Goal: Task Accomplishment & Management: Complete application form

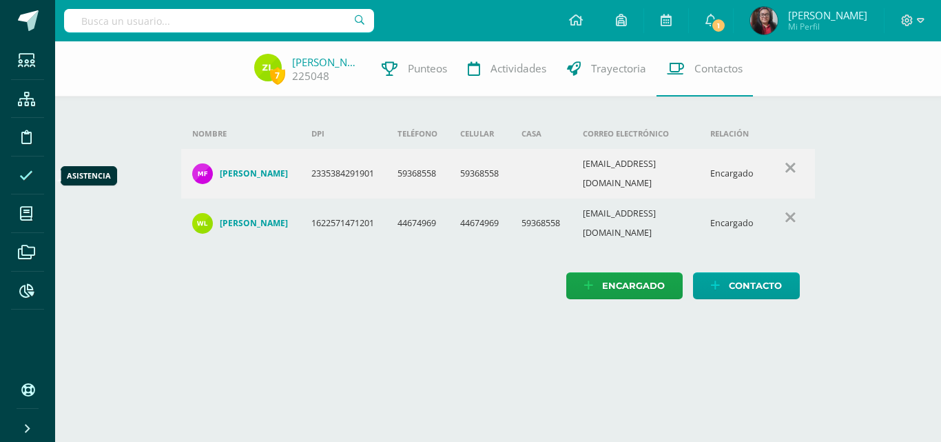
click at [21, 180] on icon at bounding box center [26, 176] width 14 height 14
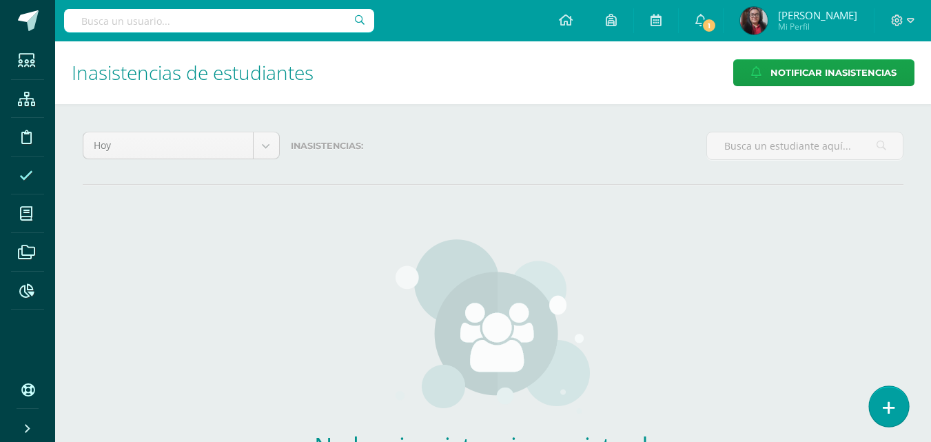
click at [891, 405] on icon at bounding box center [889, 408] width 12 height 16
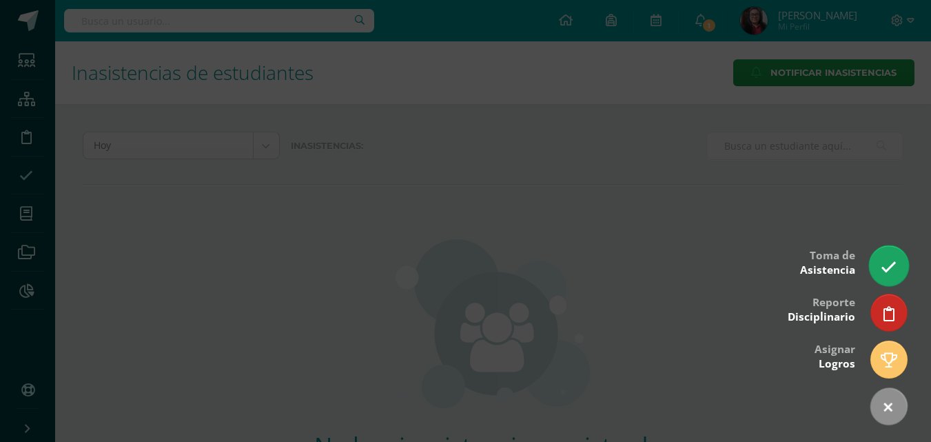
click at [887, 267] on icon at bounding box center [889, 267] width 16 height 16
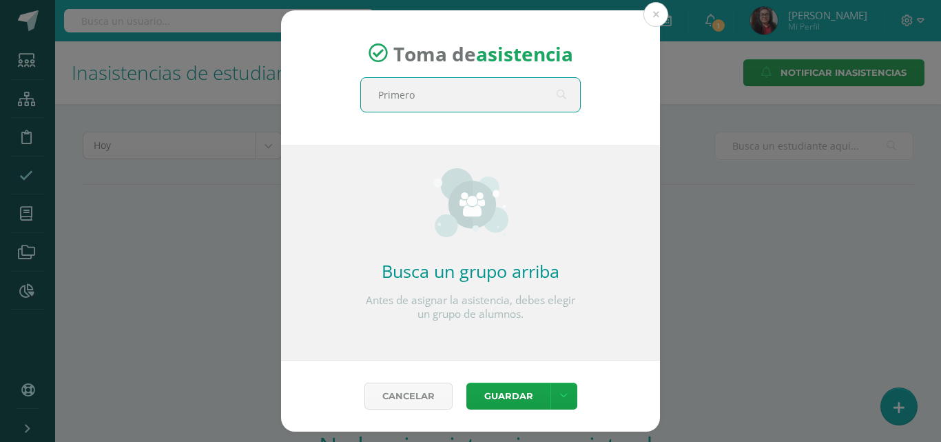
type input "Primero"
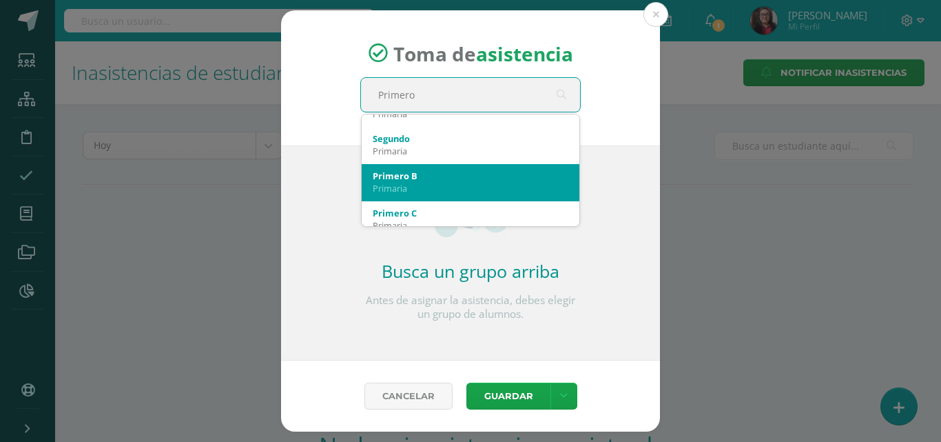
scroll to position [207, 0]
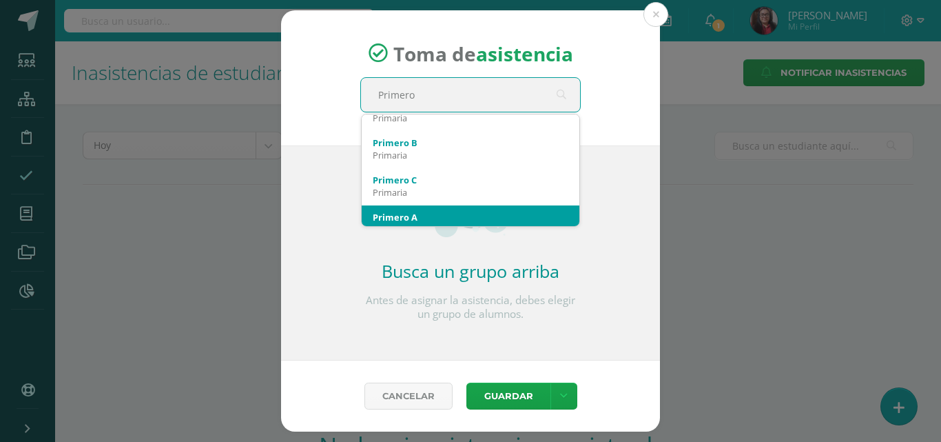
click at [453, 209] on div "Primero A Primaria" at bounding box center [471, 223] width 196 height 36
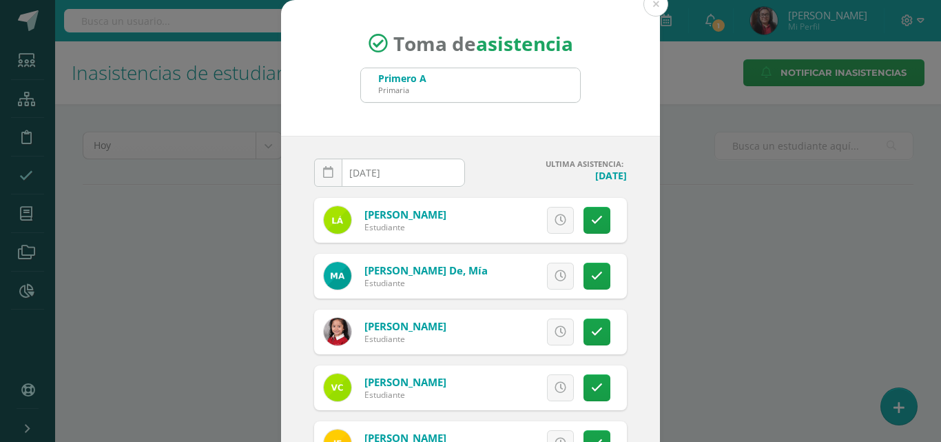
click at [411, 172] on input "[DATE]" at bounding box center [390, 172] width 150 height 27
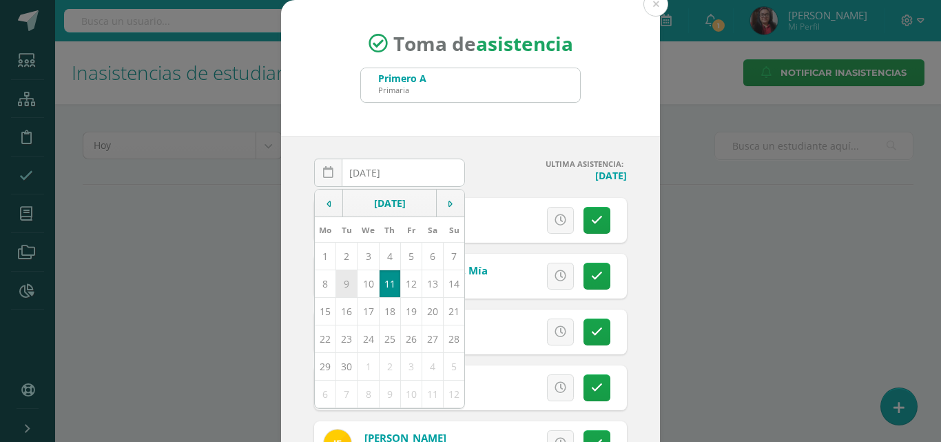
click at [341, 285] on td "9" at bounding box center [346, 283] width 21 height 28
type input "[DATE]"
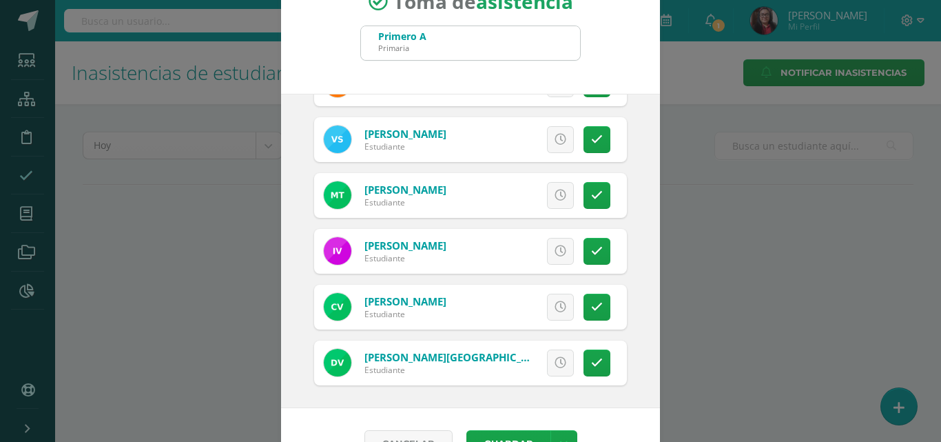
scroll to position [79, 0]
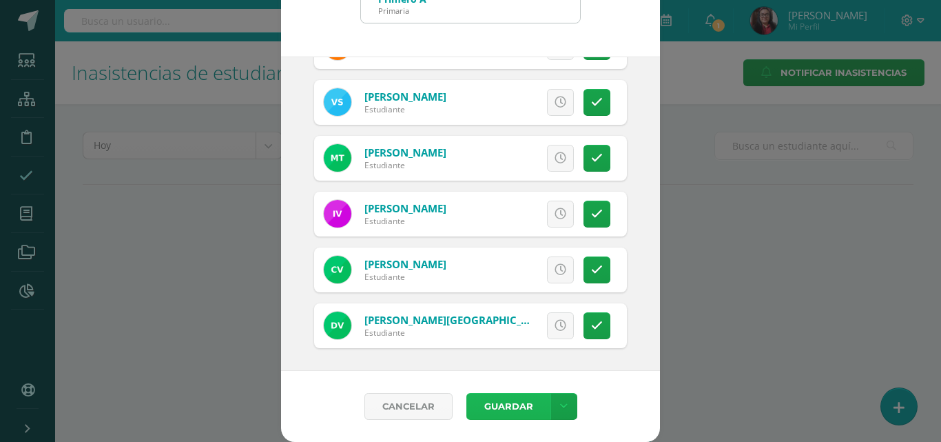
drag, startPoint x: 504, startPoint y: 404, endPoint x: 517, endPoint y: 402, distance: 12.6
click at [504, 405] on button "Guardar" at bounding box center [509, 406] width 84 height 27
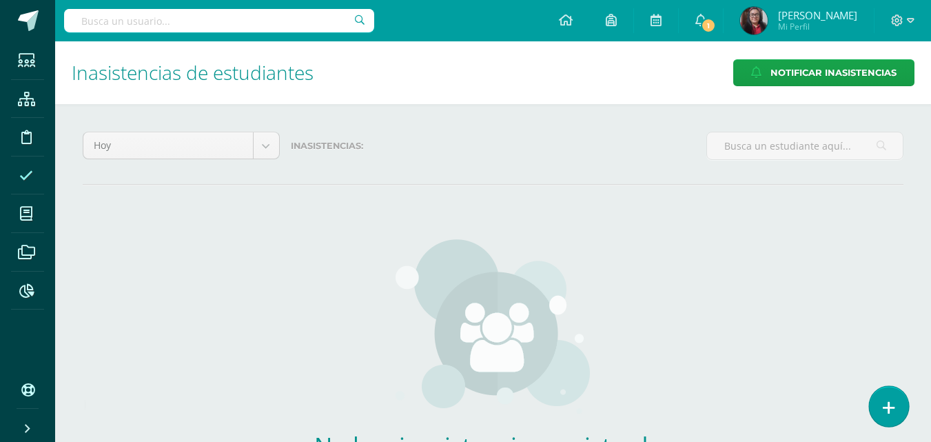
click at [882, 413] on link at bounding box center [888, 406] width 39 height 40
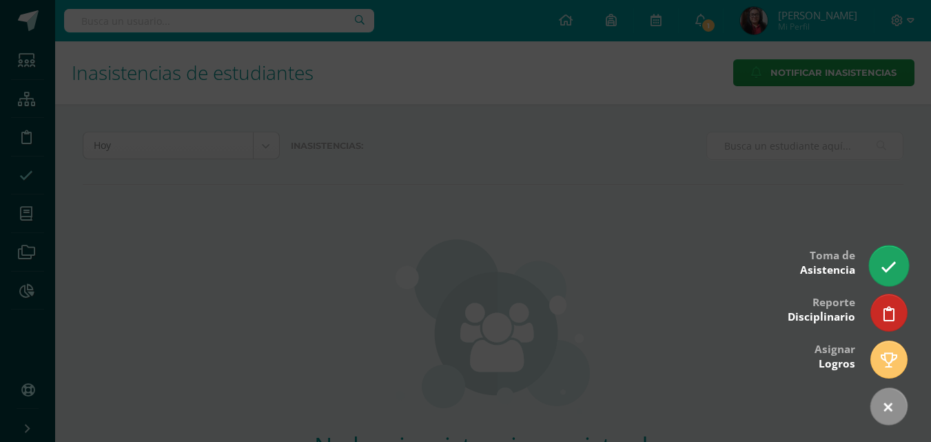
click at [890, 274] on icon at bounding box center [889, 267] width 16 height 16
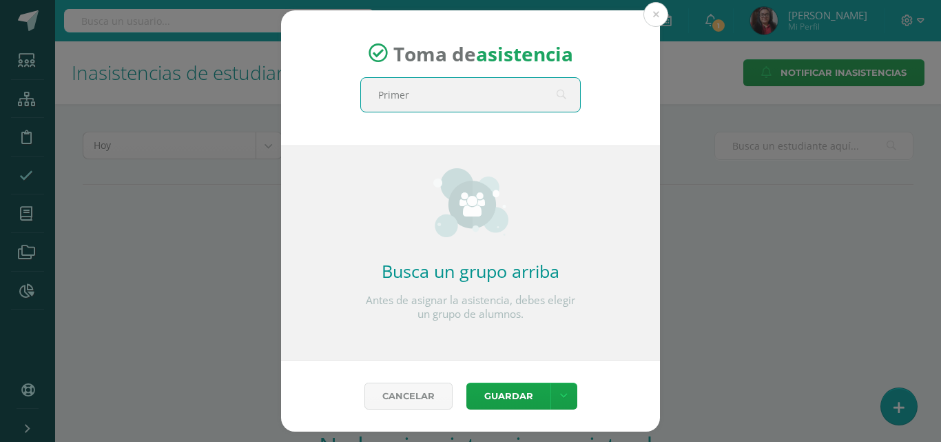
type input "Primero"
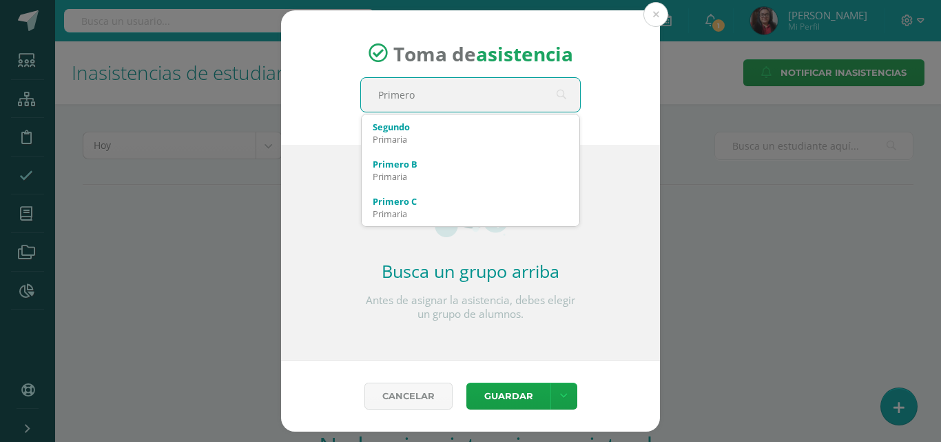
scroll to position [207, 0]
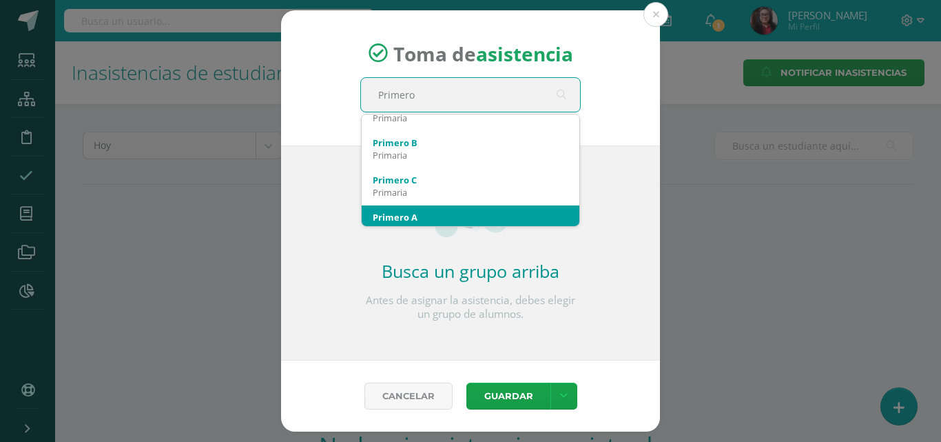
click at [479, 218] on div "Primero A" at bounding box center [471, 217] width 196 height 12
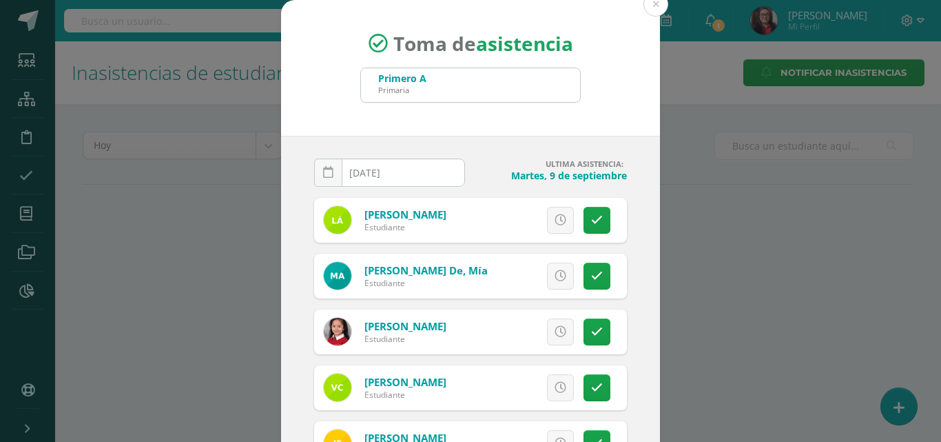
click at [429, 174] on input "[DATE]" at bounding box center [390, 172] width 150 height 27
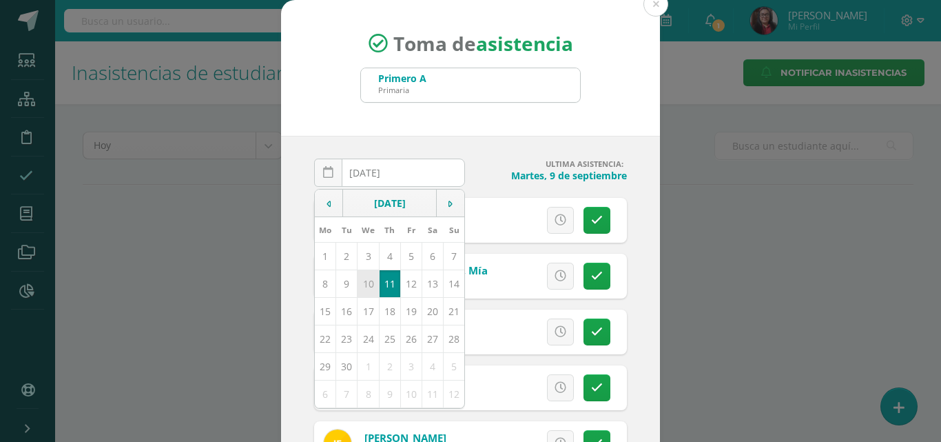
click at [362, 285] on td "10" at bounding box center [368, 283] width 21 height 28
type input "2025-09-10"
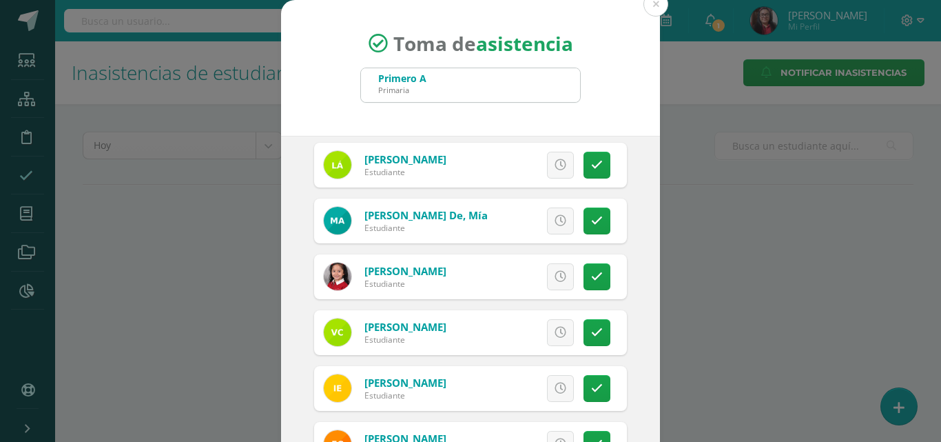
scroll to position [138, 0]
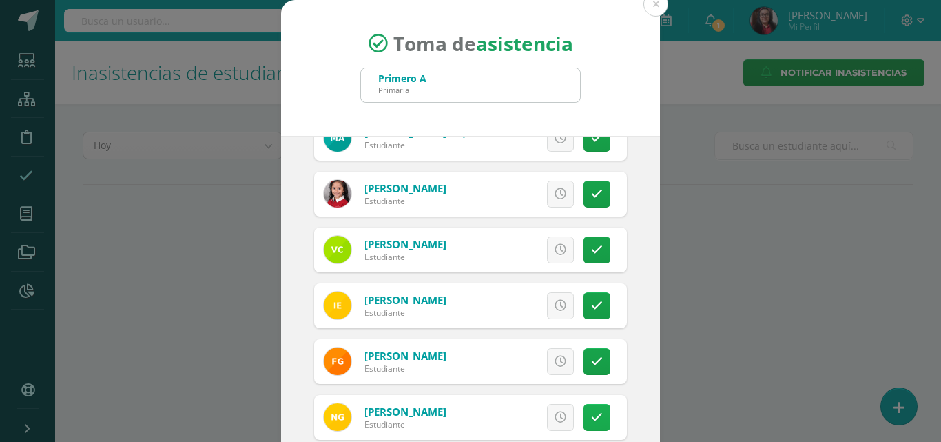
click at [591, 415] on icon at bounding box center [597, 417] width 12 height 12
click at [533, 414] on span "Excusa" at bounding box center [537, 417] width 38 height 25
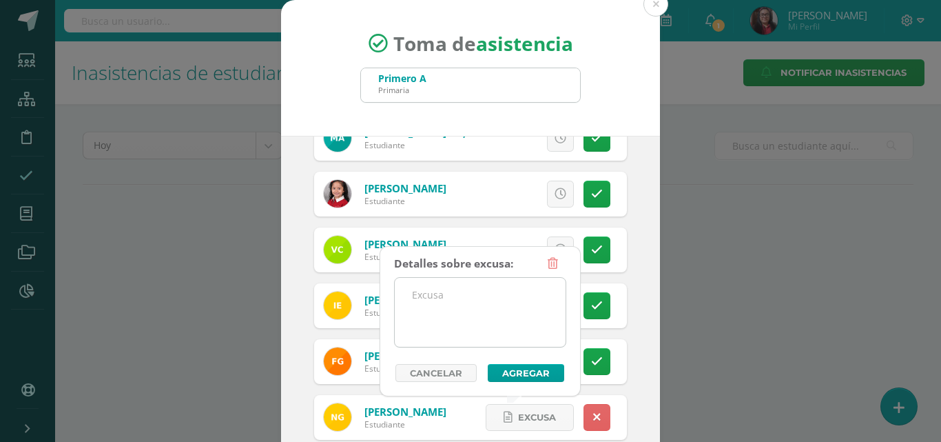
click at [501, 336] on textarea at bounding box center [480, 312] width 171 height 69
click at [445, 296] on textarea "Enfermdad" at bounding box center [480, 312] width 171 height 69
drag, startPoint x: 410, startPoint y: 294, endPoint x: 481, endPoint y: 295, distance: 71.0
click at [481, 295] on textarea "Enfermedad" at bounding box center [480, 312] width 171 height 69
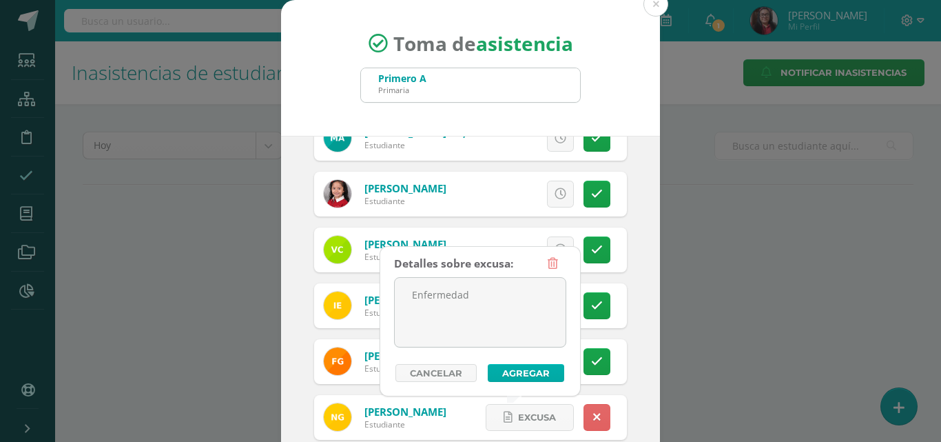
type textarea "Enfermedad"
click at [522, 371] on button "Agregar" at bounding box center [526, 373] width 76 height 18
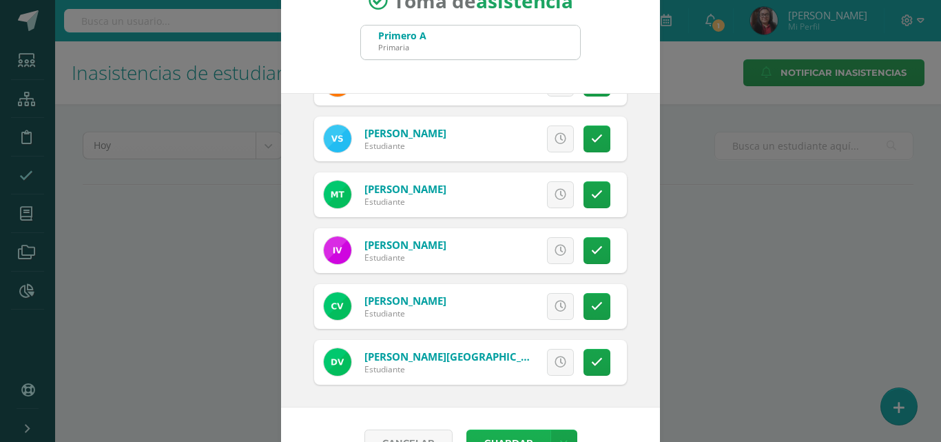
scroll to position [79, 0]
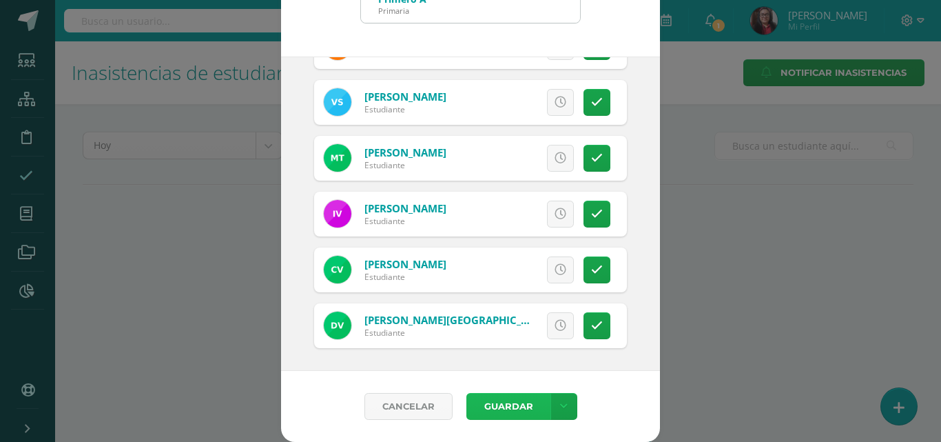
click at [498, 401] on button "Guardar" at bounding box center [509, 406] width 84 height 27
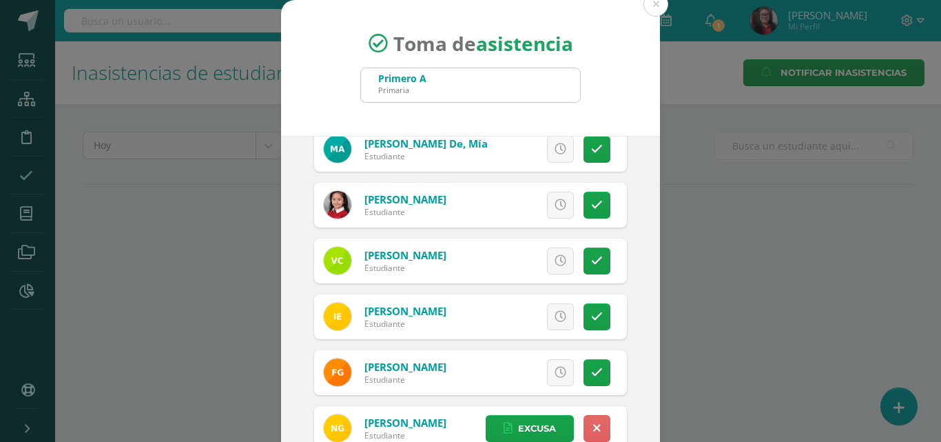
scroll to position [0, 0]
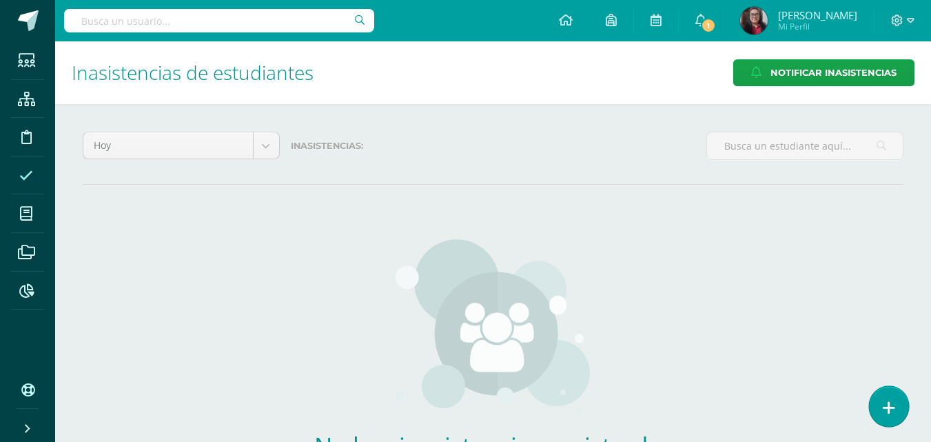
click at [888, 422] on link at bounding box center [888, 406] width 39 height 40
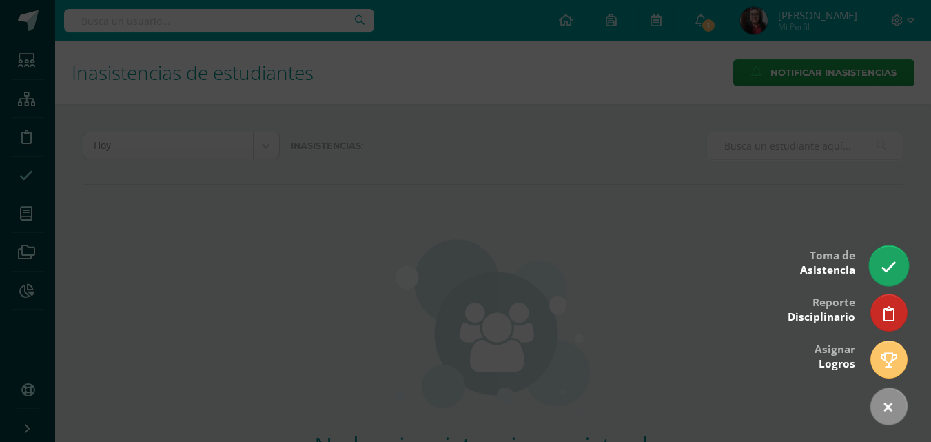
click at [890, 276] on link at bounding box center [888, 265] width 39 height 40
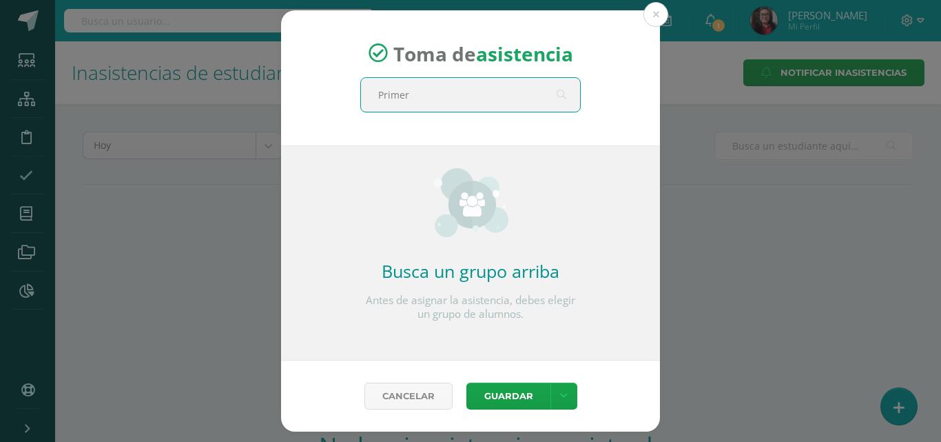
type input "Primero"
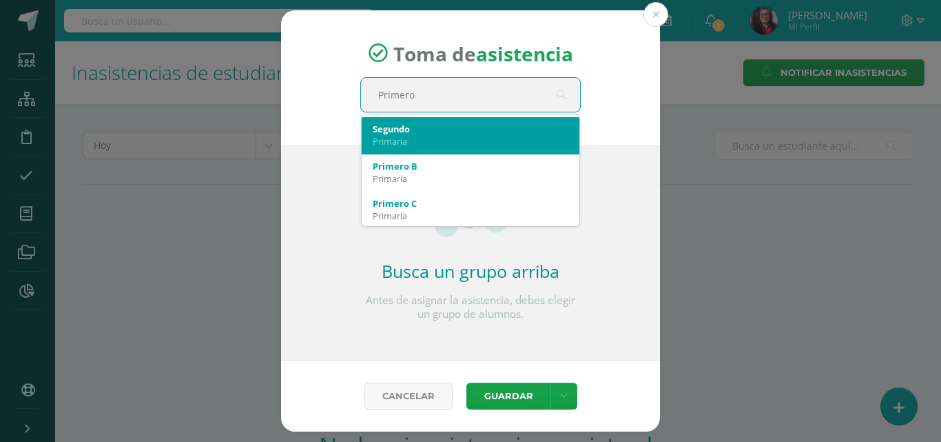
scroll to position [207, 0]
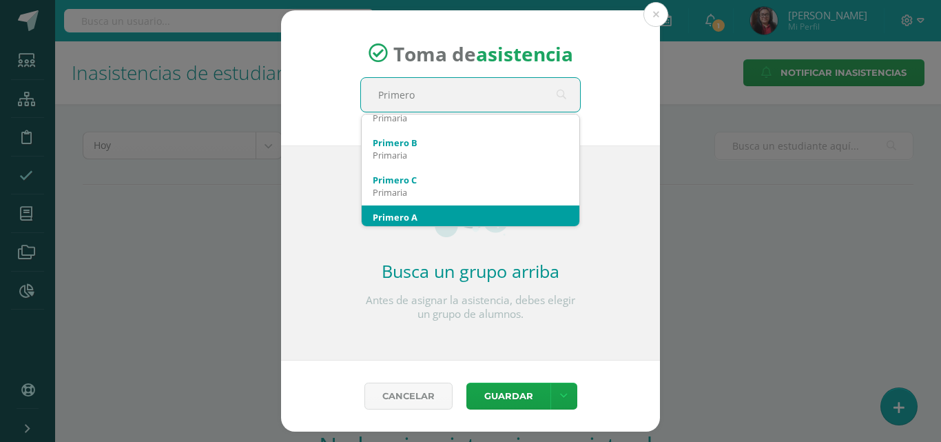
click at [491, 210] on div "Primero A Primaria" at bounding box center [471, 223] width 196 height 36
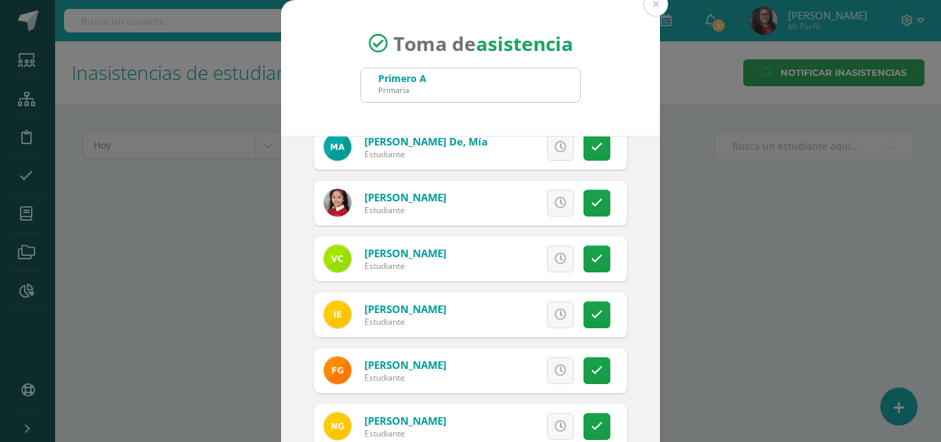
scroll to position [138, 0]
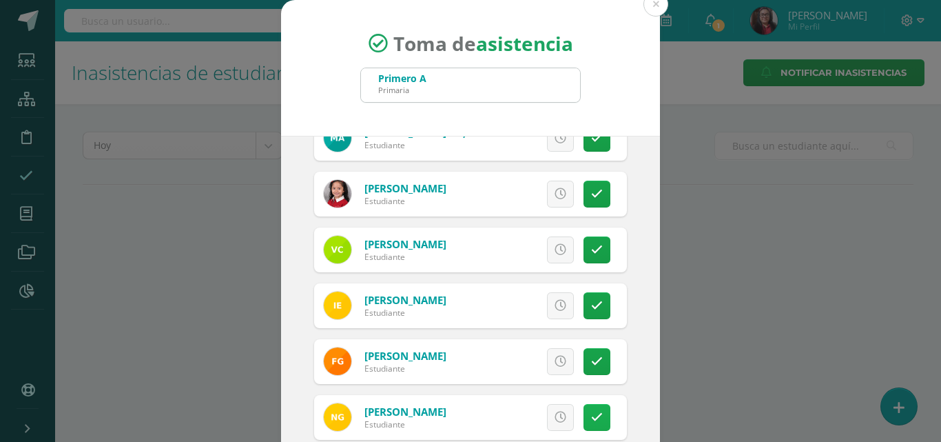
click at [591, 418] on icon at bounding box center [597, 417] width 12 height 12
click at [529, 416] on span "Excusa" at bounding box center [537, 417] width 38 height 25
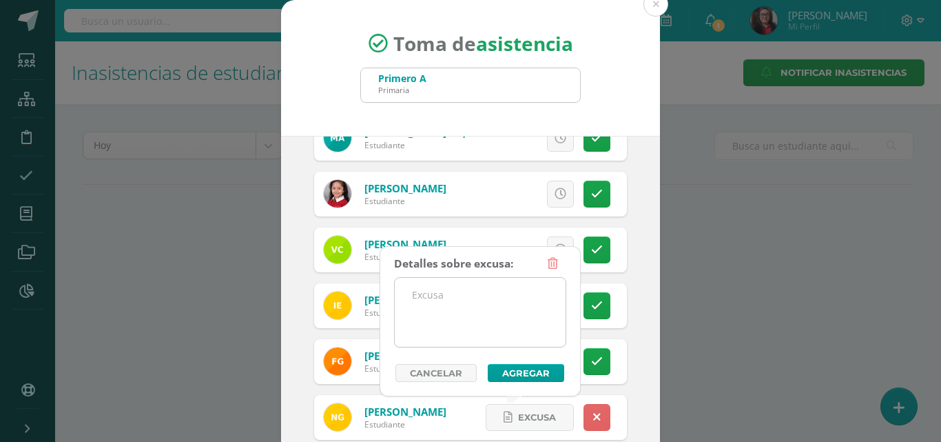
click at [482, 332] on textarea at bounding box center [480, 312] width 171 height 69
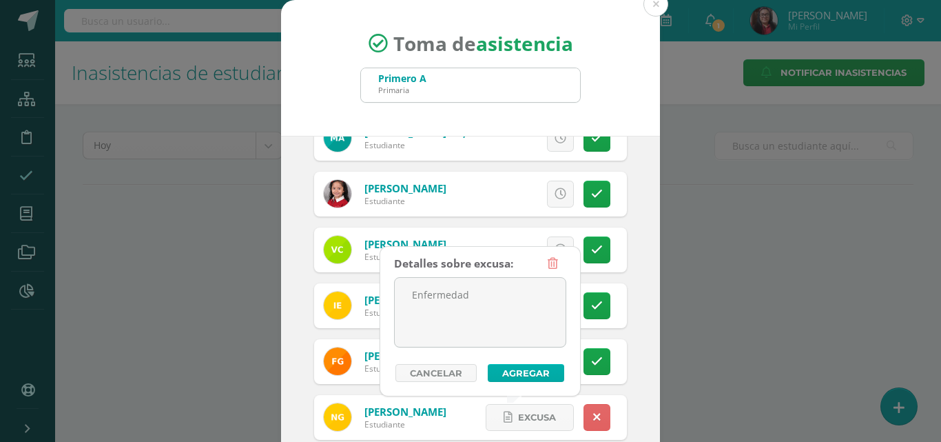
type textarea "Enfermedad"
click at [504, 371] on button "Agregar" at bounding box center [526, 373] width 76 height 18
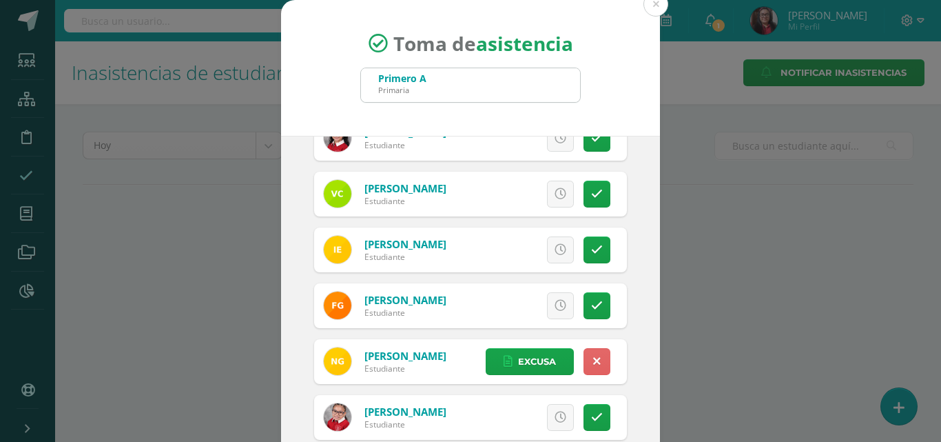
scroll to position [276, 0]
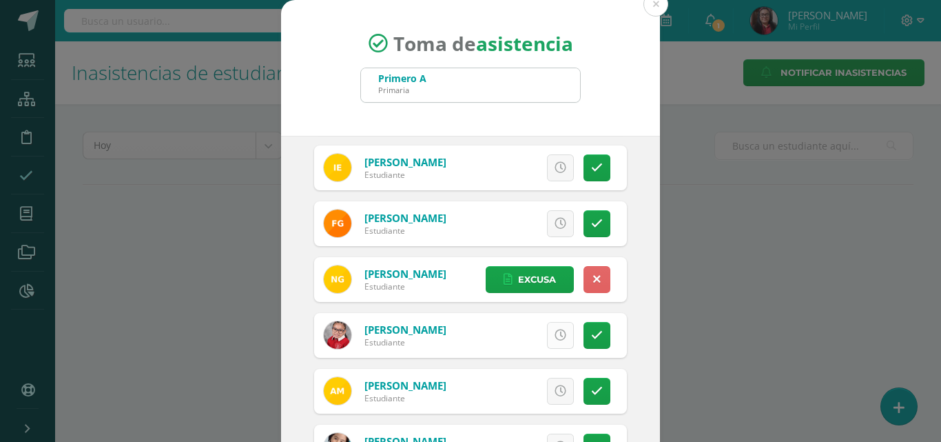
click at [555, 339] on icon at bounding box center [561, 335] width 12 height 12
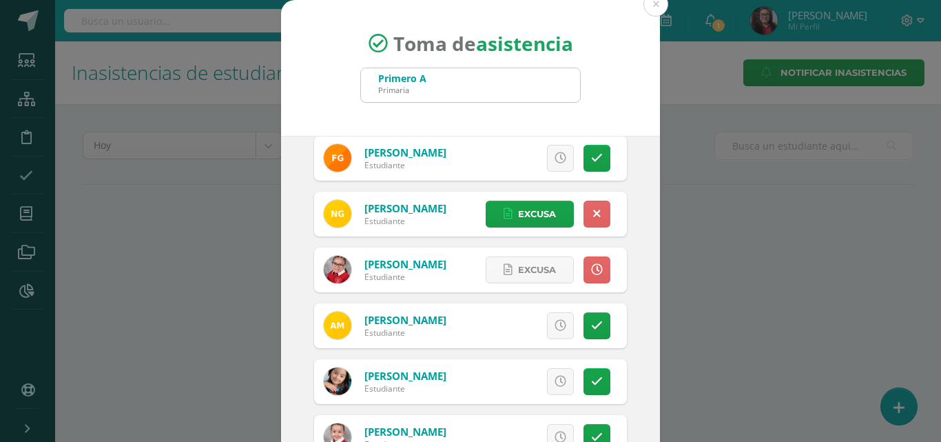
scroll to position [413, 0]
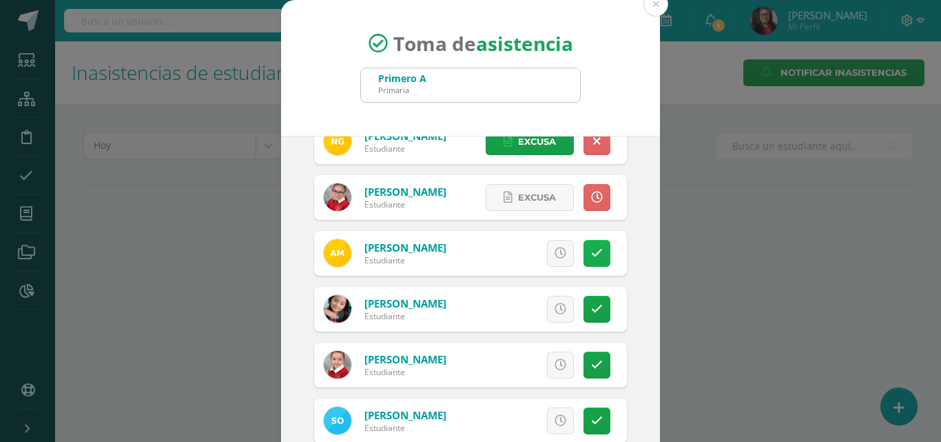
click at [591, 258] on icon at bounding box center [597, 253] width 12 height 12
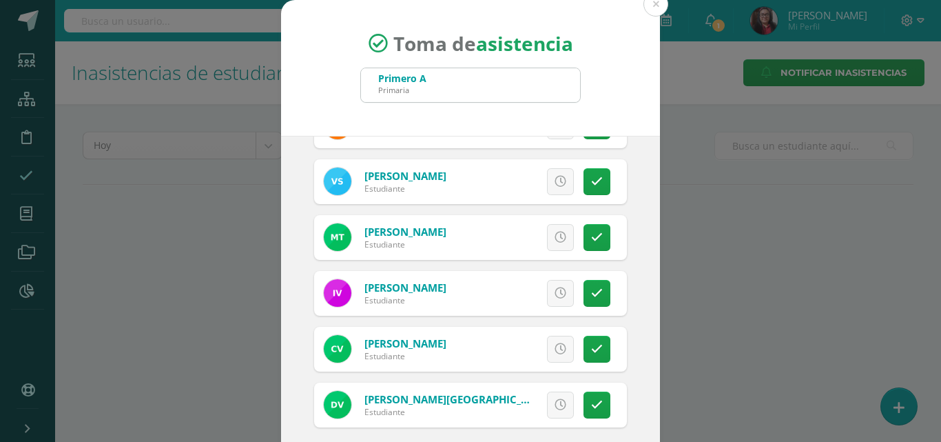
scroll to position [79, 0]
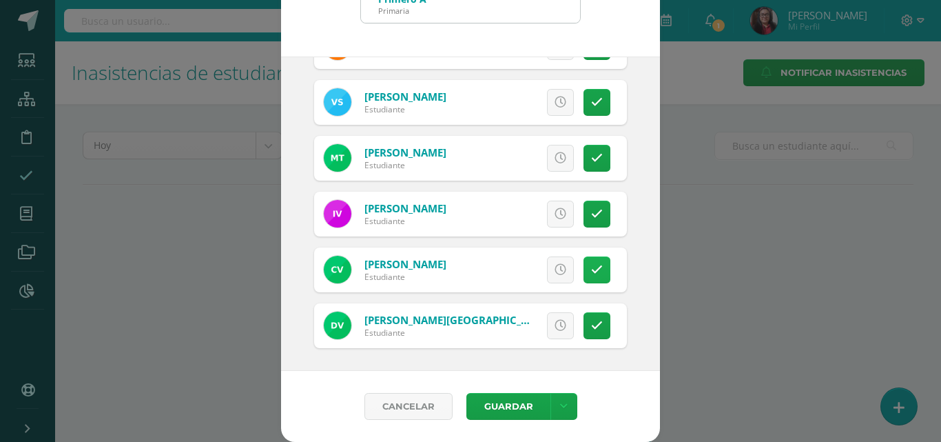
click at [591, 272] on icon at bounding box center [597, 270] width 12 height 12
click at [500, 408] on button "Guardar" at bounding box center [509, 406] width 84 height 27
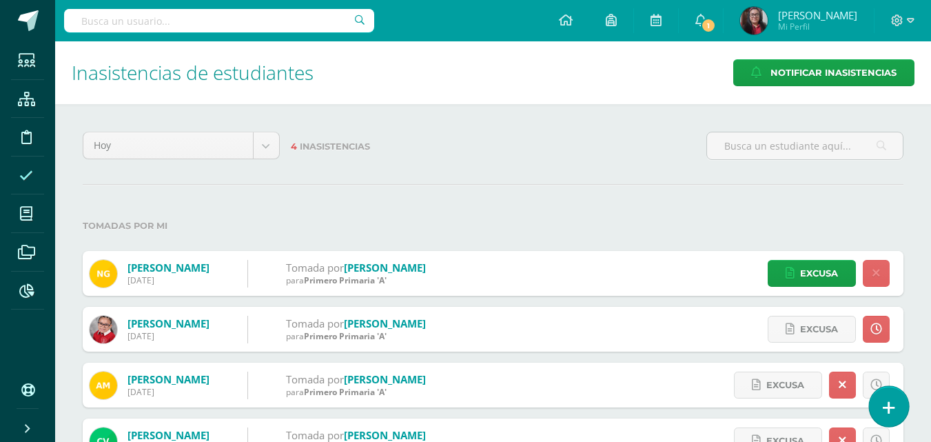
click at [887, 400] on icon at bounding box center [889, 408] width 12 height 16
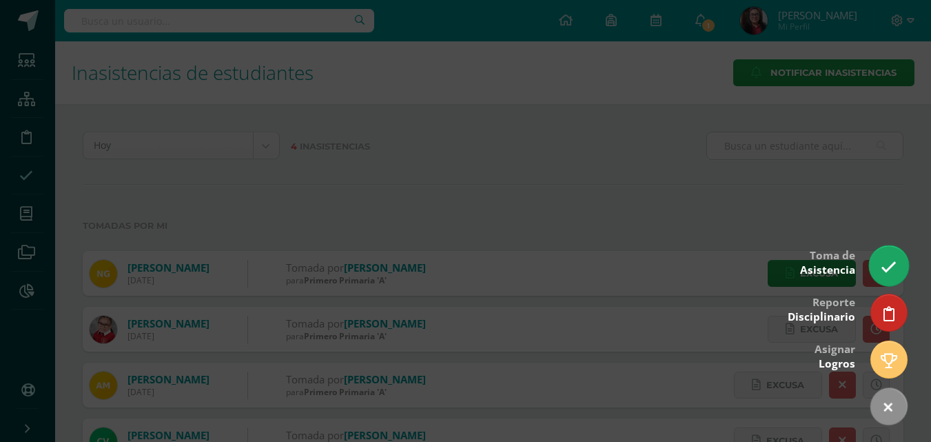
click at [886, 269] on icon at bounding box center [889, 267] width 16 height 16
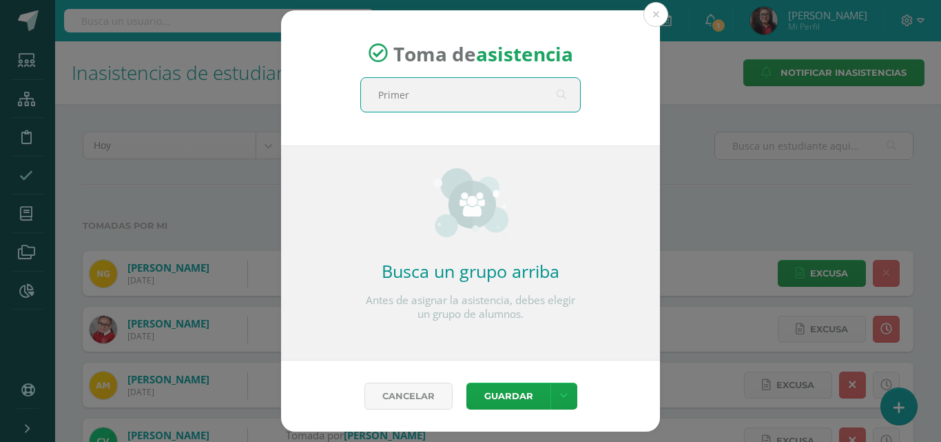
type input "Primero"
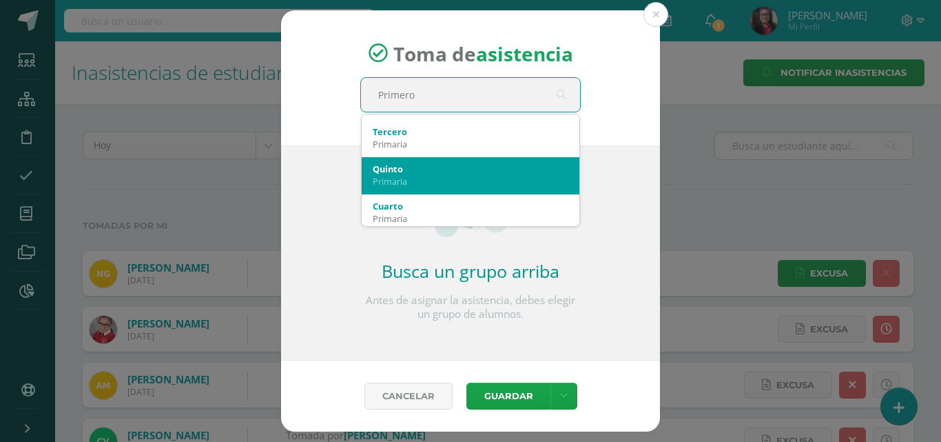
scroll to position [138, 0]
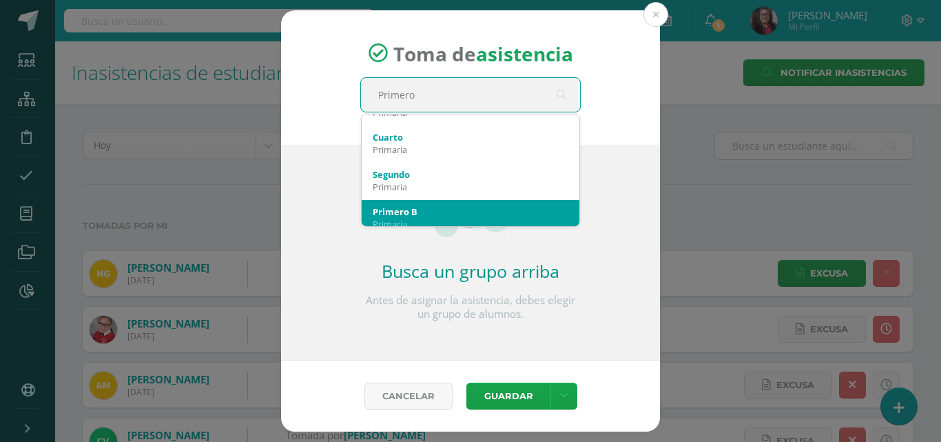
click at [464, 214] on div "Primero B" at bounding box center [471, 211] width 196 height 12
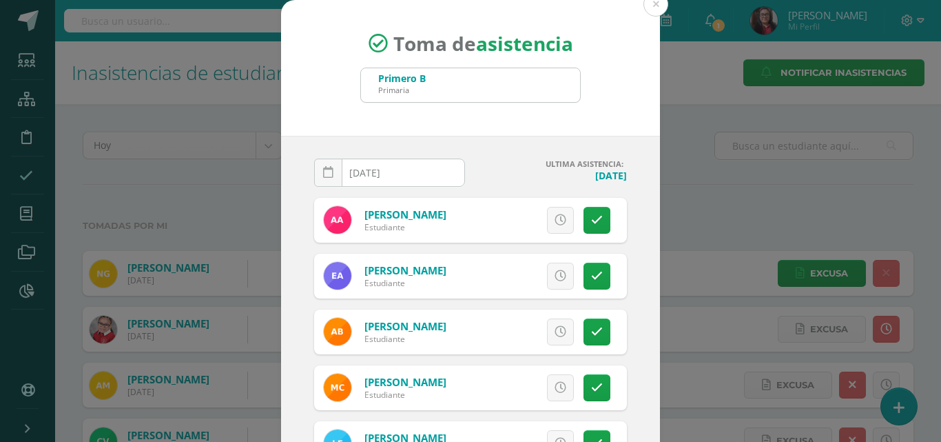
click at [432, 181] on input "[DATE]" at bounding box center [390, 172] width 150 height 27
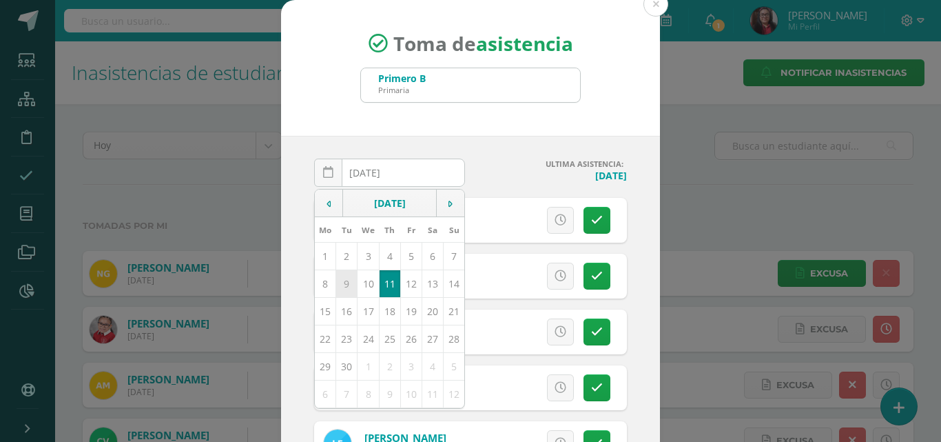
click at [342, 287] on td "9" at bounding box center [346, 283] width 21 height 28
type input "[DATE]"
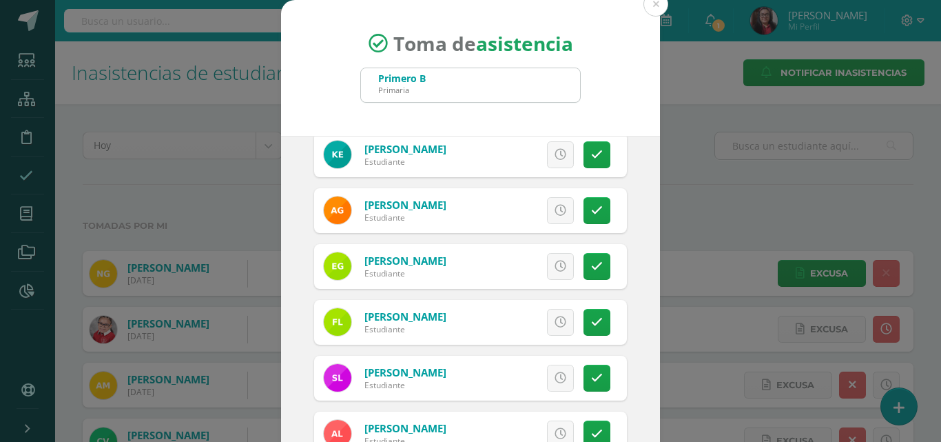
scroll to position [413, 0]
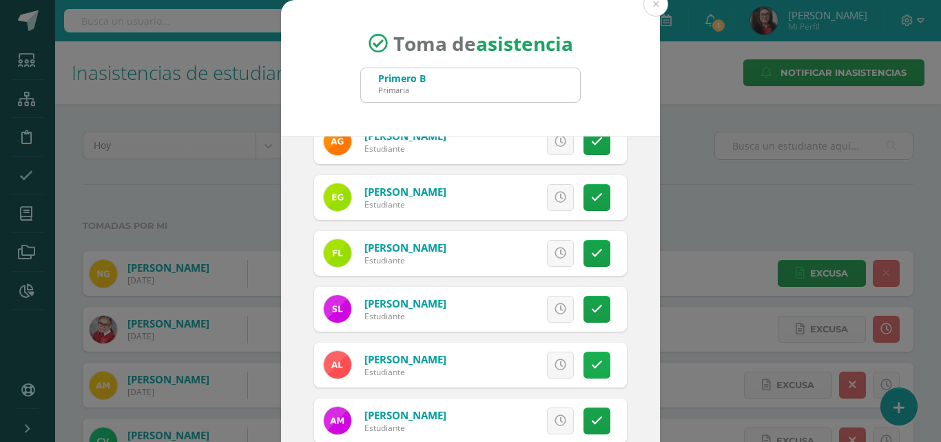
click at [591, 367] on icon at bounding box center [597, 365] width 12 height 12
click at [523, 364] on span "Excusa" at bounding box center [537, 364] width 38 height 25
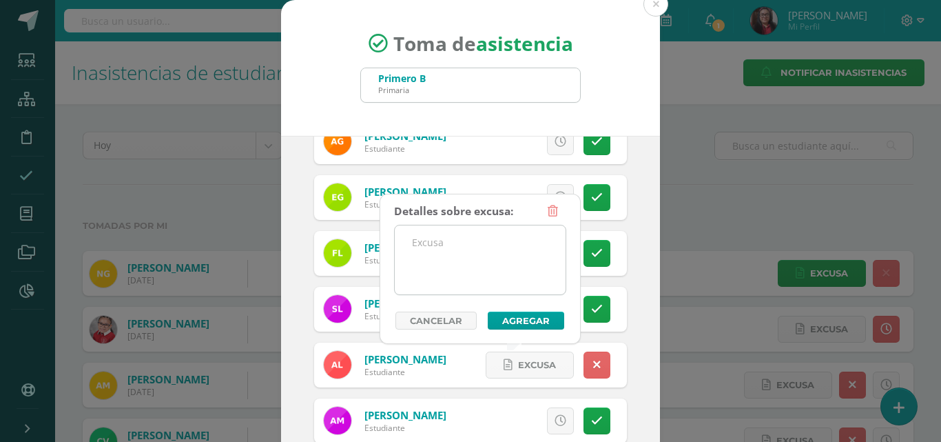
click at [492, 278] on textarea at bounding box center [480, 259] width 171 height 69
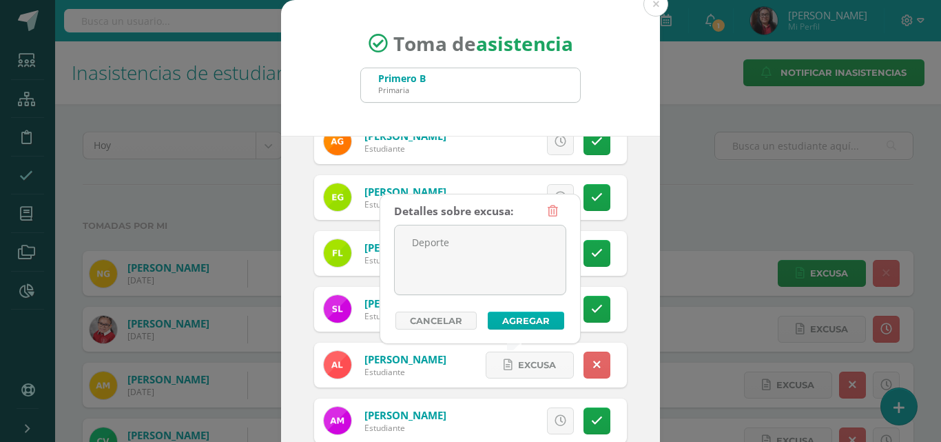
type textarea "Deporte"
click at [511, 316] on button "Agregar" at bounding box center [526, 320] width 76 height 18
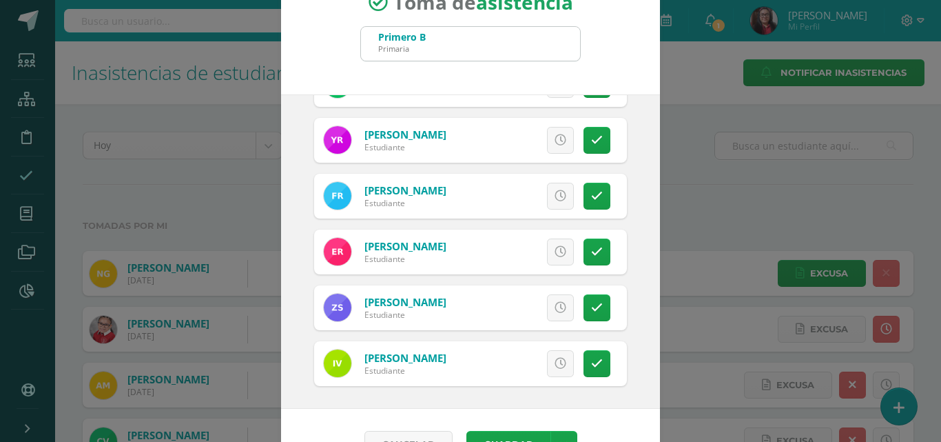
scroll to position [79, 0]
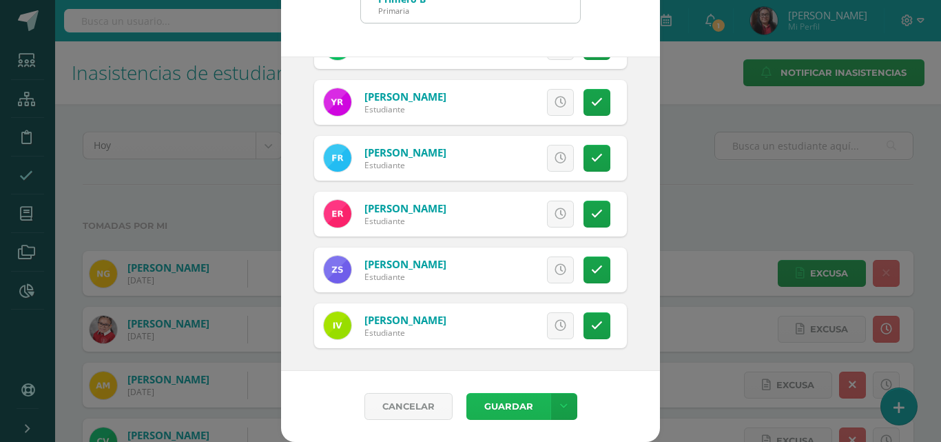
click at [501, 407] on button "Guardar" at bounding box center [509, 406] width 84 height 27
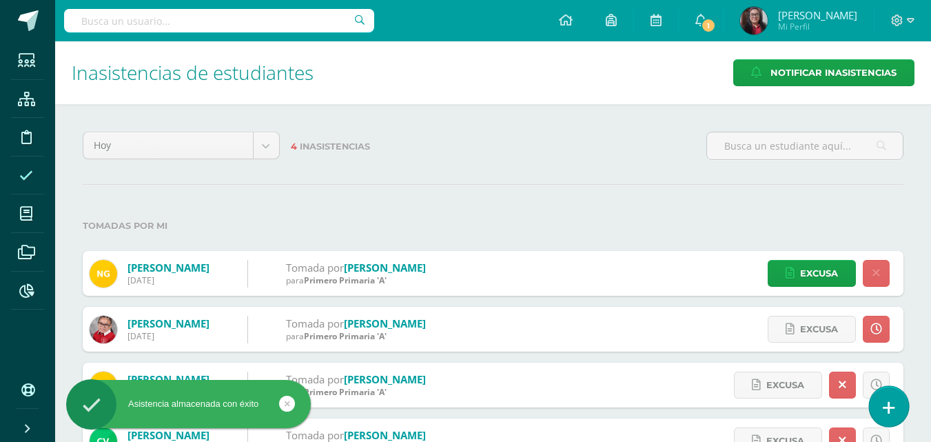
click at [881, 407] on link at bounding box center [888, 406] width 39 height 40
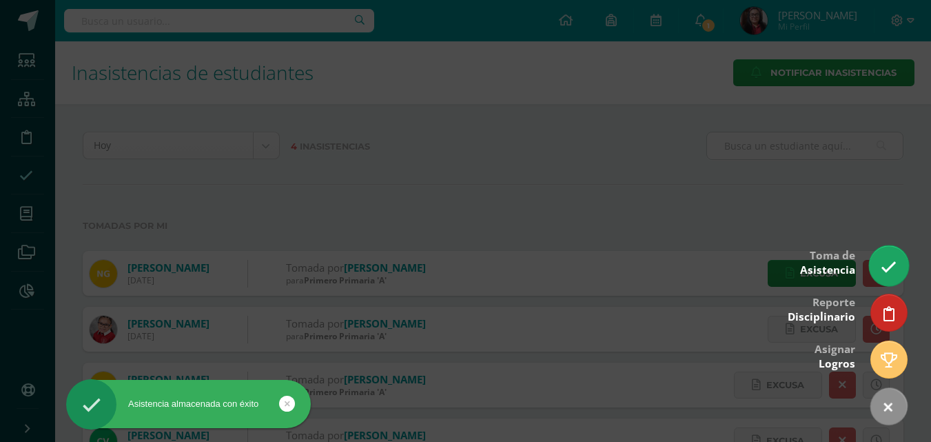
click at [888, 274] on icon at bounding box center [889, 267] width 16 height 16
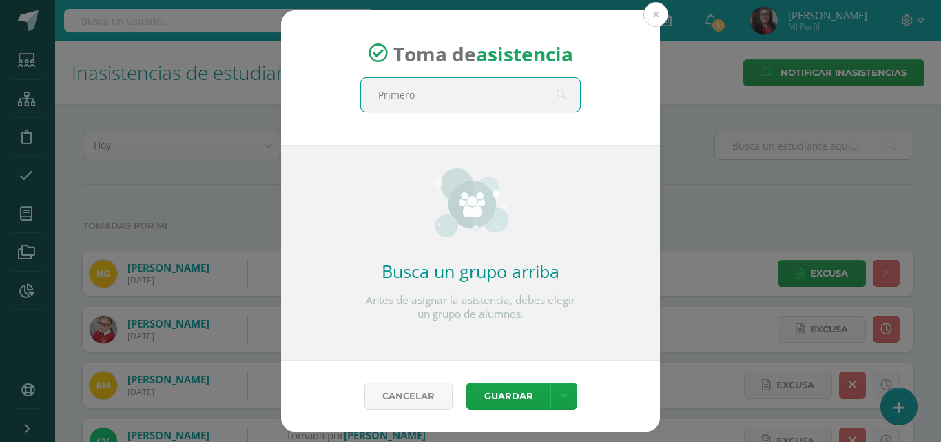
type input "Primero"
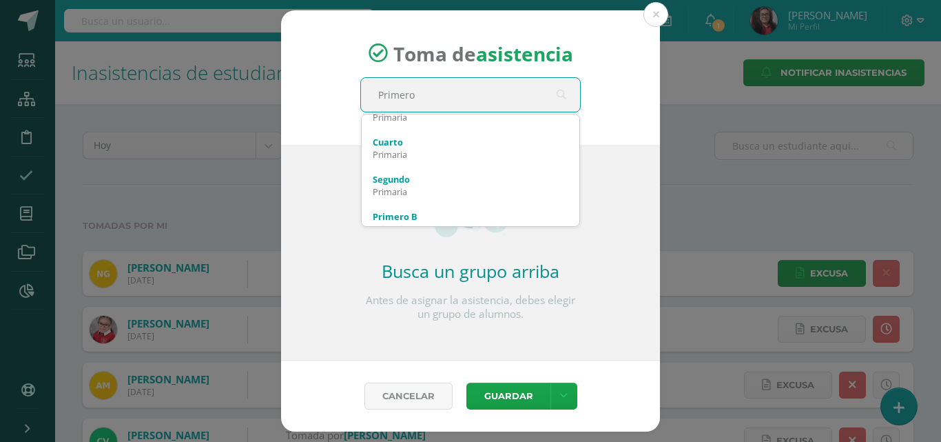
scroll to position [138, 0]
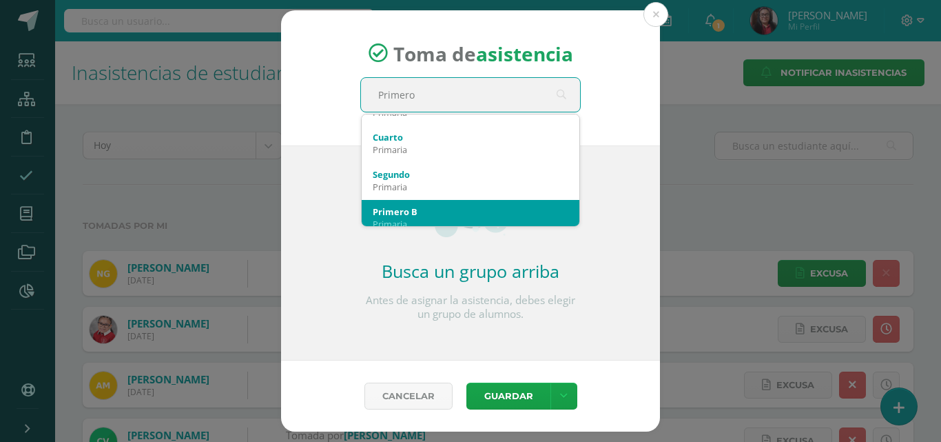
click at [489, 209] on div "Primero B" at bounding box center [471, 211] width 196 height 12
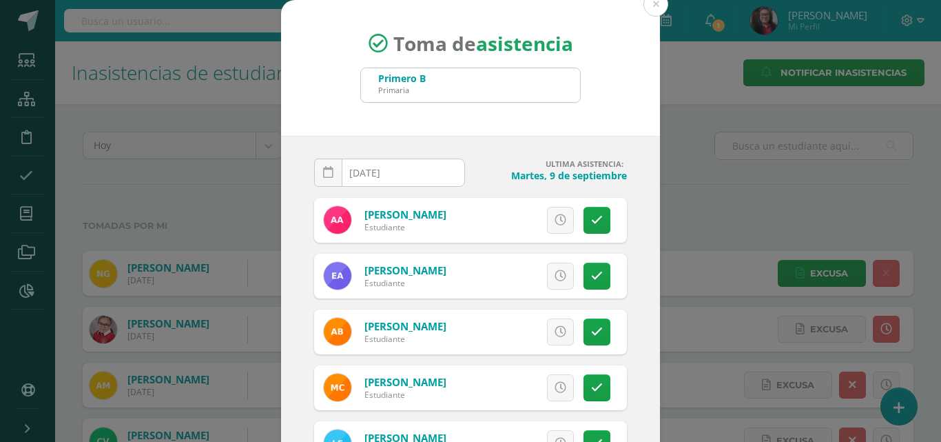
click at [423, 174] on input "[DATE]" at bounding box center [390, 172] width 150 height 27
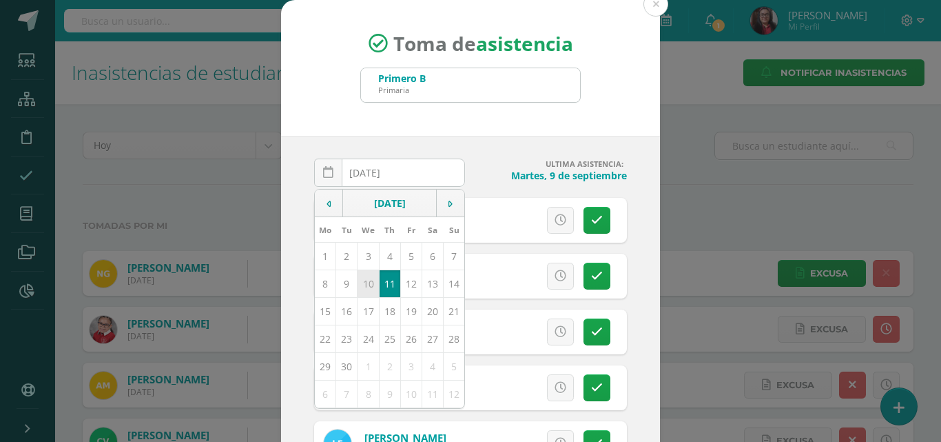
click at [362, 284] on td "10" at bounding box center [368, 283] width 21 height 28
type input "2025-09-10"
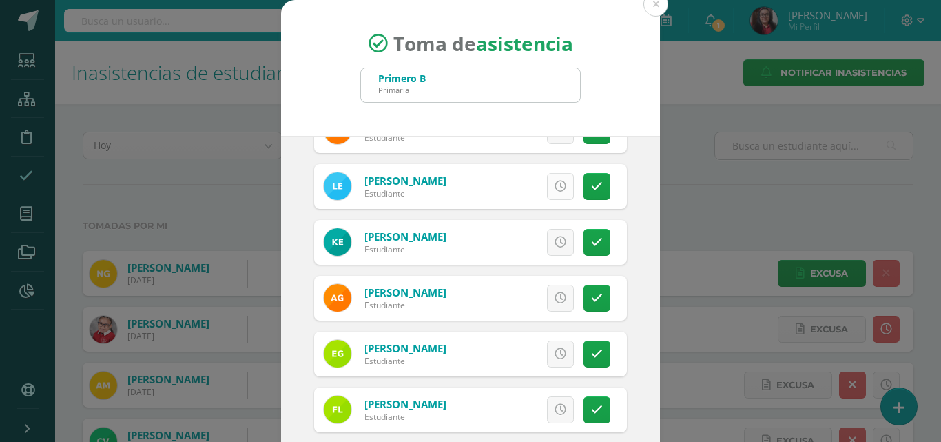
scroll to position [276, 0]
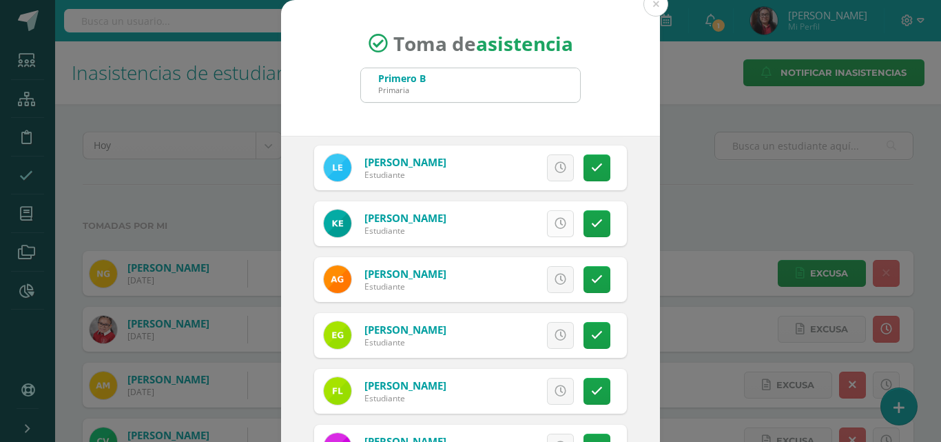
click at [551, 230] on link at bounding box center [560, 223] width 27 height 27
click at [591, 285] on icon at bounding box center [597, 280] width 12 height 12
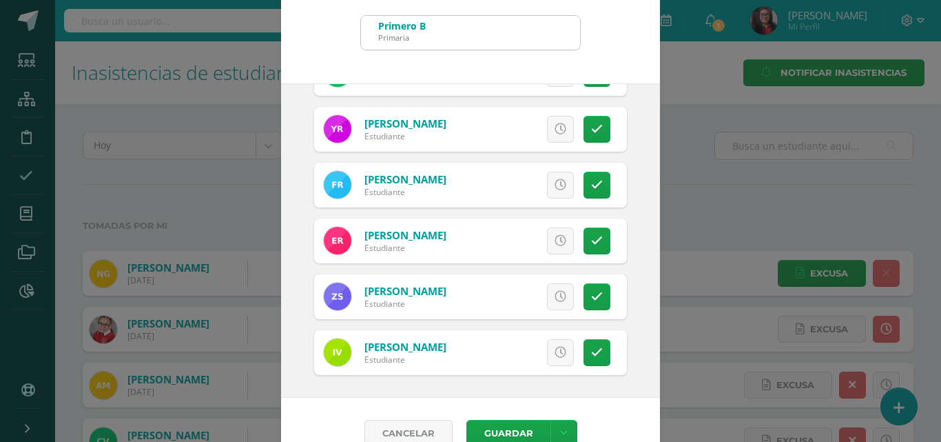
scroll to position [79, 0]
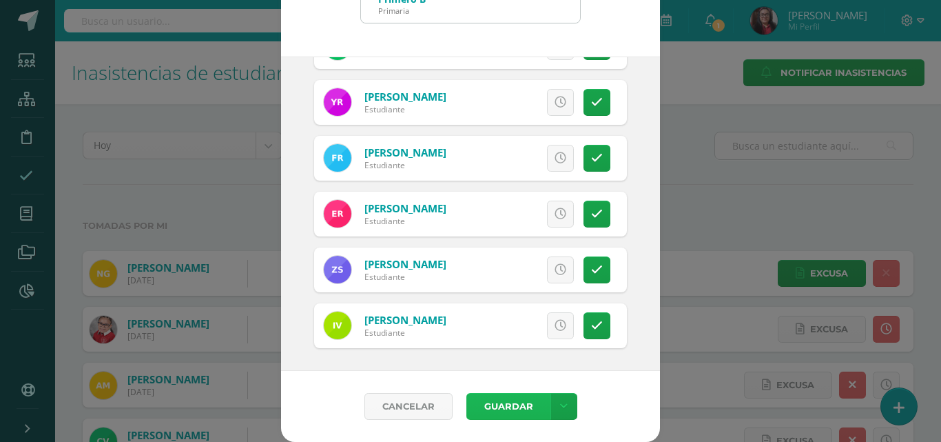
click at [495, 405] on button "Guardar" at bounding box center [509, 406] width 84 height 27
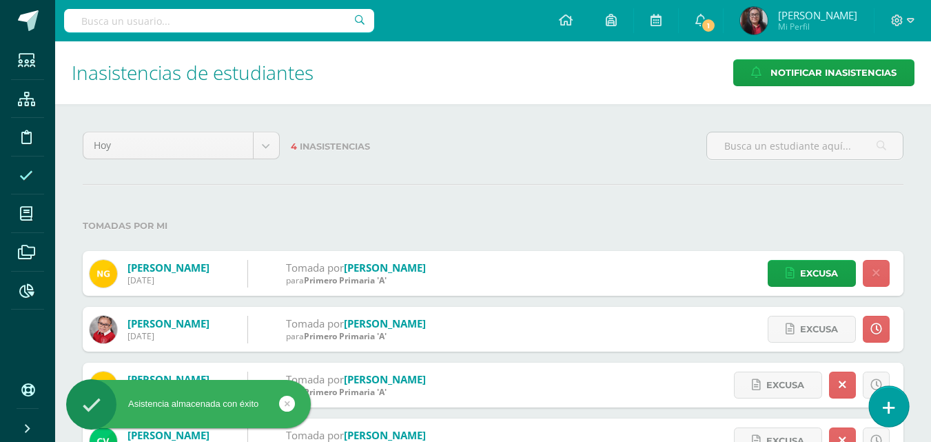
click at [892, 413] on icon at bounding box center [889, 408] width 12 height 16
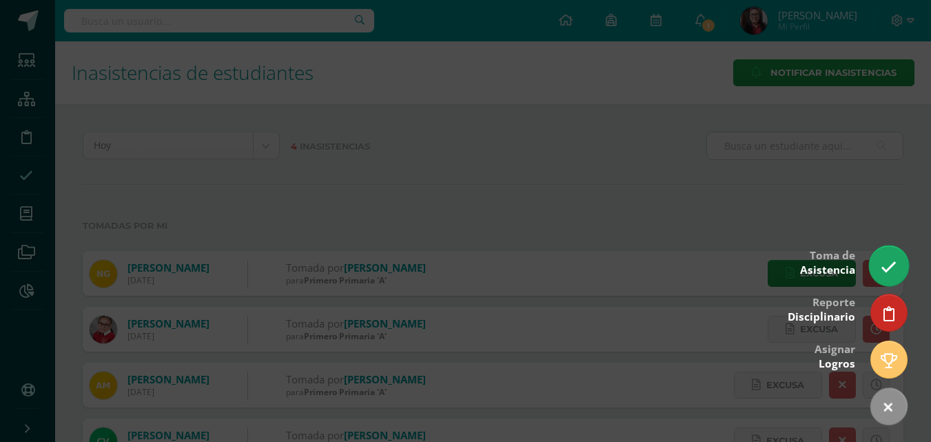
click at [897, 267] on icon at bounding box center [889, 267] width 16 height 16
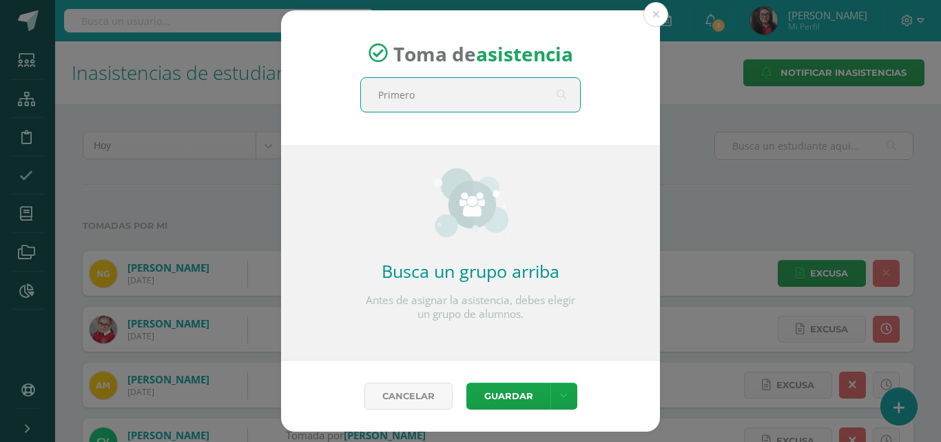
type input "Primero"
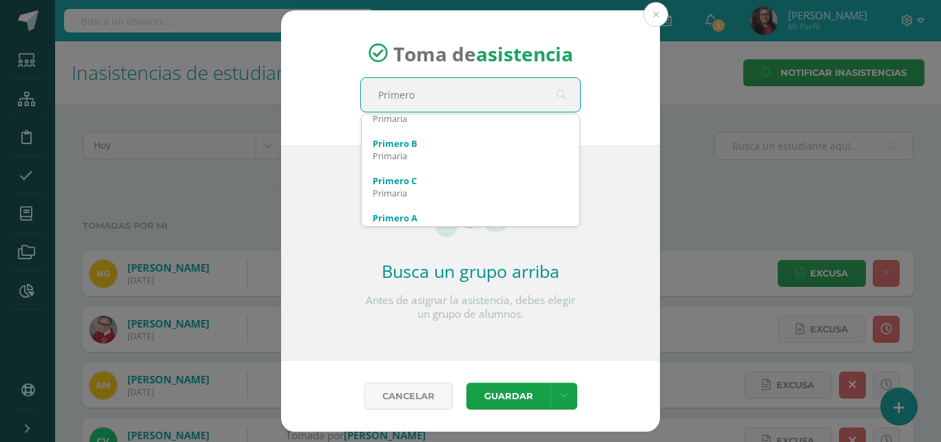
scroll to position [207, 0]
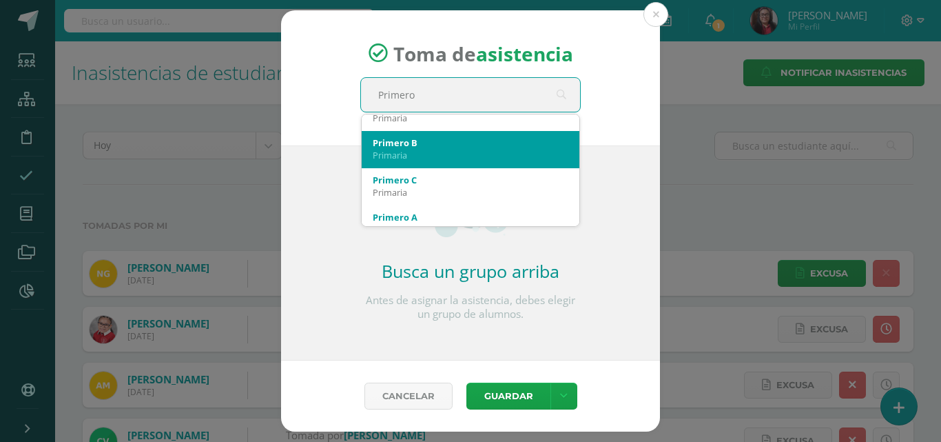
click at [478, 150] on div "Primaria" at bounding box center [471, 155] width 196 height 12
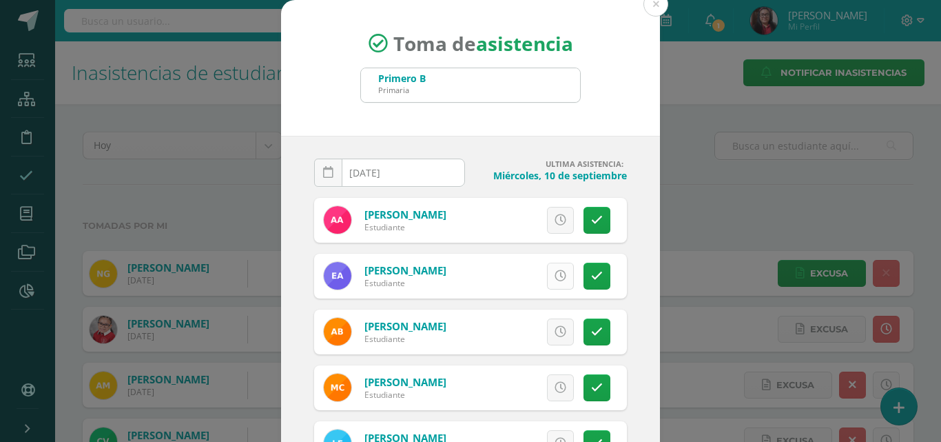
click at [555, 271] on icon at bounding box center [561, 276] width 12 height 12
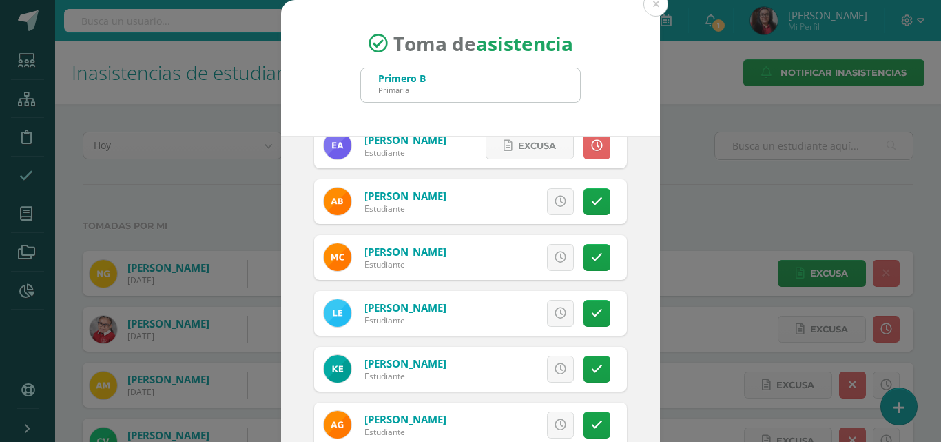
scroll to position [138, 0]
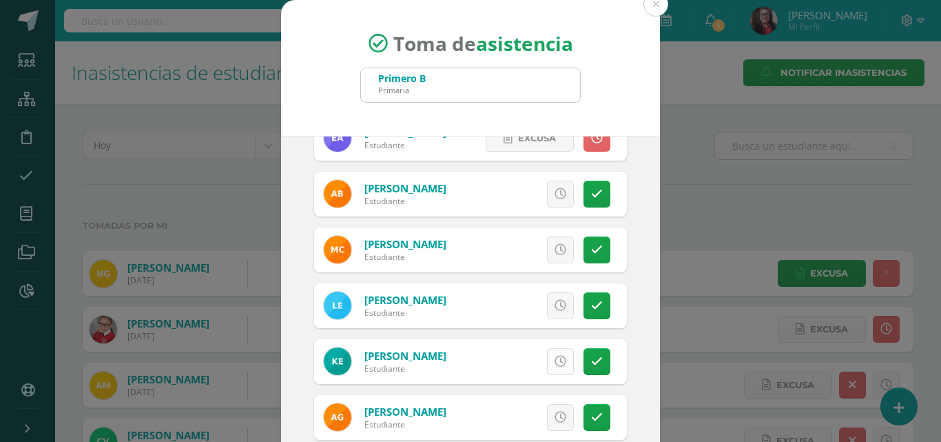
click at [555, 362] on icon at bounding box center [561, 362] width 12 height 12
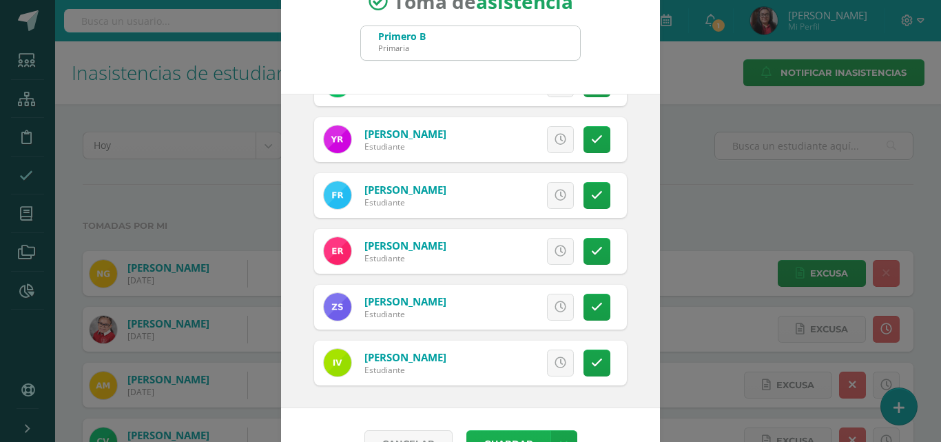
scroll to position [79, 0]
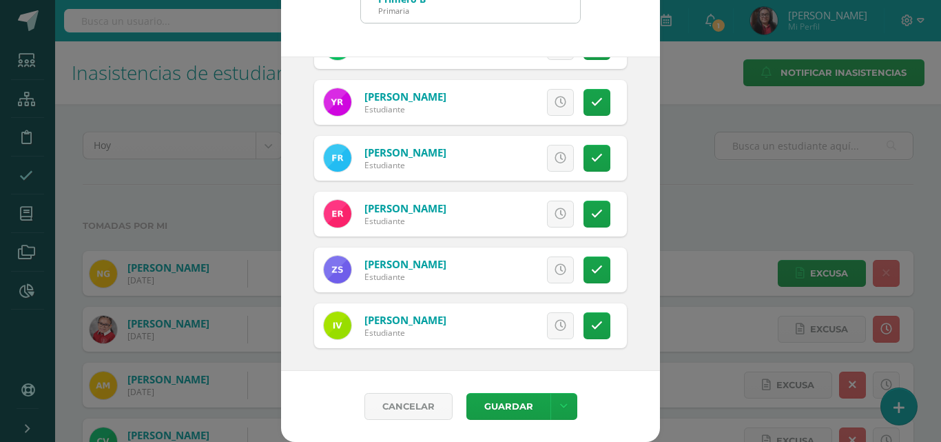
click at [555, 330] on icon at bounding box center [561, 326] width 12 height 12
click at [503, 410] on button "Guardar" at bounding box center [509, 406] width 84 height 27
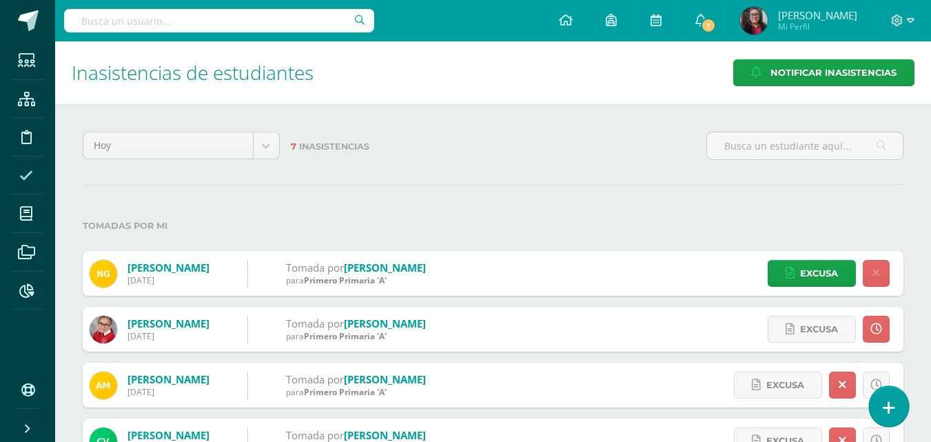
click at [892, 414] on icon at bounding box center [889, 408] width 12 height 16
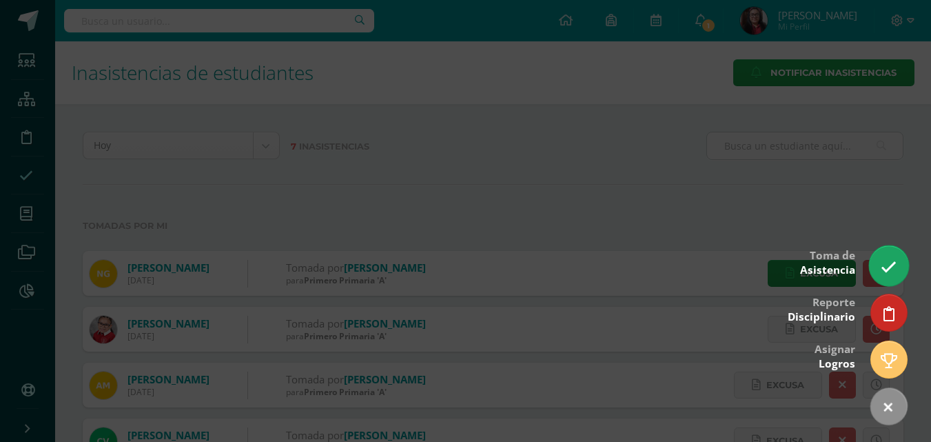
click at [890, 257] on link at bounding box center [888, 265] width 39 height 40
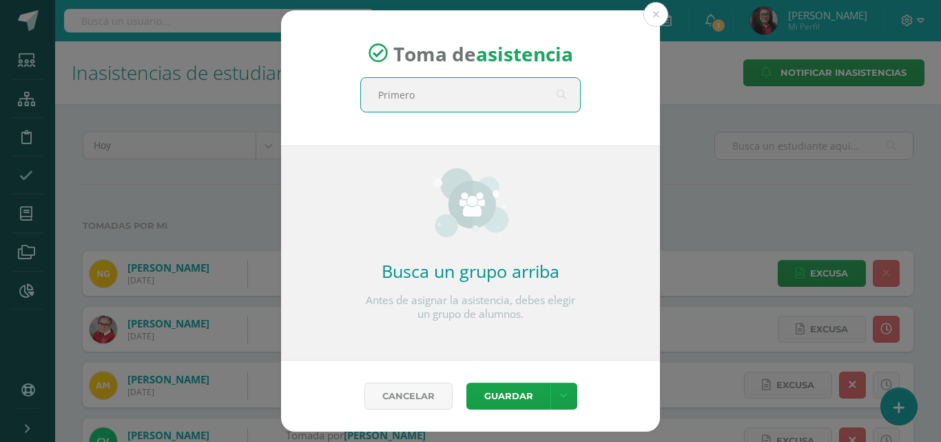
type input "Primero"
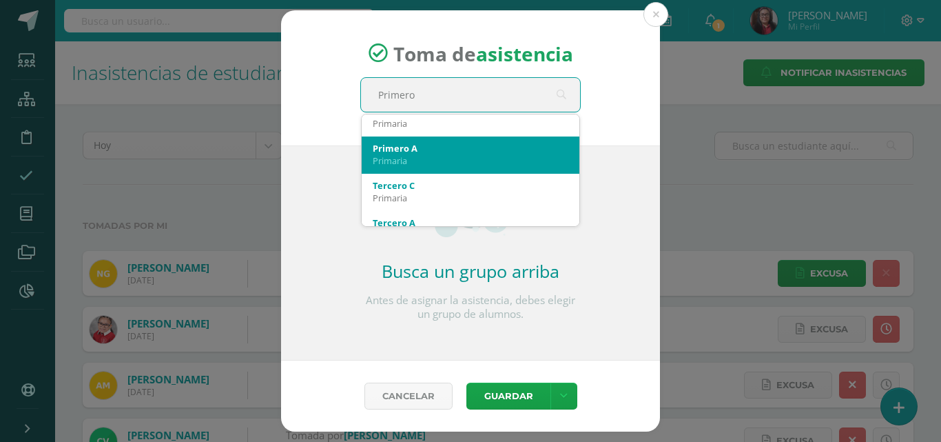
scroll to position [207, 0]
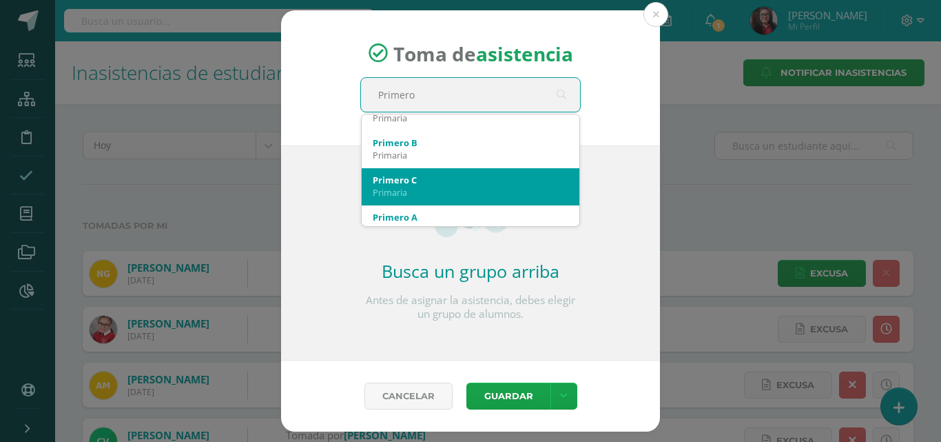
click at [463, 176] on div "Primero C" at bounding box center [471, 180] width 196 height 12
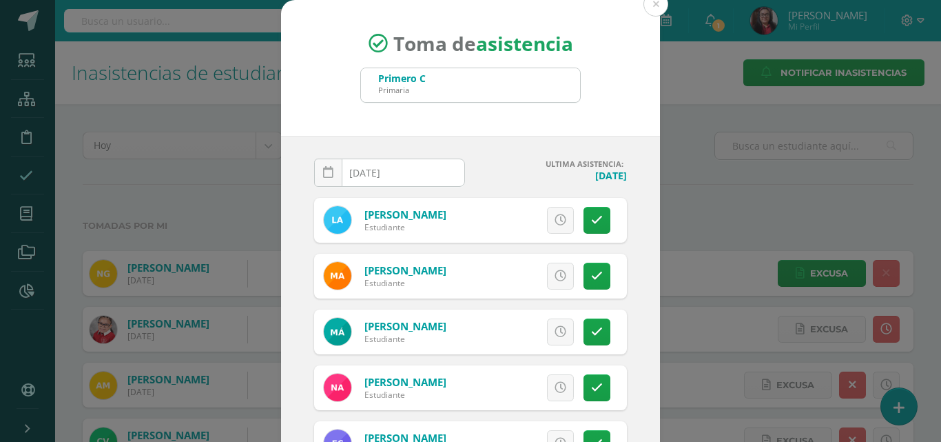
click at [411, 177] on input "[DATE]" at bounding box center [390, 172] width 150 height 27
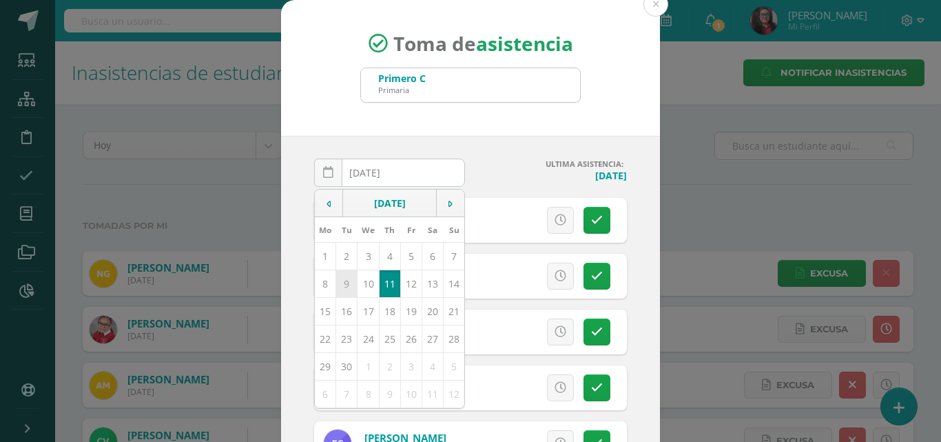
click at [342, 279] on td "9" at bounding box center [346, 283] width 21 height 28
type input "[DATE]"
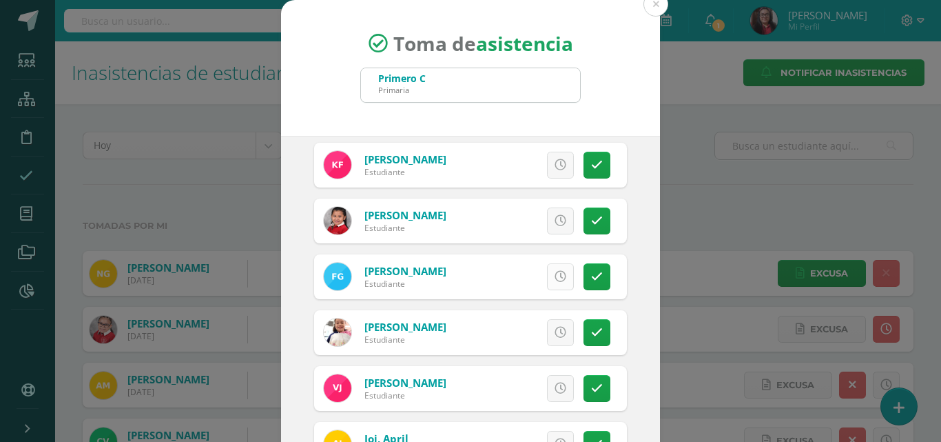
scroll to position [413, 0]
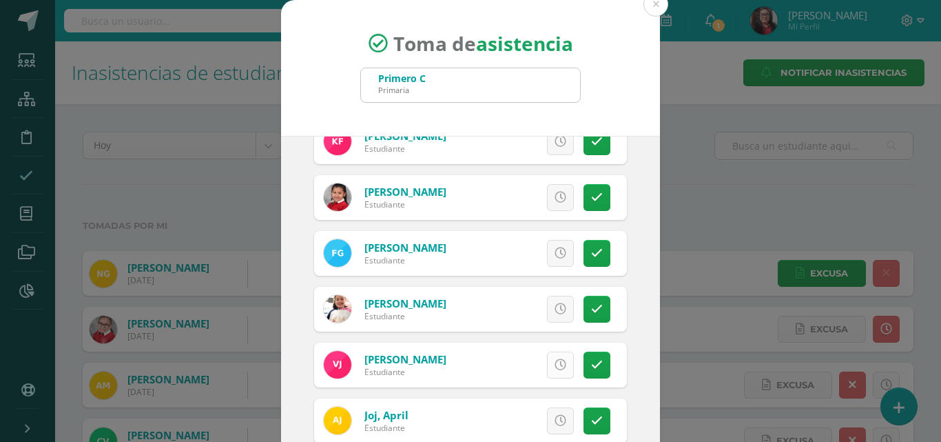
click at [555, 365] on icon at bounding box center [561, 365] width 12 height 12
click at [584, 362] on link at bounding box center [597, 364] width 27 height 27
click at [591, 365] on icon at bounding box center [597, 365] width 12 height 12
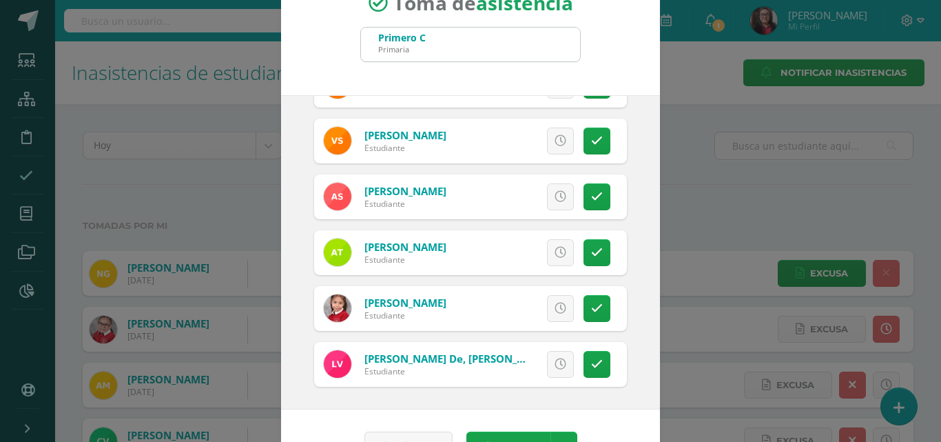
scroll to position [79, 0]
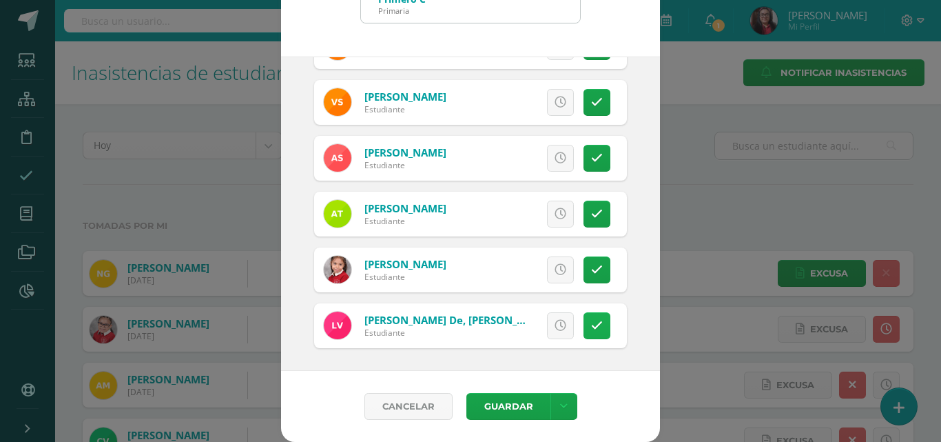
click at [591, 327] on icon at bounding box center [597, 326] width 12 height 12
click at [505, 410] on button "Guardar" at bounding box center [509, 406] width 84 height 27
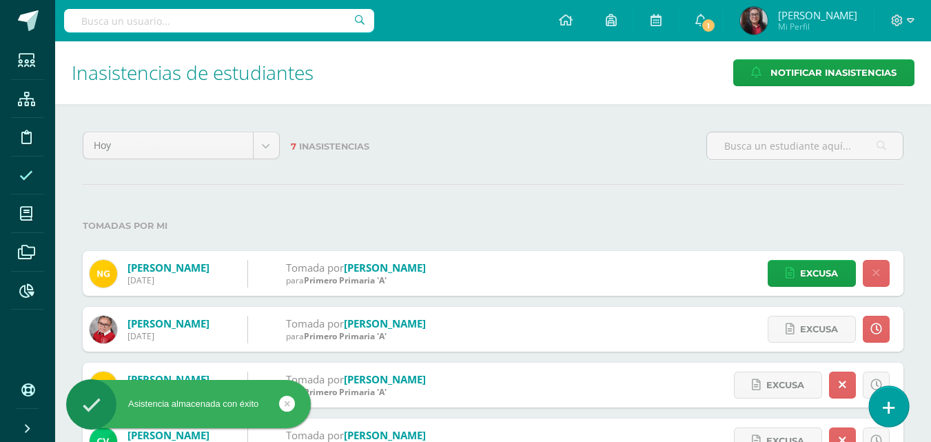
click at [886, 405] on icon at bounding box center [889, 408] width 12 height 16
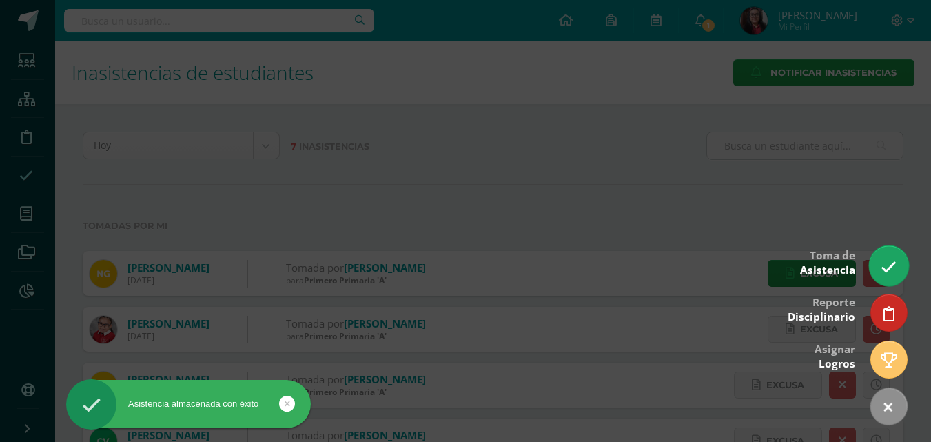
click at [888, 271] on icon at bounding box center [889, 267] width 16 height 16
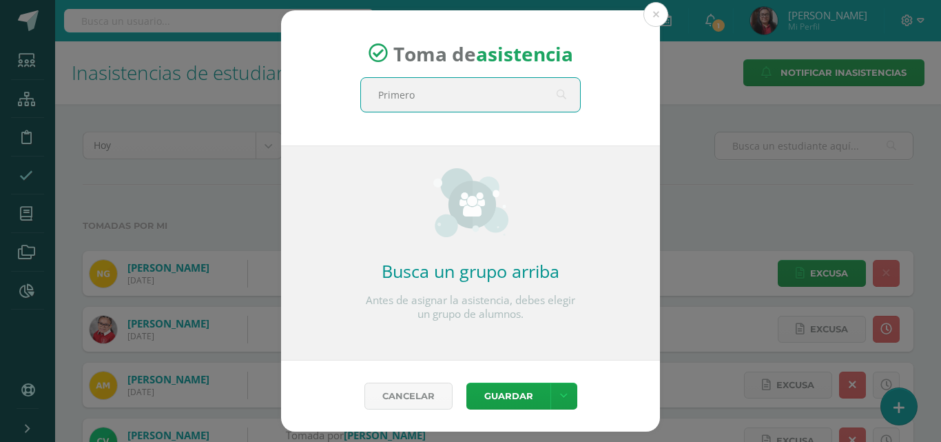
type input "Primero"
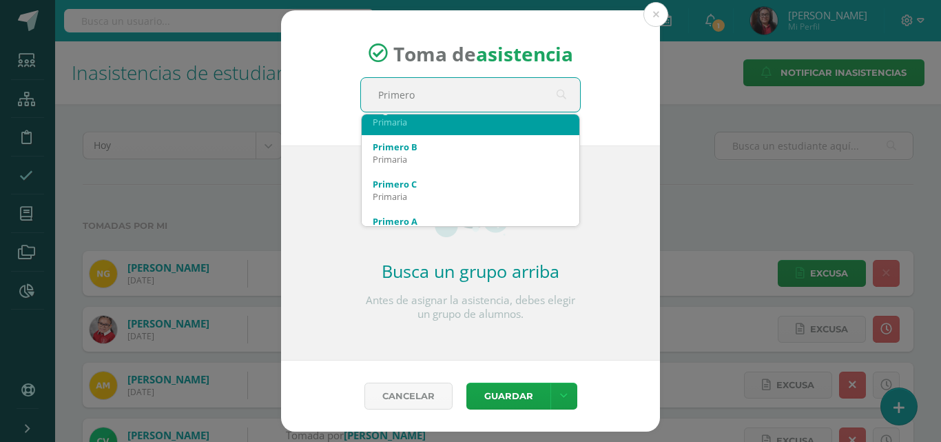
scroll to position [207, 0]
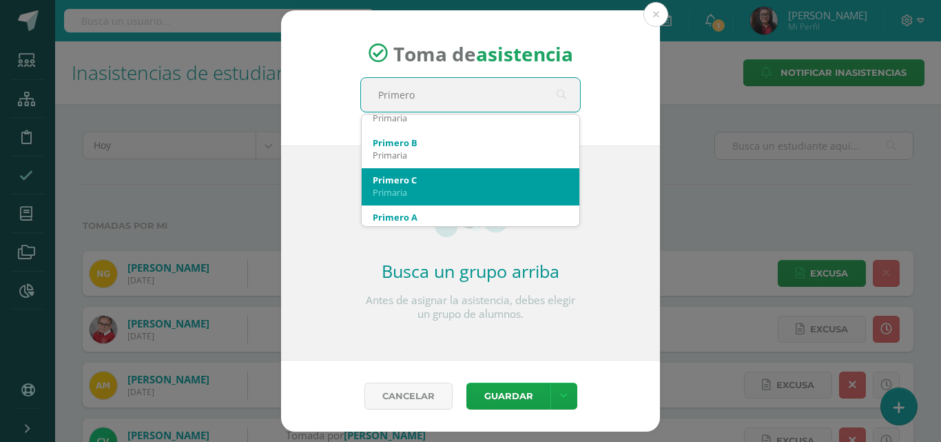
click at [494, 178] on div "Primero C" at bounding box center [471, 180] width 196 height 12
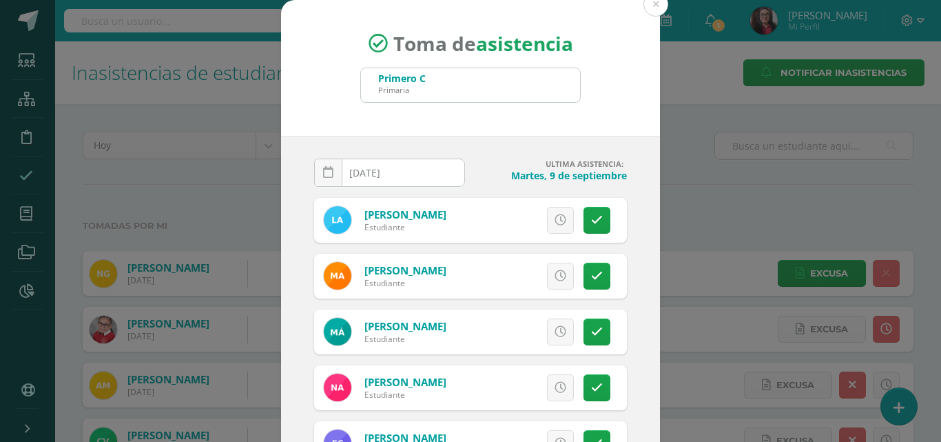
click at [413, 178] on input "[DATE]" at bounding box center [390, 172] width 150 height 27
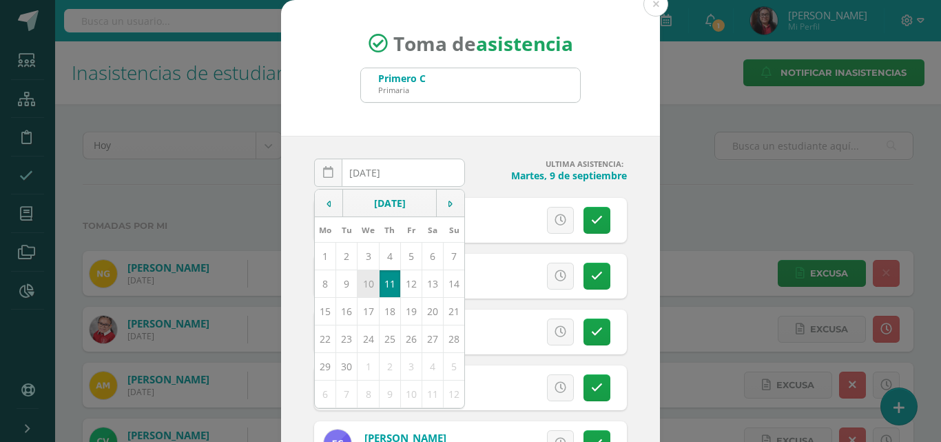
click at [364, 273] on td "10" at bounding box center [368, 283] width 21 height 28
type input "2025-09-10"
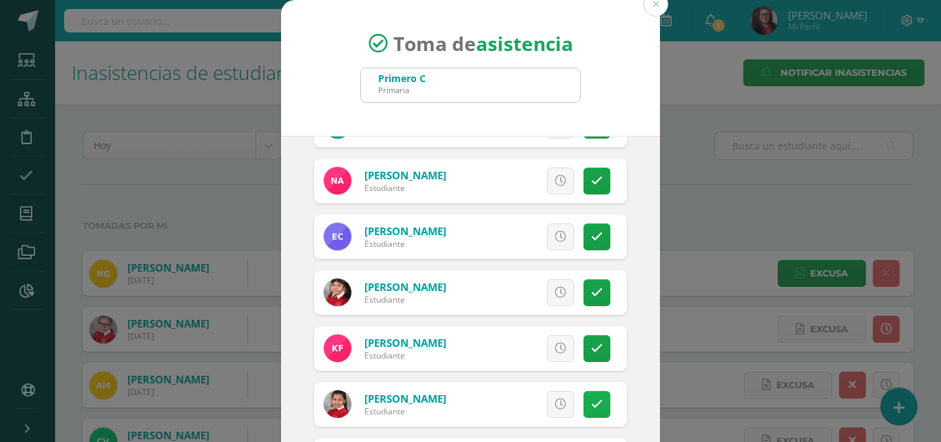
click at [591, 398] on icon at bounding box center [597, 404] width 12 height 12
click at [540, 401] on span "Excusa" at bounding box center [537, 403] width 38 height 25
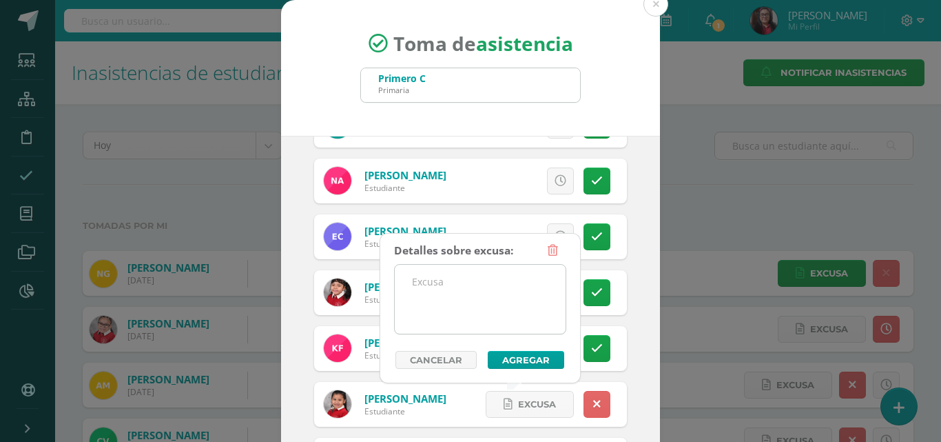
click at [475, 302] on textarea at bounding box center [480, 299] width 171 height 69
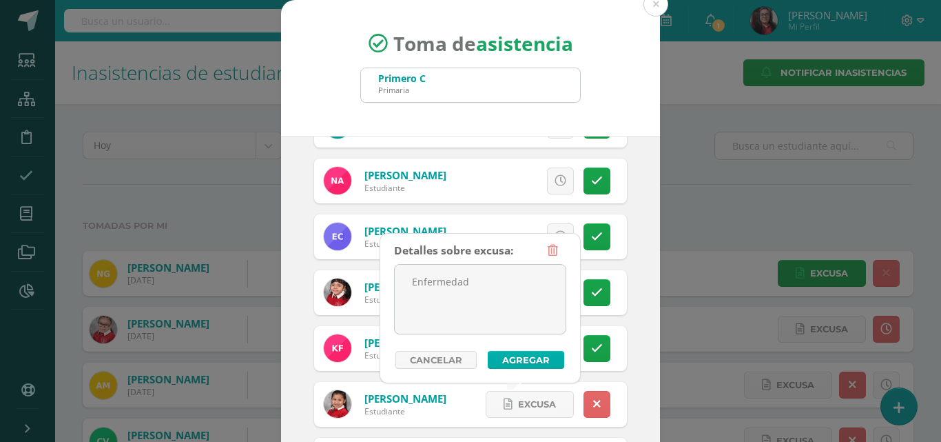
type textarea "Enfermedad"
click at [509, 357] on button "Agregar" at bounding box center [526, 360] width 76 height 18
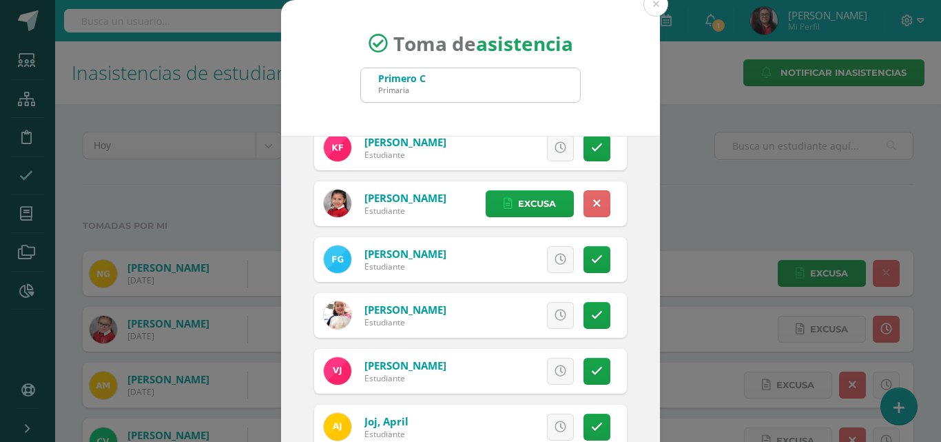
scroll to position [413, 0]
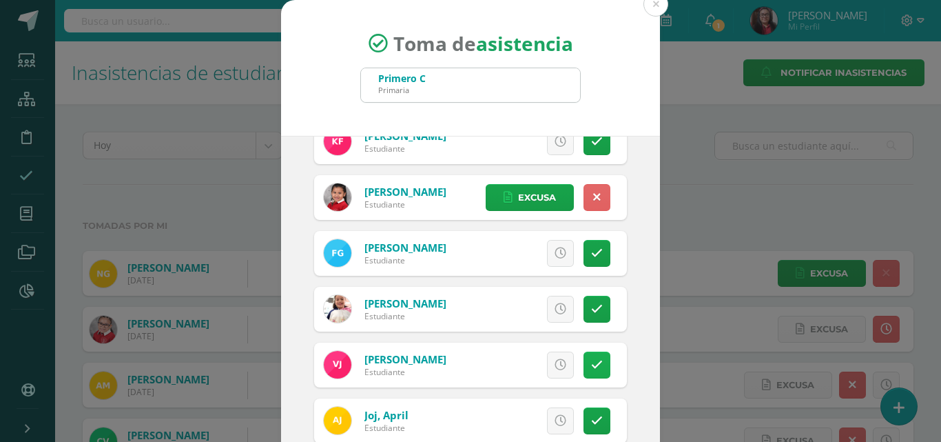
click at [591, 369] on icon at bounding box center [597, 365] width 12 height 12
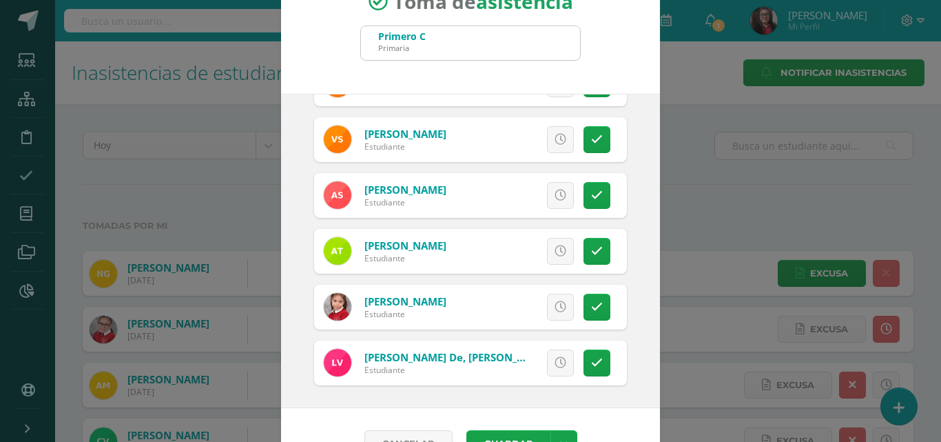
scroll to position [79, 0]
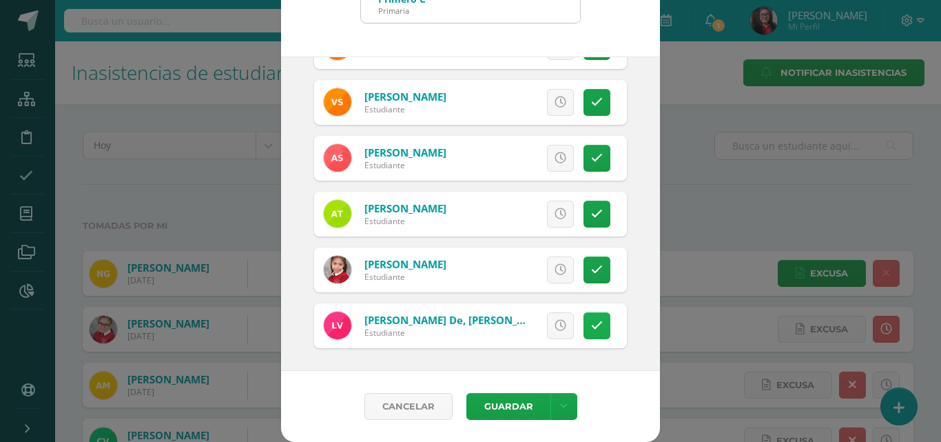
click at [591, 331] on icon at bounding box center [597, 326] width 12 height 12
click at [498, 405] on button "Guardar" at bounding box center [509, 406] width 84 height 27
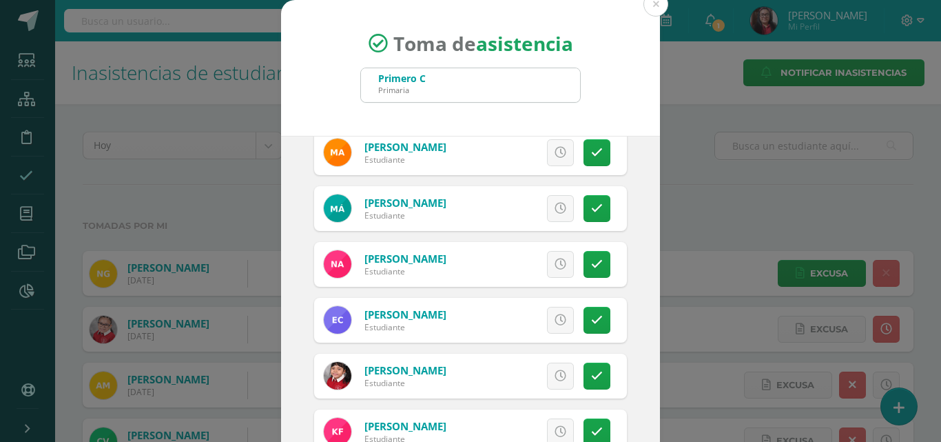
scroll to position [0, 0]
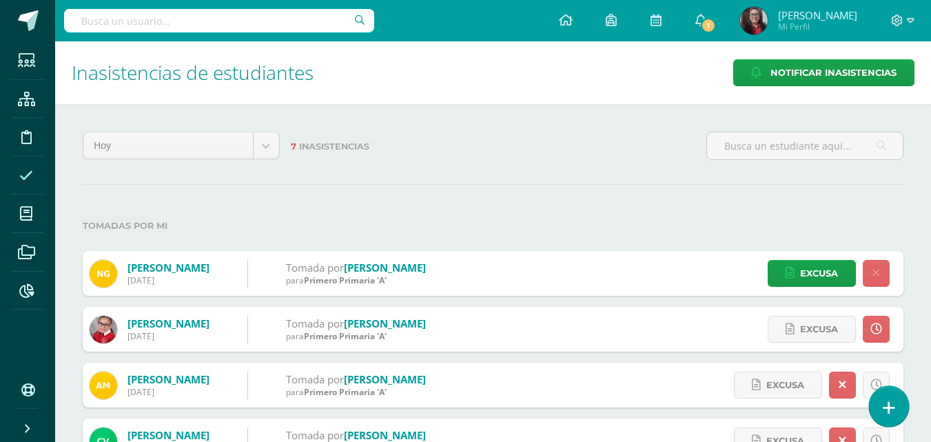
click at [881, 409] on link at bounding box center [888, 406] width 39 height 40
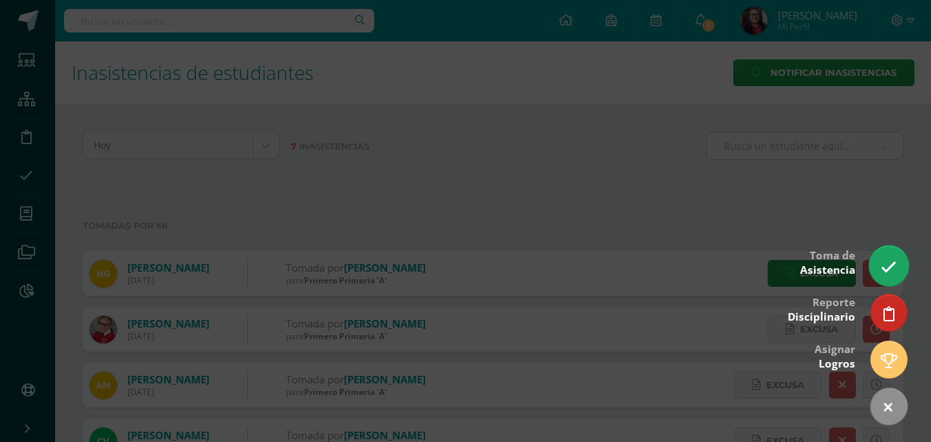
click at [890, 274] on icon at bounding box center [889, 267] width 16 height 16
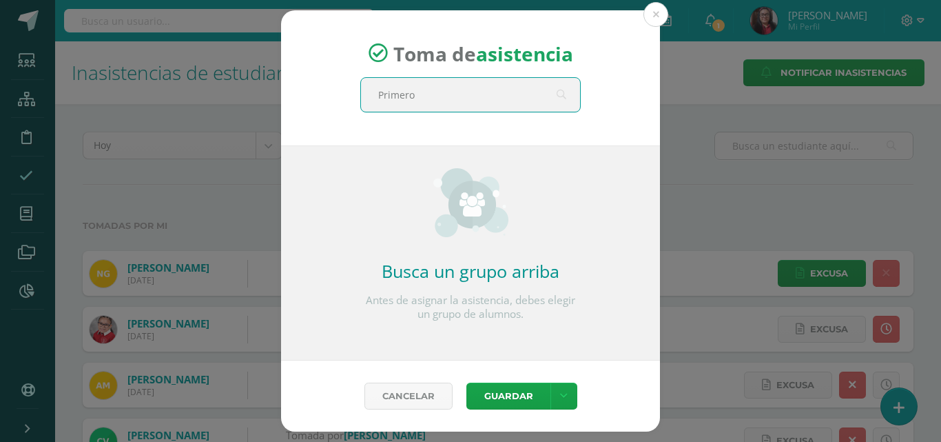
type input "Primero"
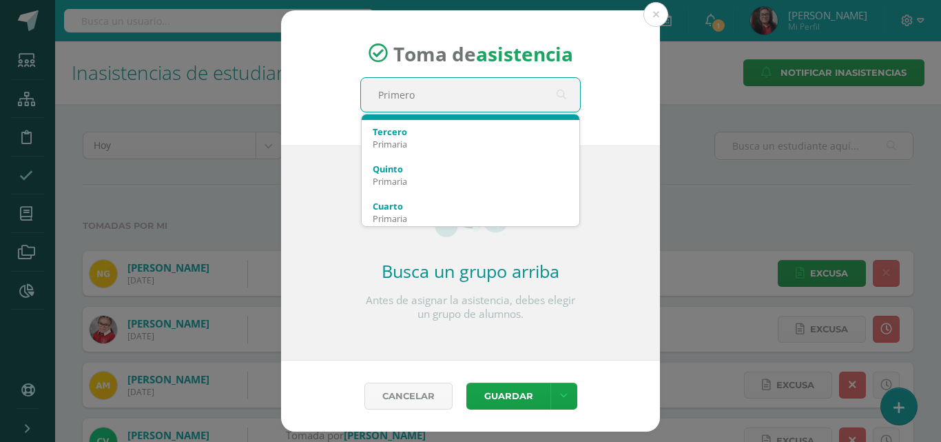
scroll to position [207, 0]
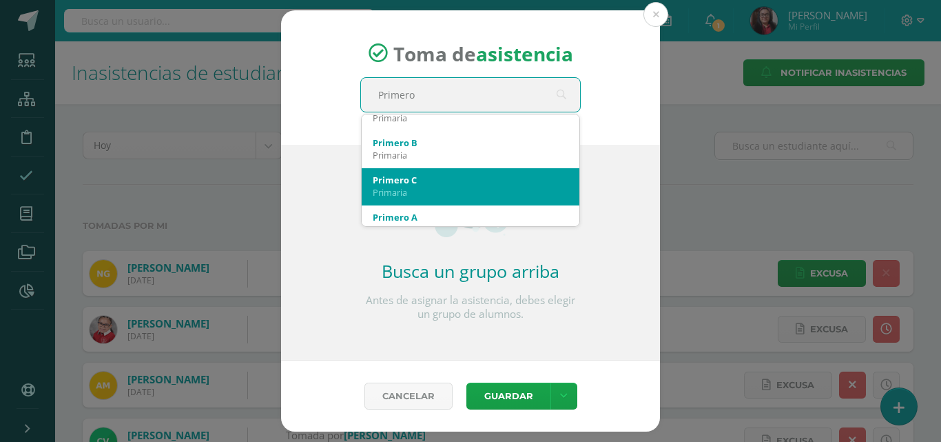
click at [467, 187] on div "Primaria" at bounding box center [471, 192] width 196 height 12
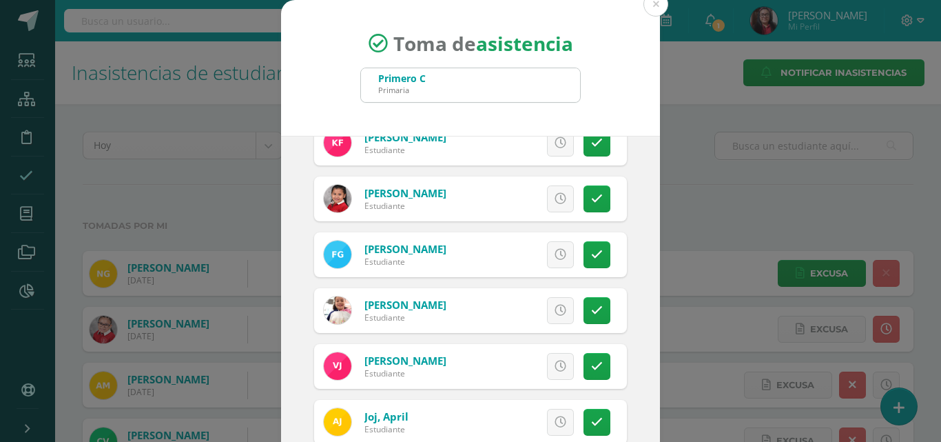
scroll to position [413, 0]
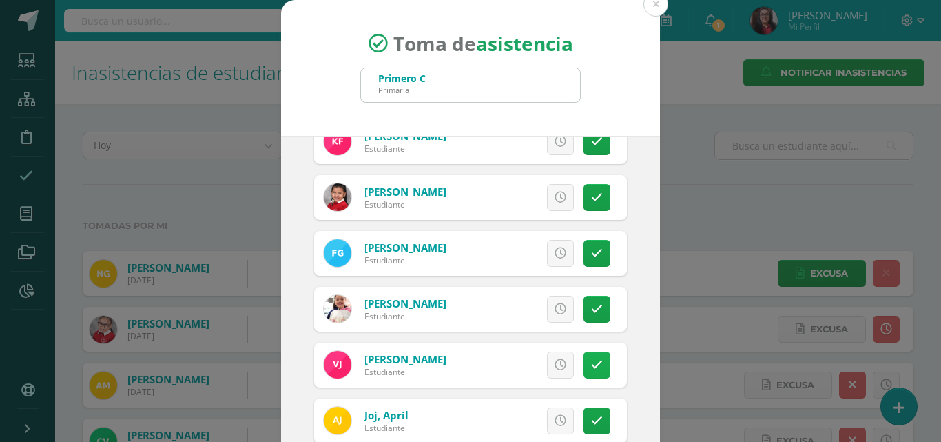
click at [591, 363] on icon at bounding box center [597, 365] width 12 height 12
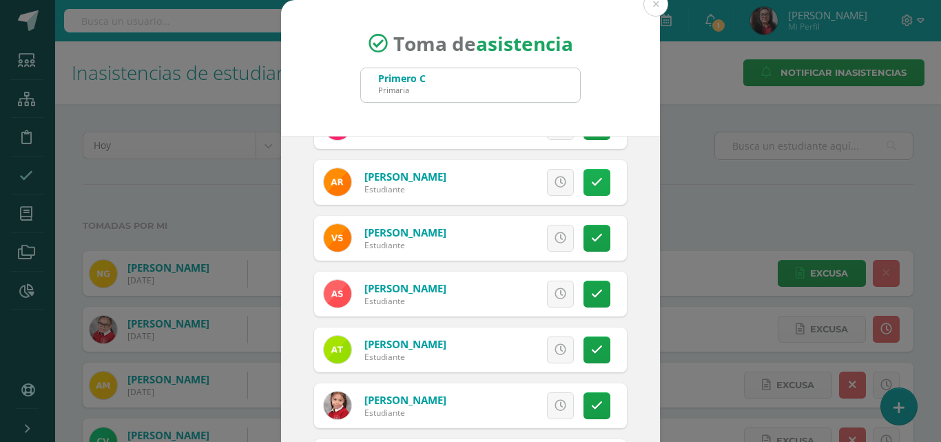
scroll to position [965, 0]
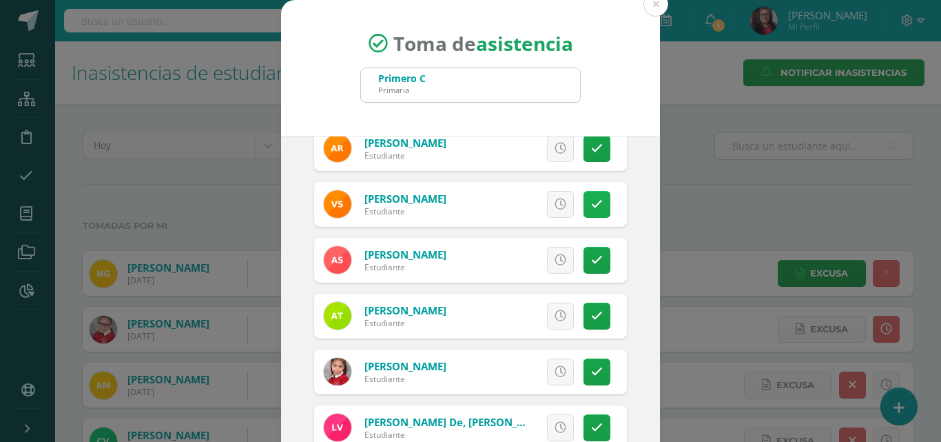
click at [585, 212] on link at bounding box center [597, 204] width 27 height 27
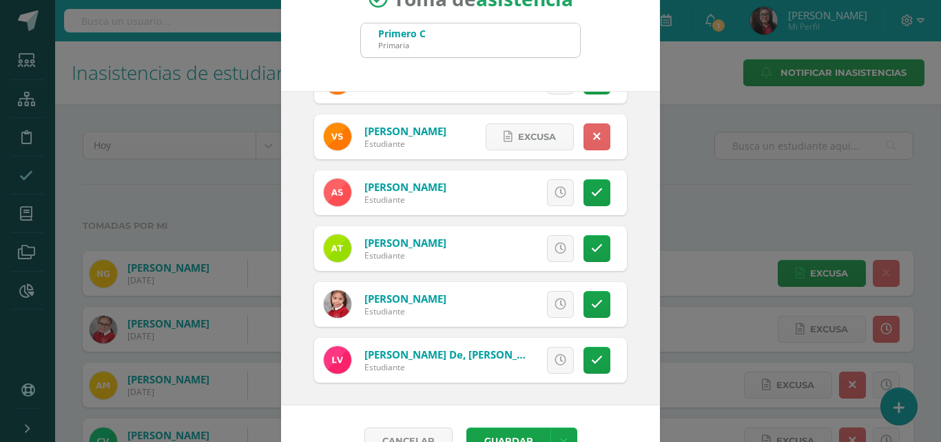
scroll to position [79, 0]
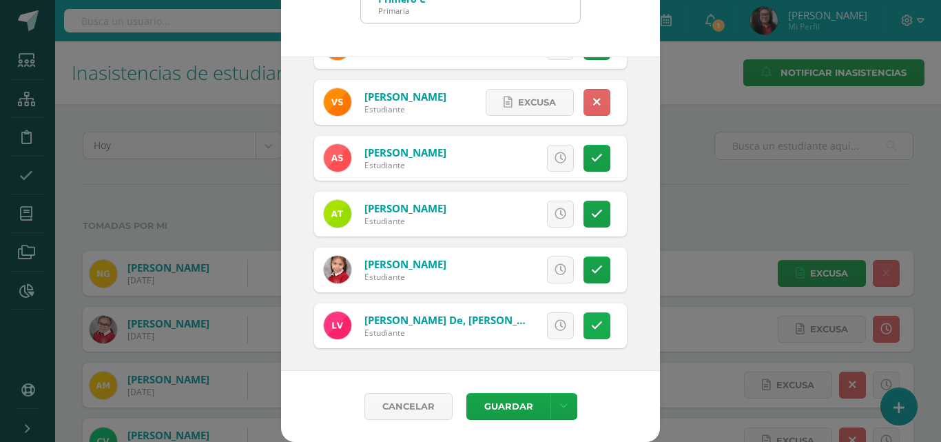
click at [584, 334] on link at bounding box center [597, 325] width 27 height 27
click at [491, 405] on button "Guardar" at bounding box center [509, 406] width 84 height 27
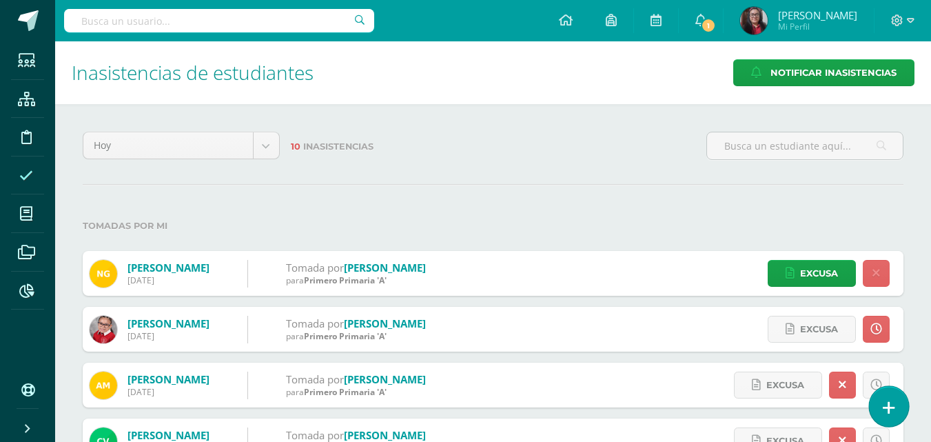
click at [886, 408] on icon at bounding box center [889, 408] width 12 height 16
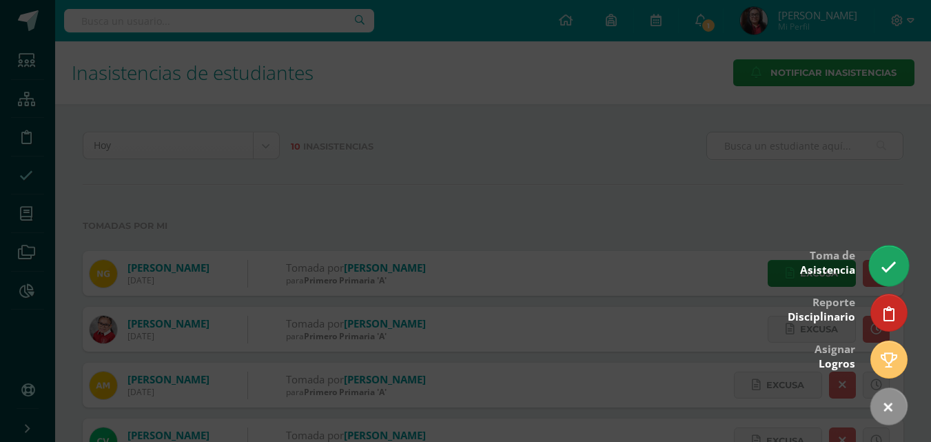
click at [883, 271] on icon at bounding box center [889, 267] width 16 height 16
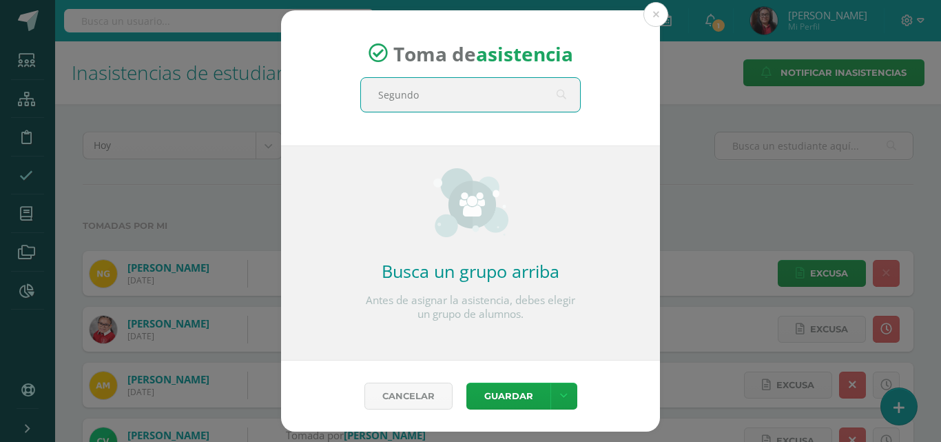
type input "Segundo"
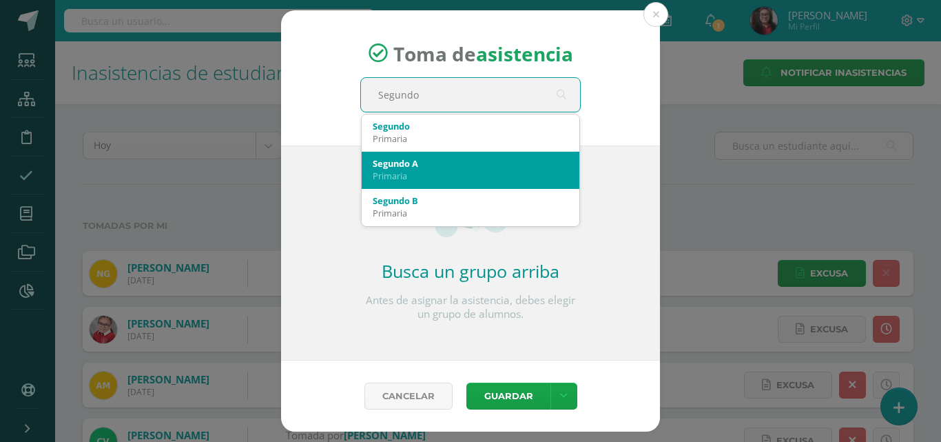
click at [502, 161] on div "Segundo A" at bounding box center [471, 163] width 196 height 12
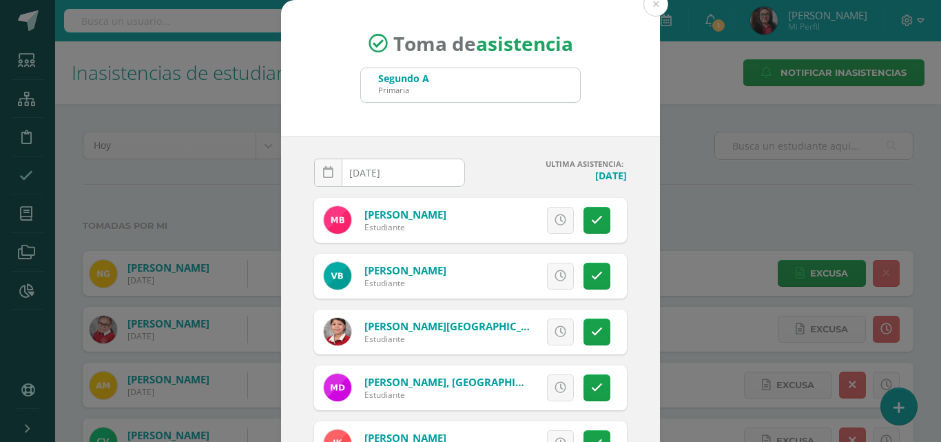
click at [418, 178] on input "[DATE]" at bounding box center [390, 172] width 150 height 27
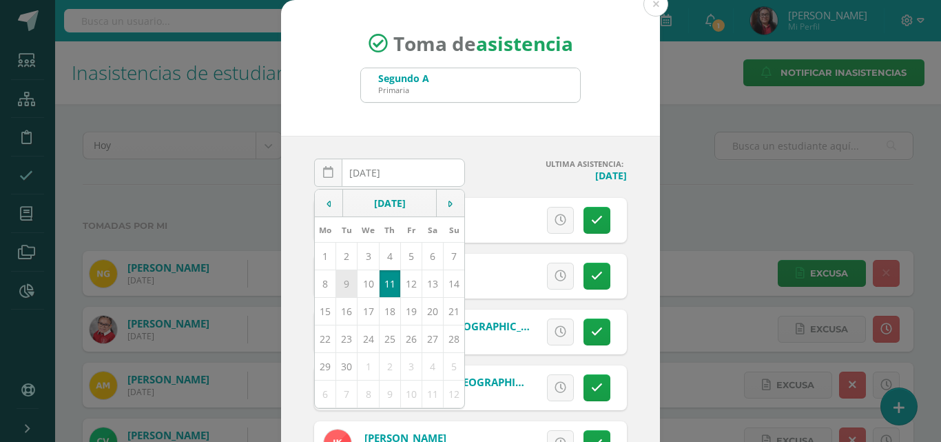
click at [339, 285] on td "9" at bounding box center [346, 283] width 21 height 28
type input "[DATE]"
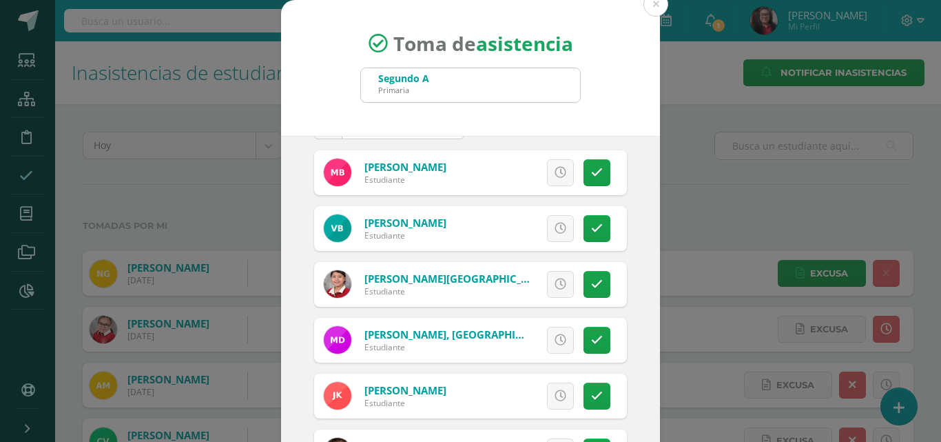
scroll to position [69, 0]
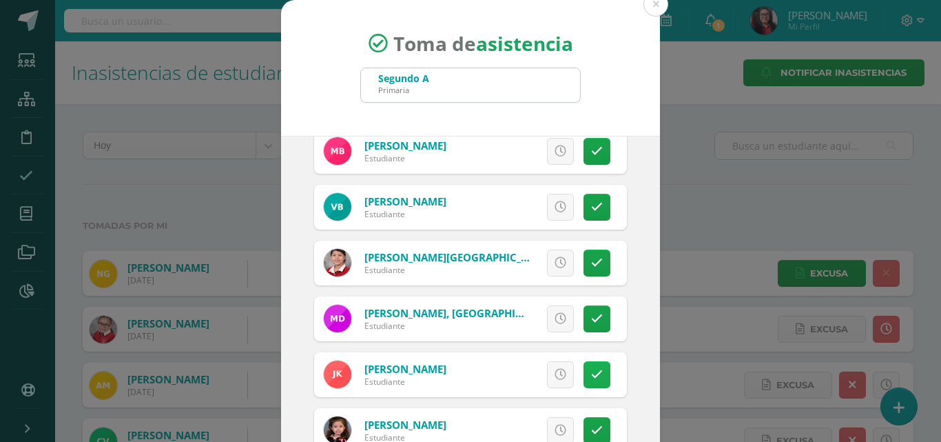
click at [591, 378] on icon at bounding box center [597, 375] width 12 height 12
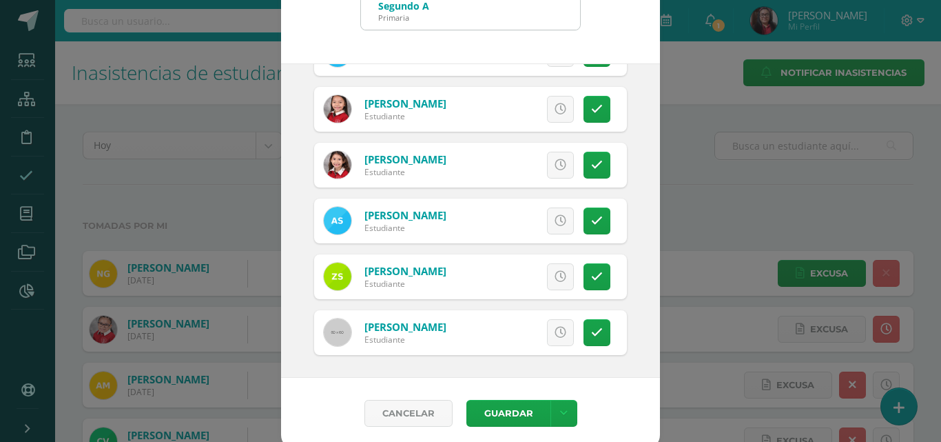
scroll to position [79, 0]
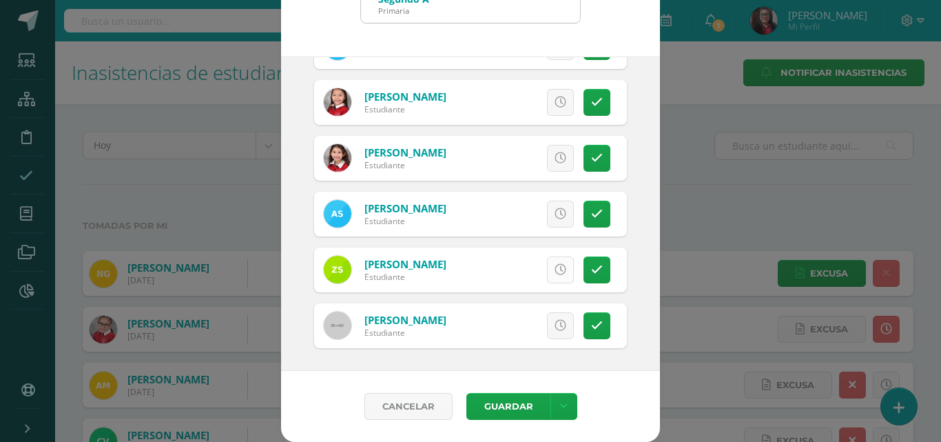
click at [552, 279] on link at bounding box center [560, 269] width 27 height 27
click at [555, 329] on icon at bounding box center [561, 326] width 12 height 12
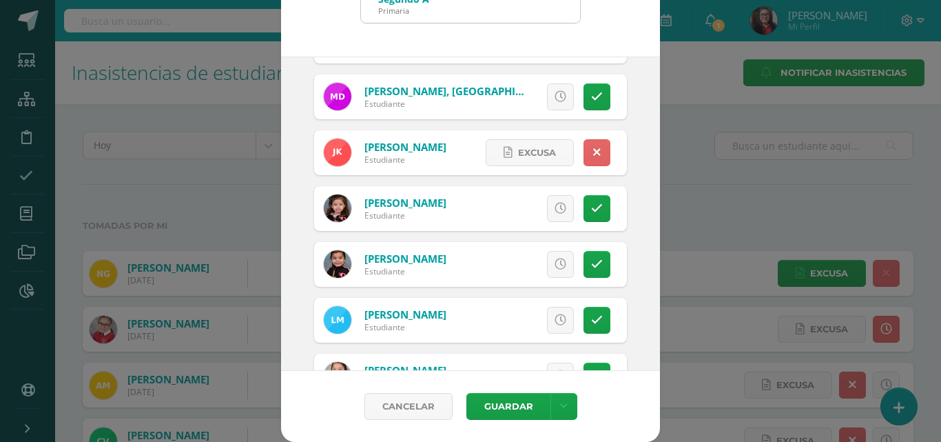
scroll to position [485, 0]
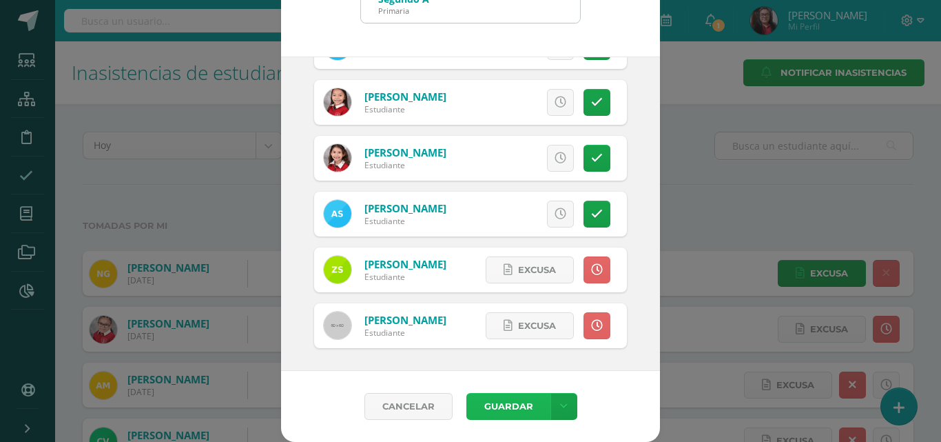
click at [511, 411] on button "Guardar" at bounding box center [509, 406] width 84 height 27
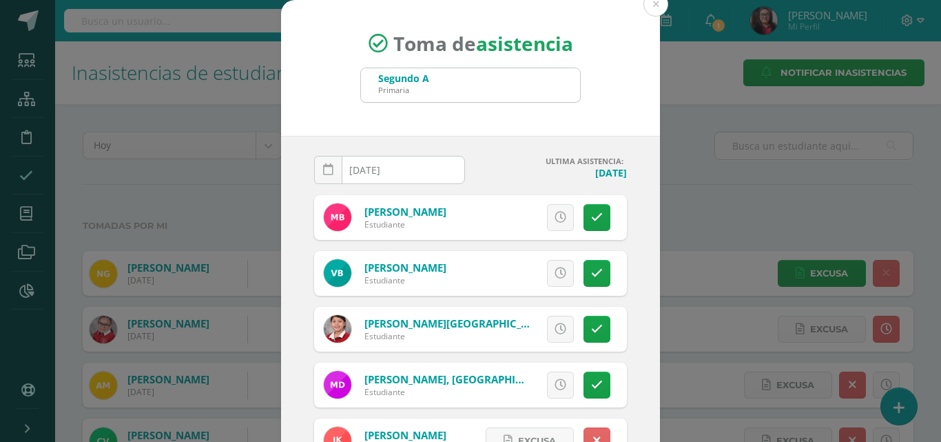
scroll to position [0, 0]
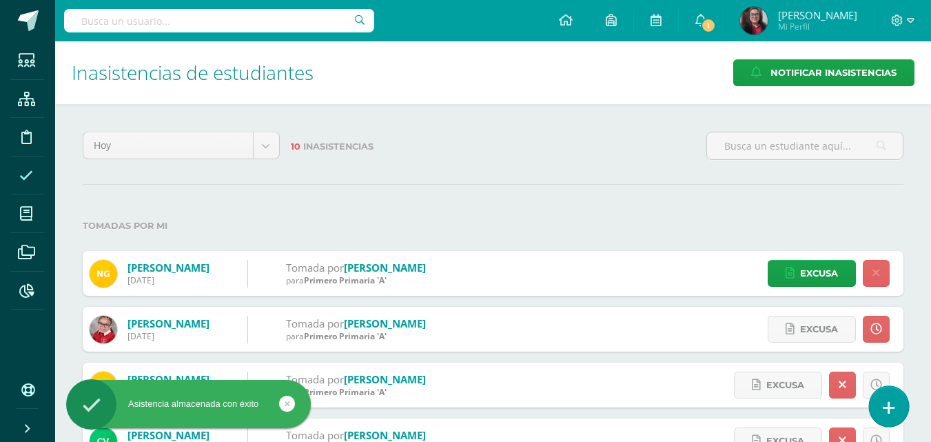
click at [885, 408] on icon at bounding box center [889, 408] width 12 height 16
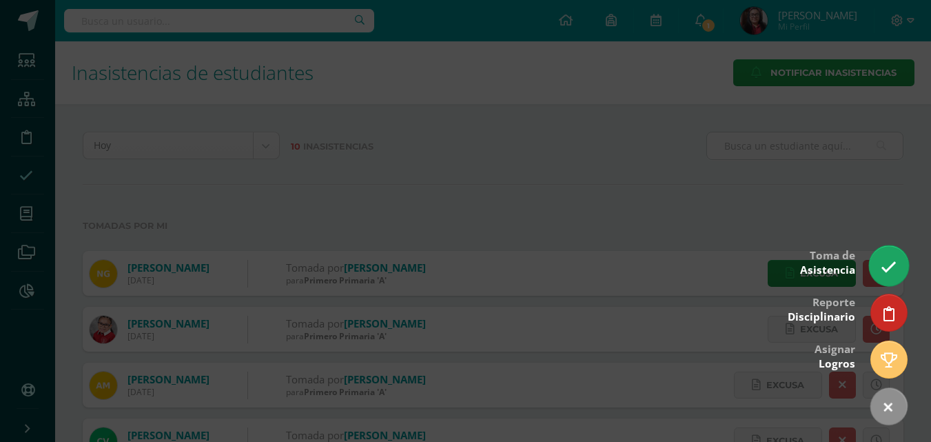
click at [890, 267] on icon at bounding box center [889, 267] width 16 height 16
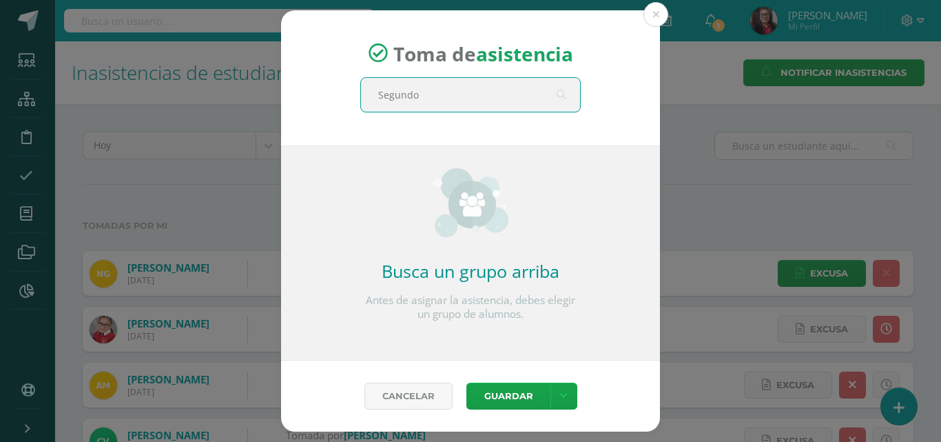
type input "Segundo"
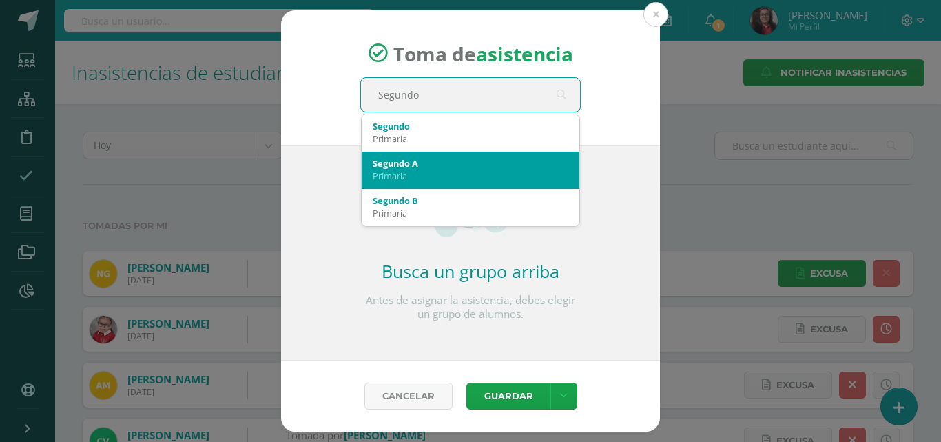
click at [515, 156] on div "Segundo A Primaria" at bounding box center [471, 170] width 196 height 36
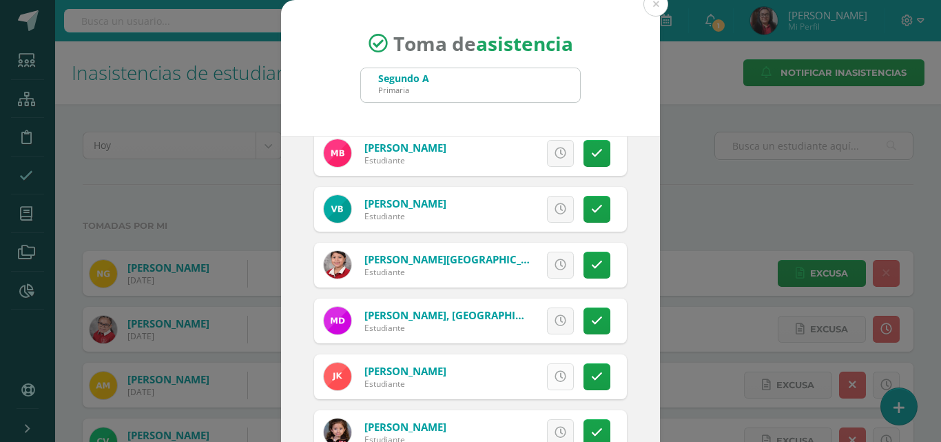
scroll to position [207, 0]
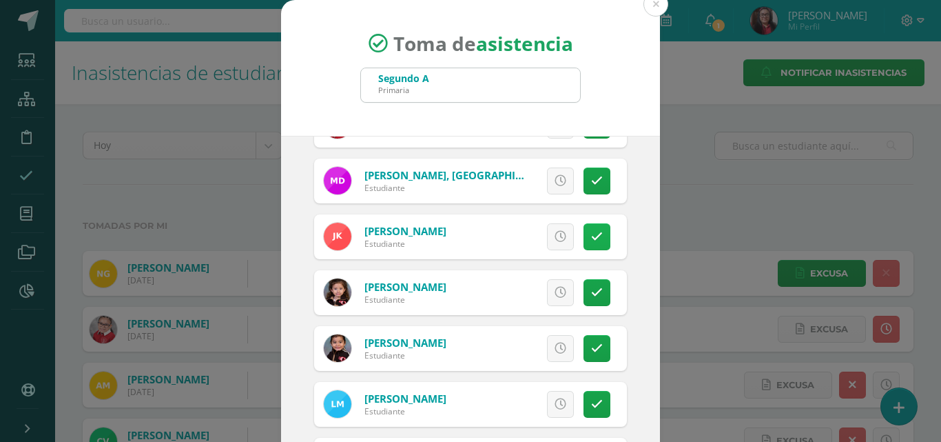
click at [584, 226] on link at bounding box center [597, 236] width 27 height 27
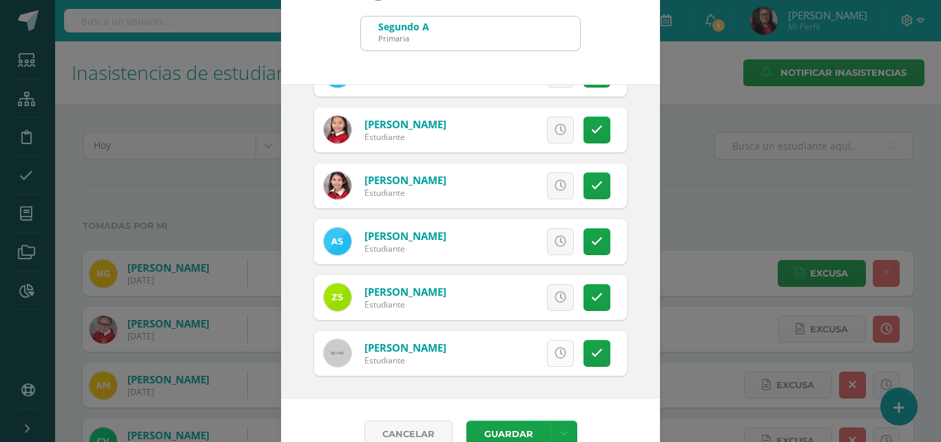
scroll to position [79, 0]
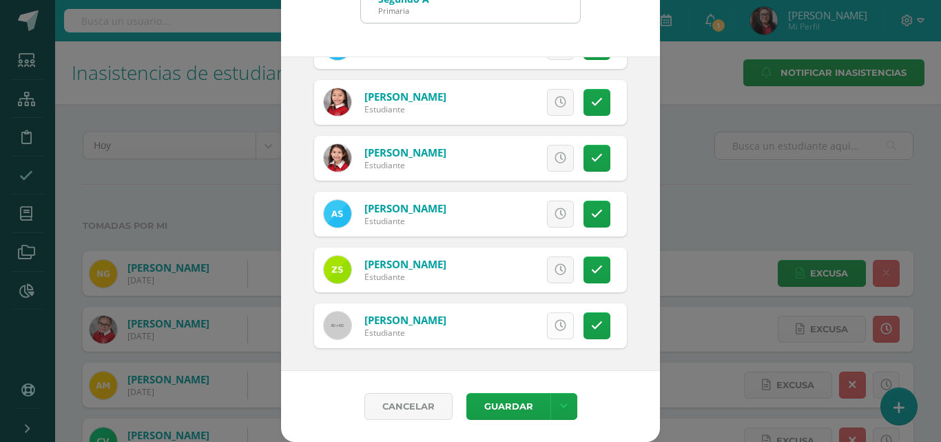
click at [555, 331] on icon at bounding box center [561, 326] width 12 height 12
click at [511, 403] on button "Guardar" at bounding box center [509, 406] width 84 height 27
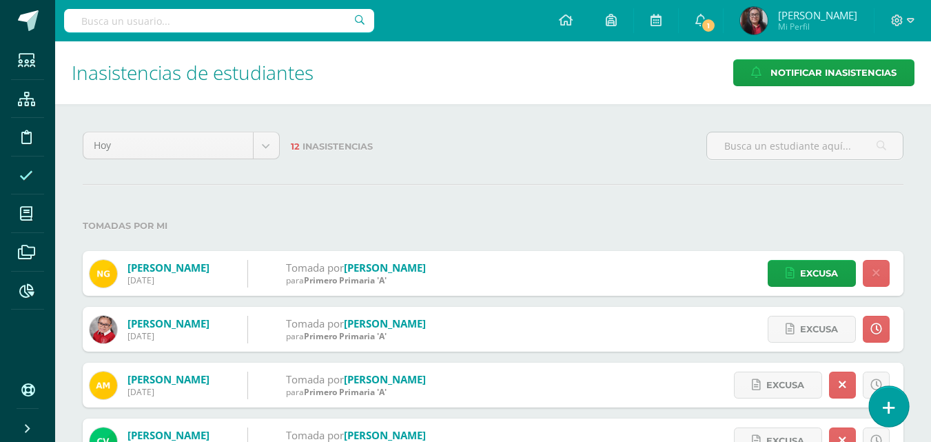
click at [883, 411] on icon at bounding box center [889, 408] width 12 height 16
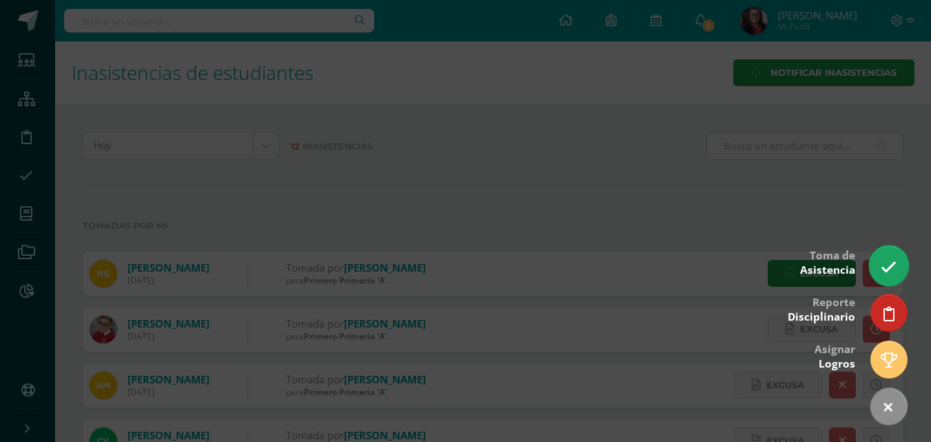
click at [890, 268] on icon at bounding box center [889, 267] width 16 height 16
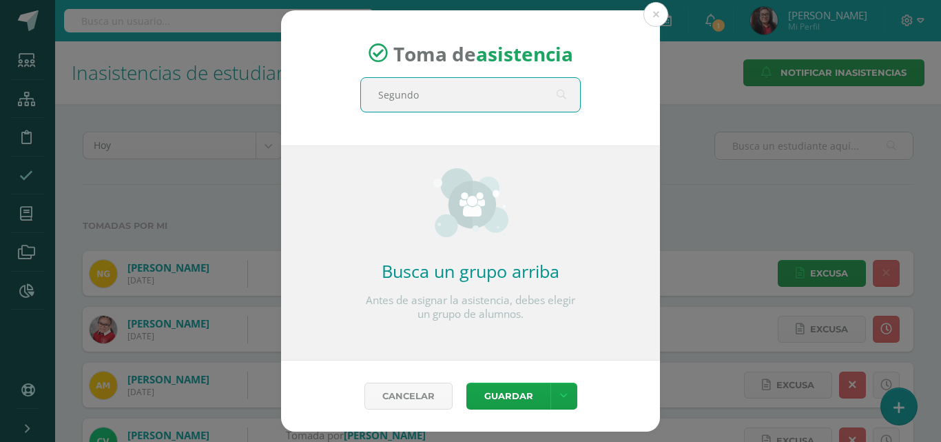
type input "Segundo"
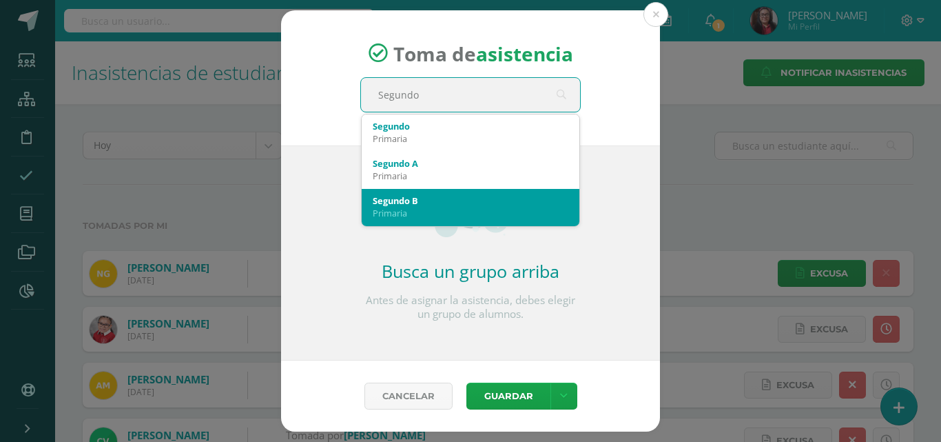
click at [498, 204] on div "Segundo B" at bounding box center [471, 200] width 196 height 12
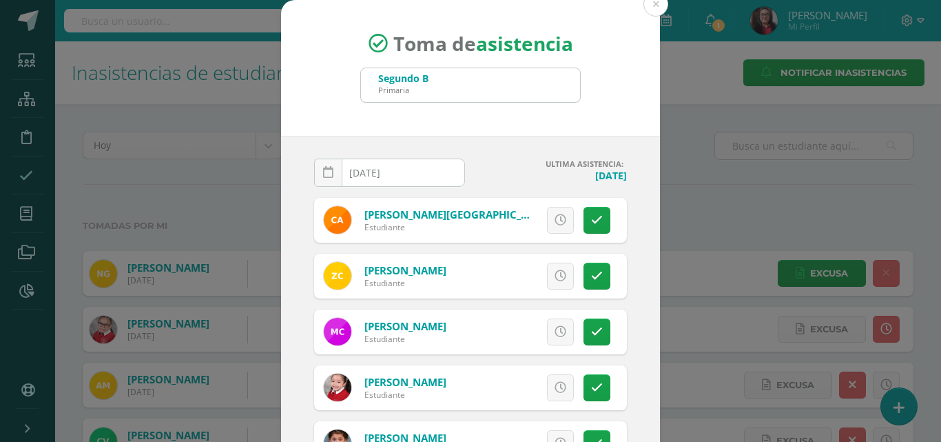
click at [422, 173] on input "[DATE]" at bounding box center [390, 172] width 150 height 27
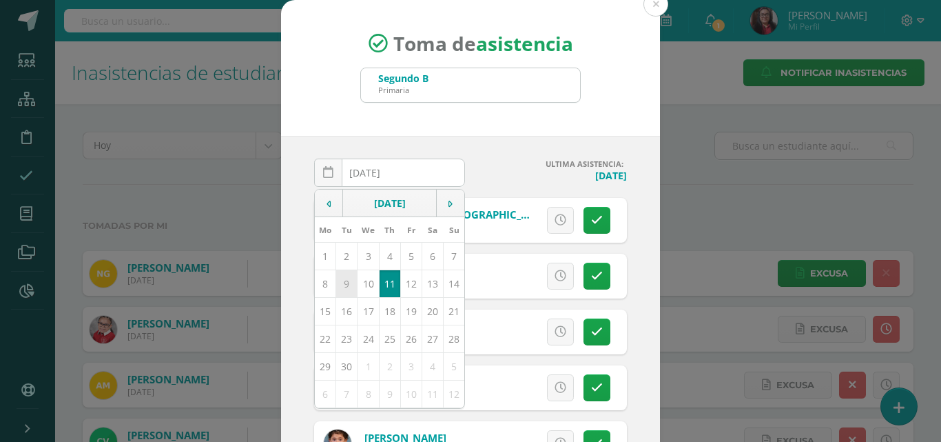
click at [344, 287] on td "9" at bounding box center [346, 283] width 21 height 28
type input "2025-09-09"
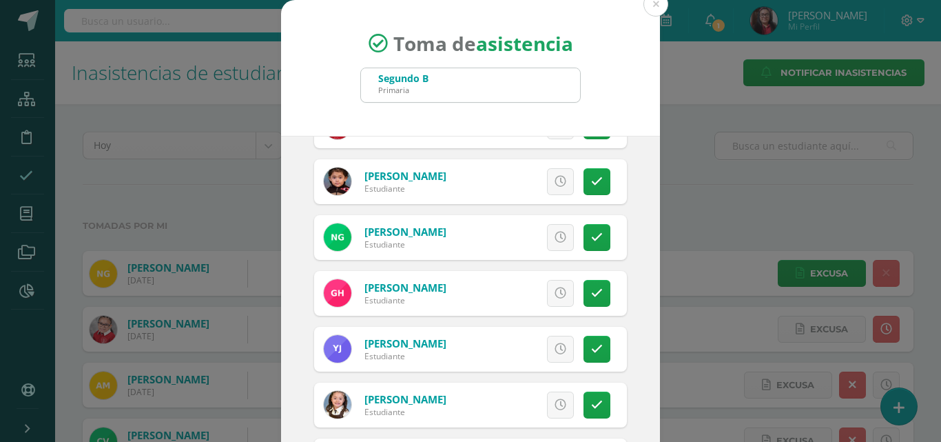
scroll to position [345, 0]
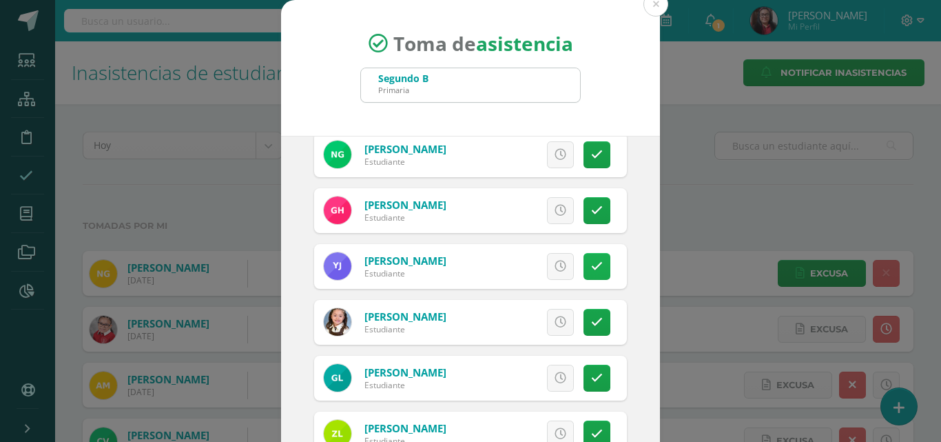
click at [591, 262] on icon at bounding box center [597, 266] width 12 height 12
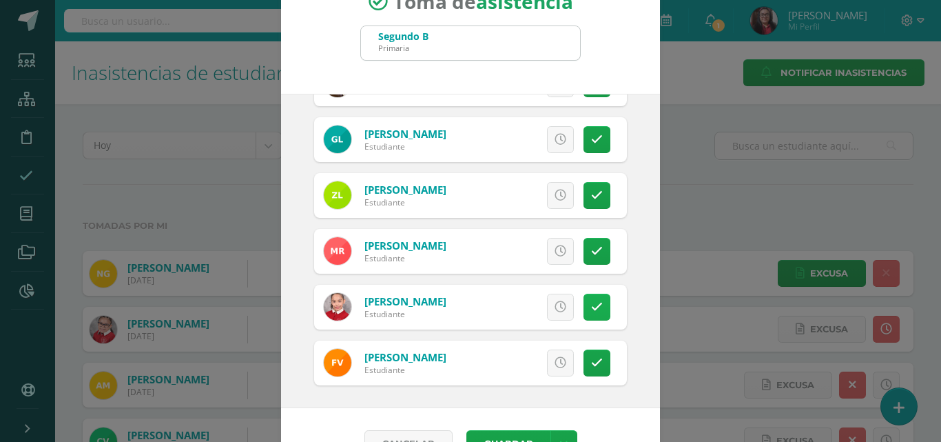
scroll to position [79, 0]
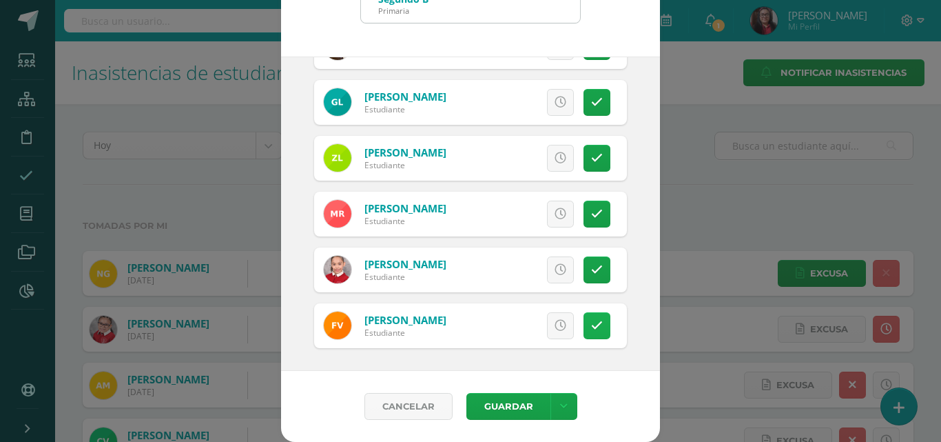
click at [591, 325] on icon at bounding box center [597, 326] width 12 height 12
click at [518, 328] on span "Excusa" at bounding box center [537, 325] width 38 height 25
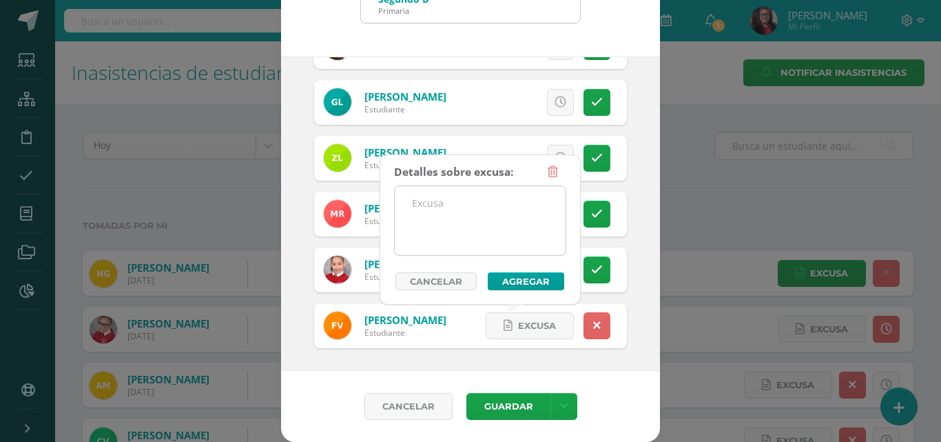
click at [485, 235] on textarea at bounding box center [480, 220] width 171 height 69
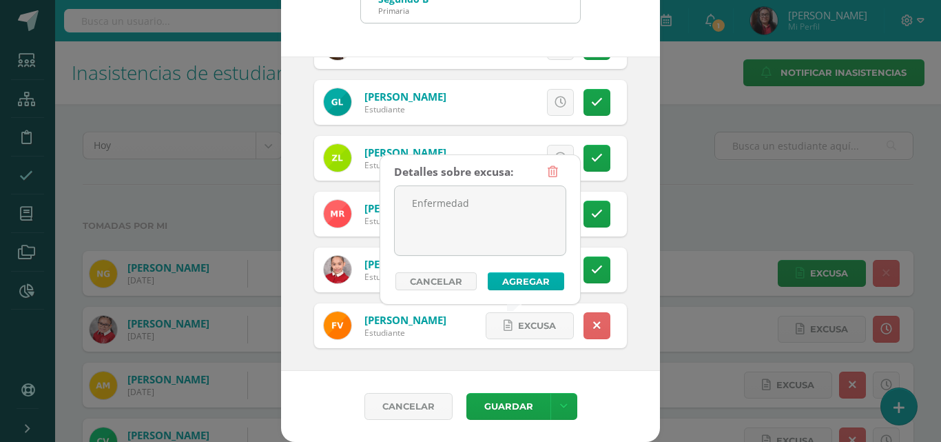
type textarea "Enfermedad"
click at [515, 285] on button "Agregar" at bounding box center [526, 281] width 76 height 18
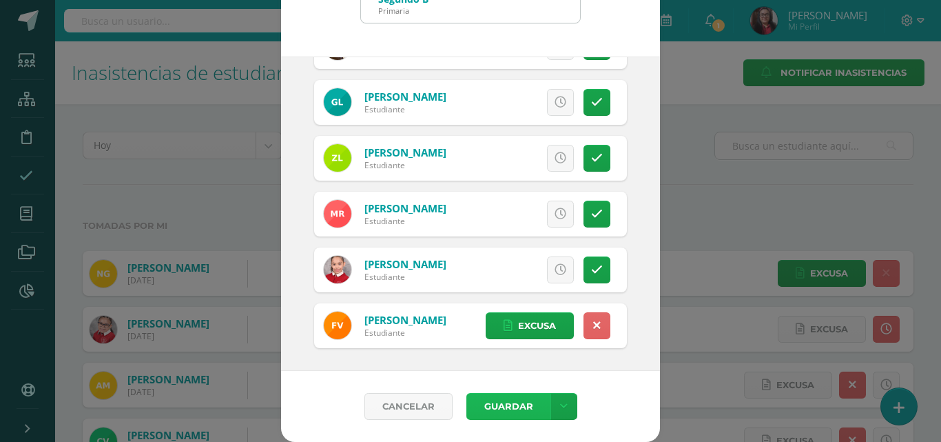
click at [510, 401] on button "Guardar" at bounding box center [509, 406] width 84 height 27
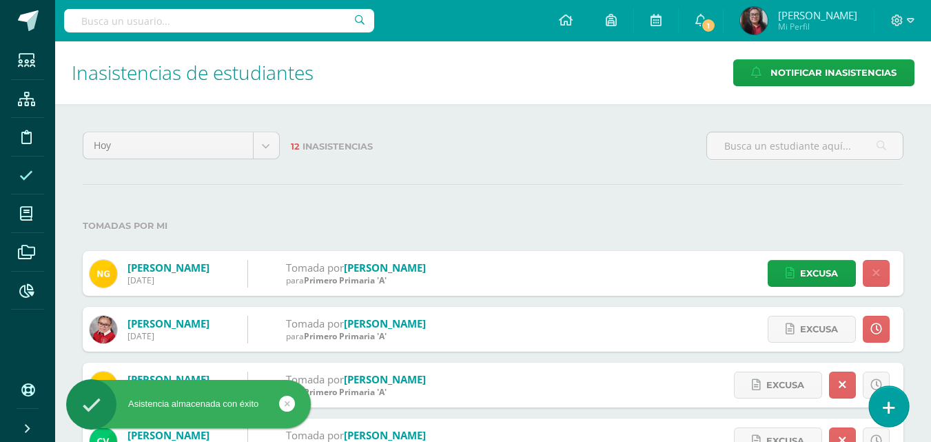
click at [888, 409] on icon at bounding box center [889, 408] width 12 height 16
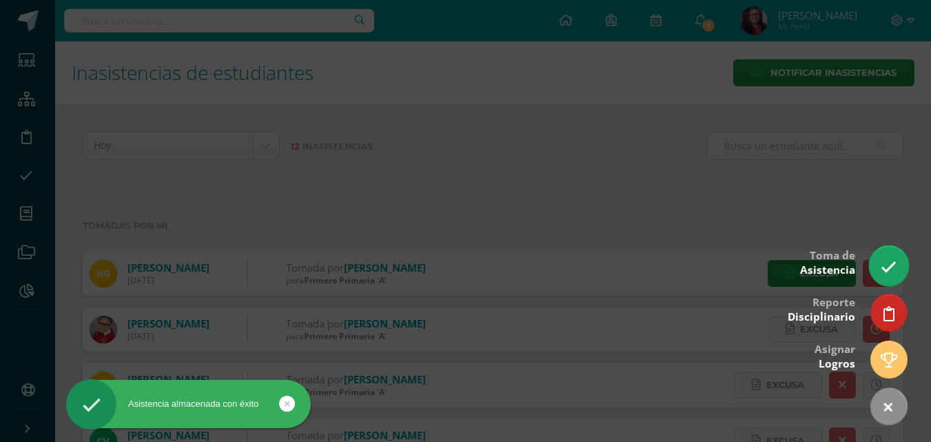
click at [897, 276] on link at bounding box center [888, 265] width 39 height 40
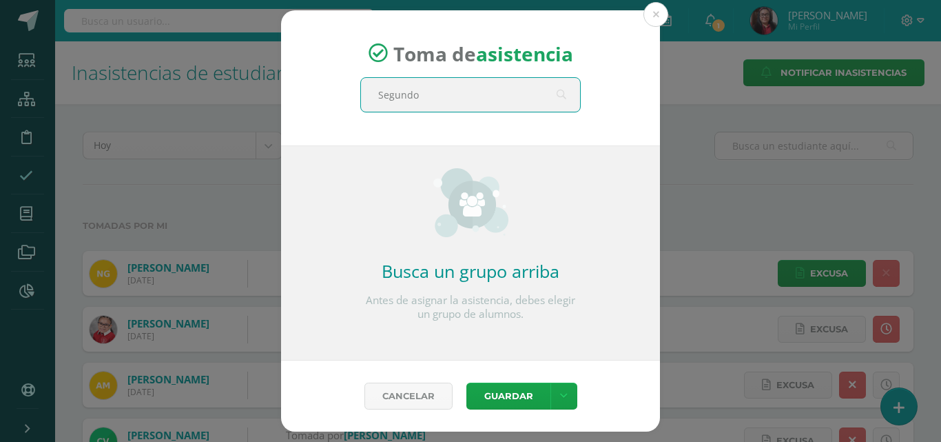
type input "Segundo"
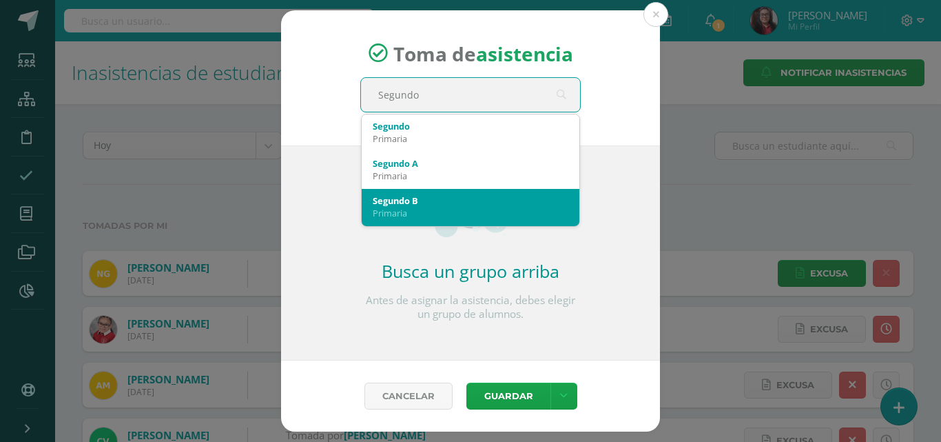
click at [506, 213] on div "Primaria" at bounding box center [471, 213] width 196 height 12
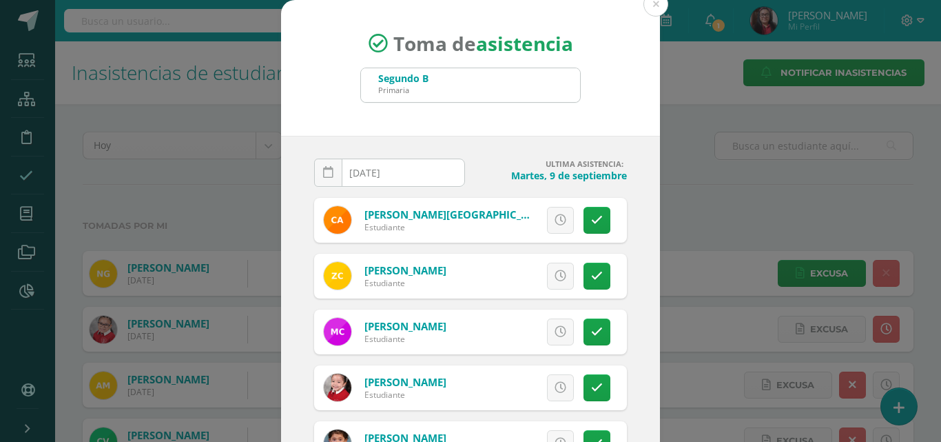
click at [411, 167] on input "[DATE]" at bounding box center [390, 172] width 150 height 27
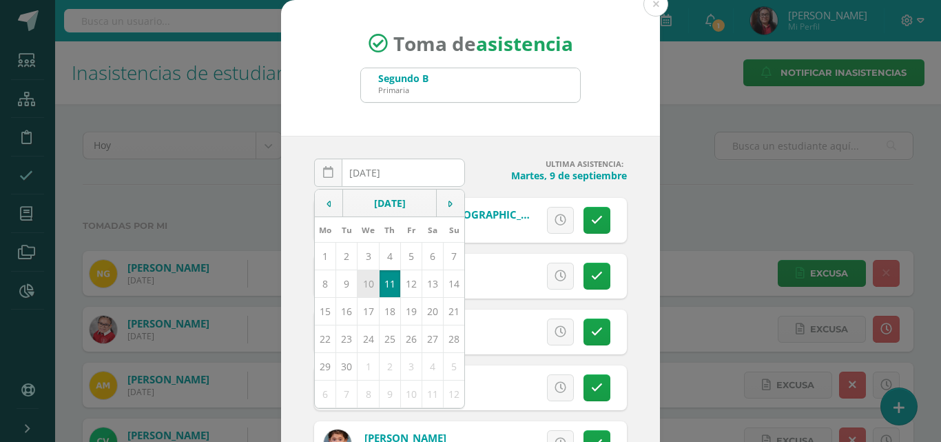
click at [365, 279] on td "10" at bounding box center [368, 283] width 21 height 28
type input "[DATE]"
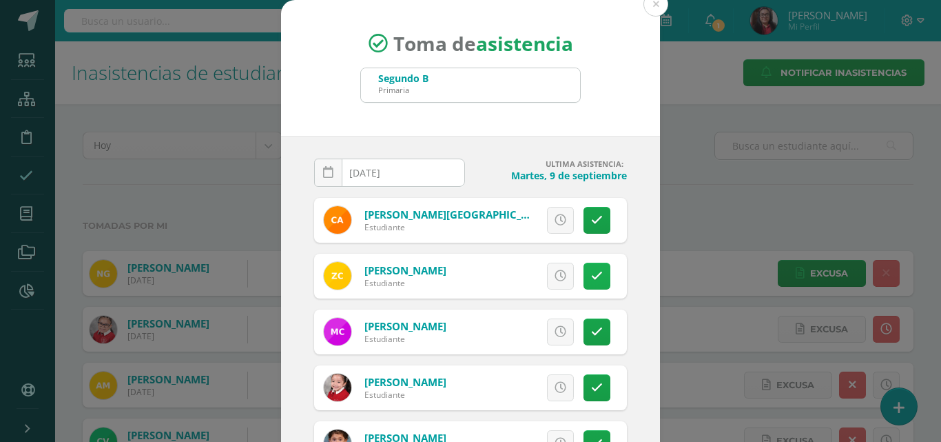
click at [591, 280] on icon at bounding box center [597, 276] width 12 height 12
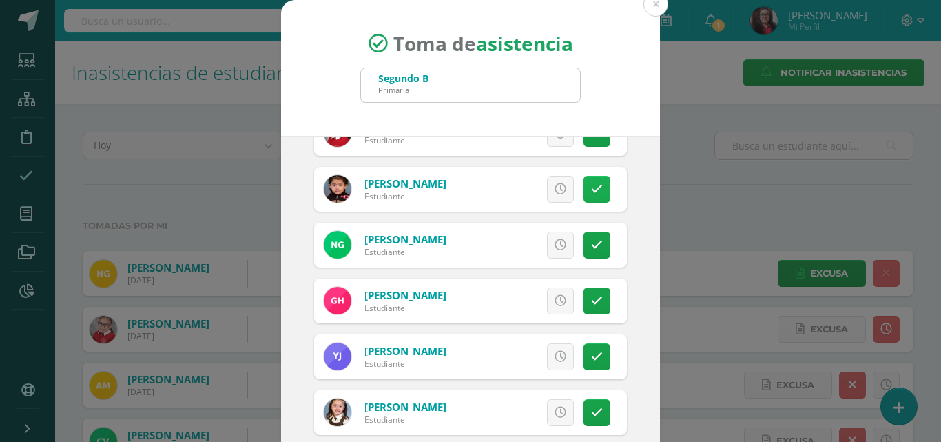
scroll to position [276, 0]
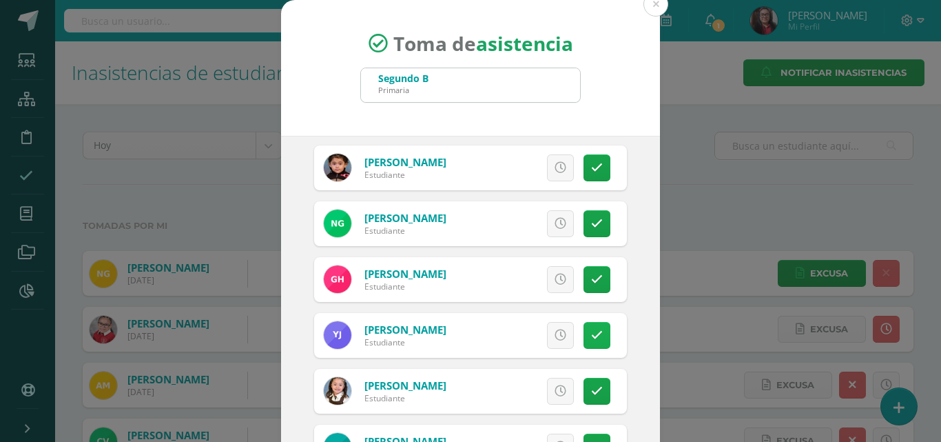
click at [591, 338] on icon at bounding box center [597, 335] width 12 height 12
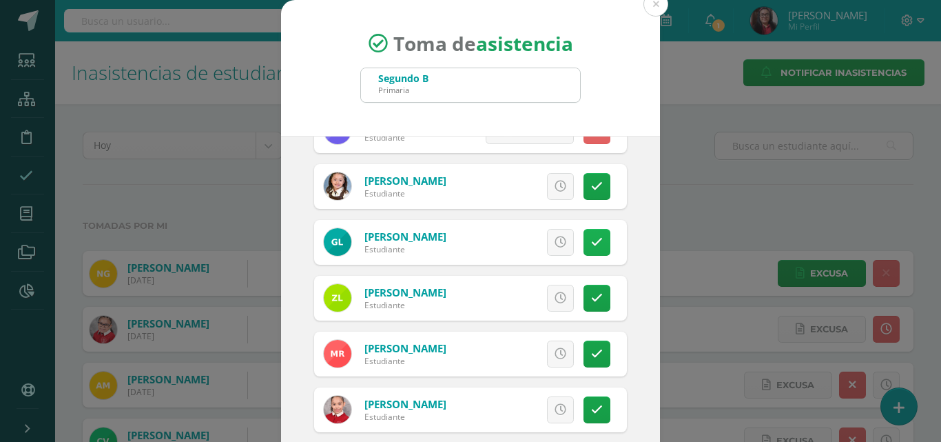
scroll to position [482, 0]
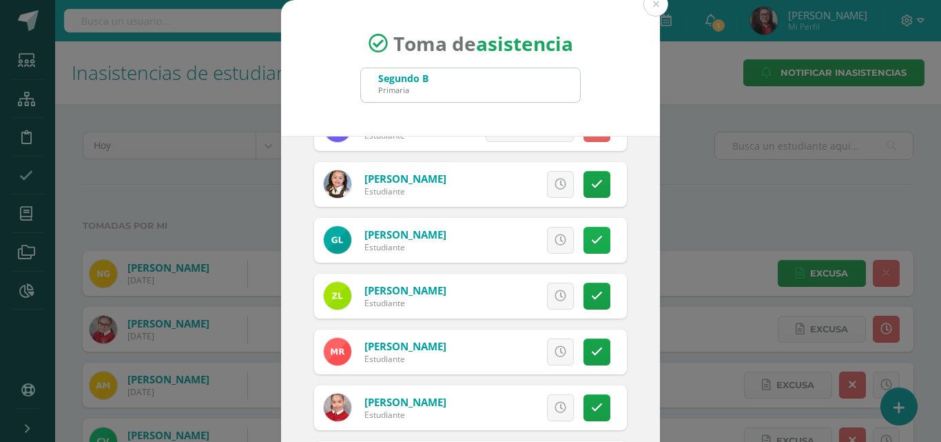
click at [591, 241] on icon at bounding box center [597, 240] width 12 height 12
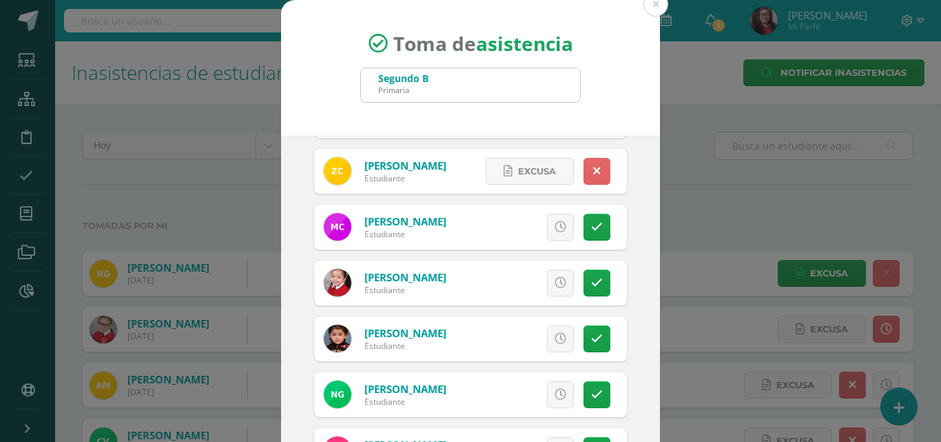
scroll to position [0, 0]
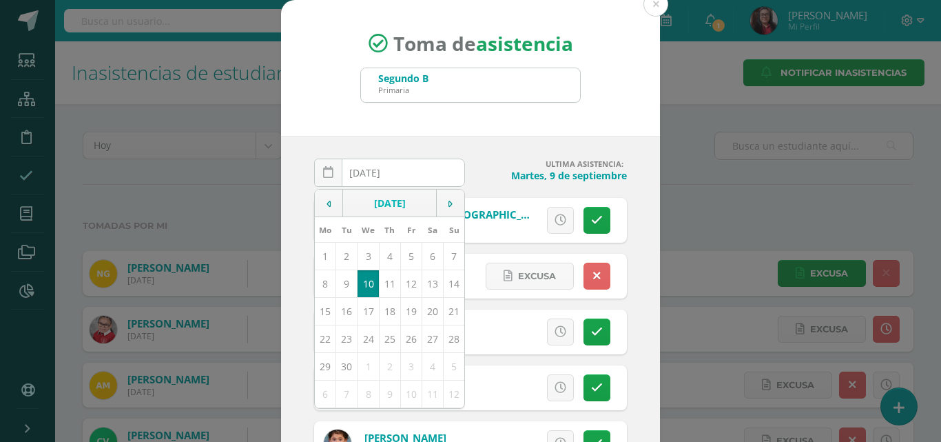
click at [419, 170] on input "[DATE]" at bounding box center [390, 172] width 150 height 27
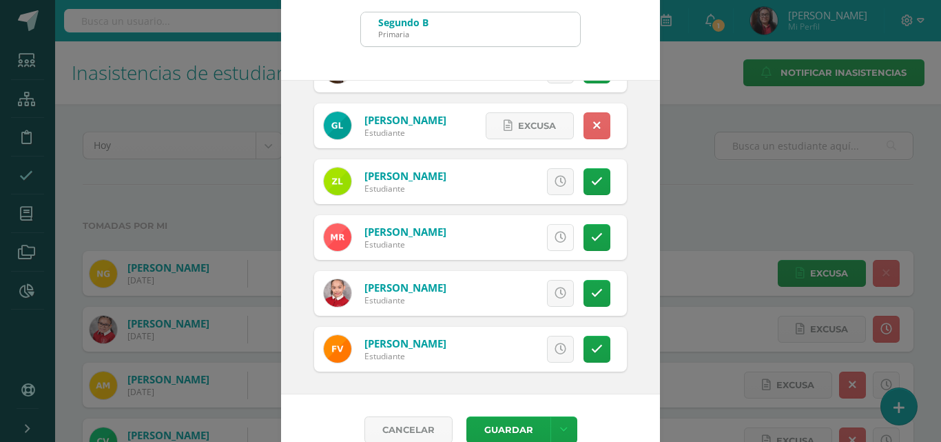
scroll to position [79, 0]
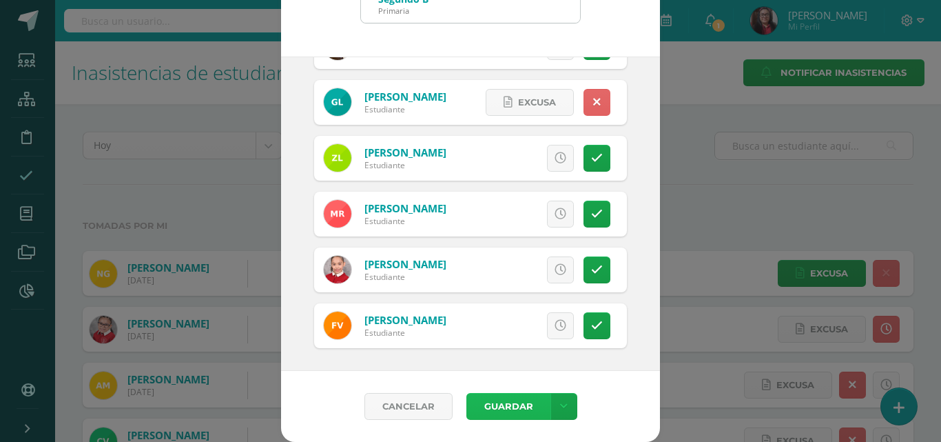
click at [501, 400] on button "Guardar" at bounding box center [509, 406] width 84 height 27
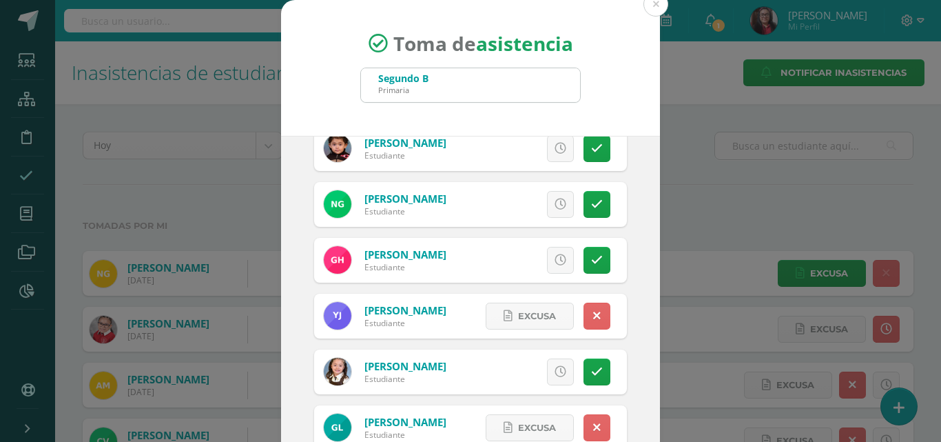
scroll to position [0, 0]
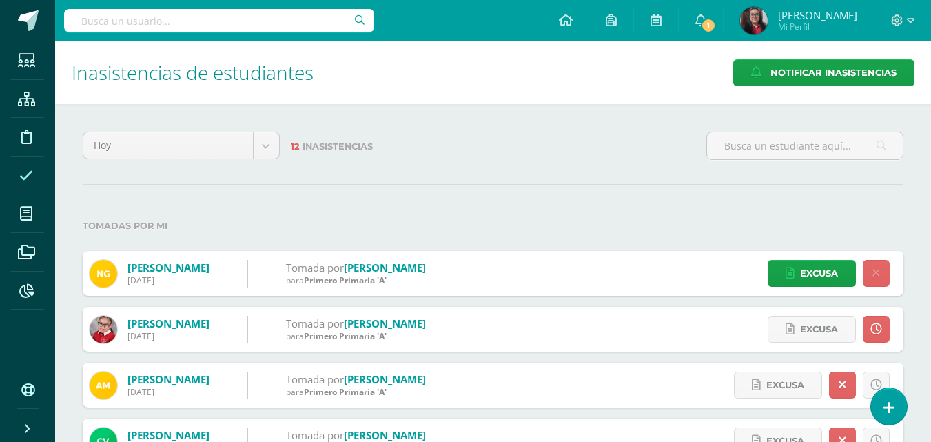
drag, startPoint x: 894, startPoint y: 398, endPoint x: 883, endPoint y: 358, distance: 41.7
click at [894, 398] on link at bounding box center [889, 406] width 36 height 37
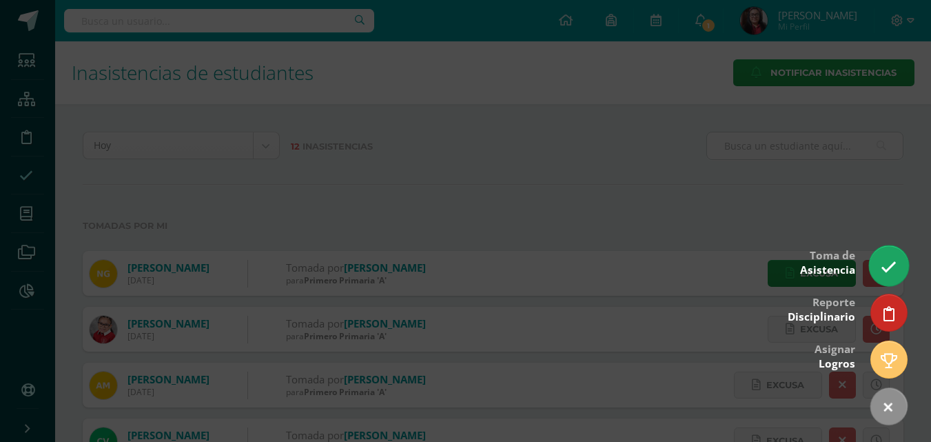
click at [880, 272] on link at bounding box center [888, 265] width 39 height 40
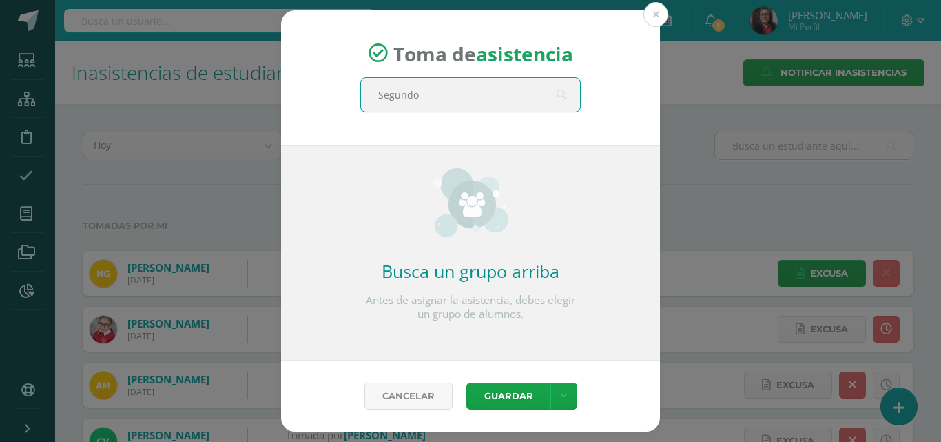
type input "Segundo"
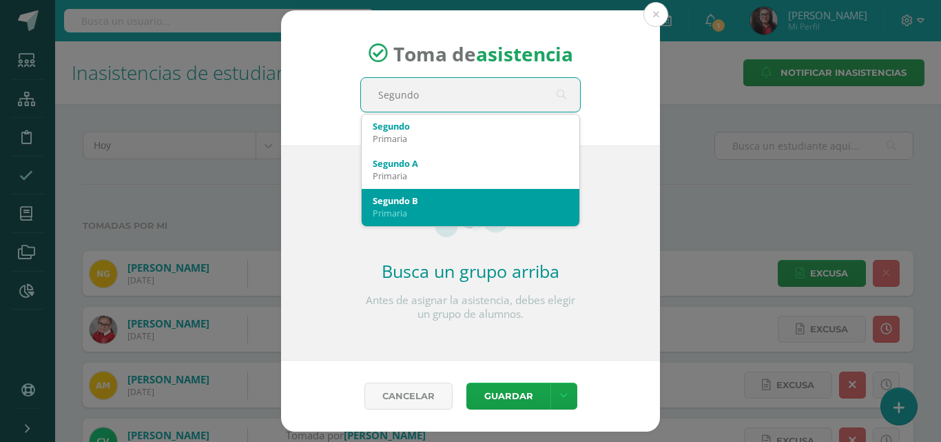
scroll to position [69, 0]
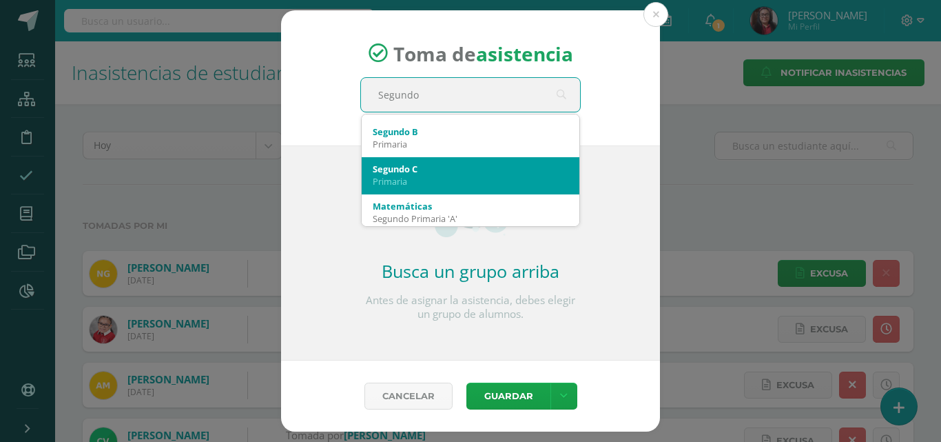
click at [459, 187] on div "Primaria" at bounding box center [471, 181] width 196 height 12
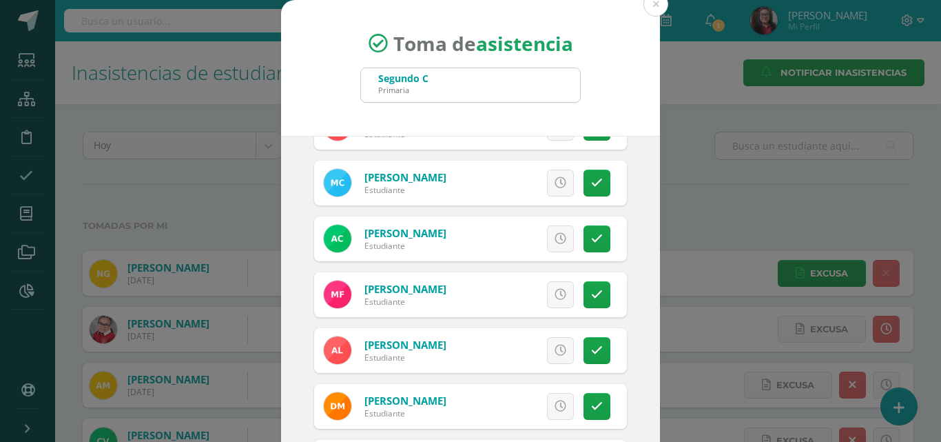
scroll to position [413, 0]
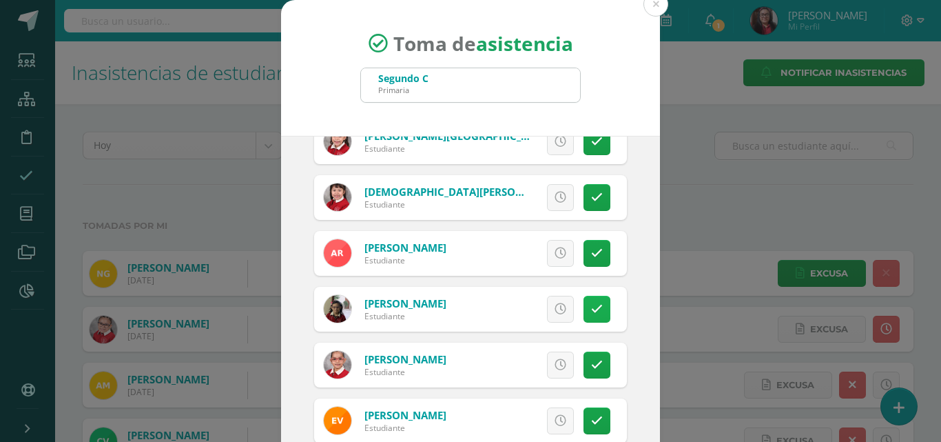
click at [591, 314] on icon at bounding box center [597, 309] width 12 height 12
click at [584, 375] on link at bounding box center [597, 364] width 27 height 27
click at [518, 358] on span "Excusa" at bounding box center [537, 364] width 38 height 25
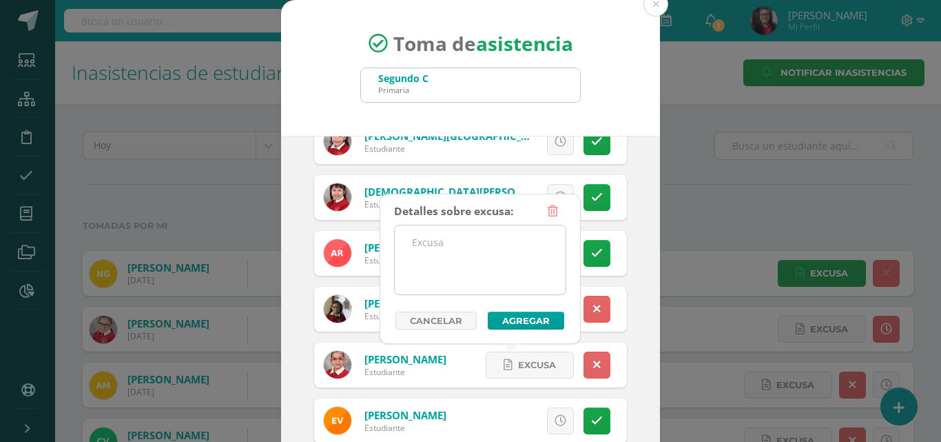
click at [475, 280] on textarea at bounding box center [480, 259] width 171 height 69
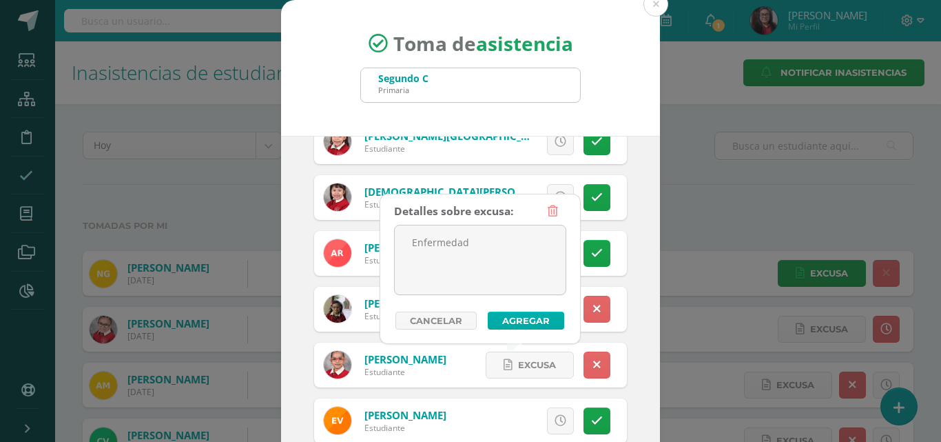
type textarea "Enfermedad"
click at [500, 316] on button "Agregar" at bounding box center [526, 320] width 76 height 18
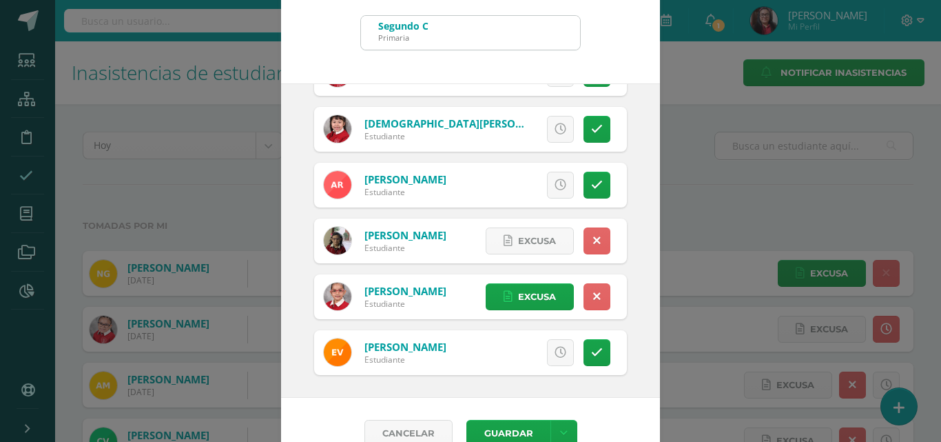
scroll to position [79, 0]
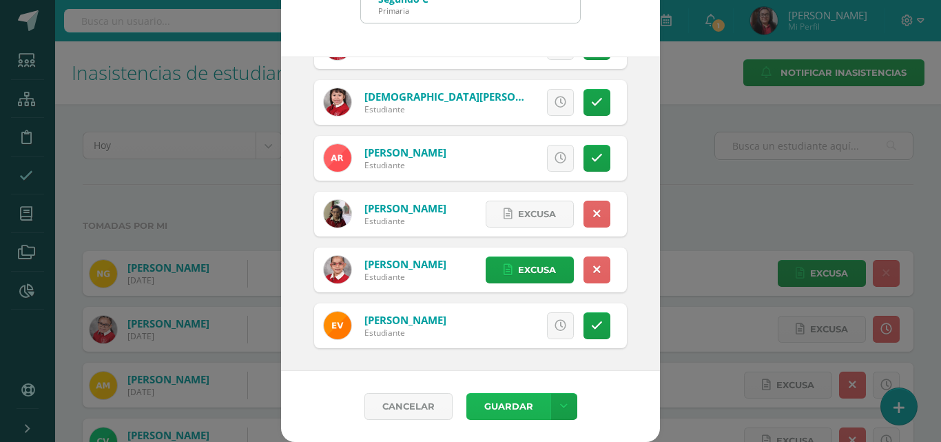
click at [496, 402] on button "Guardar" at bounding box center [509, 406] width 84 height 27
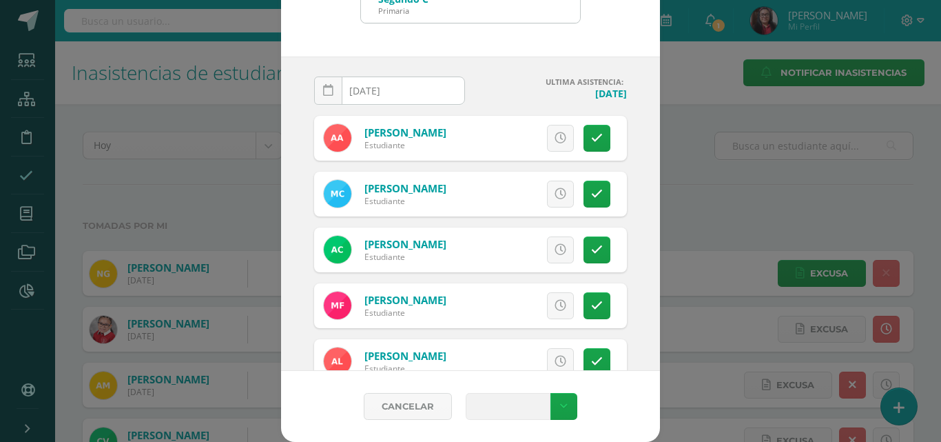
scroll to position [0, 0]
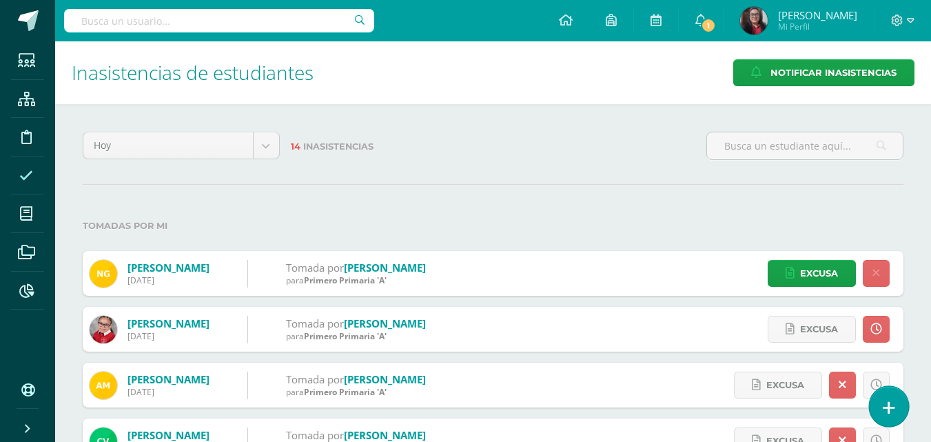
click at [894, 400] on icon at bounding box center [889, 408] width 12 height 16
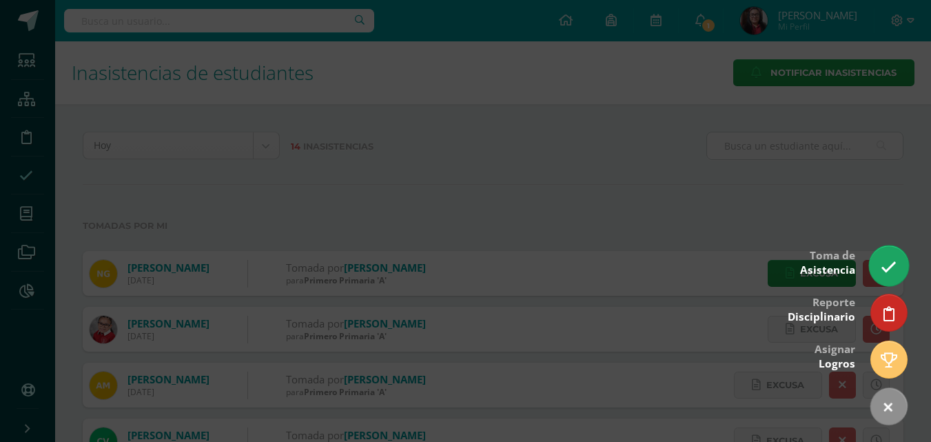
click at [879, 262] on link at bounding box center [888, 265] width 39 height 40
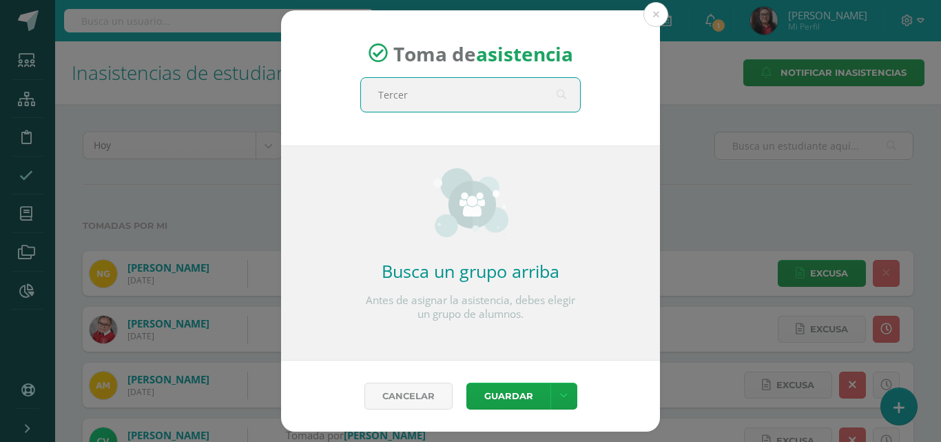
type input "Tercero"
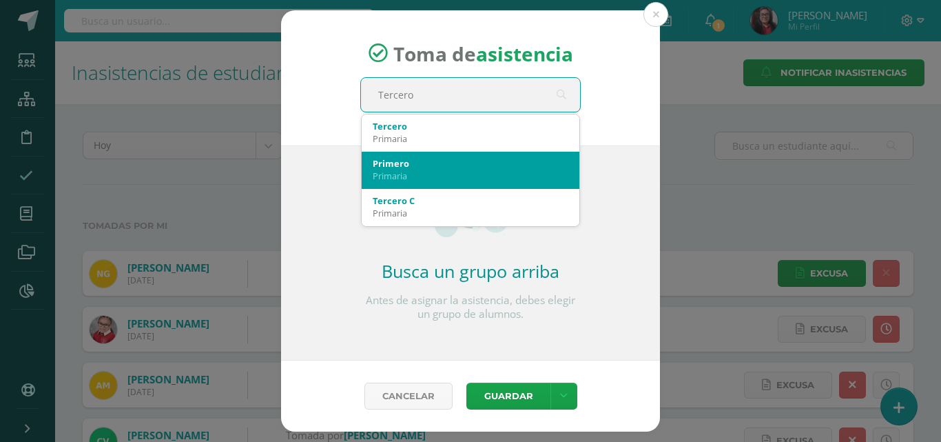
scroll to position [69, 0]
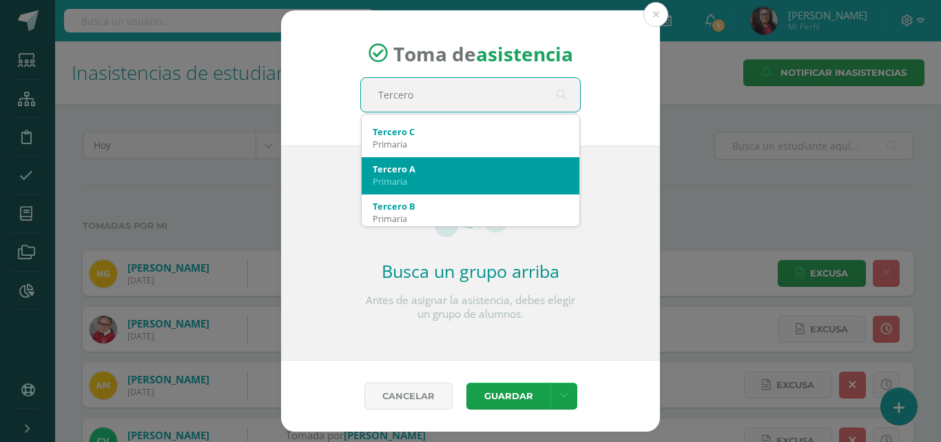
click at [491, 172] on div "Tercero A" at bounding box center [471, 169] width 196 height 12
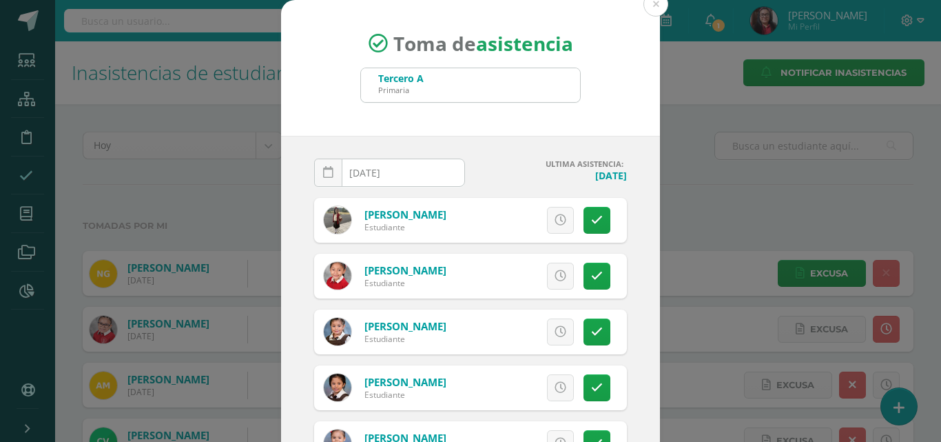
click at [427, 170] on input "[DATE]" at bounding box center [390, 172] width 150 height 27
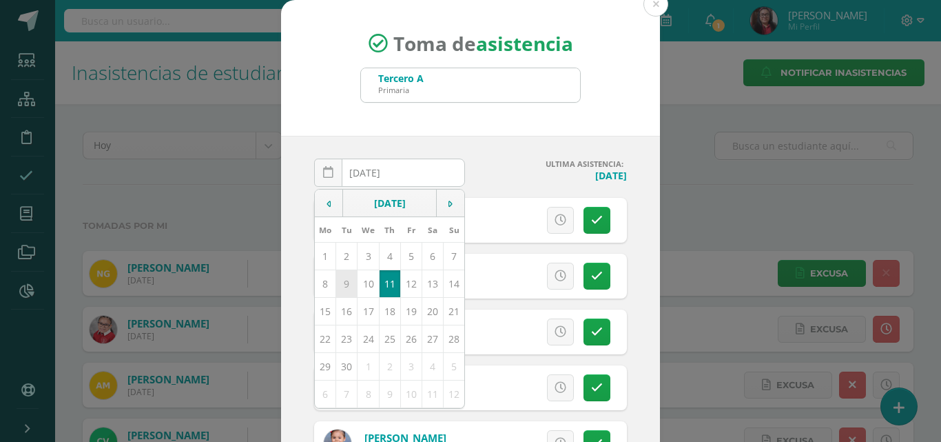
click at [345, 283] on td "9" at bounding box center [346, 283] width 21 height 28
type input "2025-09-09"
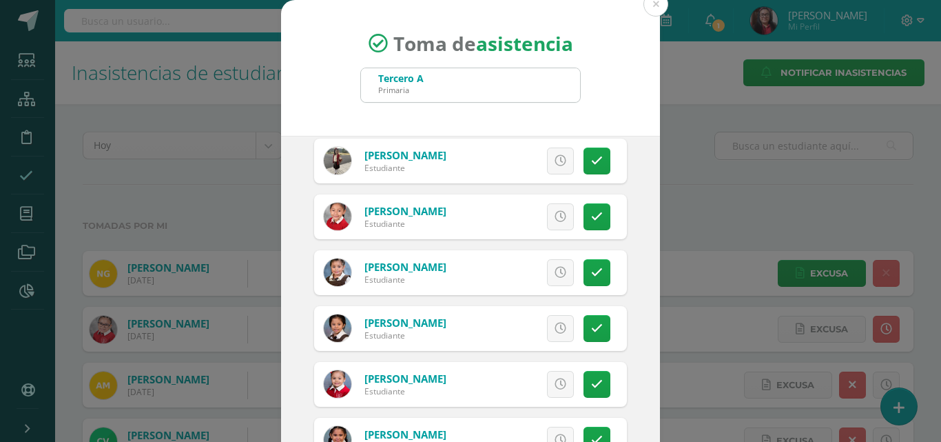
scroll to position [138, 0]
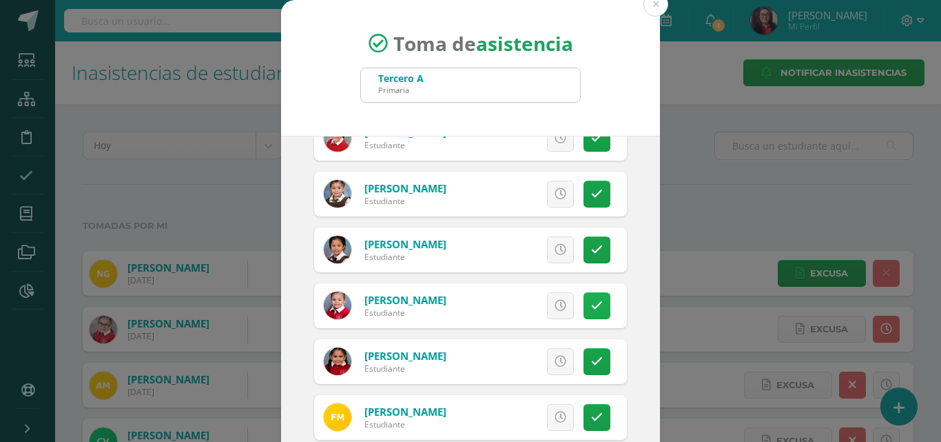
click at [591, 304] on icon at bounding box center [597, 306] width 12 height 12
click at [533, 305] on span "Excusa" at bounding box center [537, 305] width 38 height 25
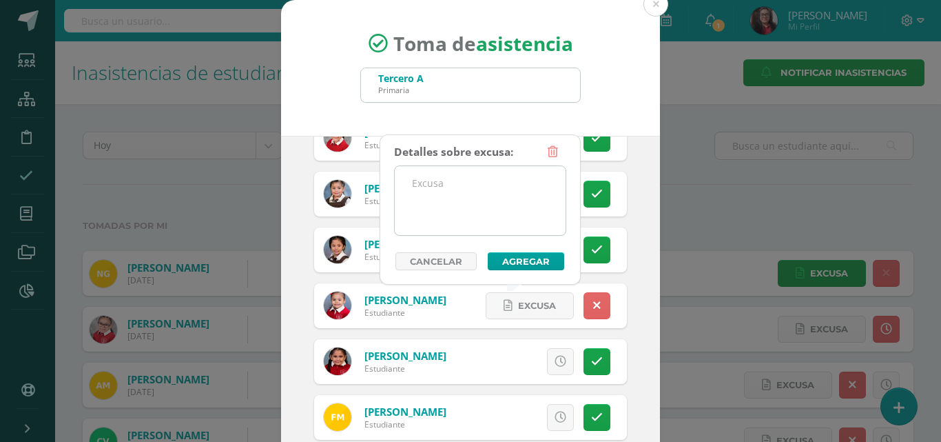
click at [494, 197] on textarea at bounding box center [480, 200] width 171 height 69
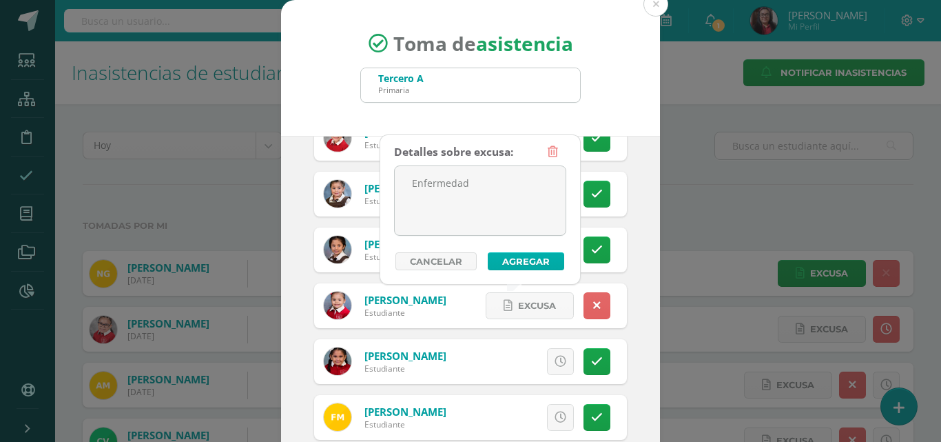
type textarea "Enfermedad"
click at [516, 261] on button "Agregar" at bounding box center [526, 261] width 76 height 18
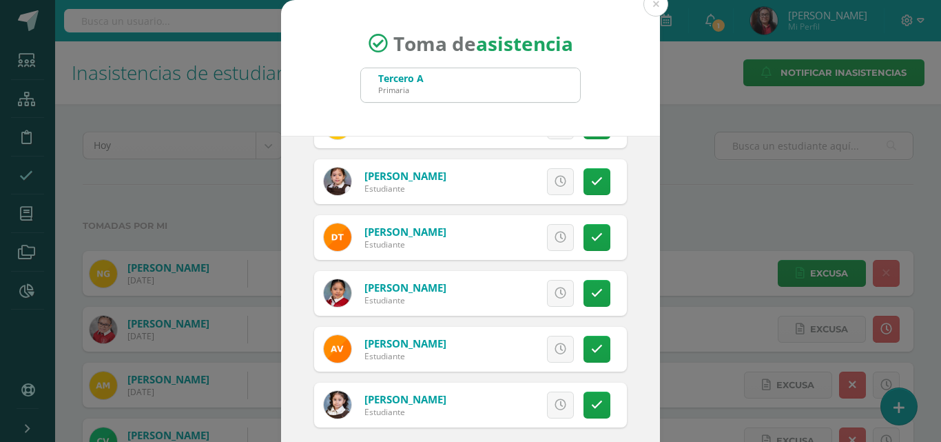
scroll to position [79, 0]
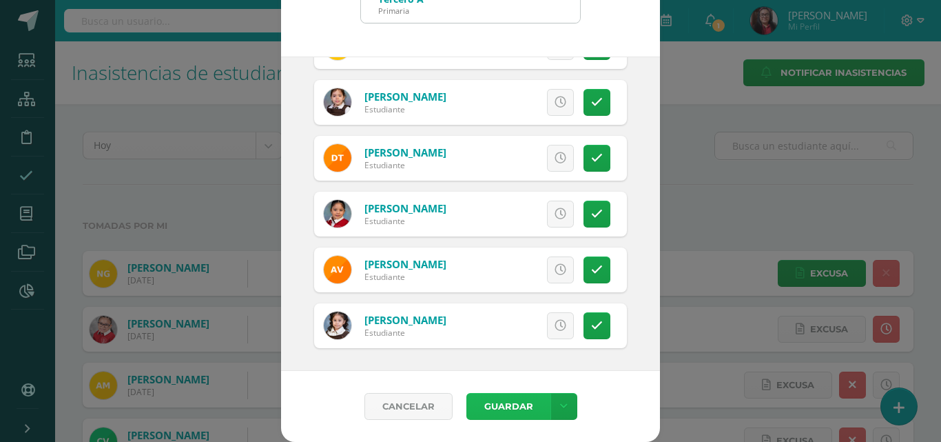
click at [511, 405] on button "Guardar" at bounding box center [509, 406] width 84 height 27
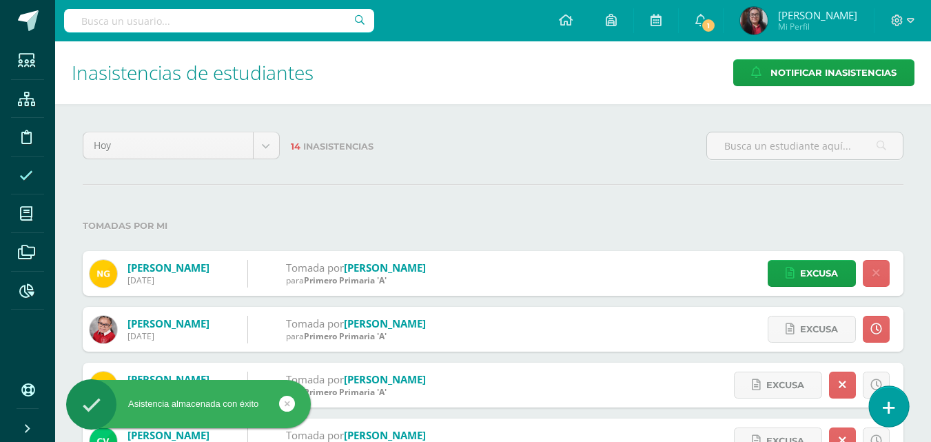
click at [878, 406] on link at bounding box center [888, 406] width 39 height 40
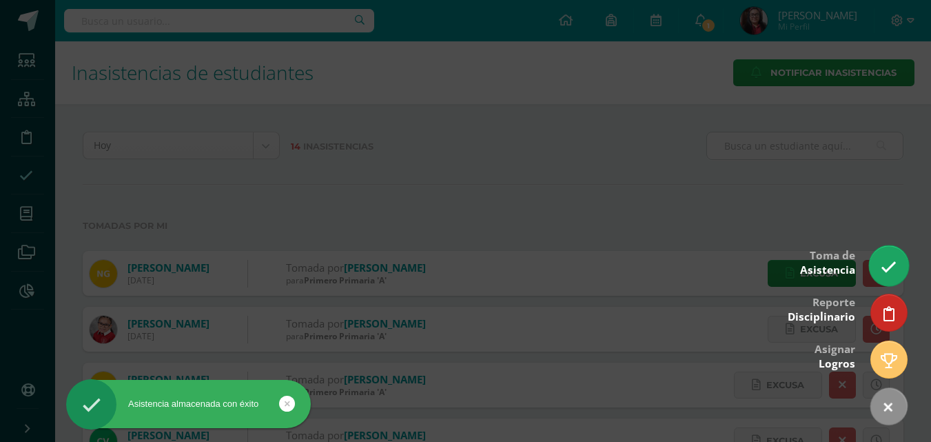
click at [886, 277] on link at bounding box center [888, 265] width 39 height 40
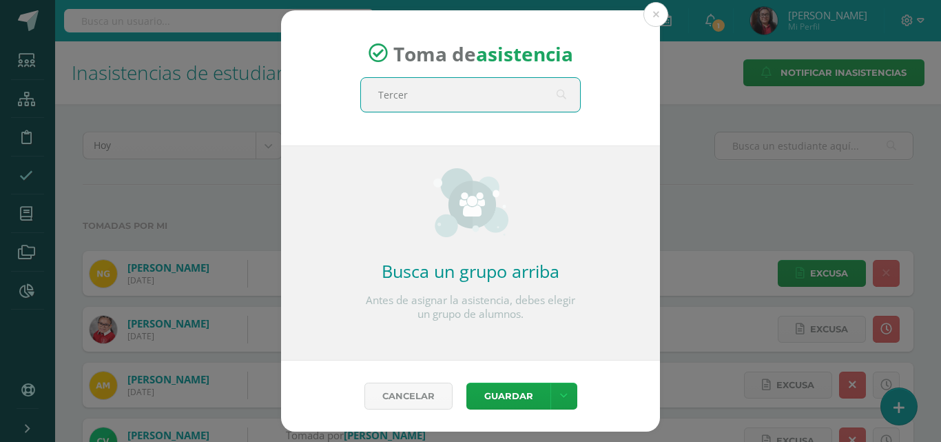
type input "Tercero"
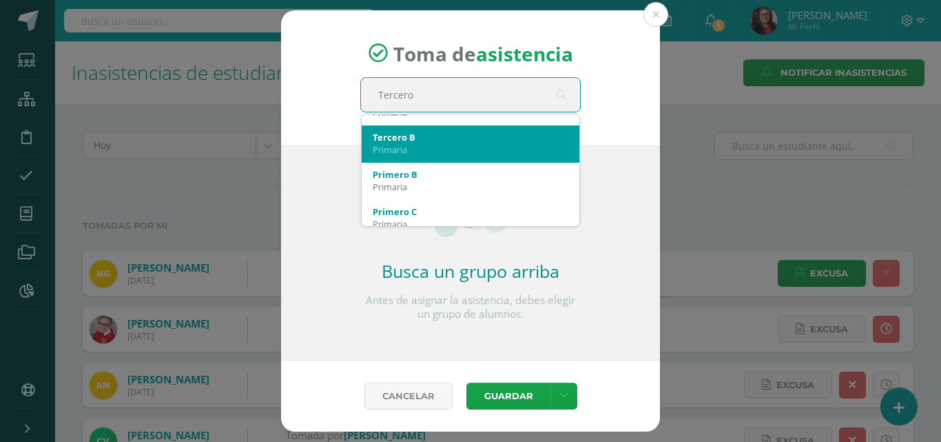
scroll to position [69, 0]
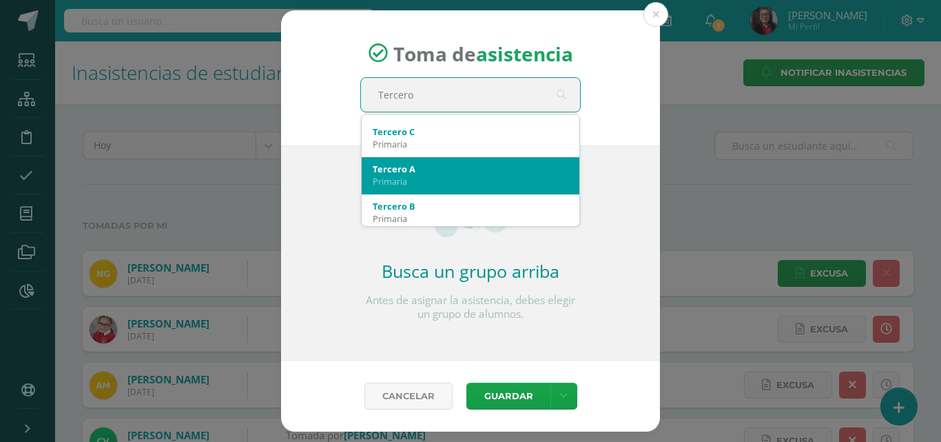
click at [421, 167] on div "Tercero A" at bounding box center [471, 169] width 196 height 12
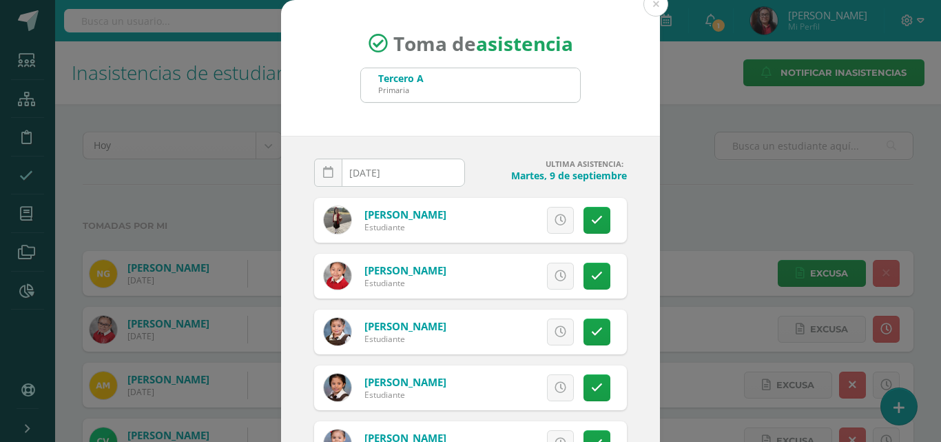
click at [420, 169] on input "[DATE]" at bounding box center [390, 172] width 150 height 27
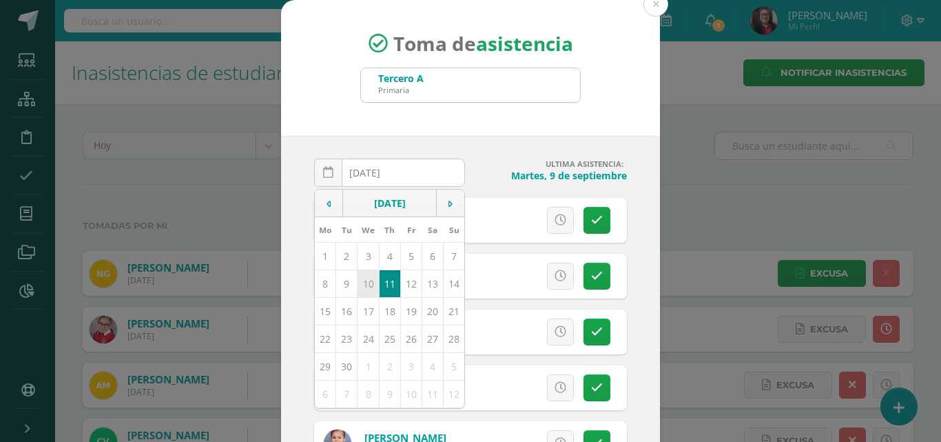
click at [362, 280] on td "10" at bounding box center [368, 283] width 21 height 28
type input "2025-09-10"
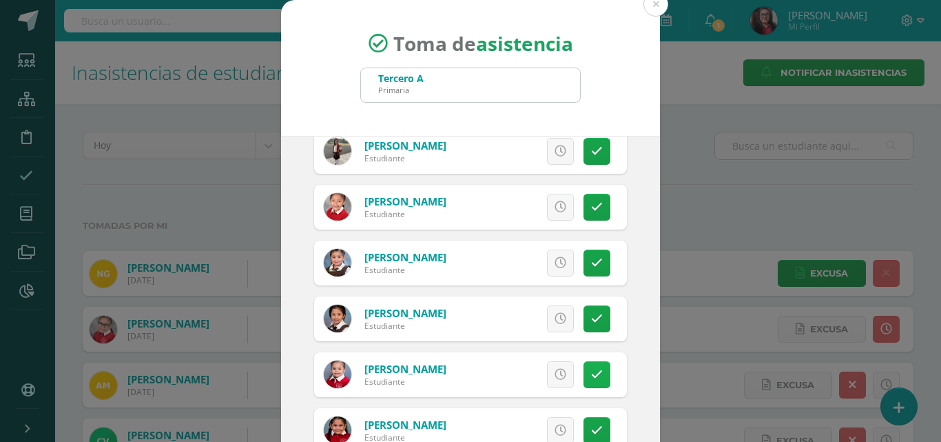
click at [591, 372] on icon at bounding box center [597, 375] width 12 height 12
click at [537, 373] on span "Excusa" at bounding box center [537, 374] width 38 height 25
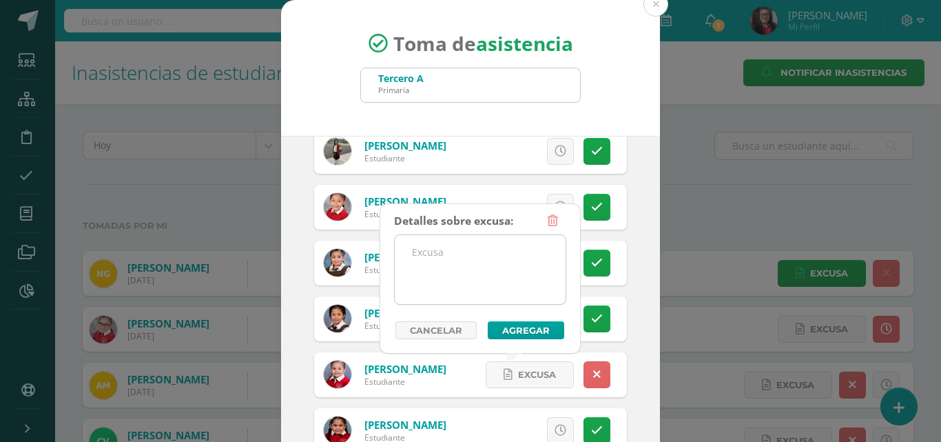
click at [493, 292] on textarea at bounding box center [480, 269] width 171 height 69
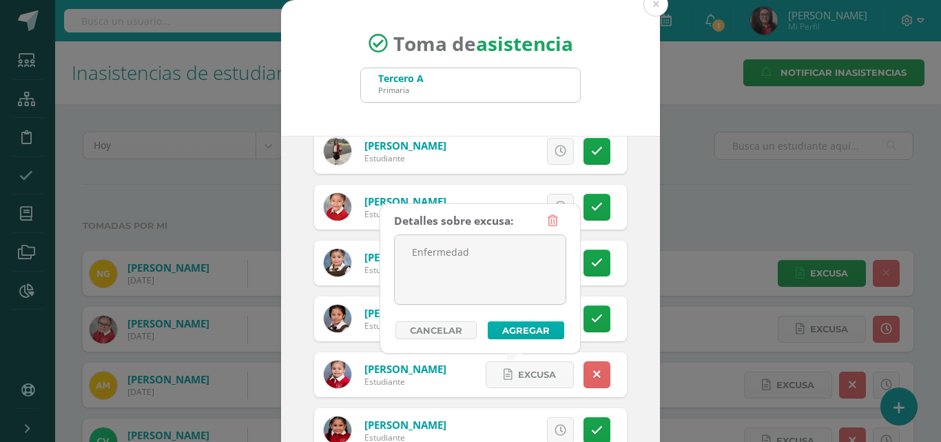
type textarea "Enfermedad"
click at [515, 328] on button "Agregar" at bounding box center [526, 330] width 76 height 18
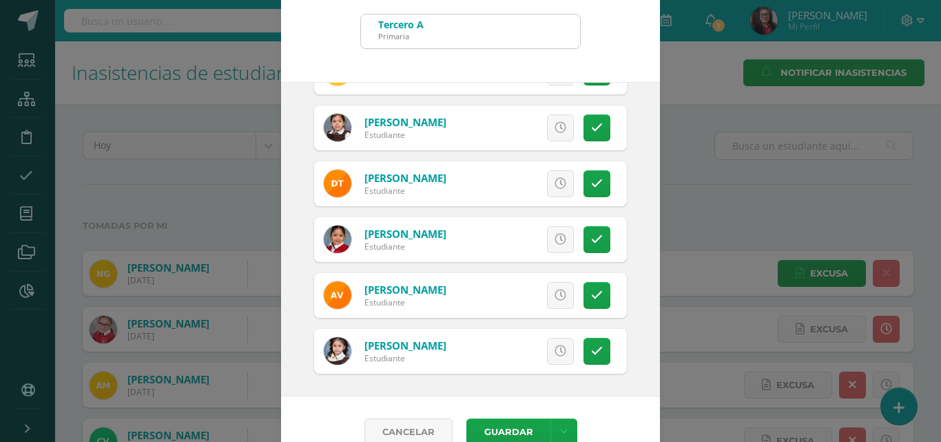
scroll to position [79, 0]
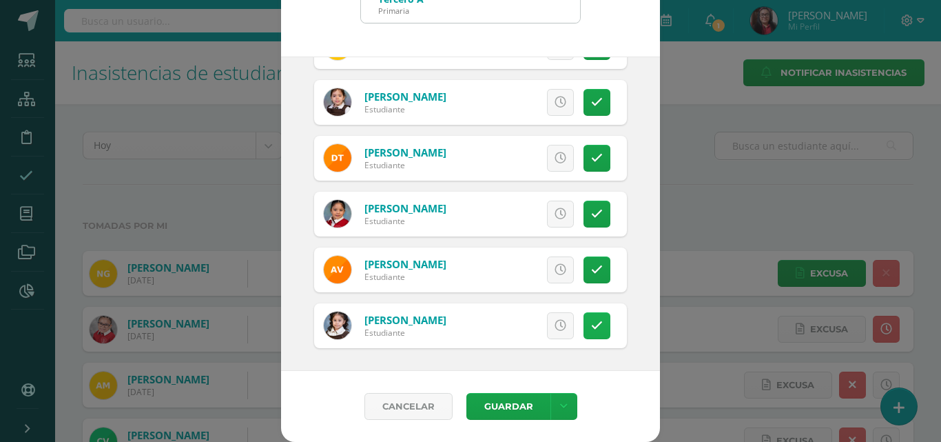
click at [591, 329] on icon at bounding box center [597, 326] width 12 height 12
click at [499, 407] on button "Guardar" at bounding box center [509, 406] width 84 height 27
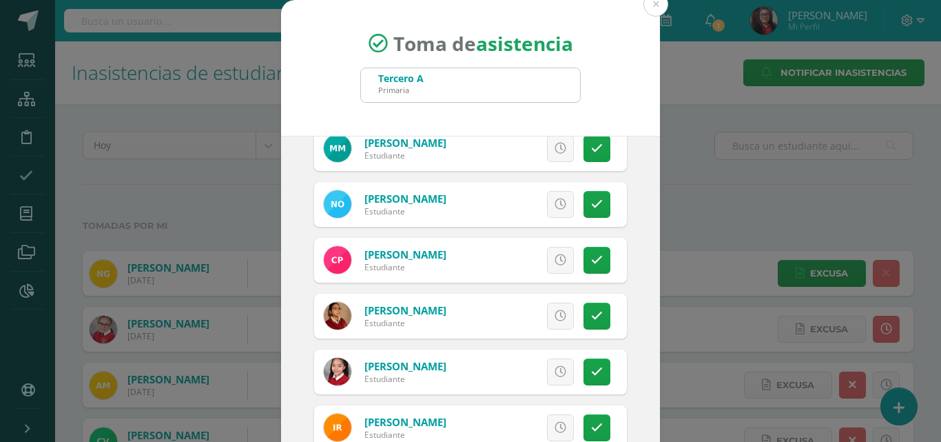
scroll to position [36, 0]
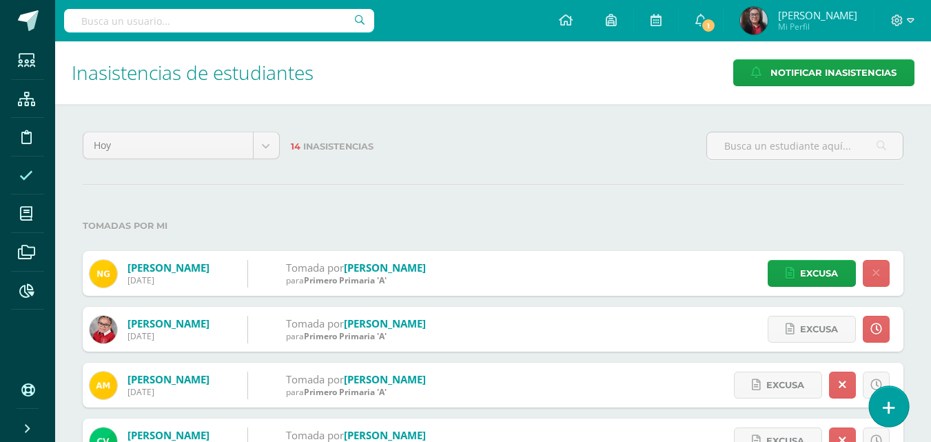
click at [888, 407] on icon at bounding box center [889, 408] width 12 height 16
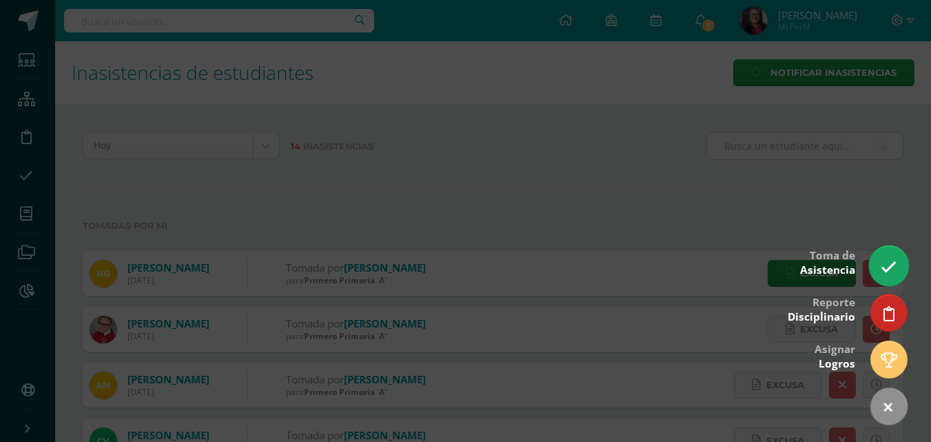
click at [892, 272] on icon at bounding box center [889, 267] width 16 height 16
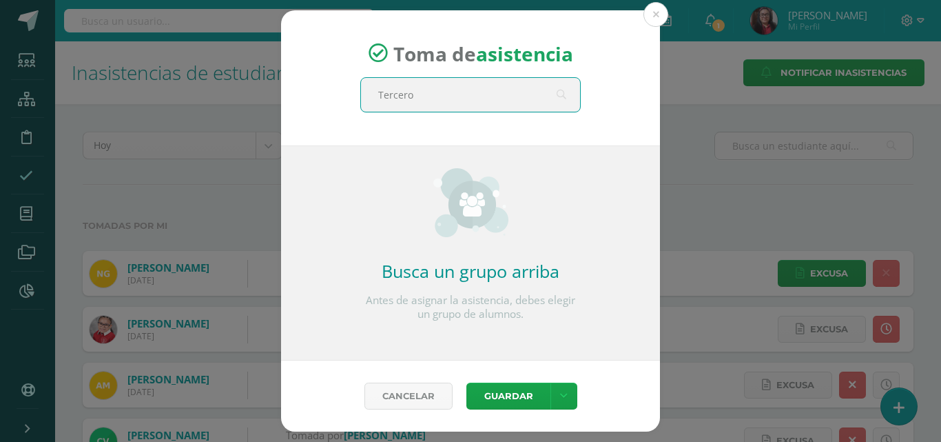
type input "Tercero"
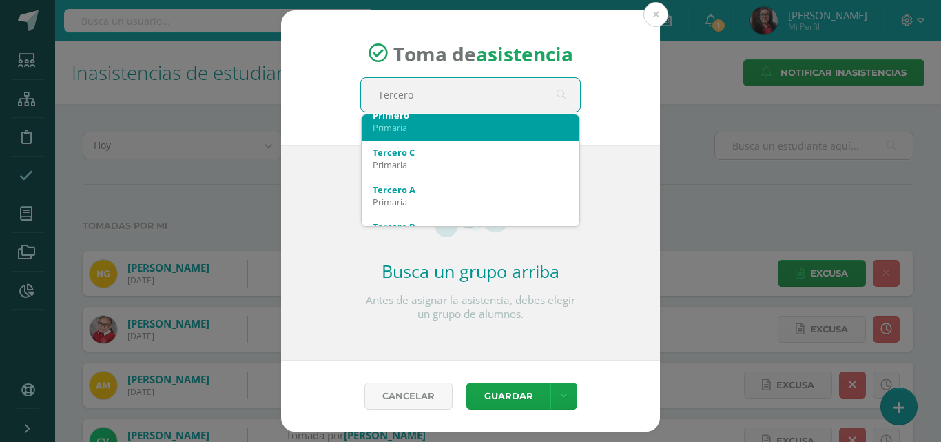
scroll to position [69, 0]
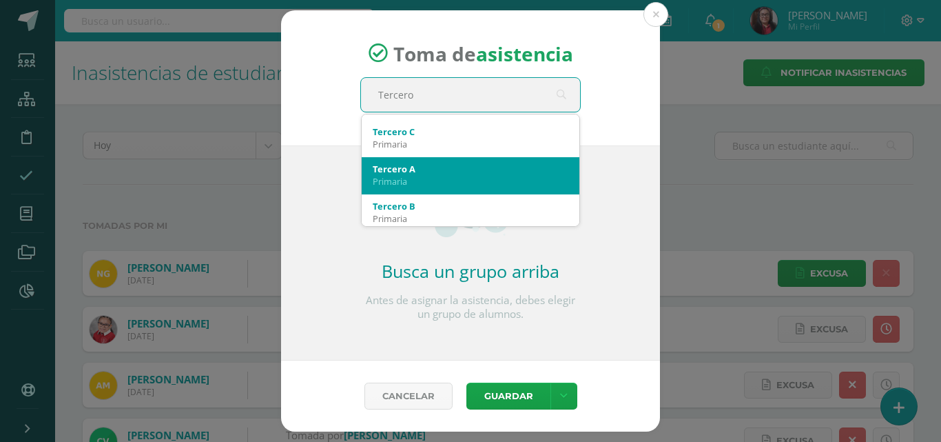
click at [417, 181] on div "Primaria" at bounding box center [471, 181] width 196 height 12
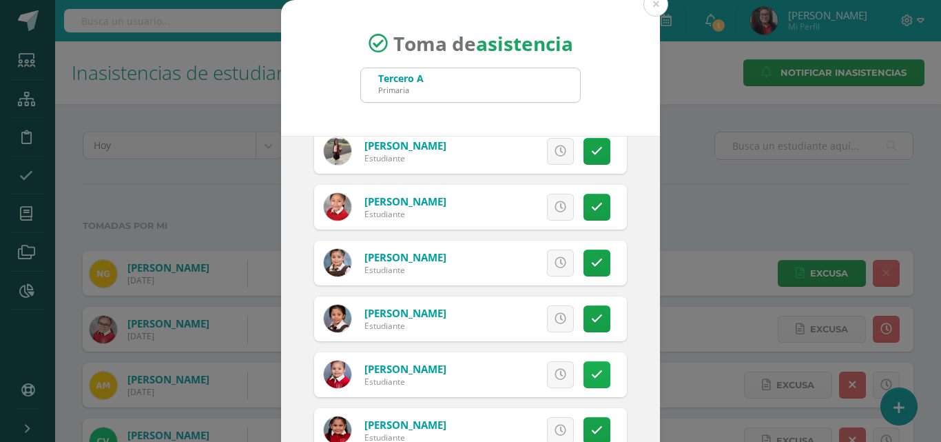
click at [591, 374] on icon at bounding box center [597, 375] width 12 height 12
click at [542, 371] on link "Excusa" at bounding box center [530, 374] width 88 height 27
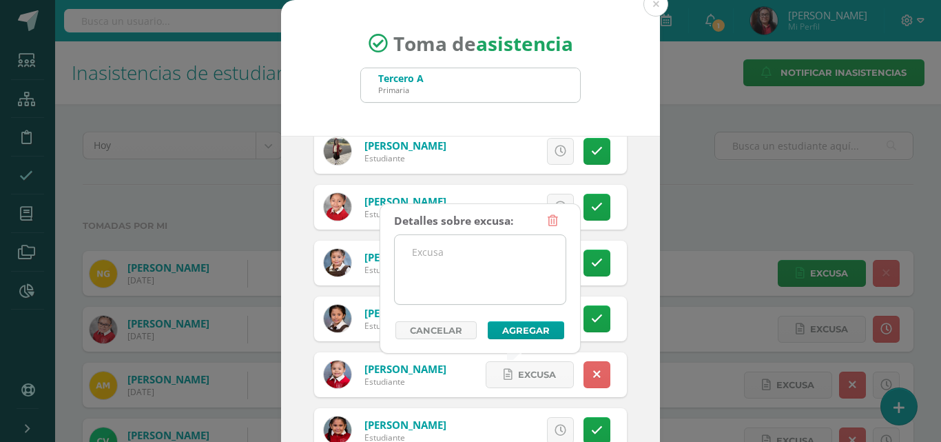
click at [498, 272] on textarea at bounding box center [480, 269] width 171 height 69
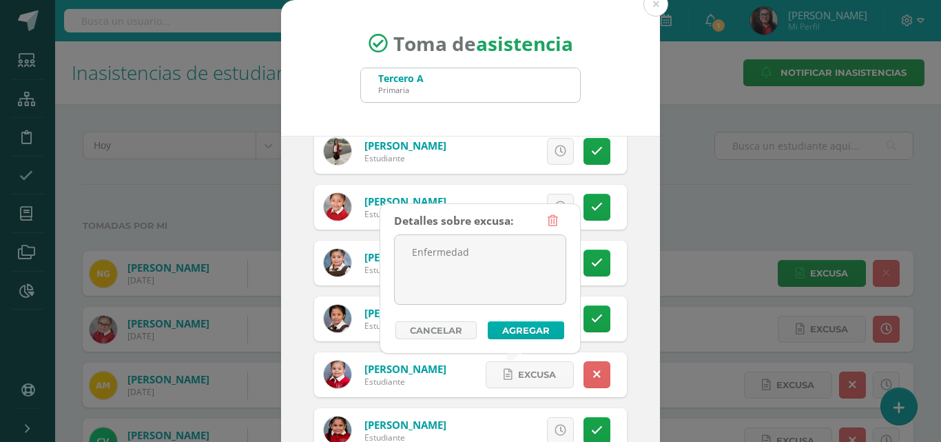
type textarea "Enfermedad"
click at [507, 329] on button "Agregar" at bounding box center [526, 330] width 76 height 18
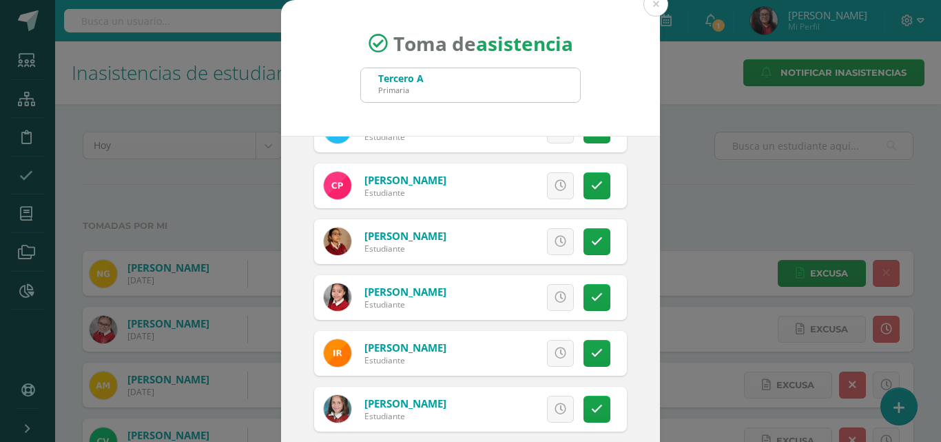
scroll to position [620, 0]
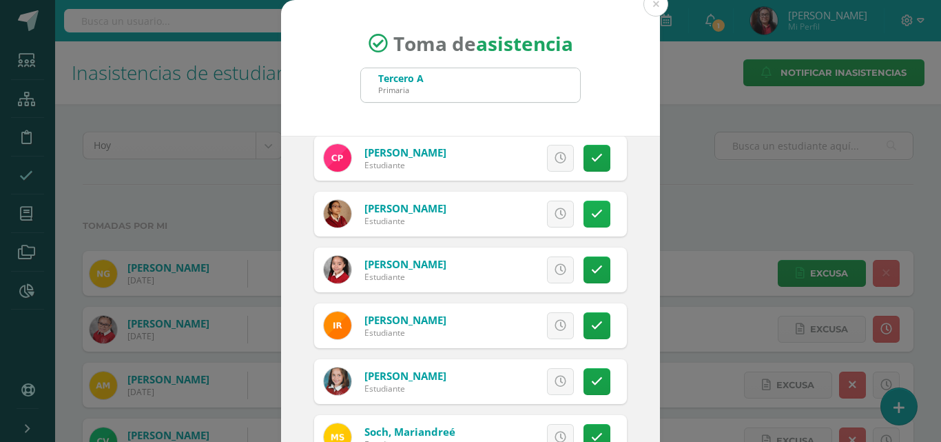
click at [591, 218] on icon at bounding box center [597, 214] width 12 height 12
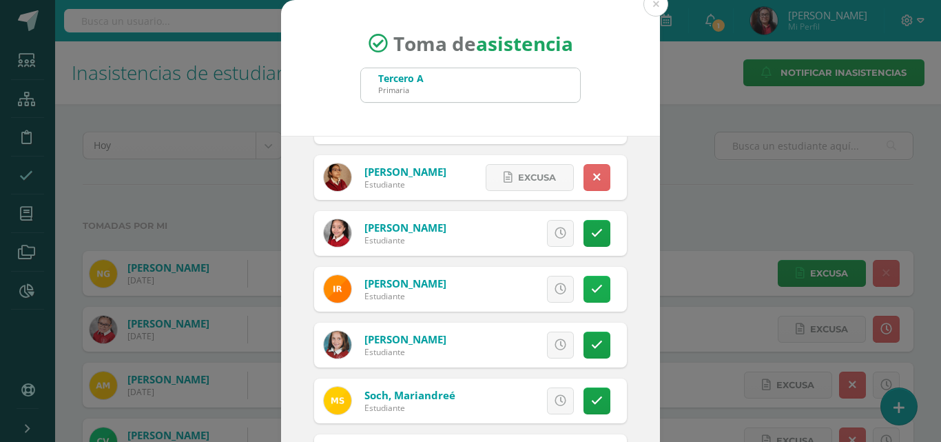
scroll to position [689, 0]
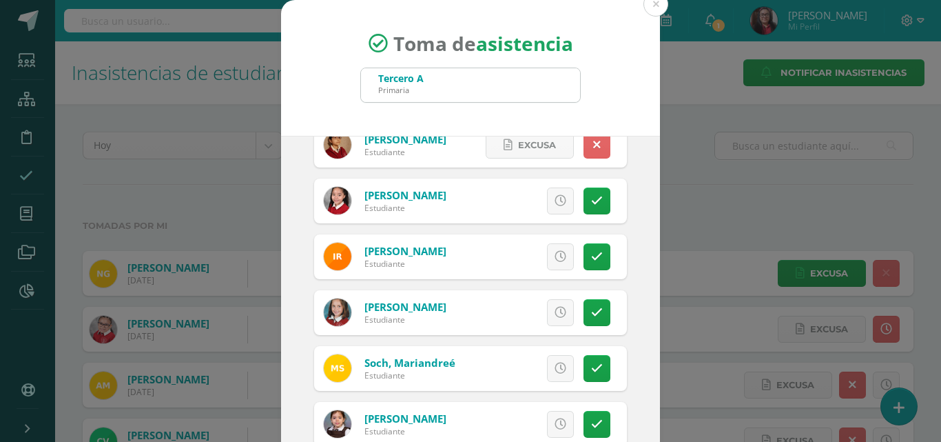
click at [555, 255] on icon at bounding box center [561, 257] width 12 height 12
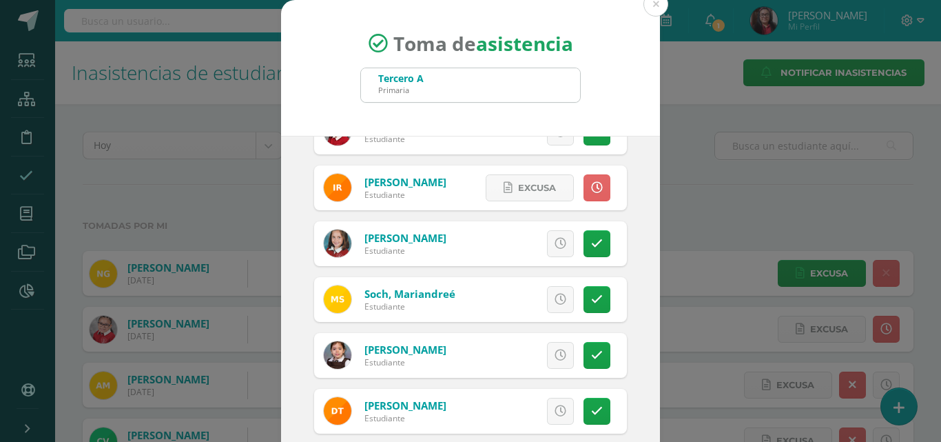
scroll to position [827, 0]
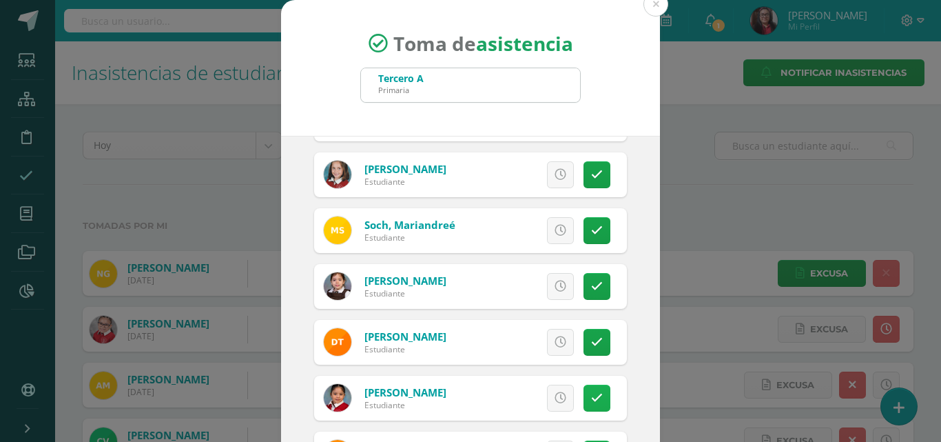
click at [591, 400] on icon at bounding box center [597, 398] width 12 height 12
click at [540, 391] on span "Excusa" at bounding box center [537, 397] width 38 height 25
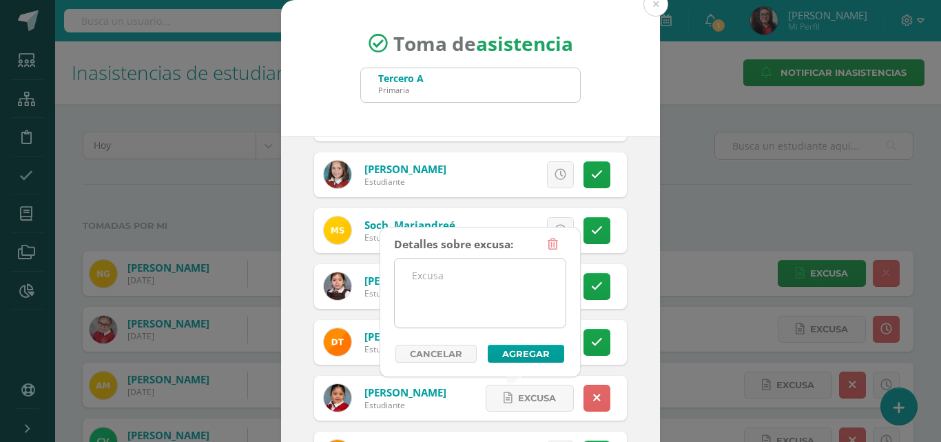
click at [506, 309] on textarea at bounding box center [480, 292] width 171 height 69
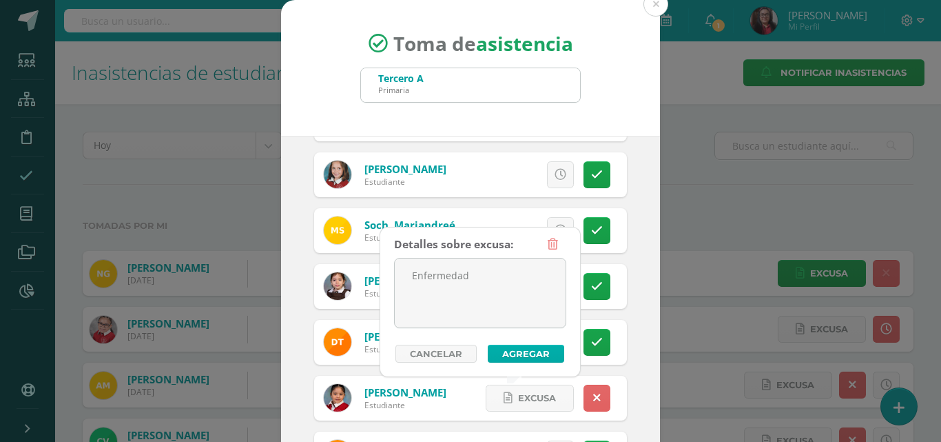
type textarea "Enfermedad"
click at [504, 350] on button "Agregar" at bounding box center [526, 354] width 76 height 18
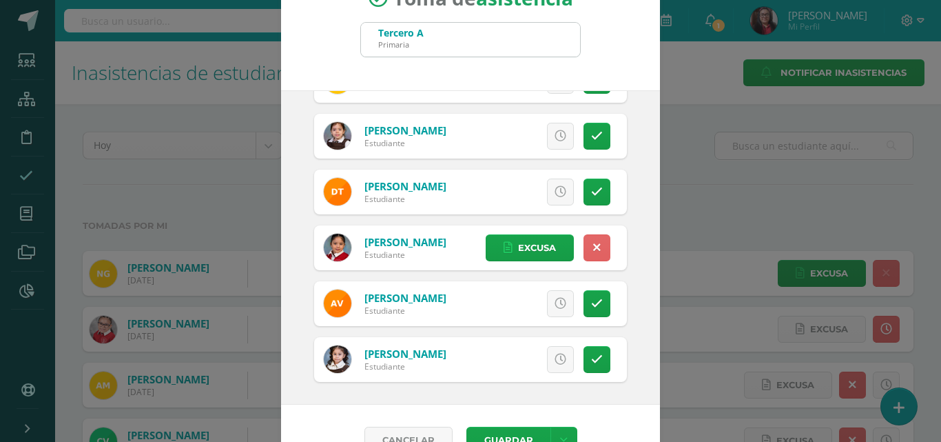
scroll to position [69, 0]
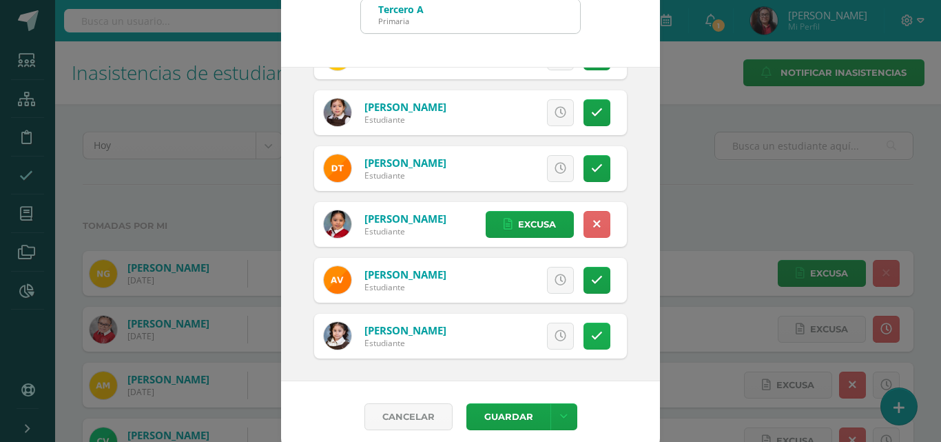
click at [591, 340] on icon at bounding box center [597, 336] width 12 height 12
click at [501, 412] on button "Guardar" at bounding box center [509, 416] width 84 height 27
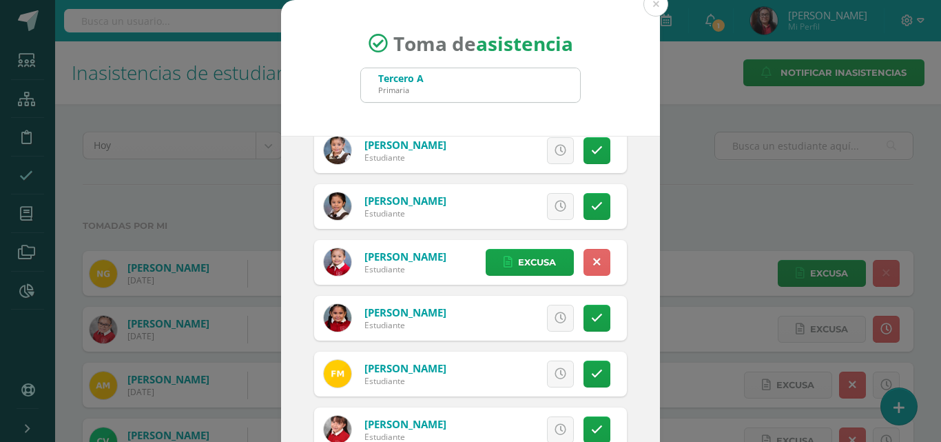
scroll to position [0, 0]
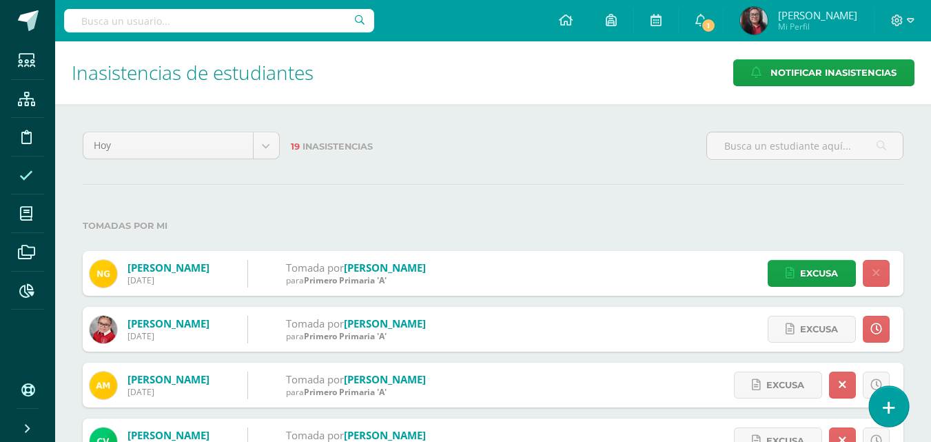
click at [880, 404] on link at bounding box center [888, 406] width 39 height 40
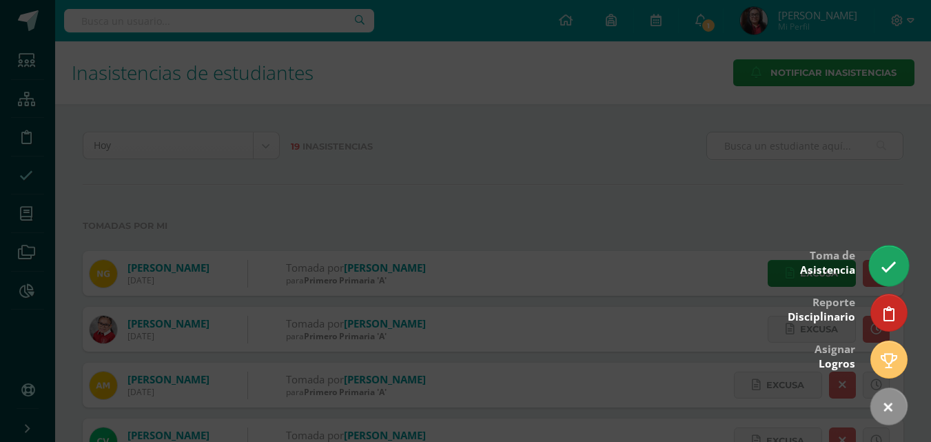
click at [888, 273] on icon at bounding box center [889, 267] width 16 height 16
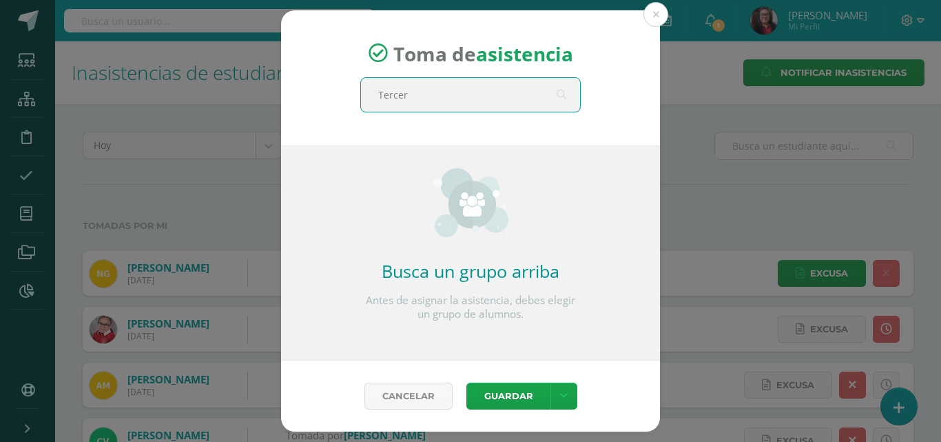
type input "Tercero"
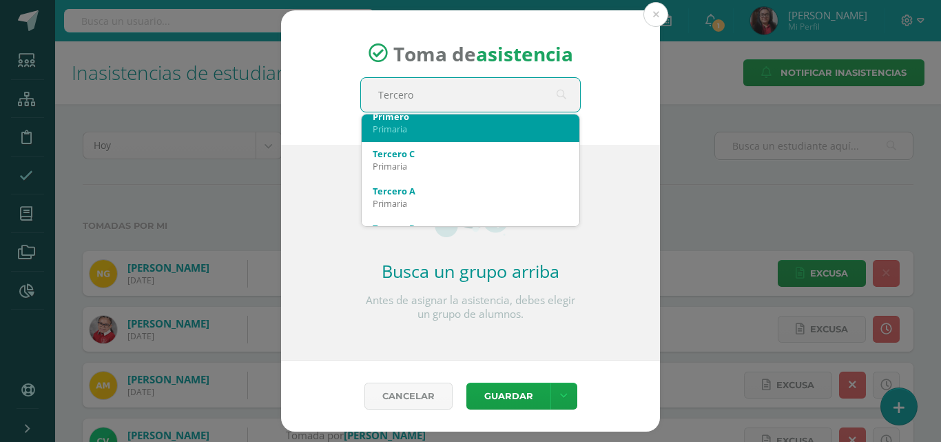
scroll to position [69, 0]
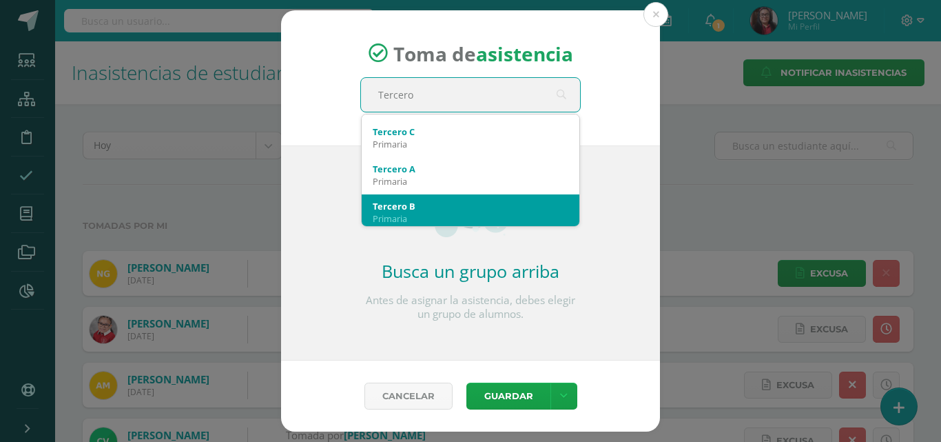
click at [460, 201] on div "Tercero B" at bounding box center [471, 206] width 196 height 12
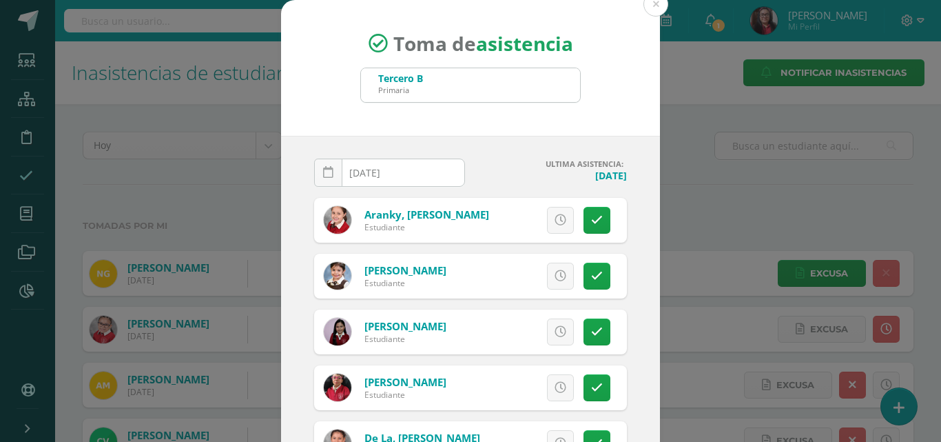
click at [428, 176] on input "[DATE]" at bounding box center [390, 172] width 150 height 27
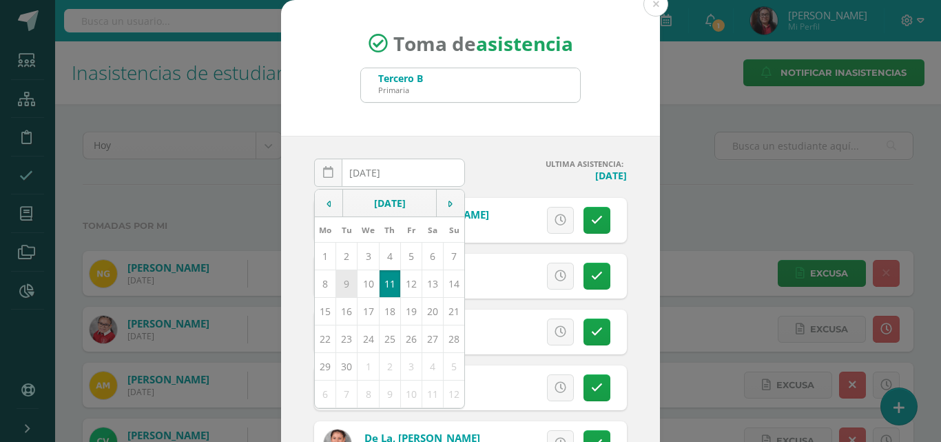
click at [343, 287] on td "9" at bounding box center [346, 283] width 21 height 28
type input "2025-09-09"
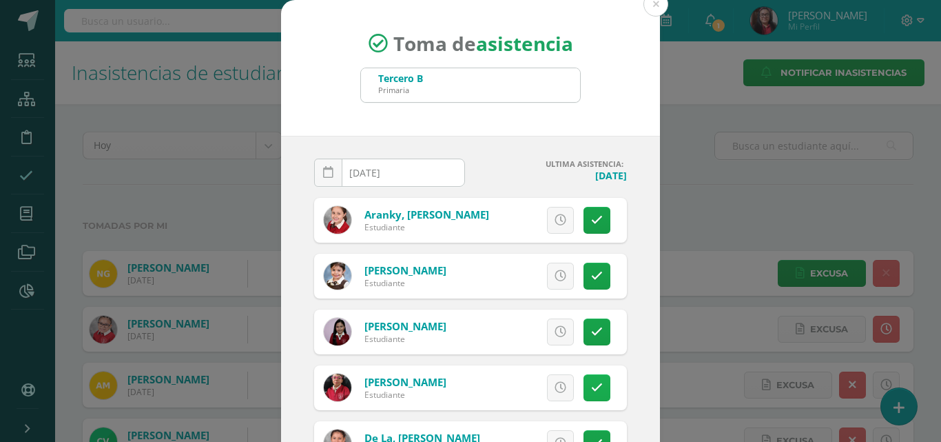
click at [584, 390] on link at bounding box center [597, 387] width 27 height 27
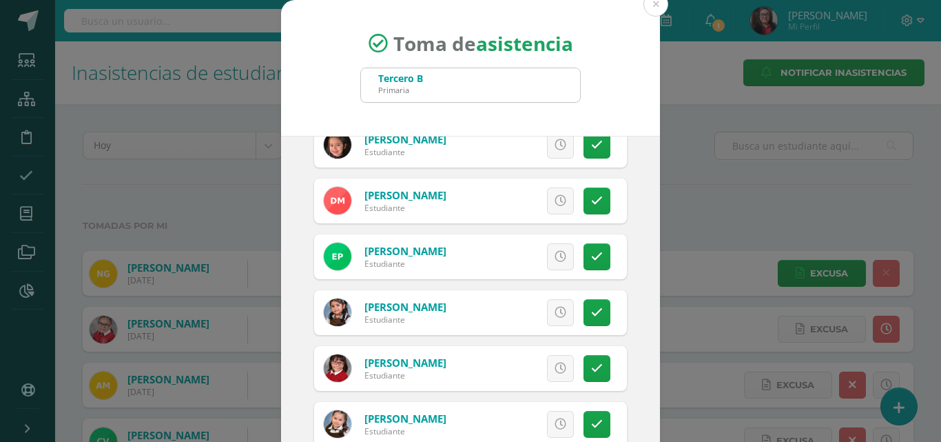
scroll to position [758, 0]
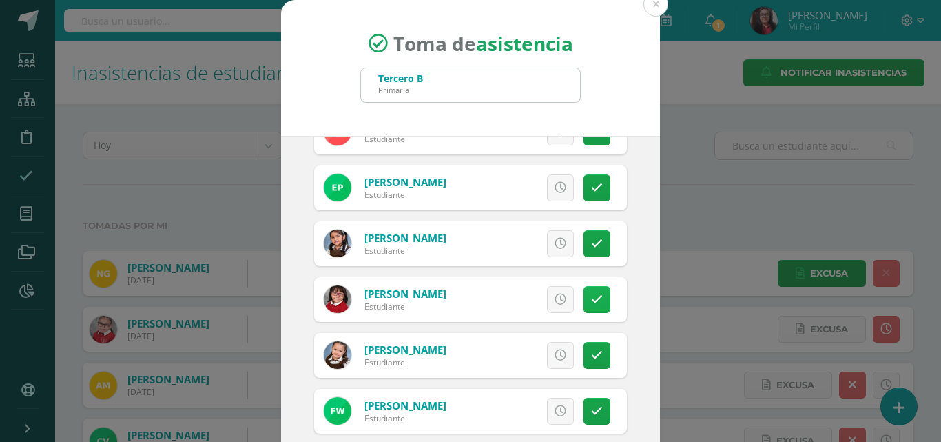
click at [591, 302] on icon at bounding box center [597, 300] width 12 height 12
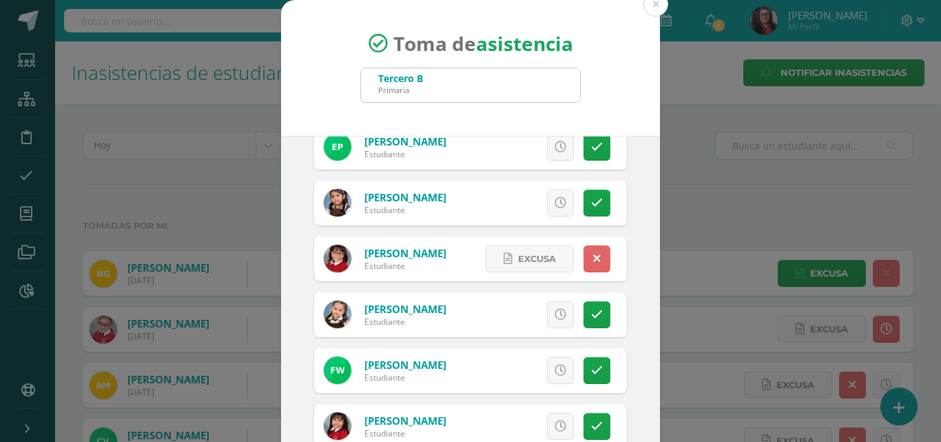
scroll to position [820, 0]
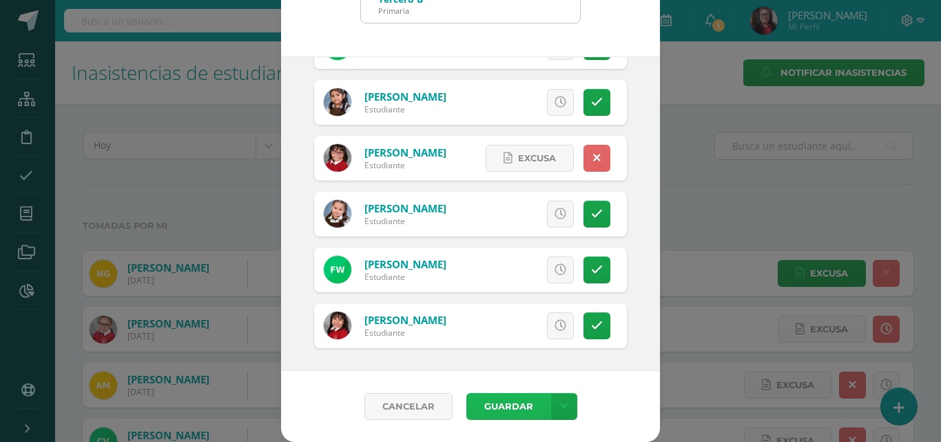
click at [483, 405] on button "Guardar" at bounding box center [509, 406] width 84 height 27
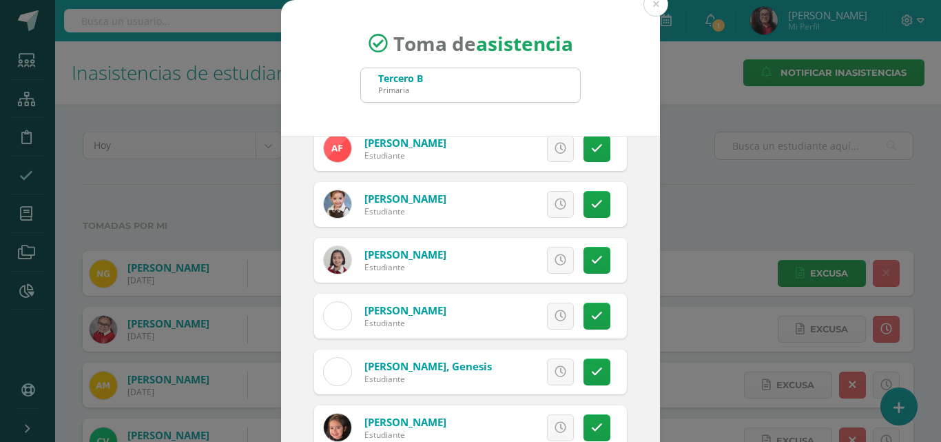
scroll to position [0, 0]
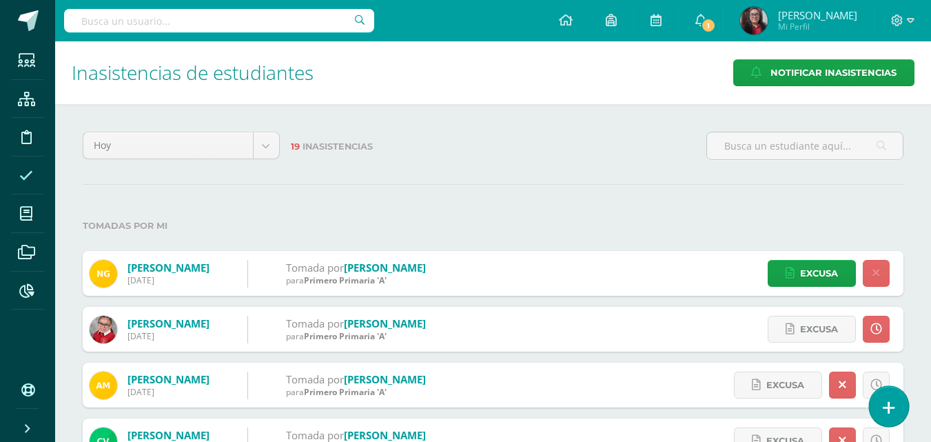
click at [887, 412] on icon at bounding box center [889, 408] width 12 height 16
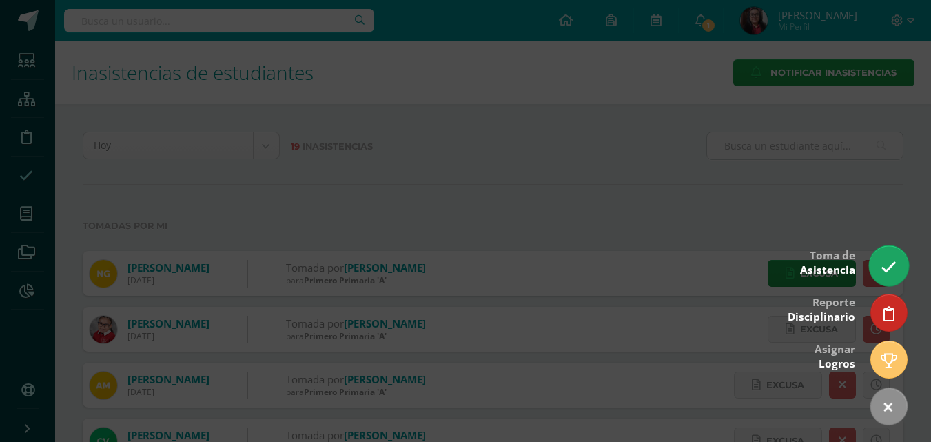
click at [887, 267] on icon at bounding box center [889, 267] width 16 height 16
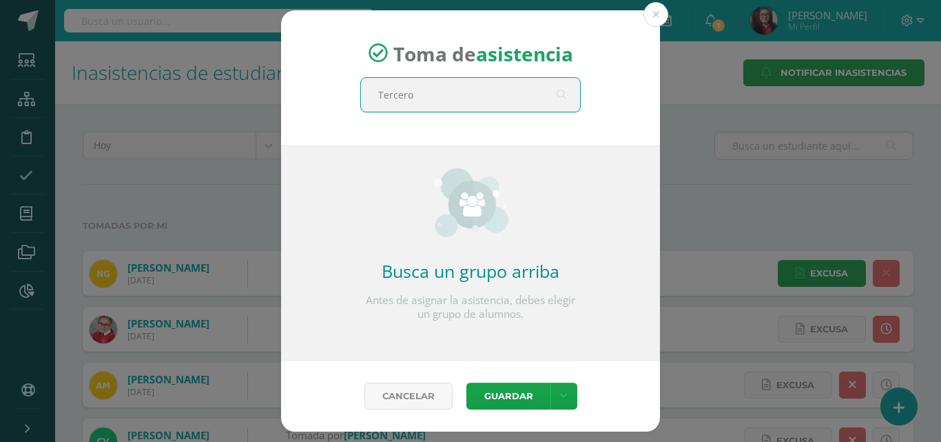
type input "Tercero"
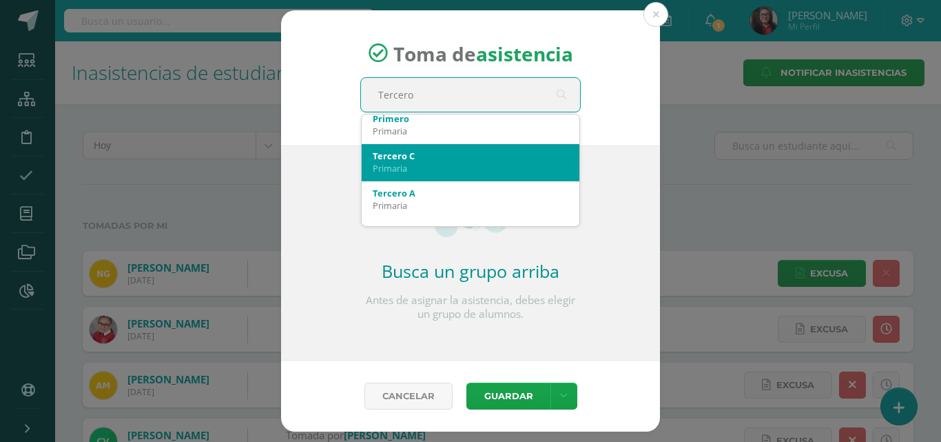
scroll to position [69, 0]
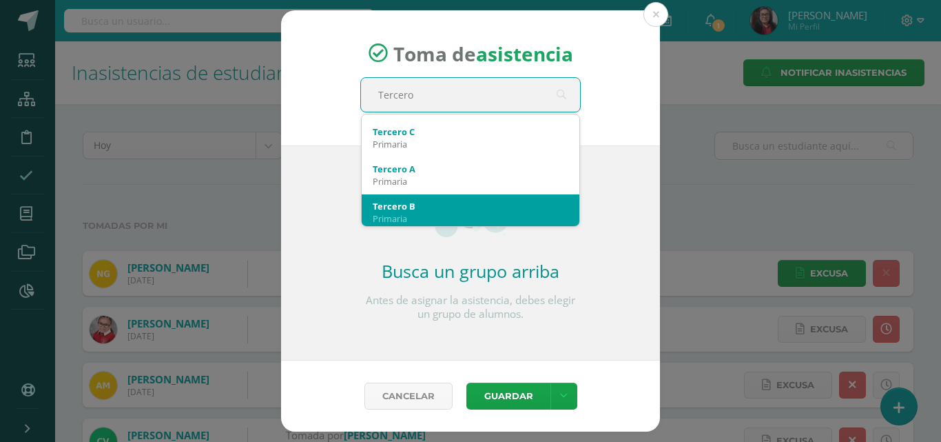
click at [500, 207] on div "Tercero B" at bounding box center [471, 206] width 196 height 12
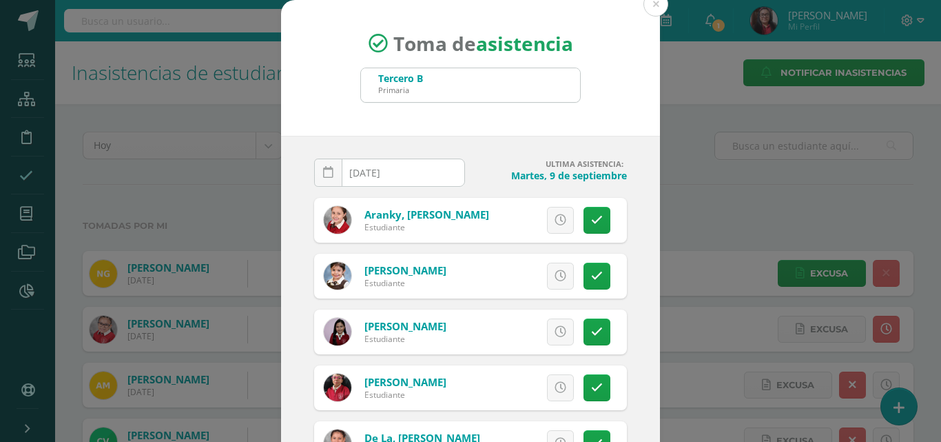
click at [410, 163] on input "[DATE]" at bounding box center [390, 172] width 150 height 27
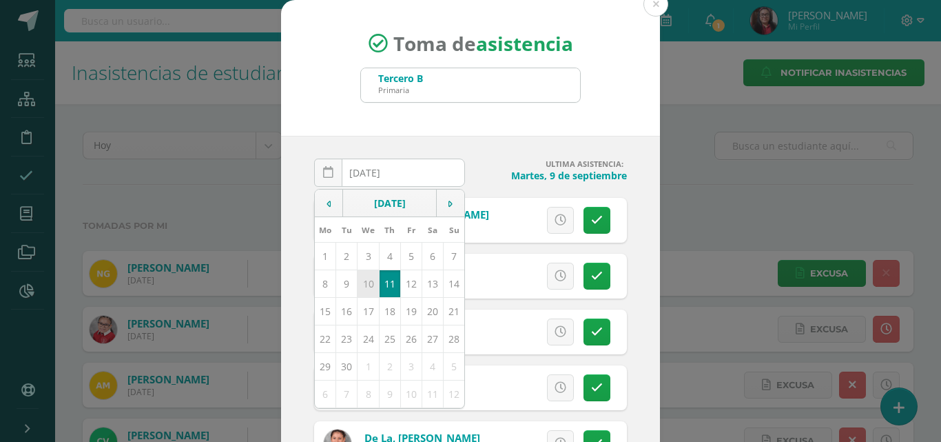
click at [363, 288] on td "10" at bounding box center [368, 283] width 21 height 28
type input "[DATE]"
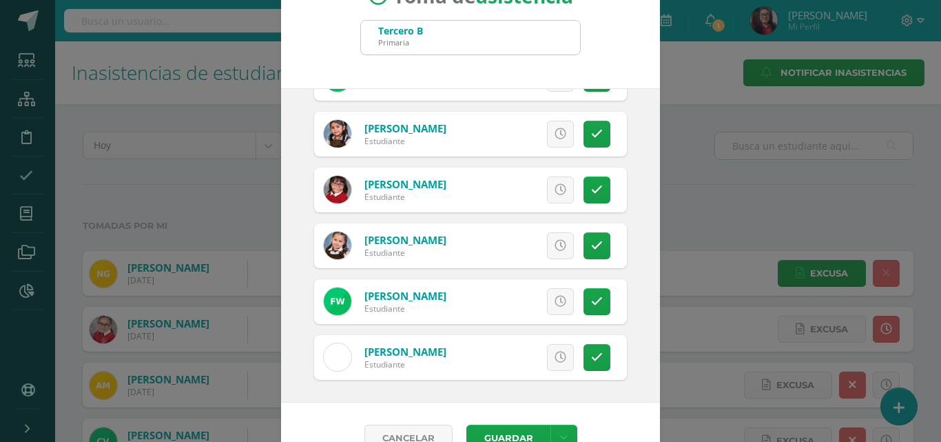
scroll to position [79, 0]
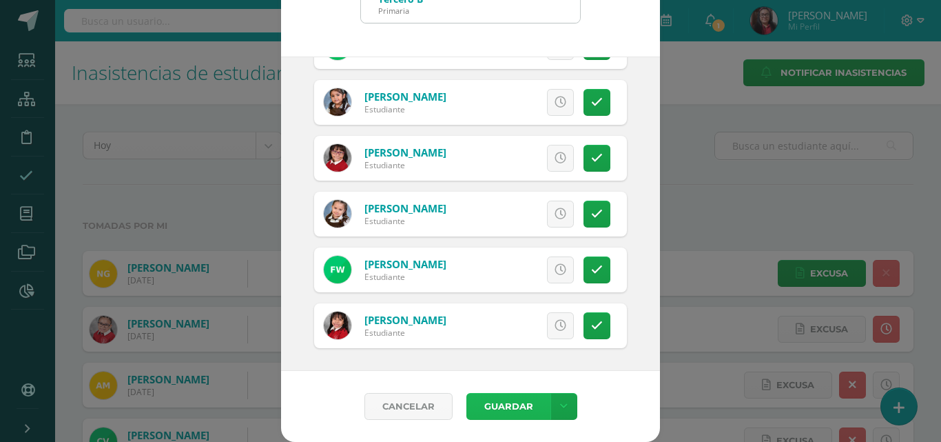
click at [498, 403] on button "Guardar" at bounding box center [509, 406] width 84 height 27
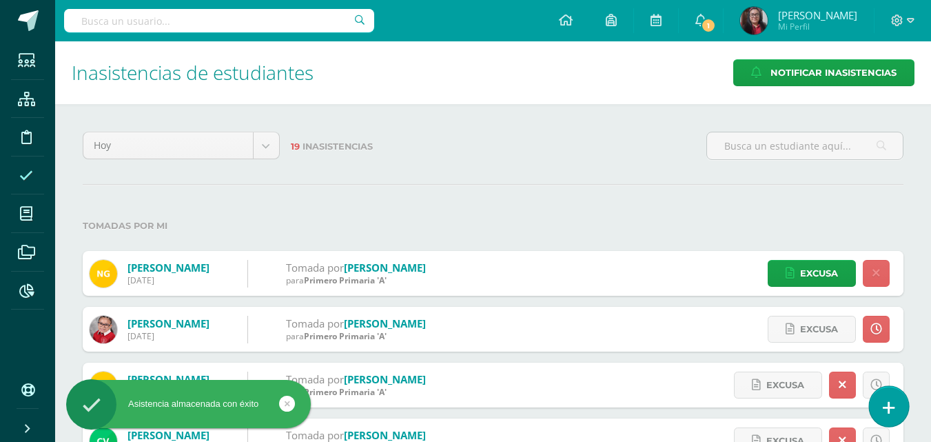
click at [886, 410] on icon at bounding box center [889, 408] width 12 height 16
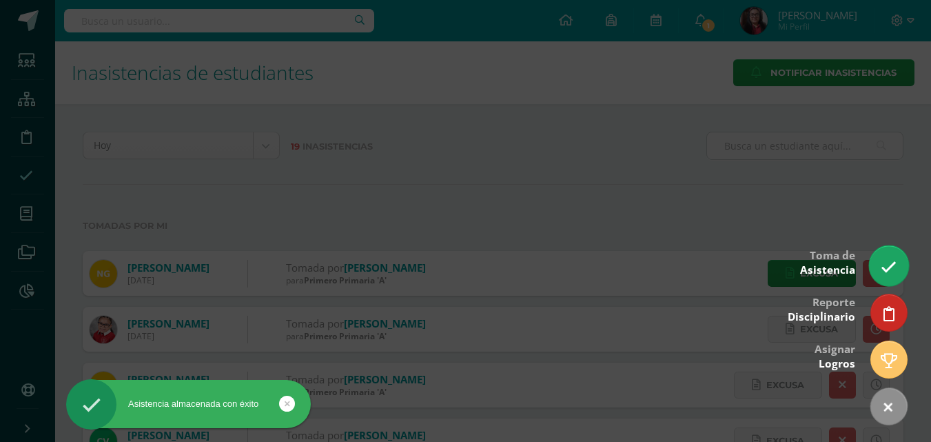
click at [890, 271] on icon at bounding box center [889, 267] width 16 height 16
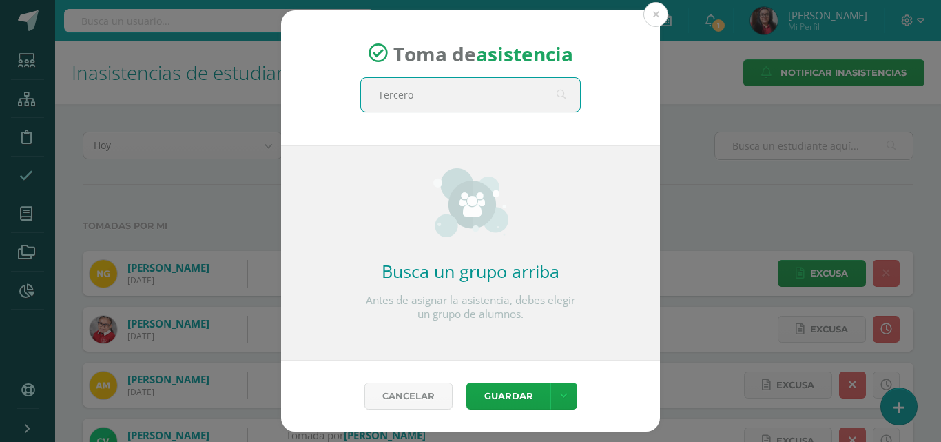
type input "Tercero"
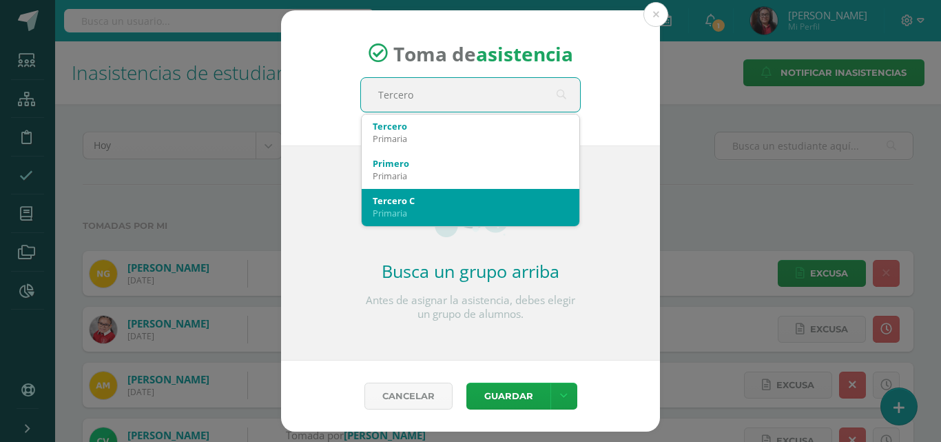
scroll to position [69, 0]
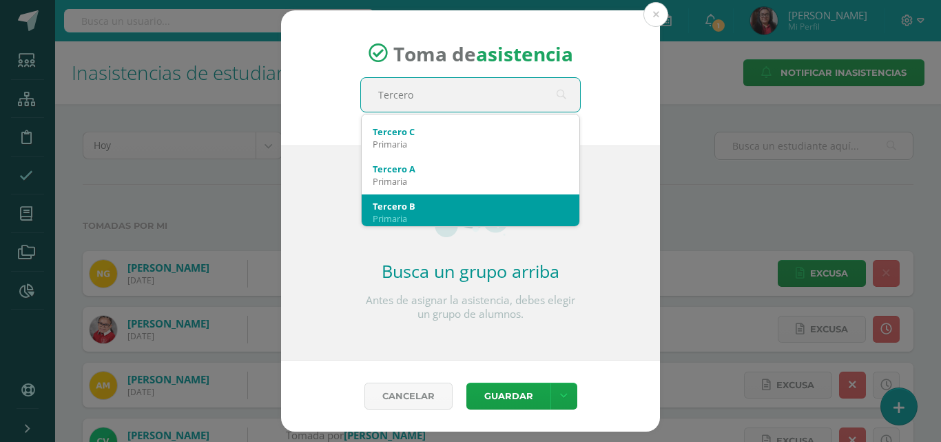
click at [503, 205] on div "Tercero B" at bounding box center [471, 206] width 196 height 12
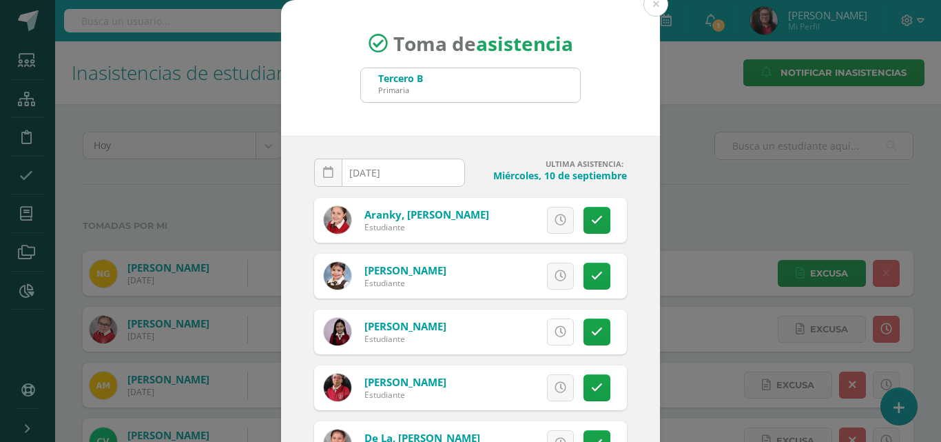
click at [553, 337] on link at bounding box center [560, 331] width 27 height 27
click at [591, 389] on icon at bounding box center [597, 388] width 12 height 12
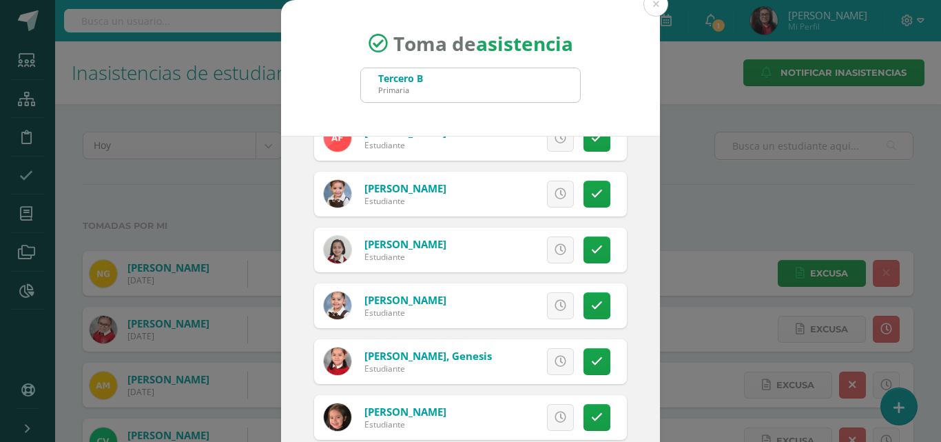
scroll to position [482, 0]
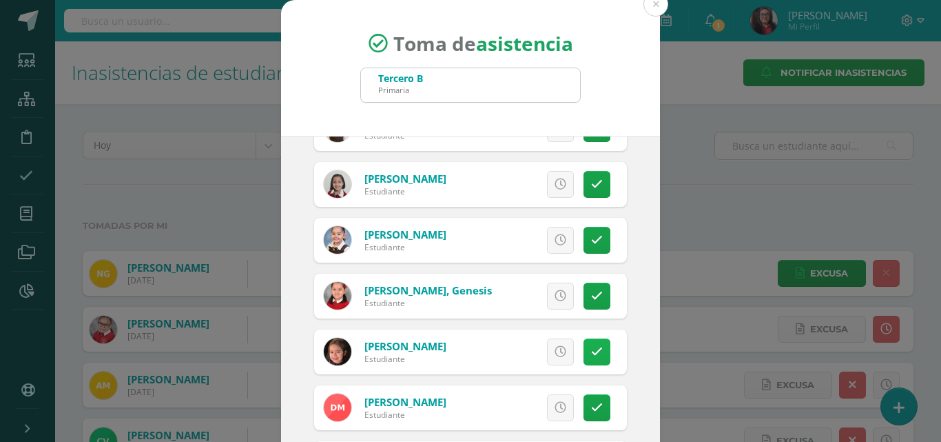
click at [591, 357] on icon at bounding box center [597, 352] width 12 height 12
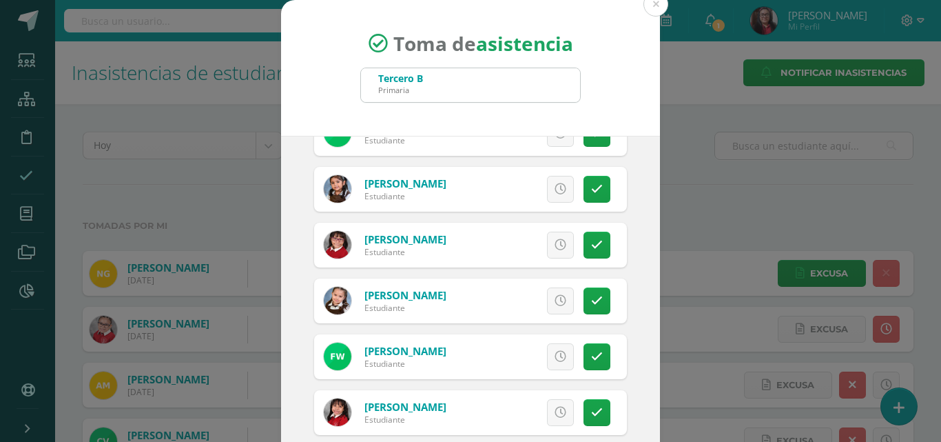
scroll to position [820, 0]
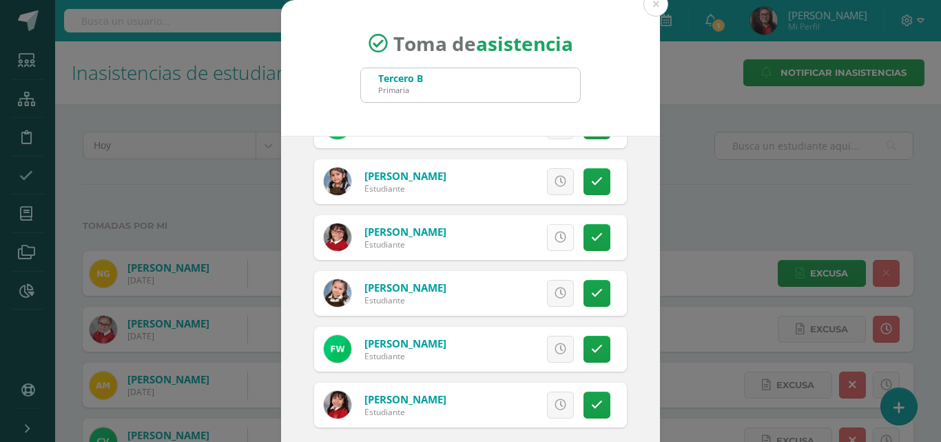
click at [555, 232] on icon at bounding box center [561, 238] width 12 height 12
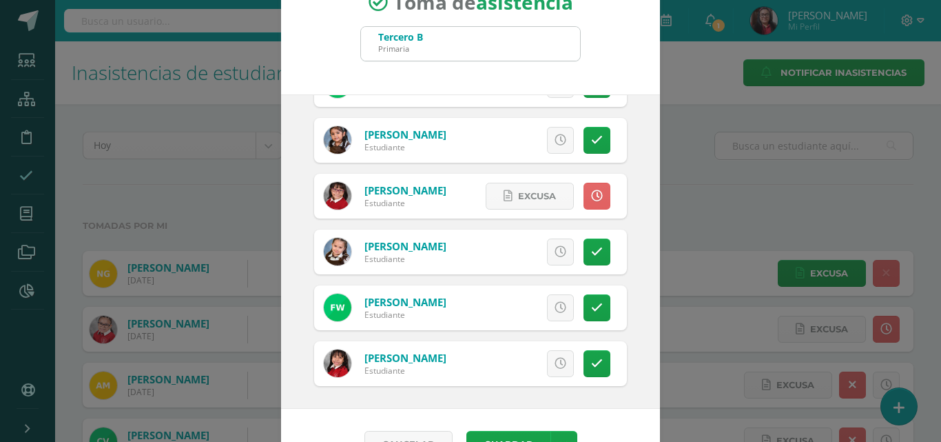
scroll to position [79, 0]
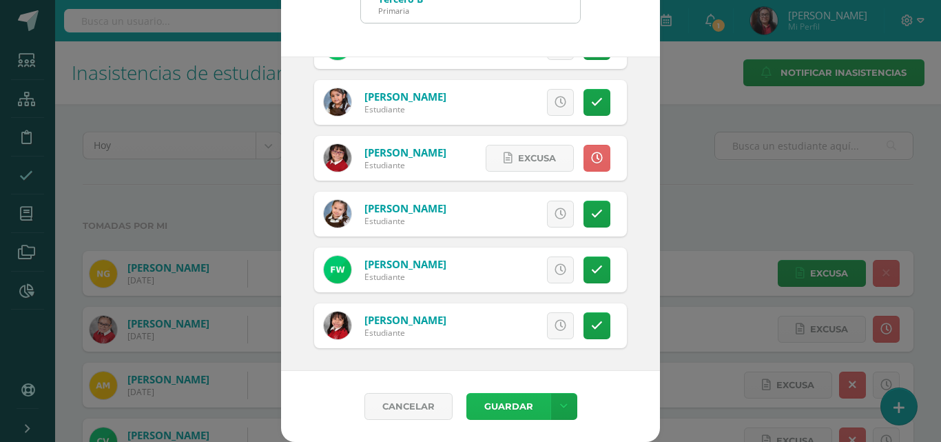
click at [509, 411] on button "Guardar" at bounding box center [509, 406] width 84 height 27
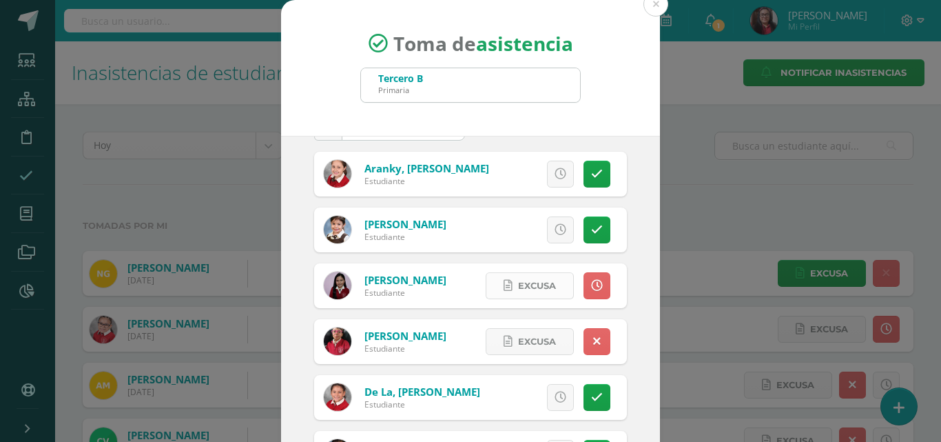
scroll to position [0, 0]
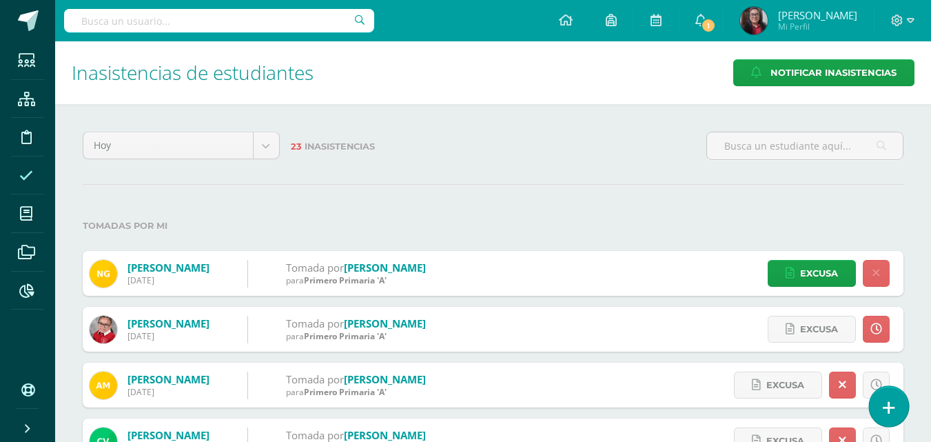
click at [879, 411] on link at bounding box center [888, 406] width 39 height 40
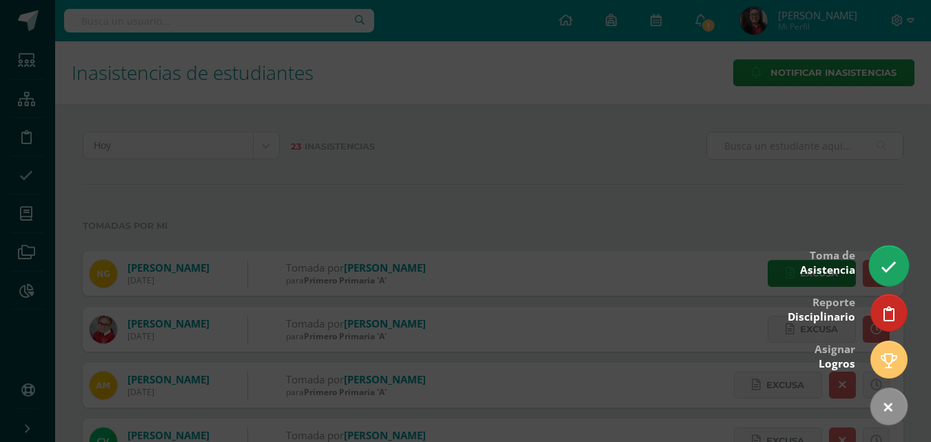
click at [894, 266] on icon at bounding box center [889, 267] width 16 height 16
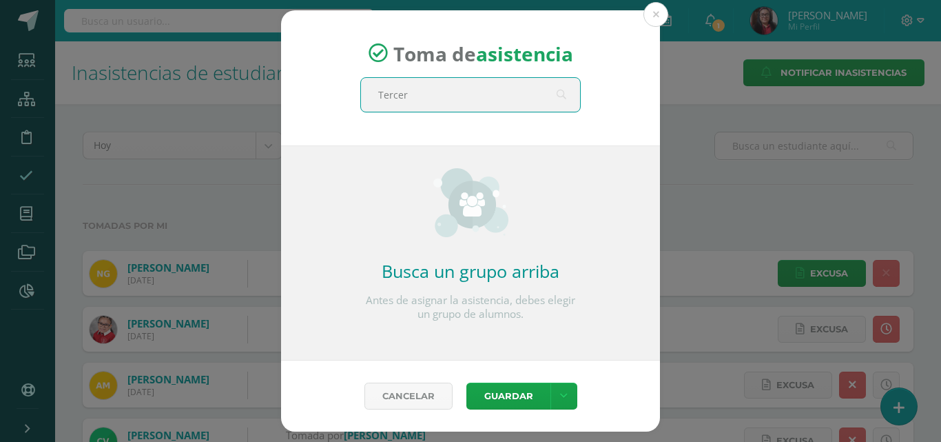
type input "Tercero"
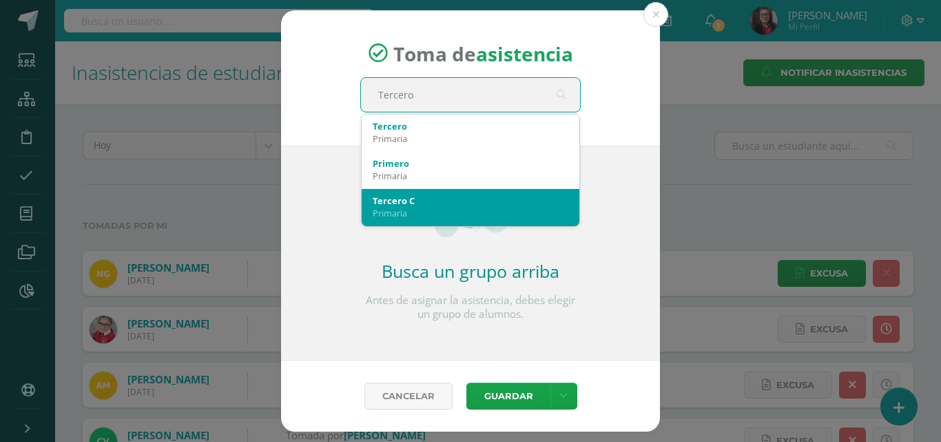
click at [436, 196] on div "Tercero C" at bounding box center [471, 200] width 196 height 12
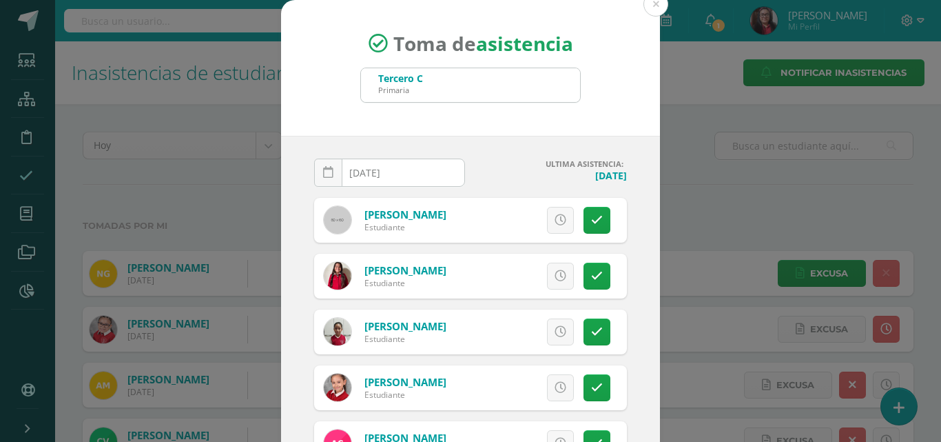
click at [422, 170] on input "[DATE]" at bounding box center [390, 172] width 150 height 27
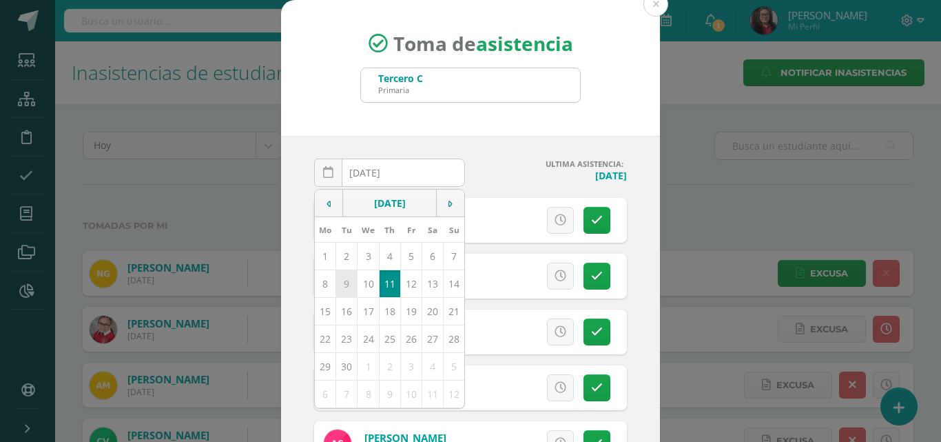
click at [341, 291] on td "9" at bounding box center [346, 283] width 21 height 28
type input "2025-09-09"
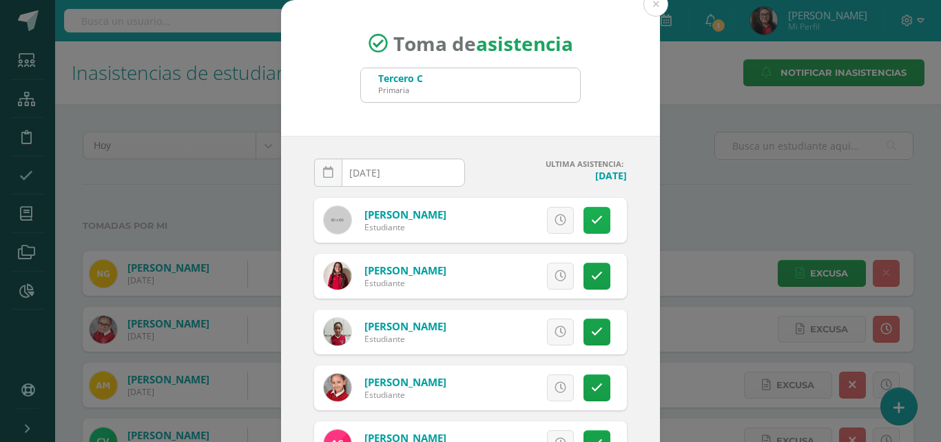
click at [591, 223] on icon at bounding box center [597, 220] width 12 height 12
click at [518, 222] on span "Excusa" at bounding box center [537, 219] width 38 height 25
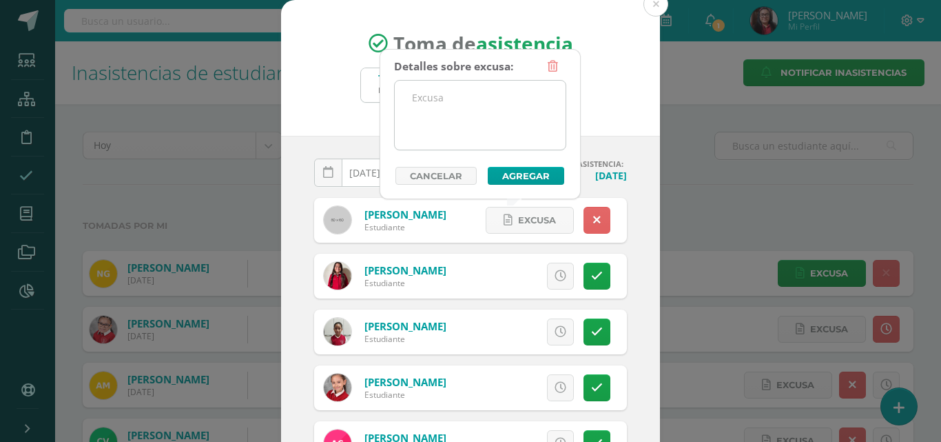
click at [444, 127] on textarea at bounding box center [480, 115] width 171 height 69
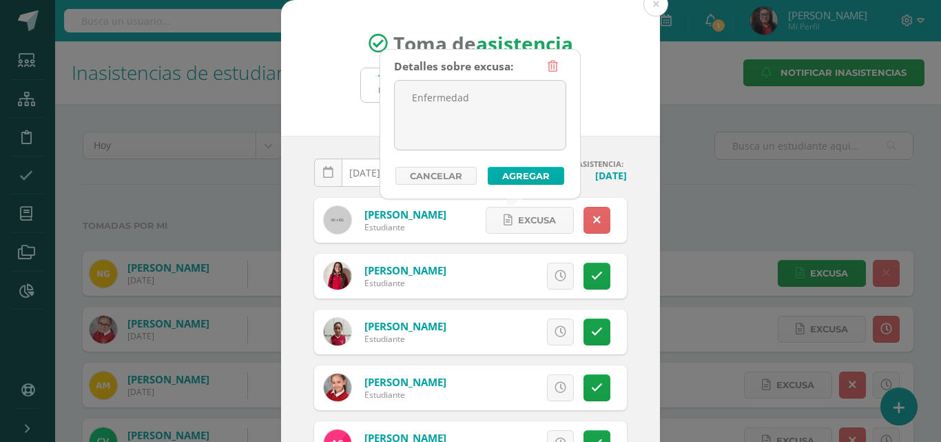
type textarea "Enfermedad"
click at [500, 177] on button "Agregar" at bounding box center [526, 176] width 76 height 18
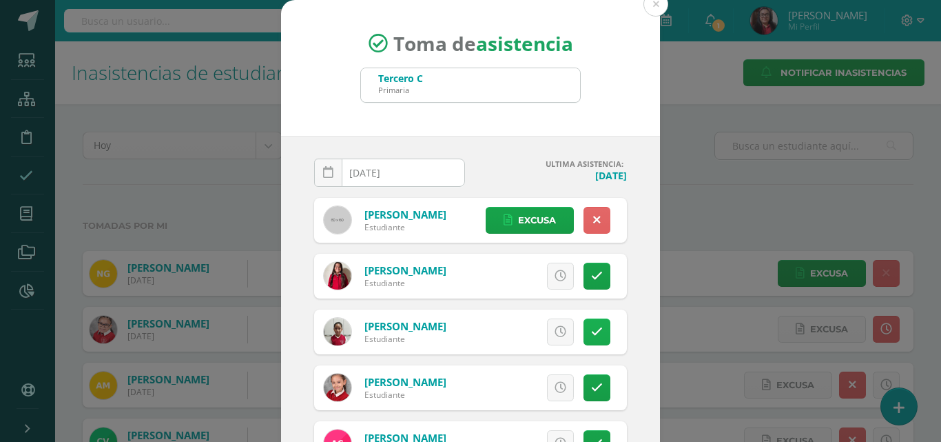
click at [591, 331] on icon at bounding box center [597, 332] width 12 height 12
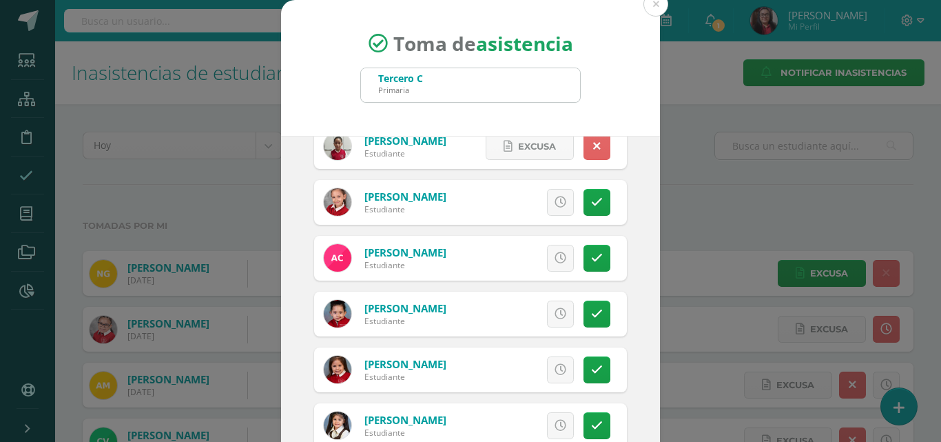
scroll to position [207, 0]
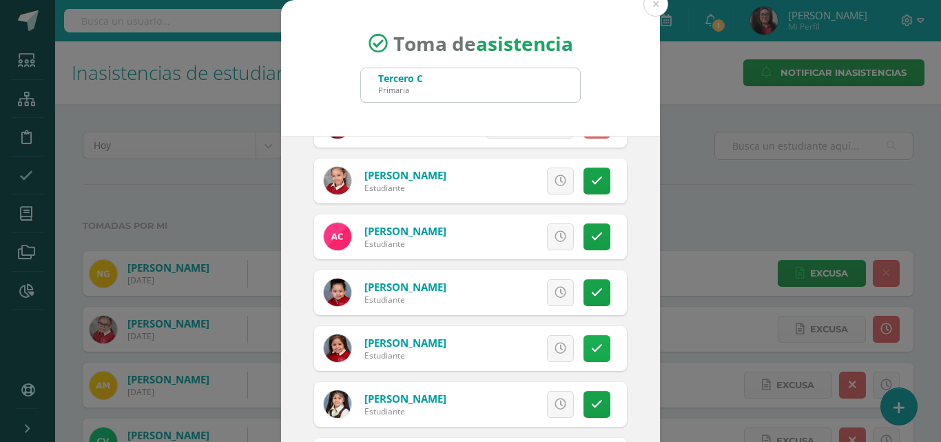
click at [591, 351] on icon at bounding box center [597, 348] width 12 height 12
click at [538, 345] on span "Excusa" at bounding box center [537, 348] width 38 height 25
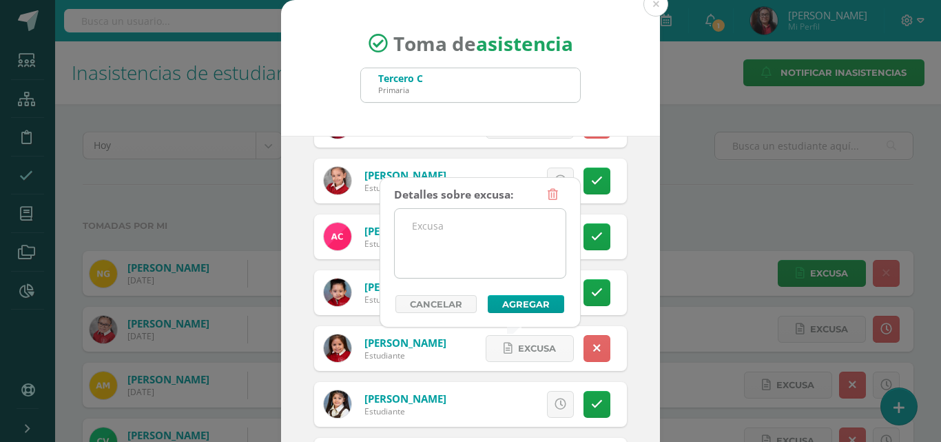
click at [484, 273] on textarea at bounding box center [480, 243] width 171 height 69
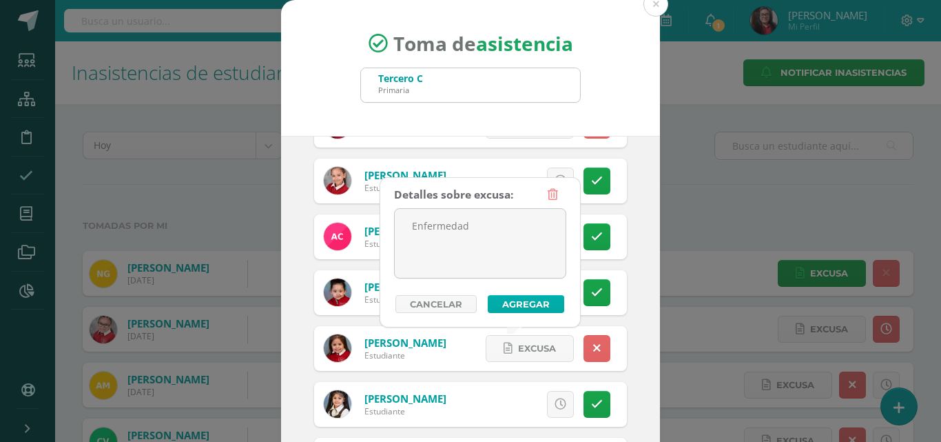
type textarea "Enfermedad"
click at [506, 307] on button "Agregar" at bounding box center [526, 304] width 76 height 18
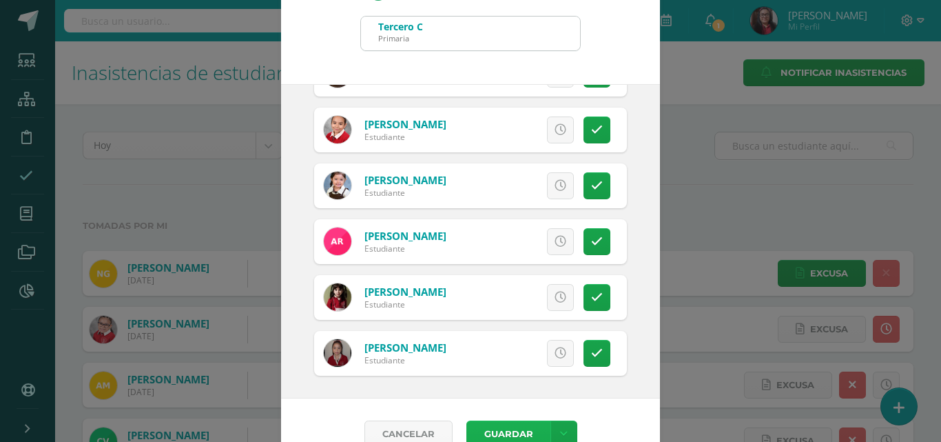
scroll to position [79, 0]
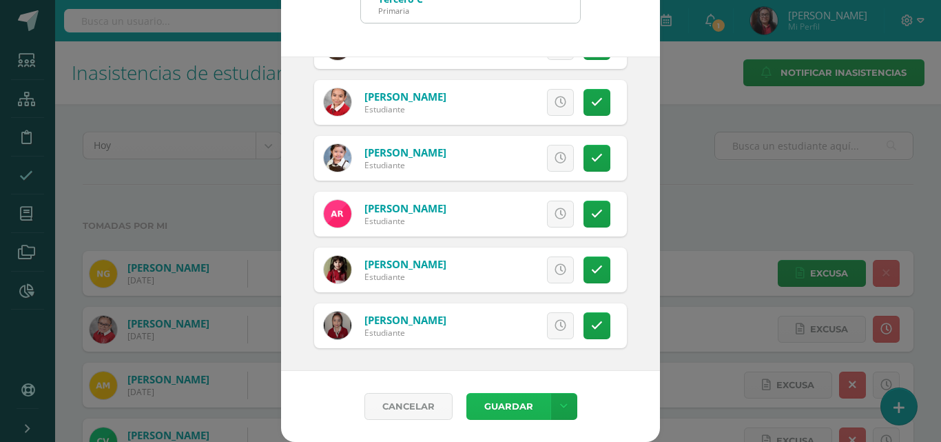
click at [489, 411] on button "Guardar" at bounding box center [509, 406] width 84 height 27
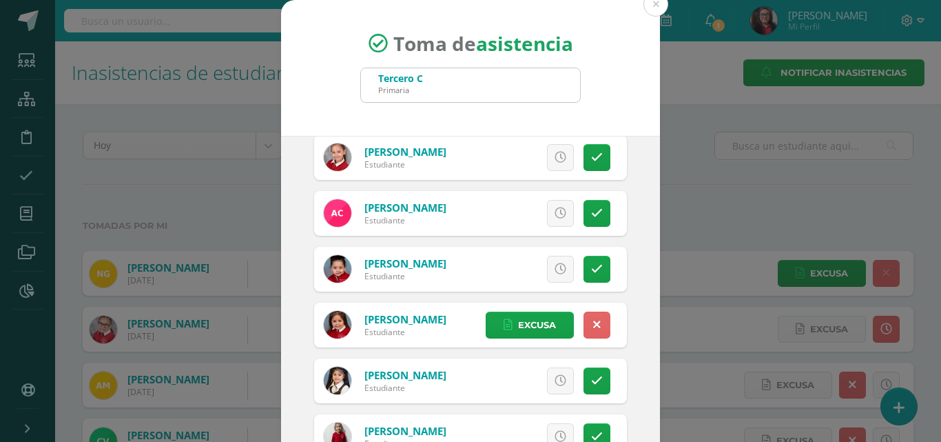
scroll to position [0, 0]
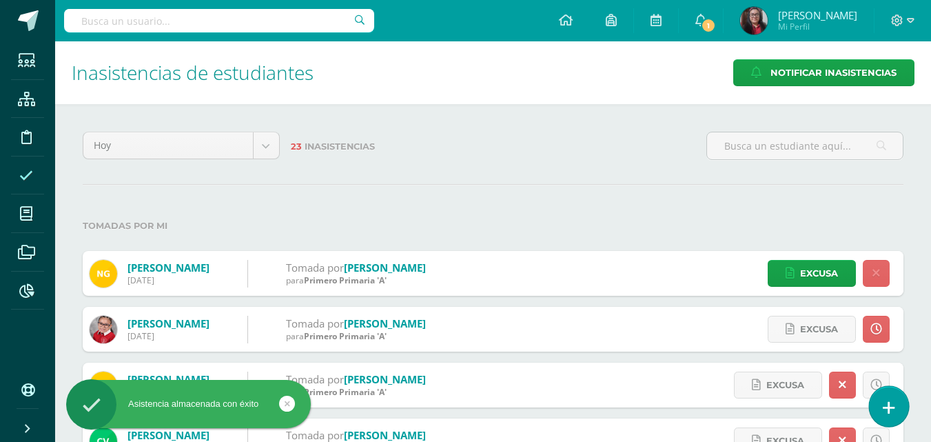
click at [886, 404] on icon at bounding box center [889, 408] width 12 height 16
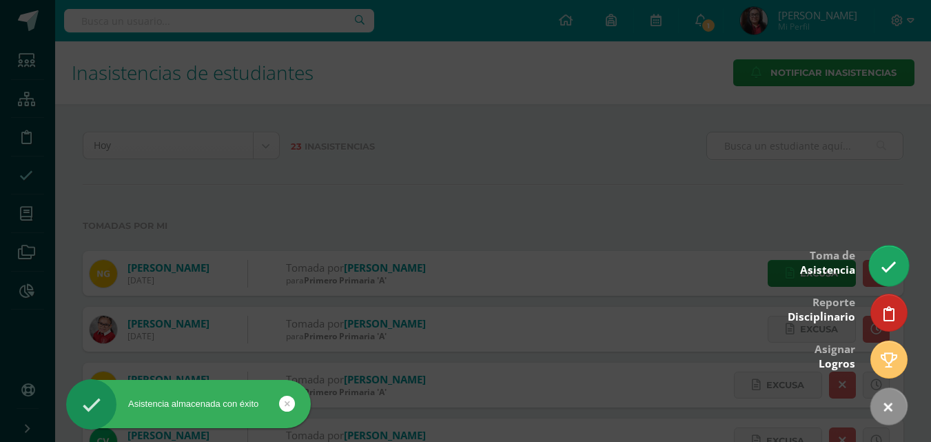
click at [884, 276] on link at bounding box center [888, 265] width 39 height 40
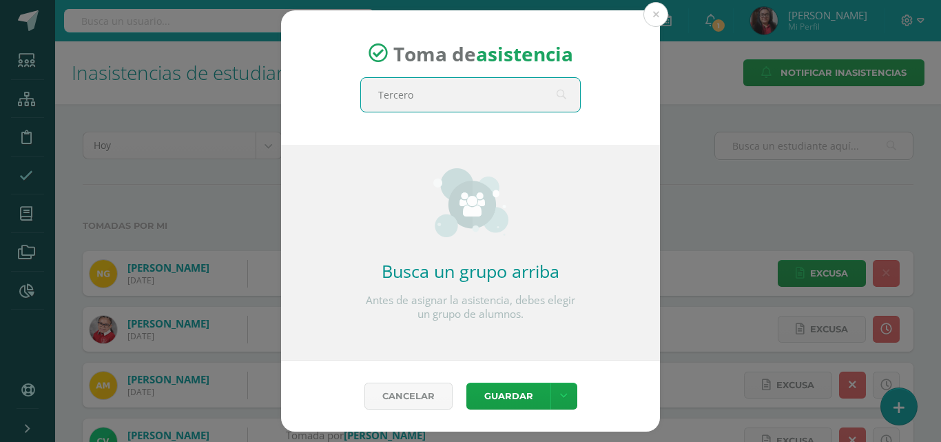
type input "Tercero"
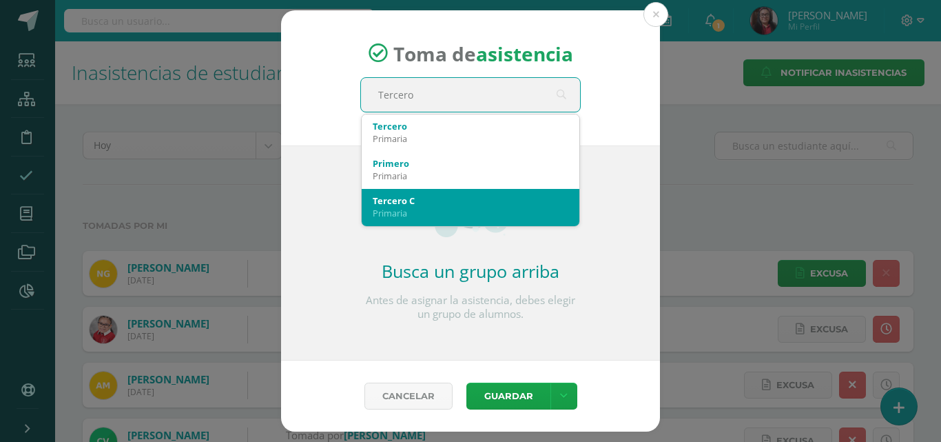
click at [528, 199] on div "Tercero C" at bounding box center [471, 200] width 196 height 12
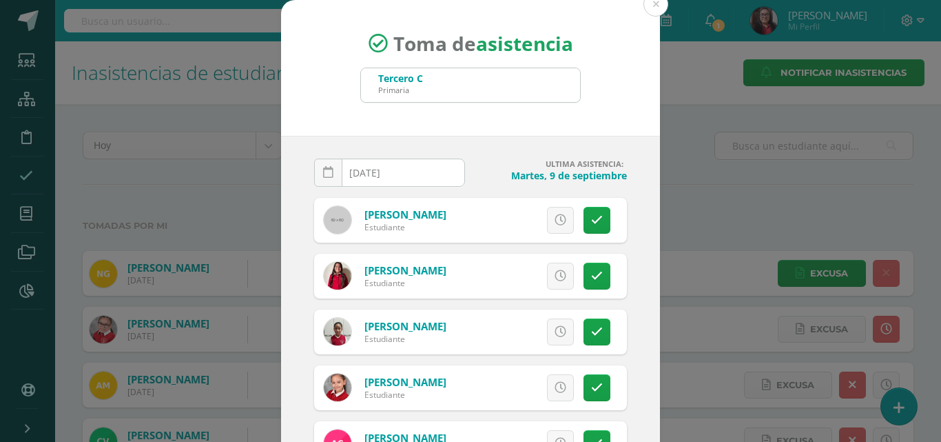
click at [442, 174] on input "[DATE]" at bounding box center [390, 172] width 150 height 27
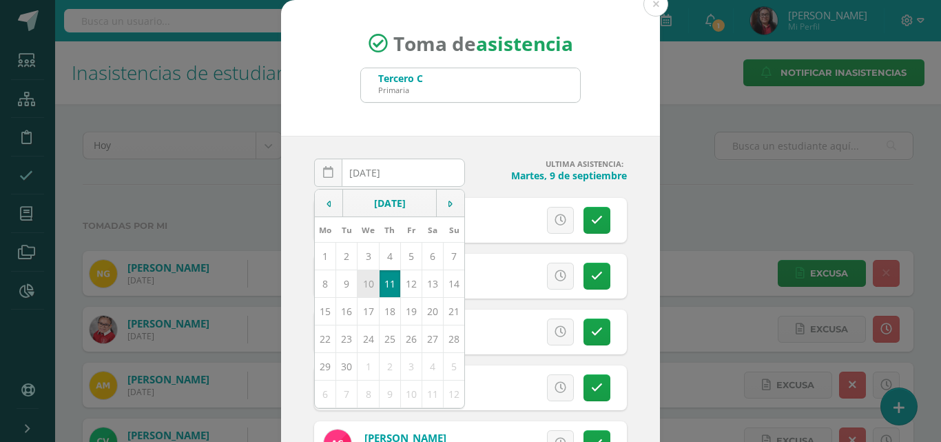
click at [364, 283] on td "10" at bounding box center [368, 283] width 21 height 28
type input "[DATE]"
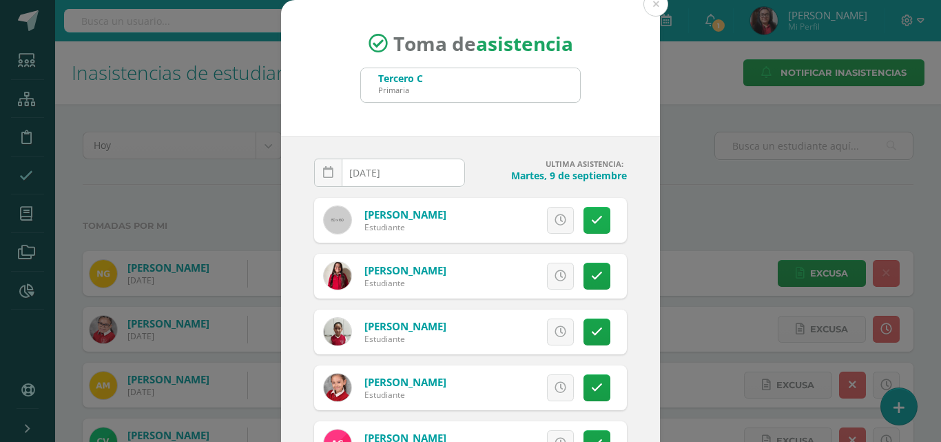
click at [589, 221] on link at bounding box center [597, 220] width 27 height 27
click at [518, 222] on span "Excusa" at bounding box center [537, 219] width 38 height 25
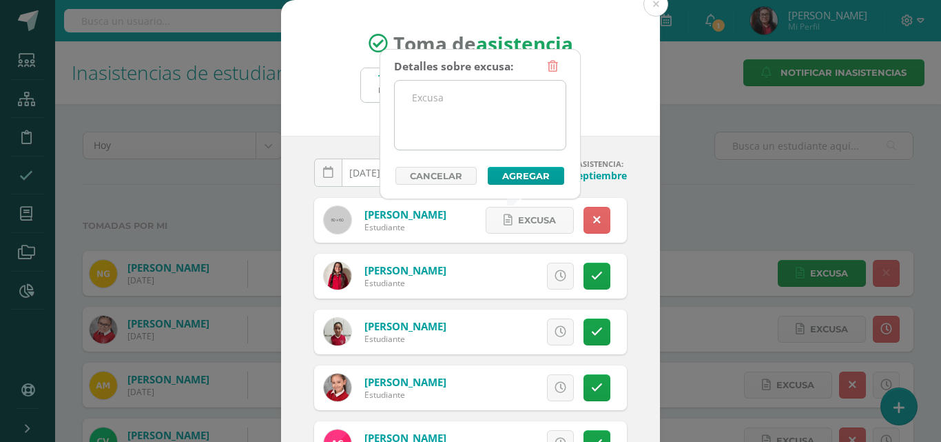
click at [454, 140] on textarea at bounding box center [480, 115] width 171 height 69
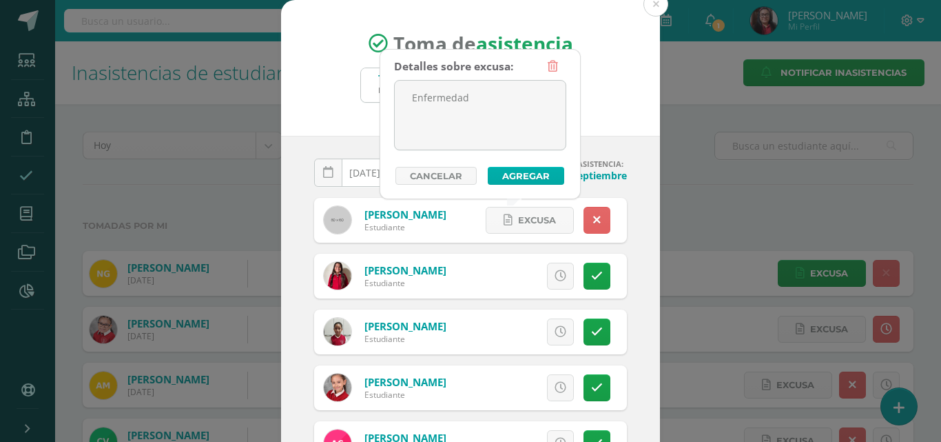
type textarea "Enfermedad"
click at [505, 177] on button "Agregar" at bounding box center [526, 176] width 76 height 18
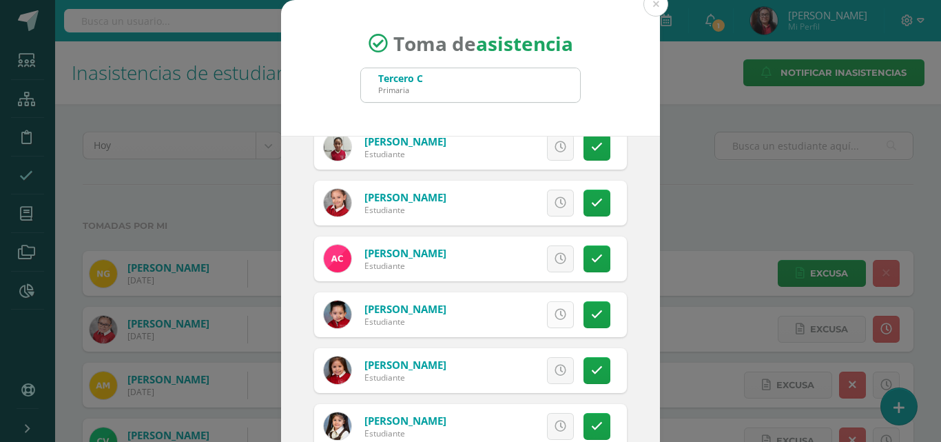
scroll to position [207, 0]
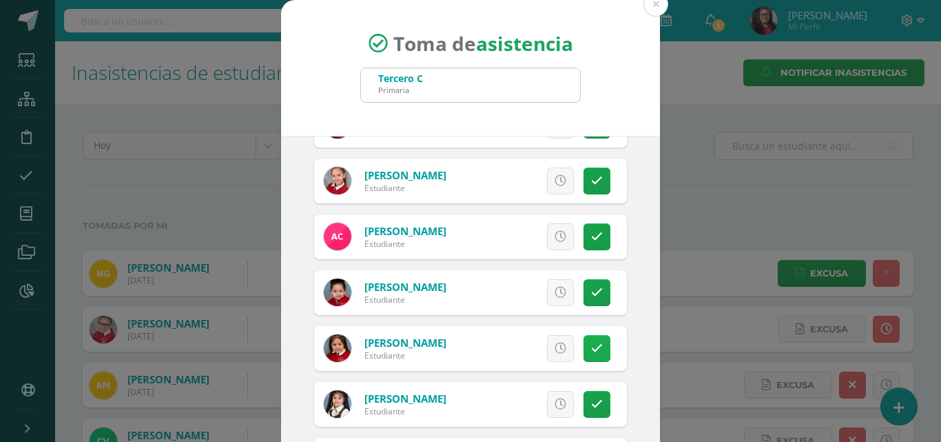
click at [584, 340] on link at bounding box center [597, 348] width 27 height 27
click at [538, 342] on span "Excusa" at bounding box center [537, 348] width 38 height 25
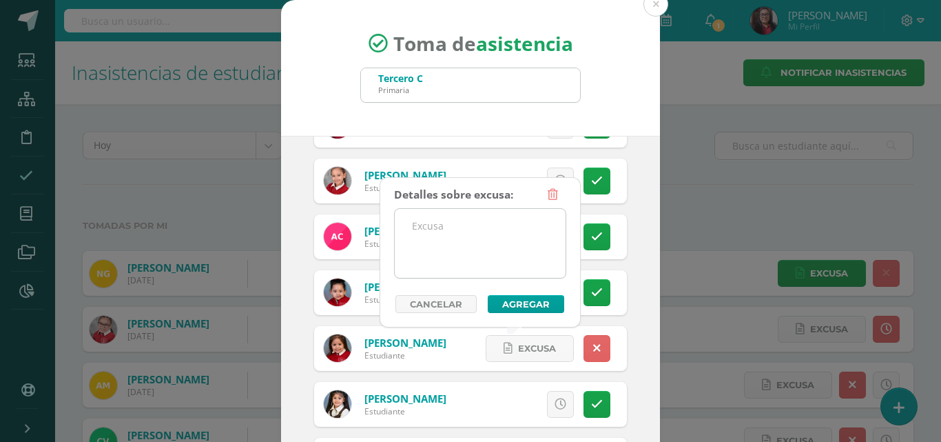
click at [466, 254] on textarea at bounding box center [480, 243] width 171 height 69
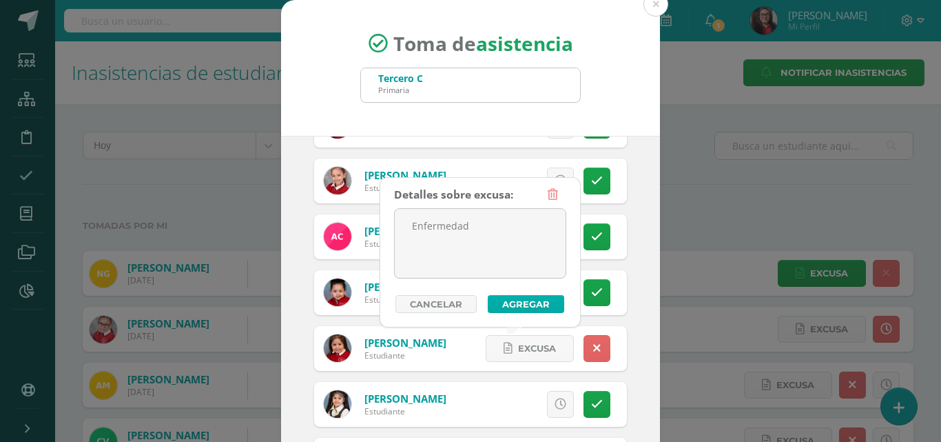
type textarea "Enfermedad"
click at [508, 305] on button "Agregar" at bounding box center [526, 304] width 76 height 18
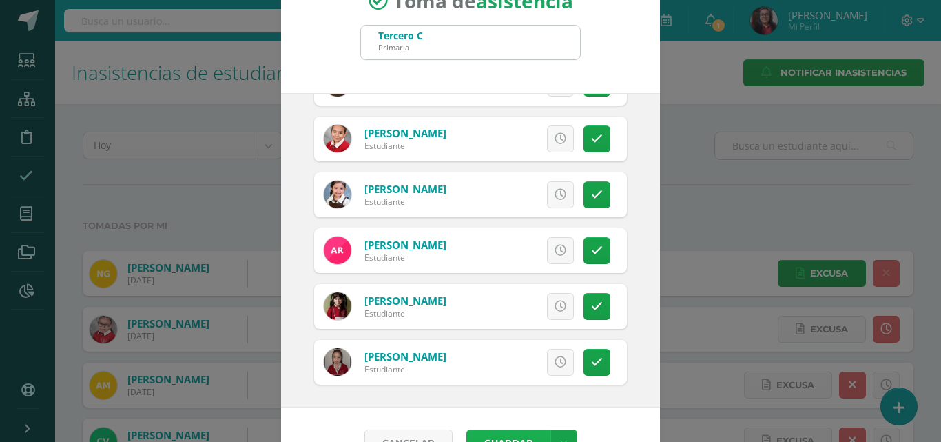
scroll to position [79, 0]
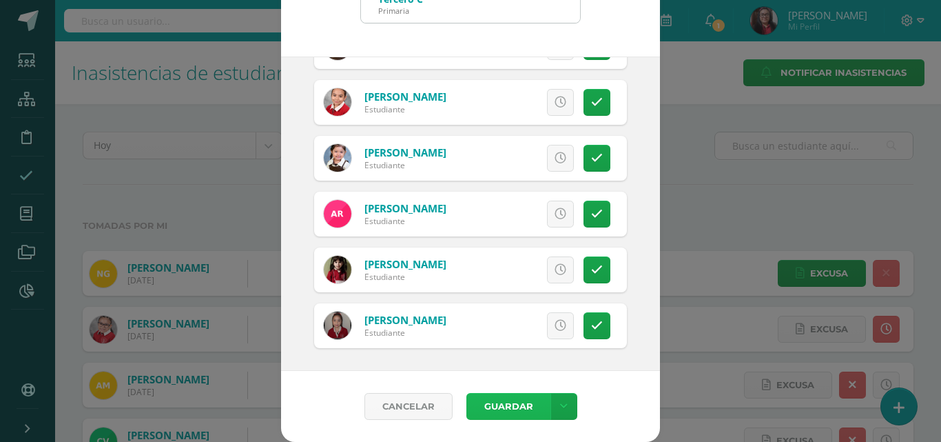
click at [497, 410] on button "Guardar" at bounding box center [509, 406] width 84 height 27
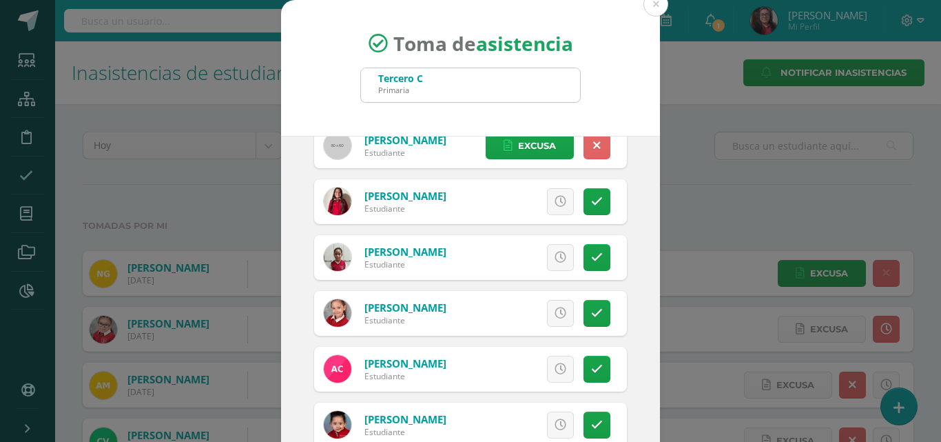
scroll to position [0, 0]
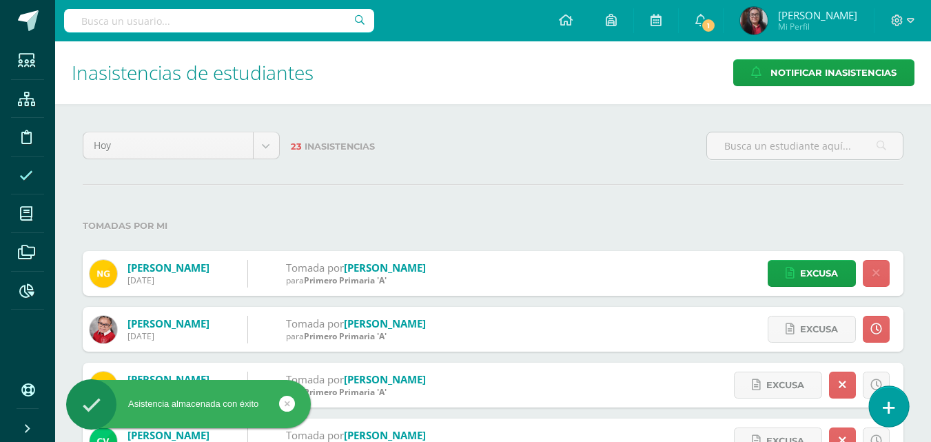
click at [893, 411] on icon at bounding box center [889, 408] width 12 height 16
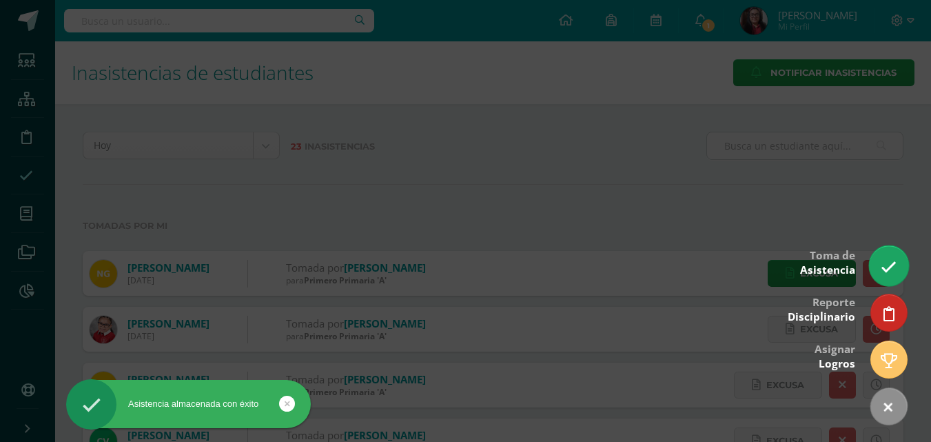
click at [890, 273] on icon at bounding box center [889, 267] width 16 height 16
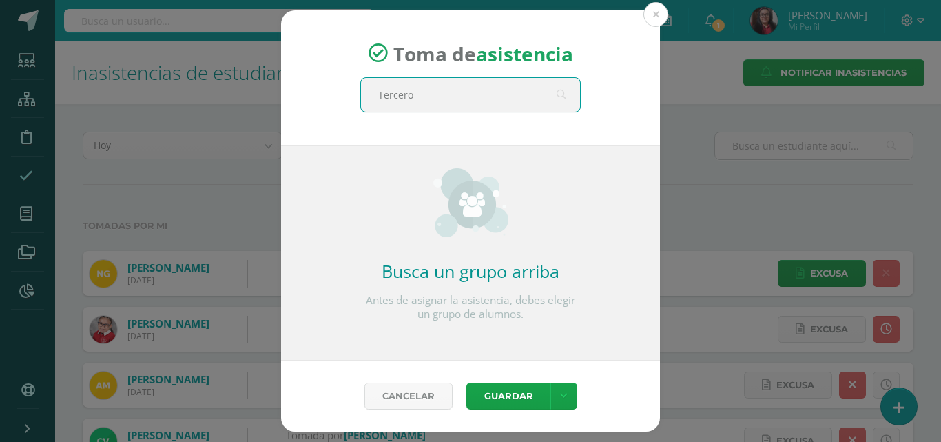
type input "Tercero"
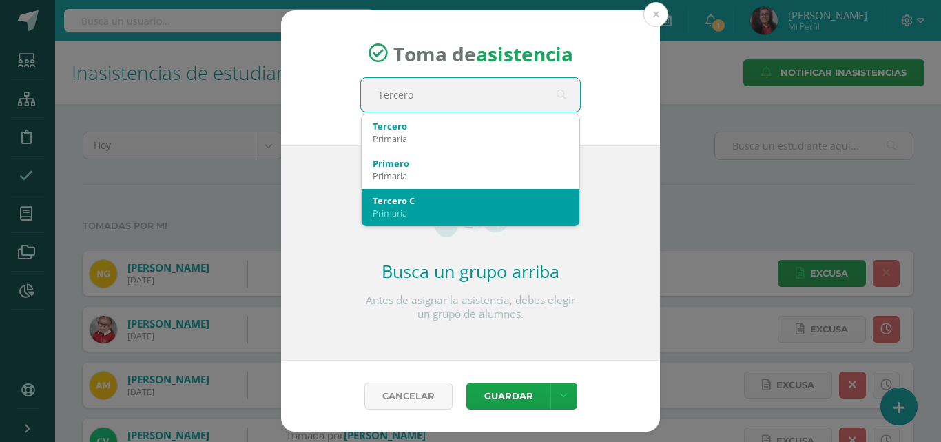
click at [479, 198] on div "Tercero C" at bounding box center [471, 200] width 196 height 12
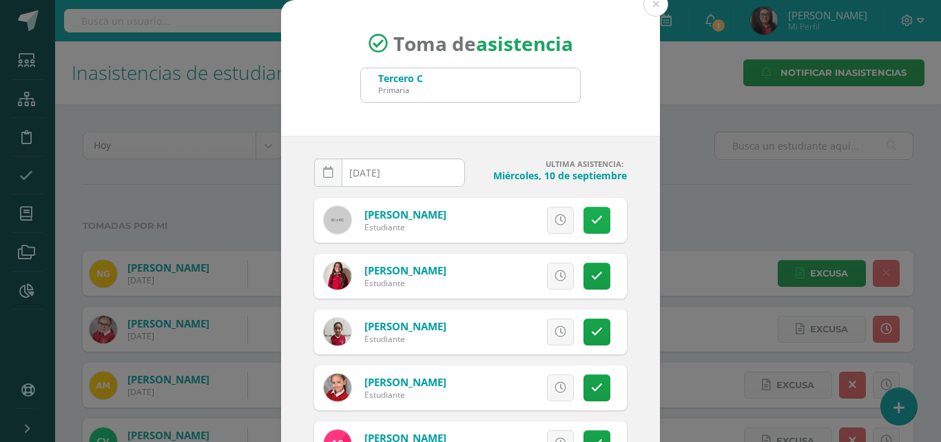
click at [591, 221] on icon at bounding box center [597, 220] width 12 height 12
click at [518, 227] on span "Excusa" at bounding box center [537, 219] width 38 height 25
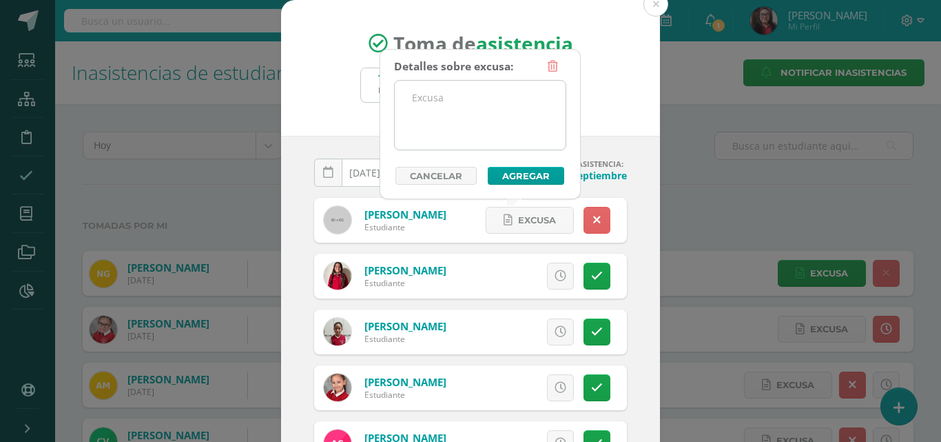
click at [473, 119] on textarea at bounding box center [480, 115] width 171 height 69
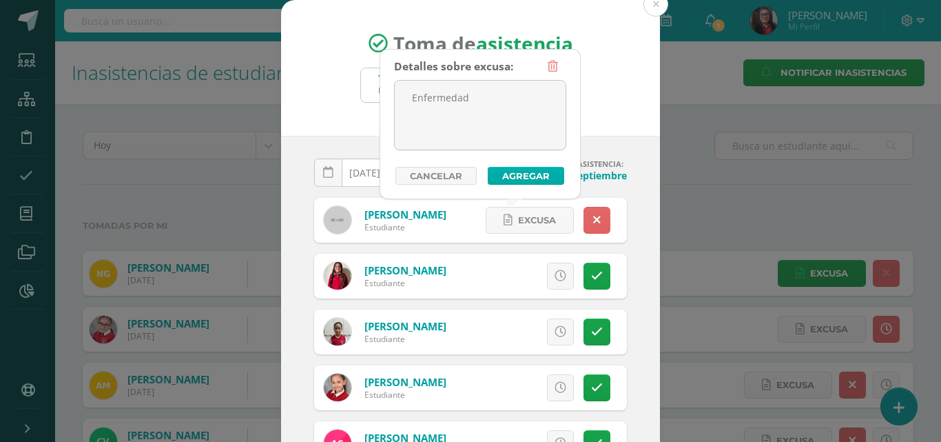
type textarea "Enfermedad"
click at [500, 175] on button "Agregar" at bounding box center [526, 176] width 76 height 18
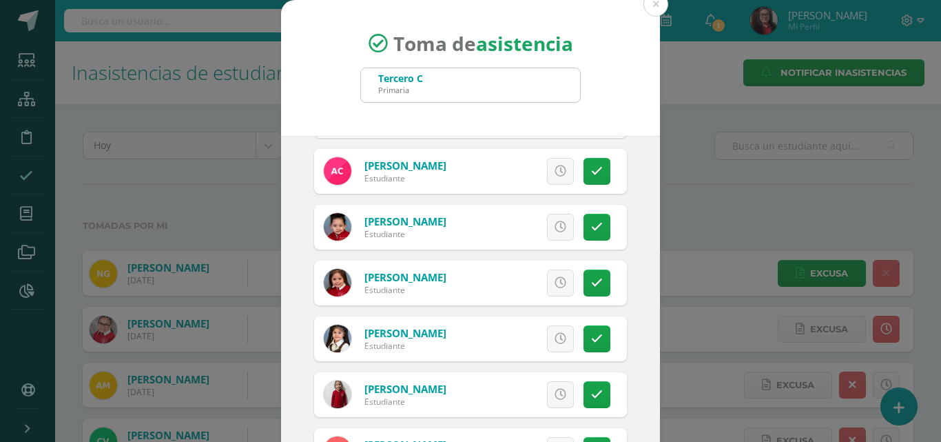
scroll to position [276, 0]
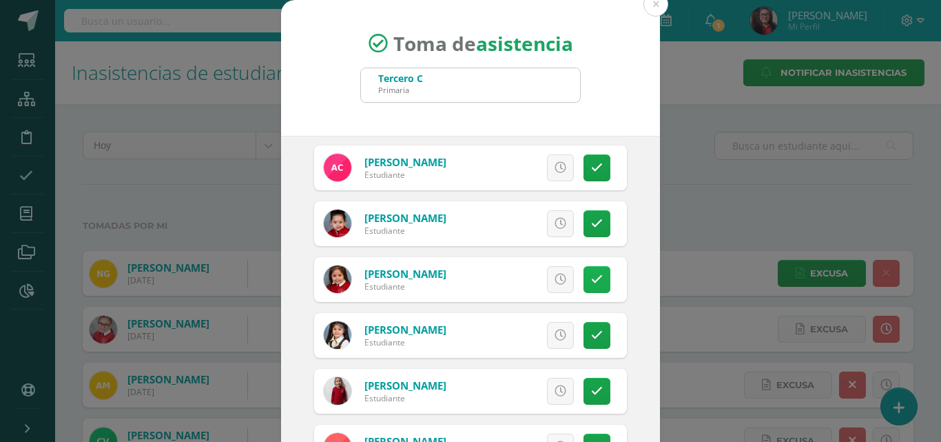
click at [591, 283] on icon at bounding box center [597, 280] width 12 height 12
click at [541, 278] on link "Excusa" at bounding box center [530, 279] width 88 height 27
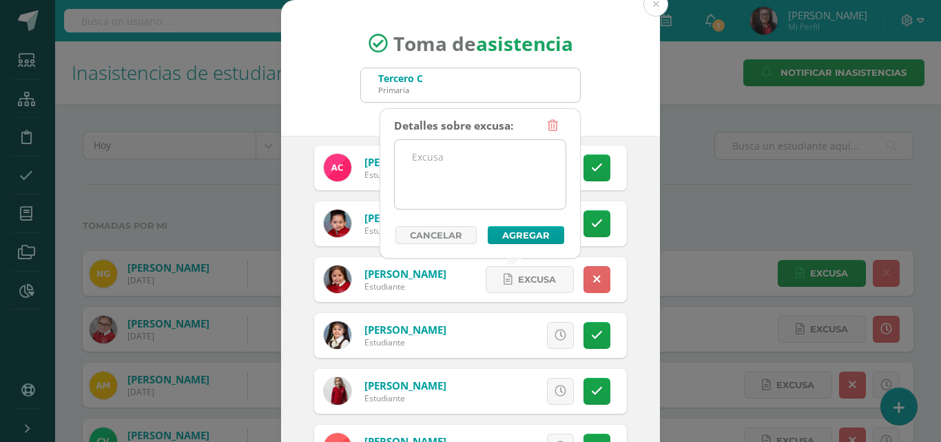
click at [490, 179] on textarea at bounding box center [480, 174] width 171 height 69
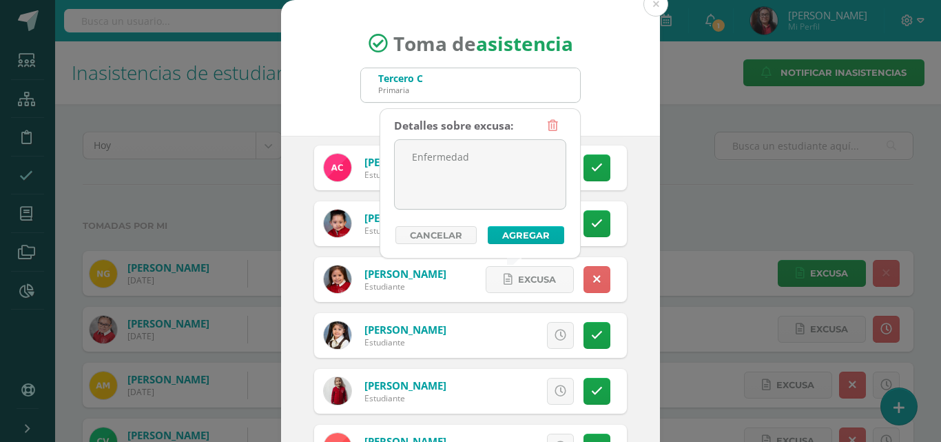
type textarea "Enfermedad"
click at [509, 234] on button "Agregar" at bounding box center [526, 235] width 76 height 18
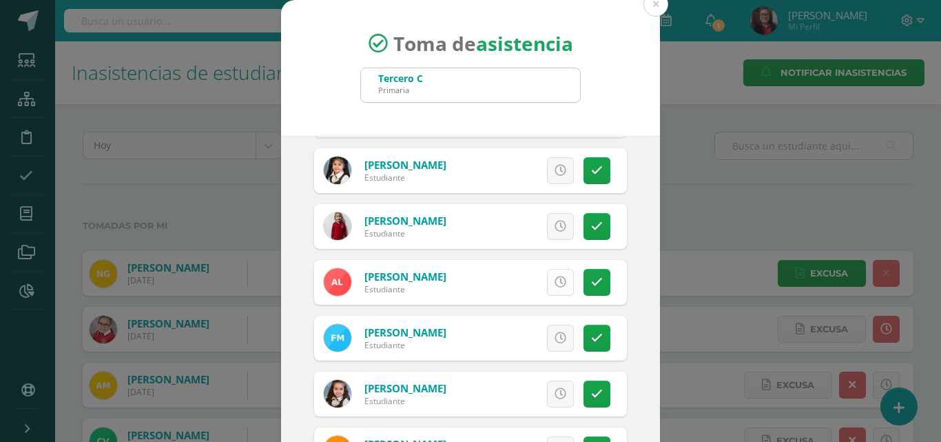
scroll to position [482, 0]
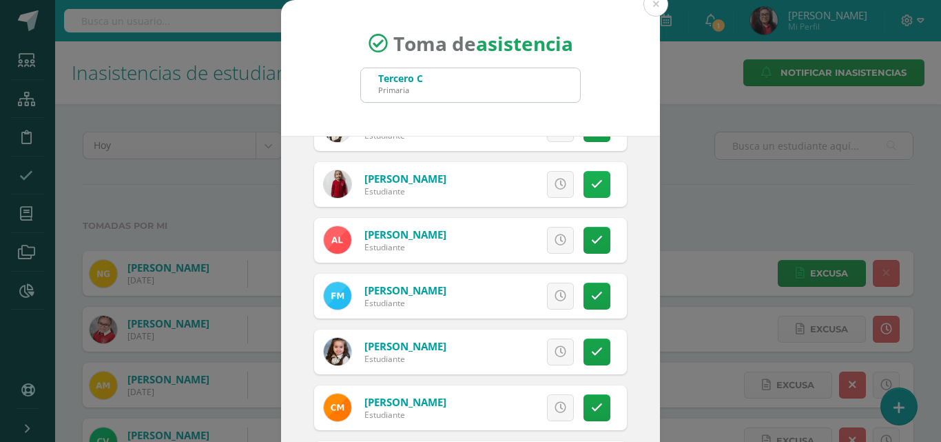
click at [591, 190] on icon at bounding box center [597, 184] width 12 height 12
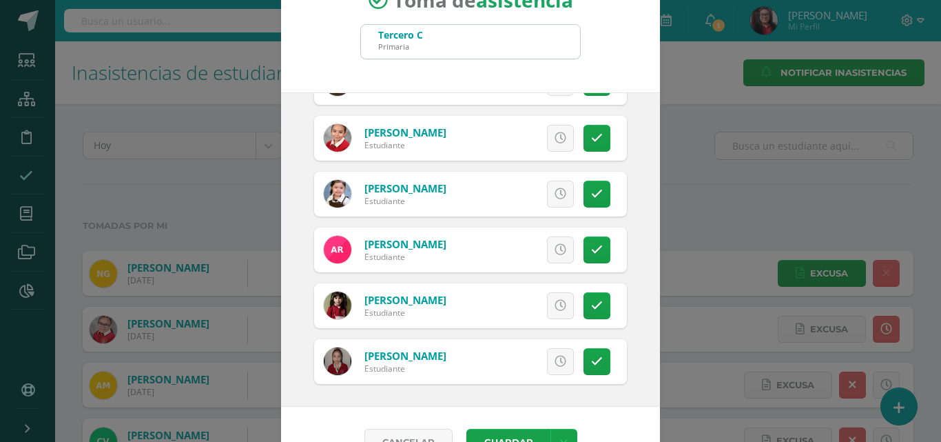
scroll to position [79, 0]
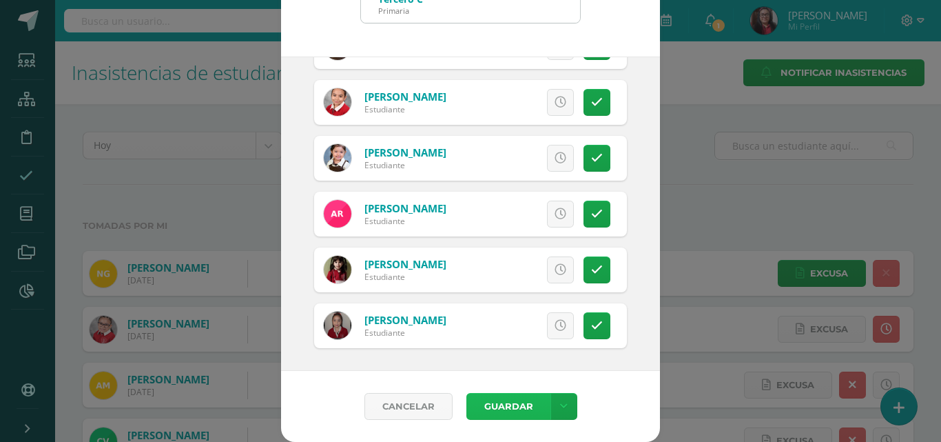
click at [513, 398] on button "Guardar" at bounding box center [509, 406] width 84 height 27
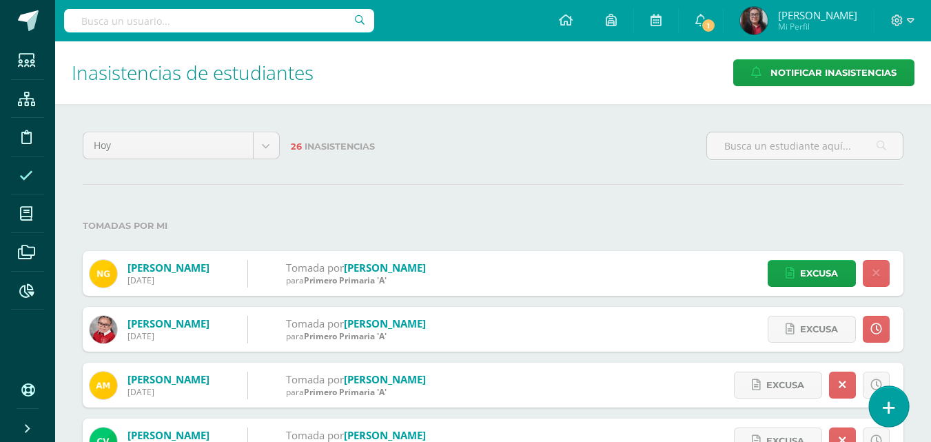
click at [881, 405] on link at bounding box center [888, 406] width 39 height 40
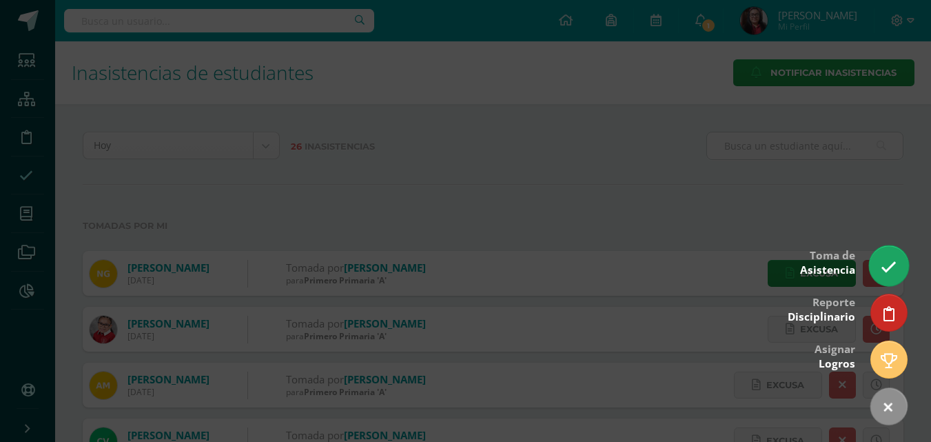
click at [885, 279] on link at bounding box center [888, 265] width 39 height 40
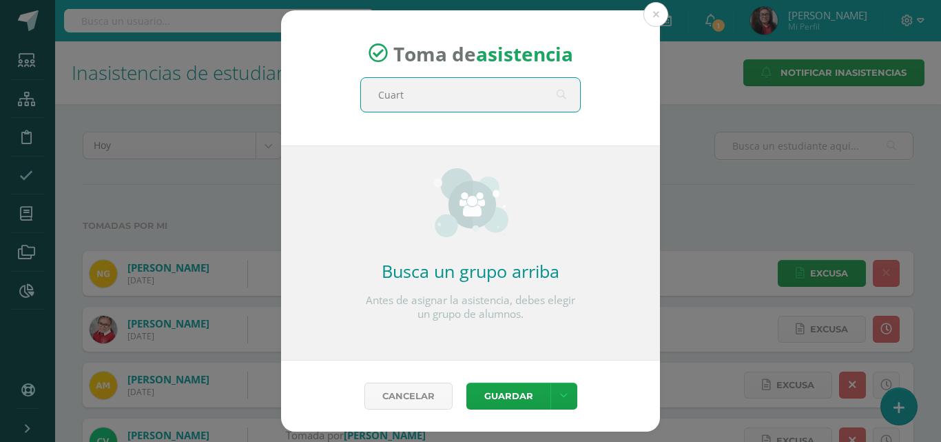
type input "Cuarto"
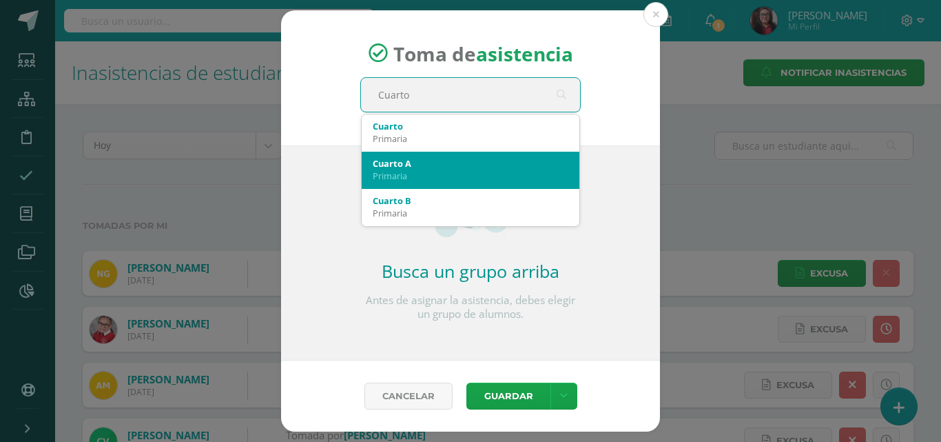
click at [502, 158] on div "Cuarto A" at bounding box center [471, 163] width 196 height 12
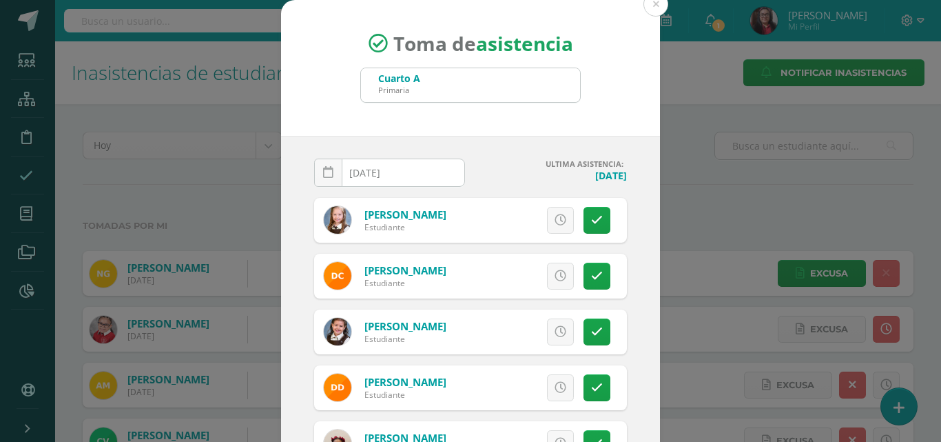
click at [442, 178] on input "[DATE]" at bounding box center [390, 172] width 150 height 27
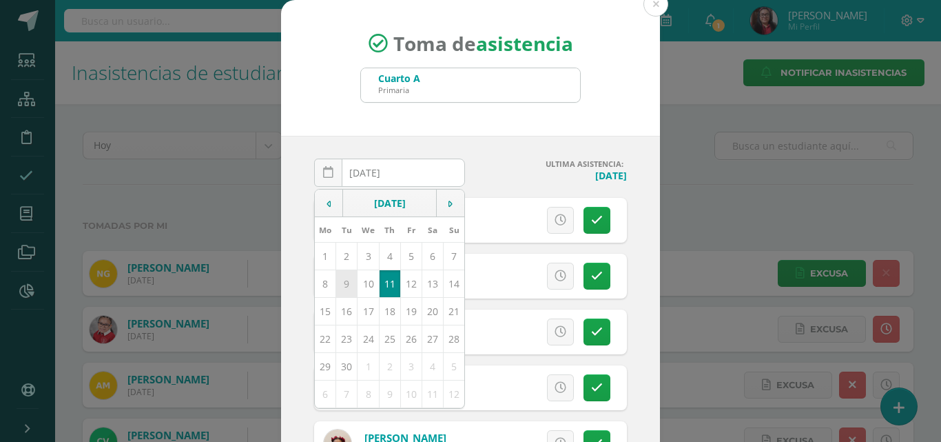
click at [342, 280] on td "9" at bounding box center [346, 283] width 21 height 28
type input "[DATE]"
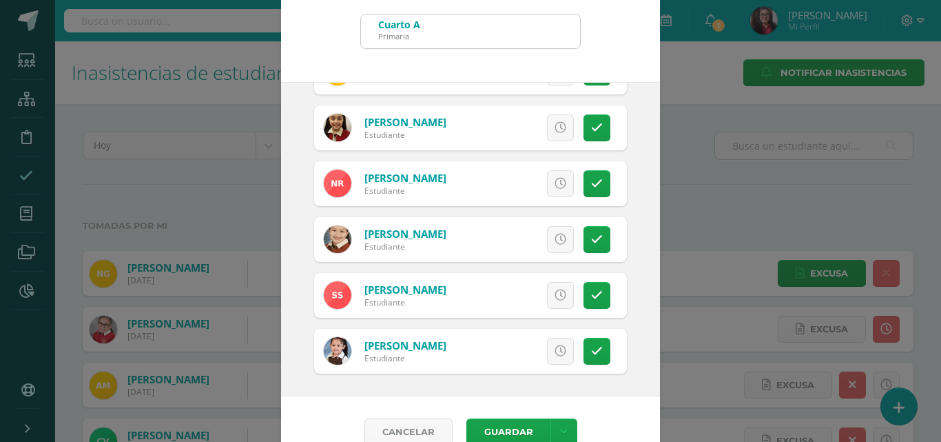
scroll to position [79, 0]
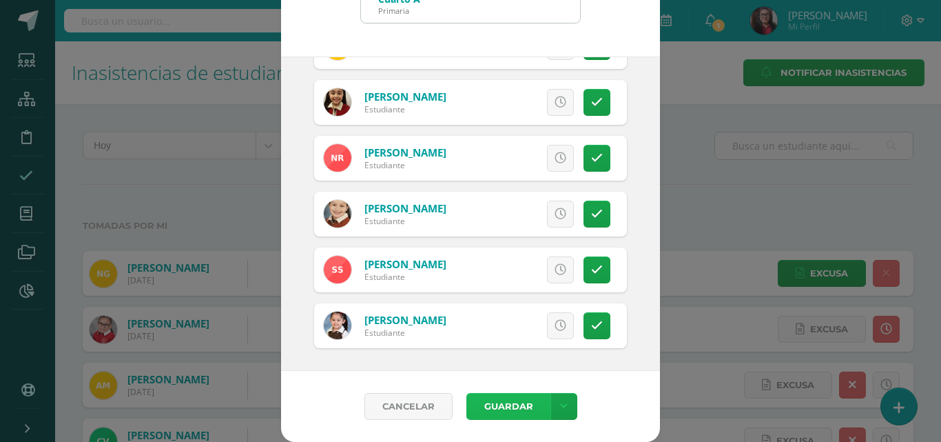
click at [502, 405] on button "Guardar" at bounding box center [509, 406] width 84 height 27
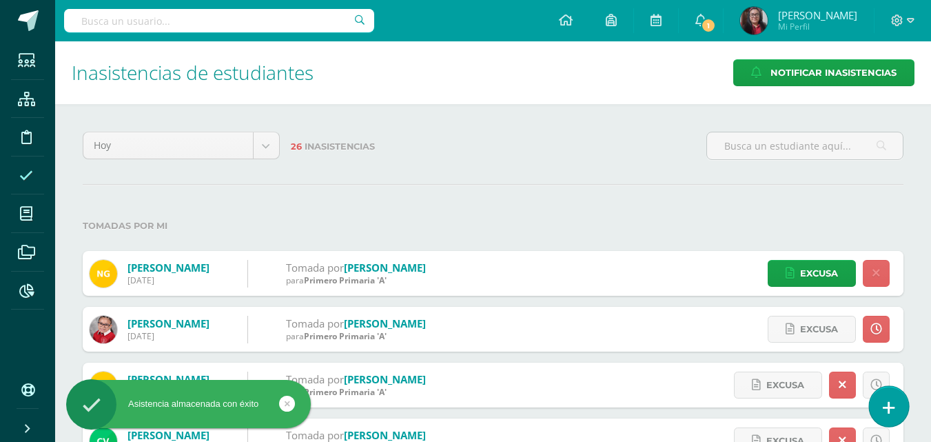
click at [886, 410] on icon at bounding box center [889, 408] width 12 height 16
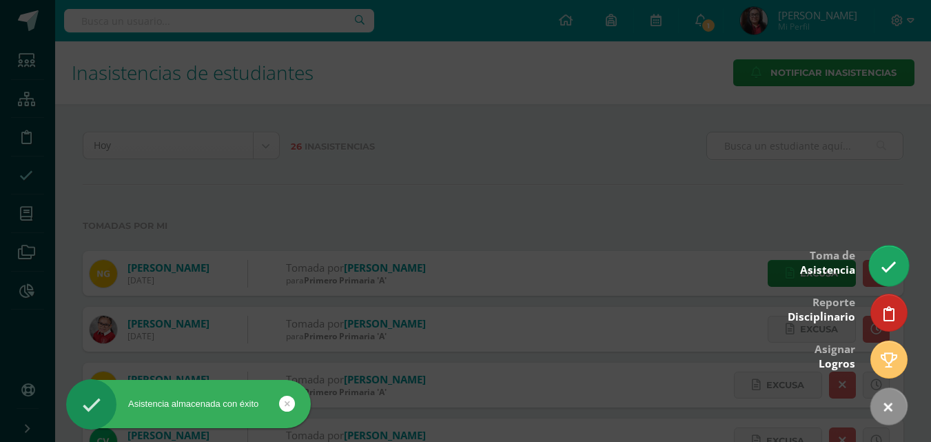
click at [887, 278] on link at bounding box center [888, 265] width 39 height 40
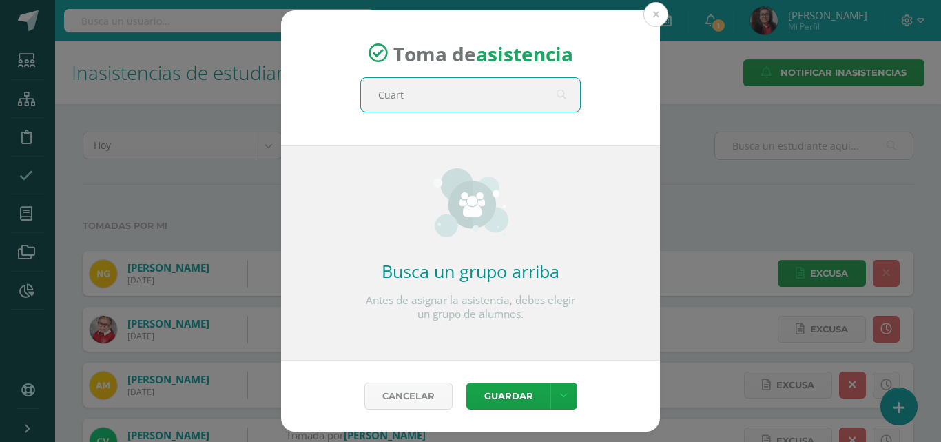
type input "Cuarto"
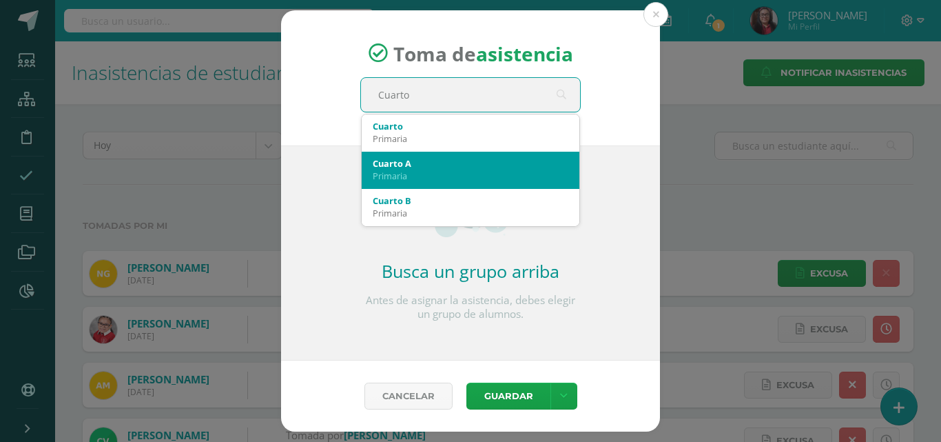
click at [454, 158] on div "Cuarto A" at bounding box center [471, 163] width 196 height 12
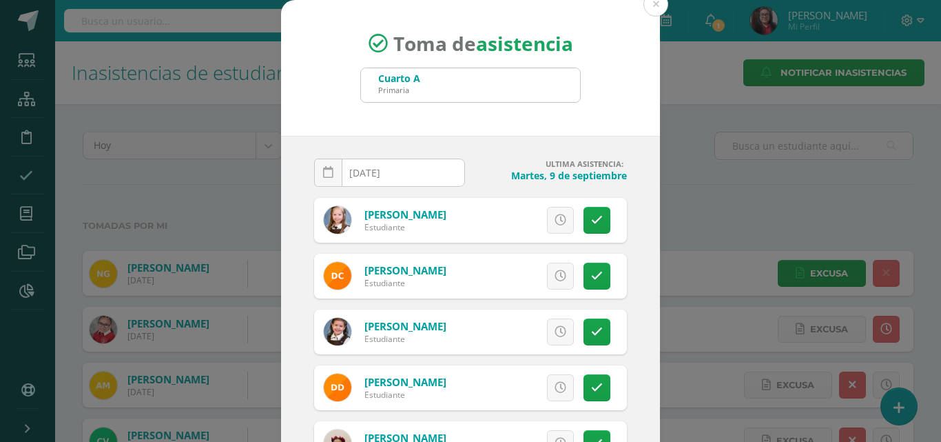
click at [422, 176] on input "[DATE]" at bounding box center [390, 172] width 150 height 27
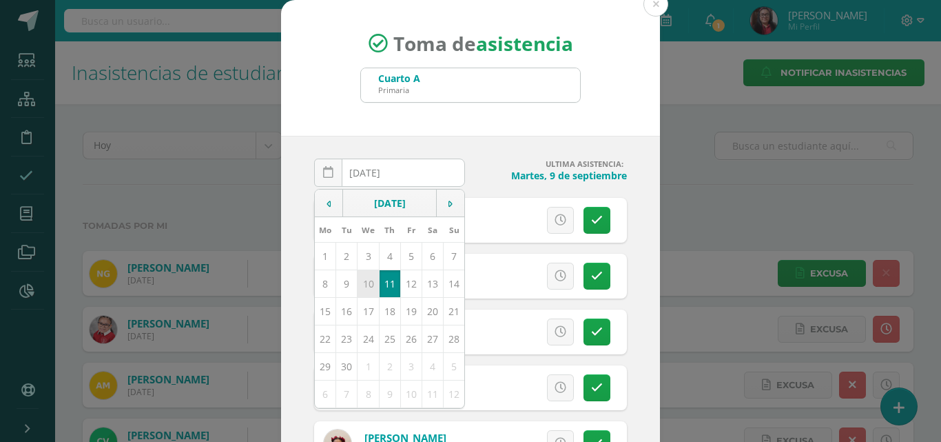
click at [365, 285] on td "10" at bounding box center [368, 283] width 21 height 28
type input "[DATE]"
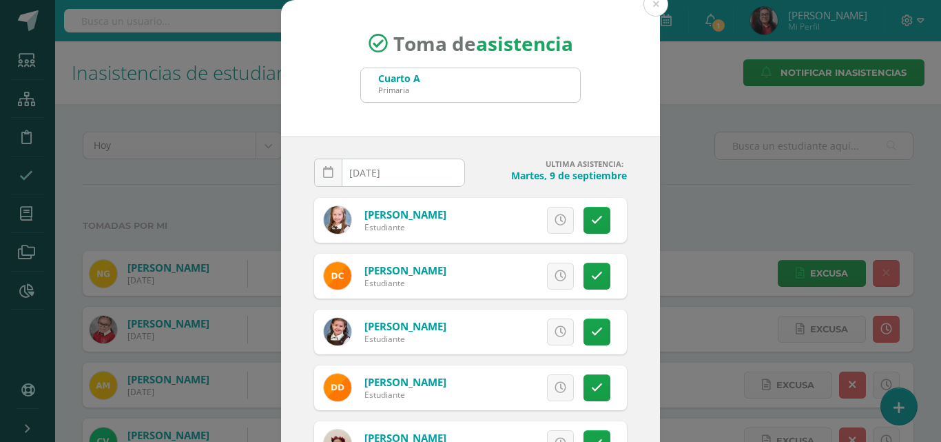
scroll to position [207, 0]
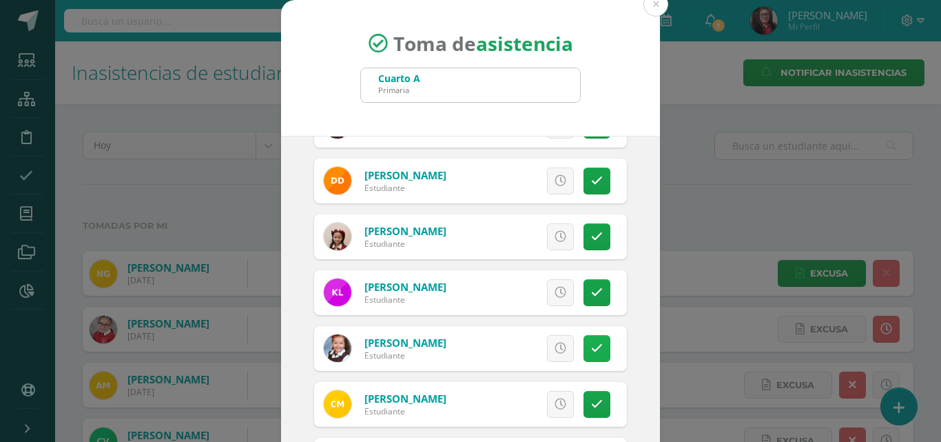
click at [591, 354] on icon at bounding box center [597, 348] width 12 height 12
click at [532, 345] on span "Excusa" at bounding box center [537, 348] width 38 height 25
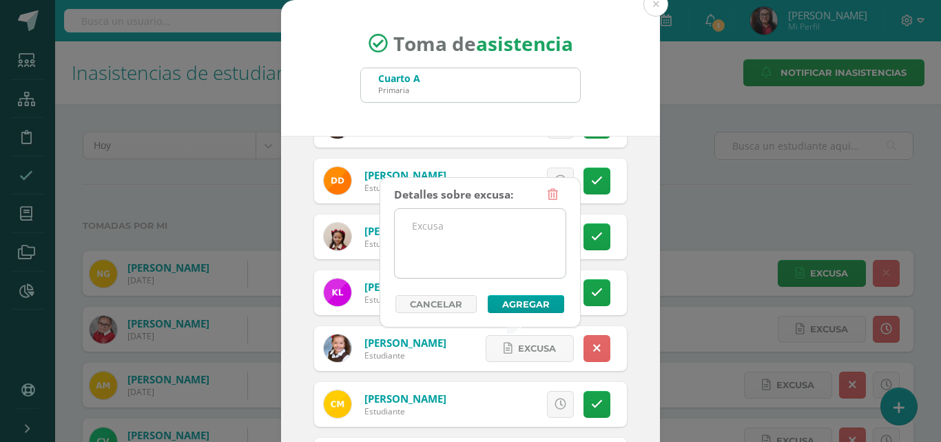
click at [485, 258] on textarea at bounding box center [480, 243] width 171 height 69
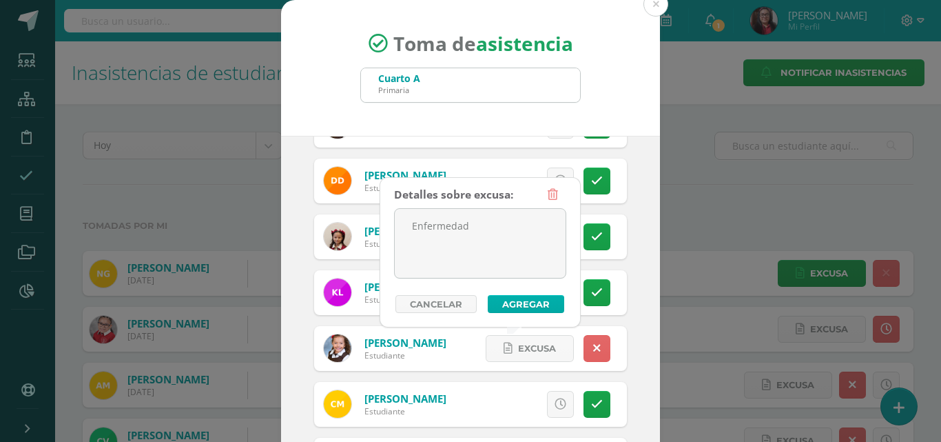
type textarea "Enfermedad"
click at [505, 298] on button "Agregar" at bounding box center [526, 304] width 76 height 18
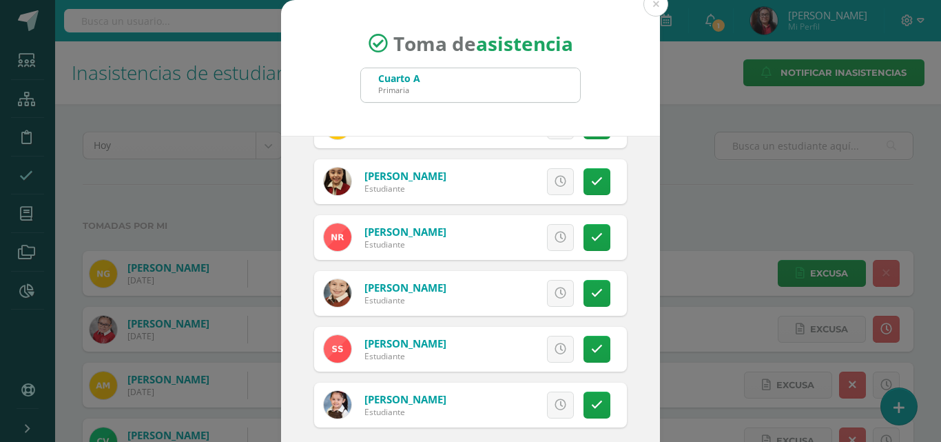
scroll to position [79, 0]
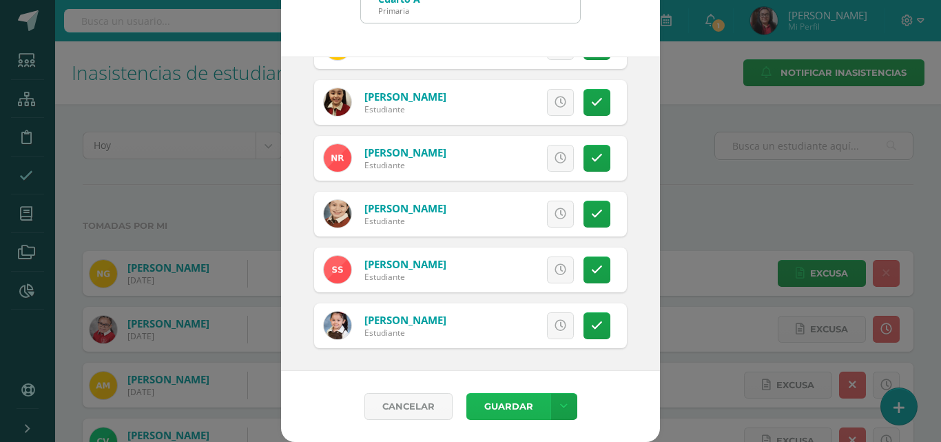
click at [502, 404] on button "Guardar" at bounding box center [509, 406] width 84 height 27
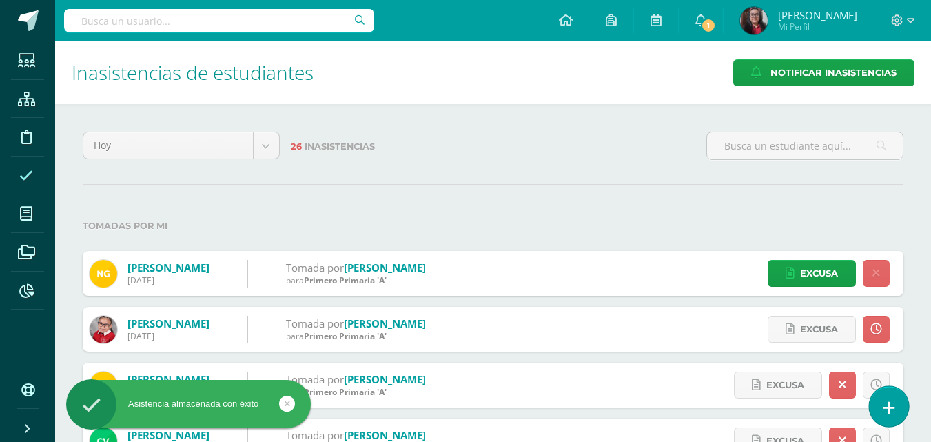
click at [890, 407] on icon at bounding box center [889, 408] width 12 height 16
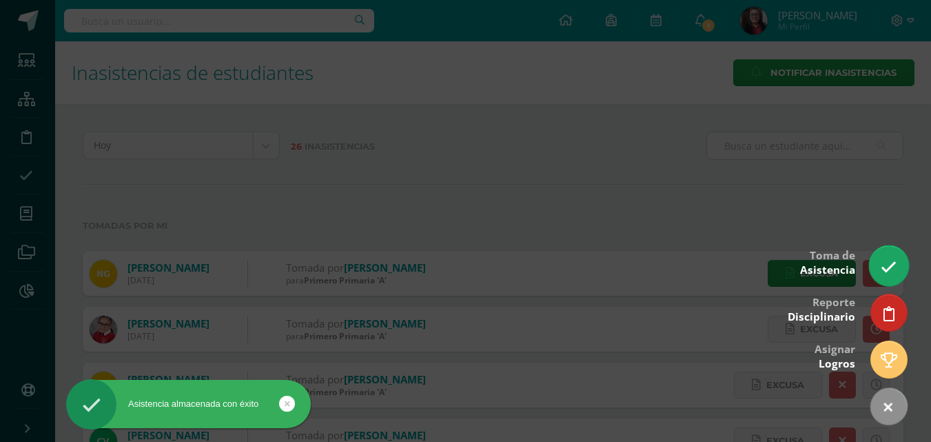
click at [889, 277] on link at bounding box center [888, 265] width 39 height 40
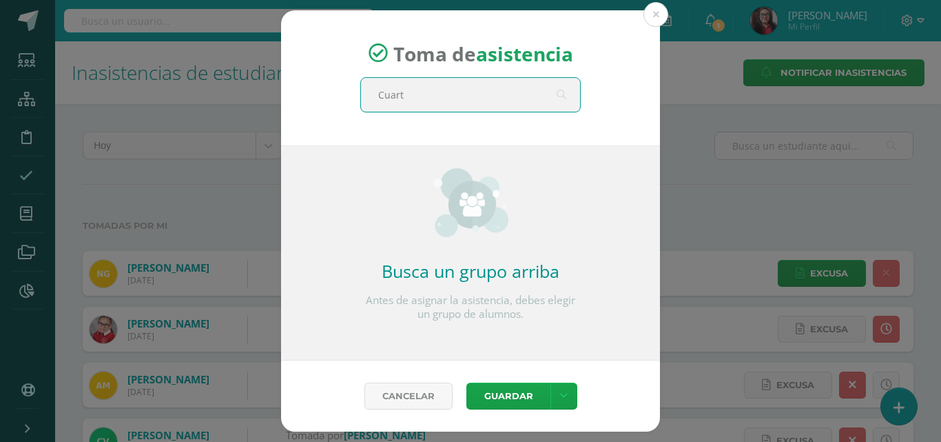
type input "Cuarto"
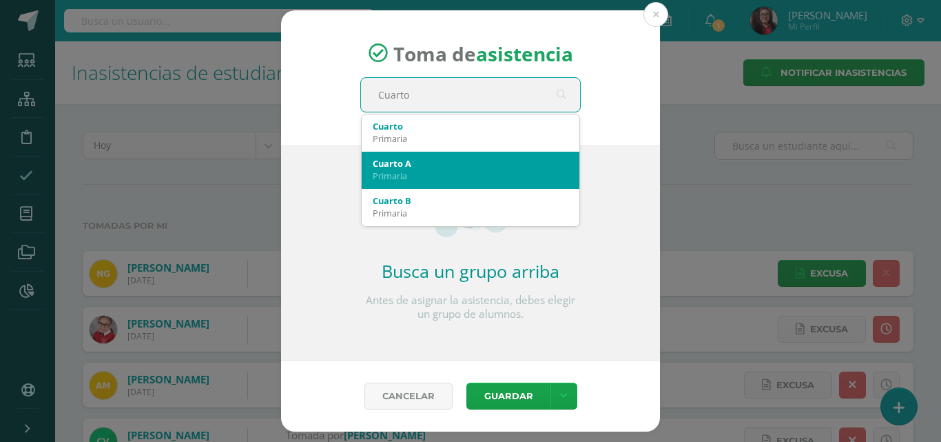
click at [471, 163] on div "Cuarto A" at bounding box center [471, 163] width 196 height 12
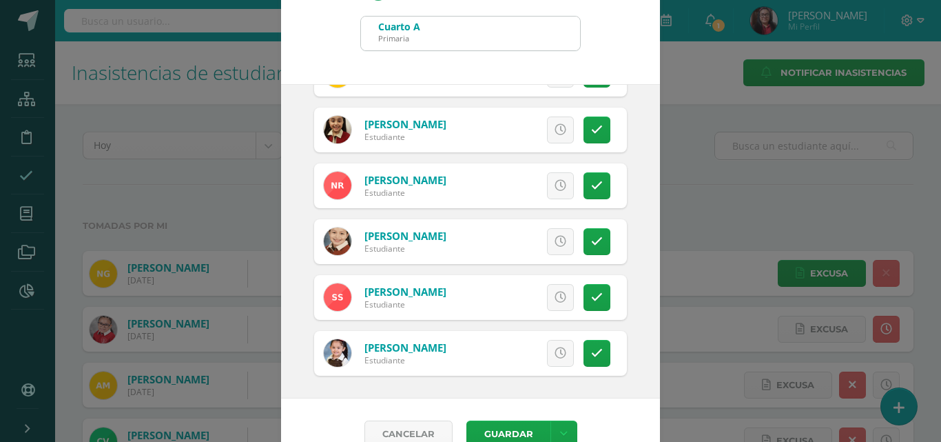
scroll to position [79, 0]
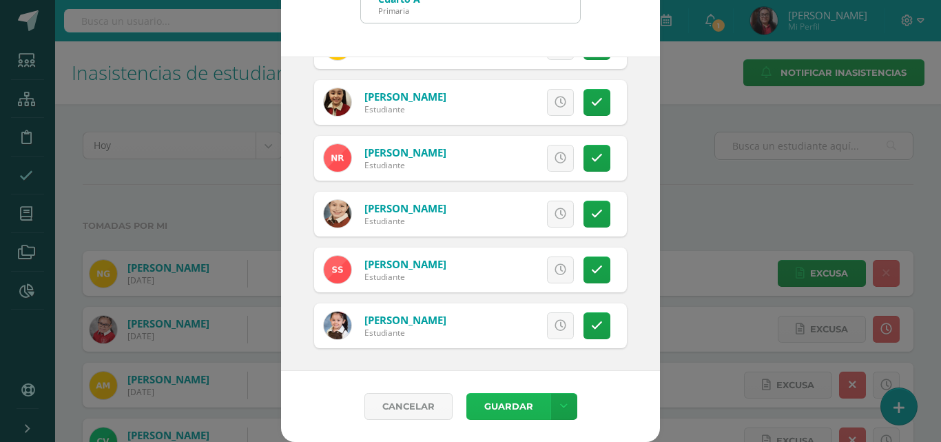
click at [493, 407] on button "Guardar" at bounding box center [509, 406] width 84 height 27
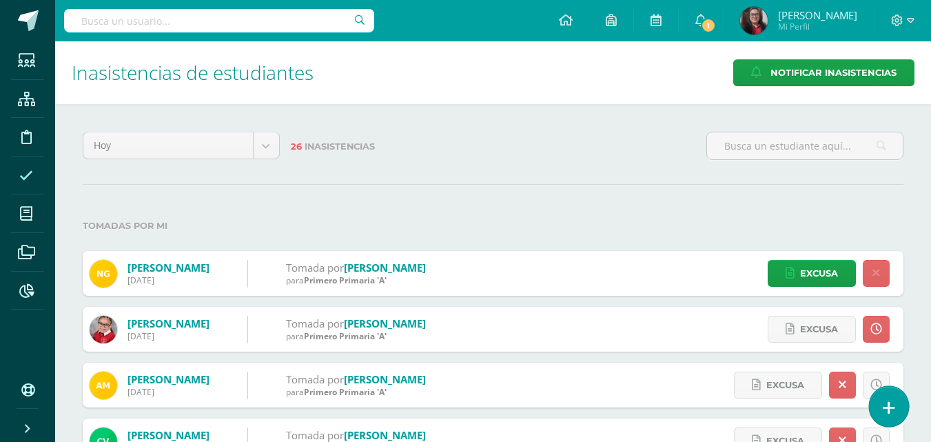
click at [880, 412] on link at bounding box center [888, 406] width 39 height 40
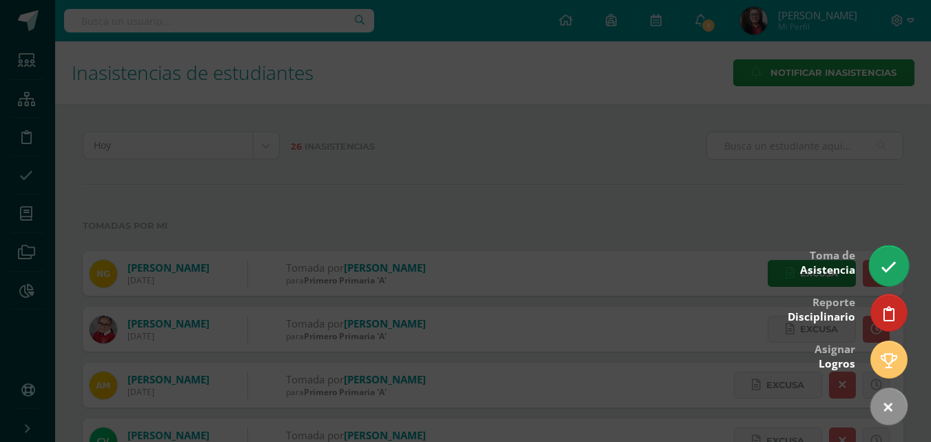
click at [890, 271] on icon at bounding box center [889, 267] width 16 height 16
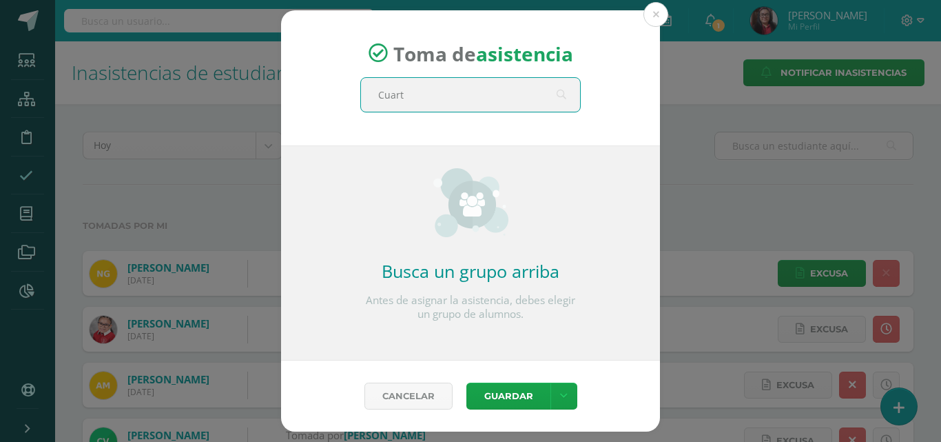
type input "Cuarto"
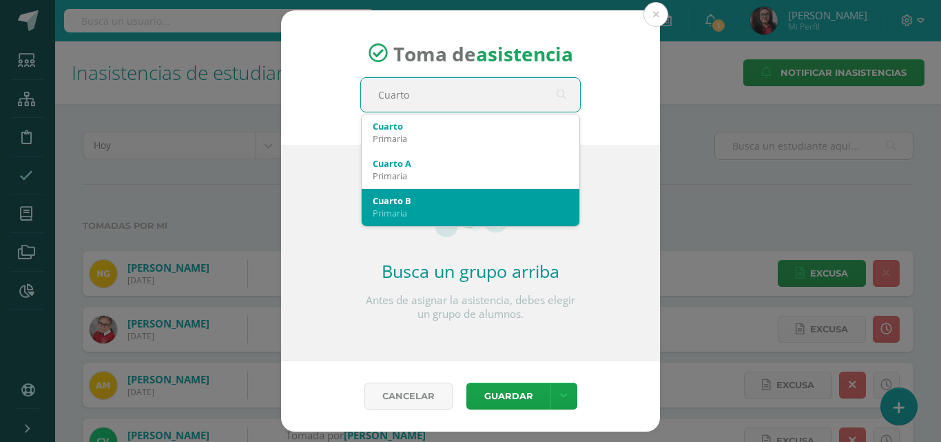
click at [478, 198] on div "Cuarto B" at bounding box center [471, 200] width 196 height 12
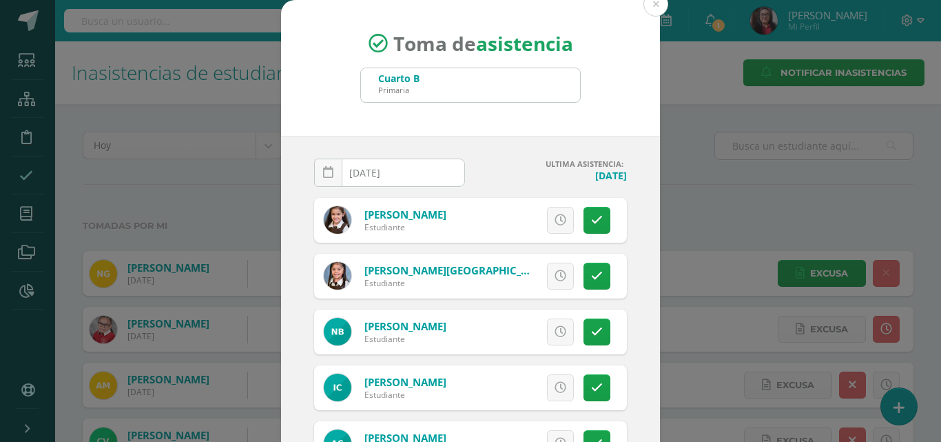
click at [428, 175] on input "[DATE]" at bounding box center [390, 172] width 150 height 27
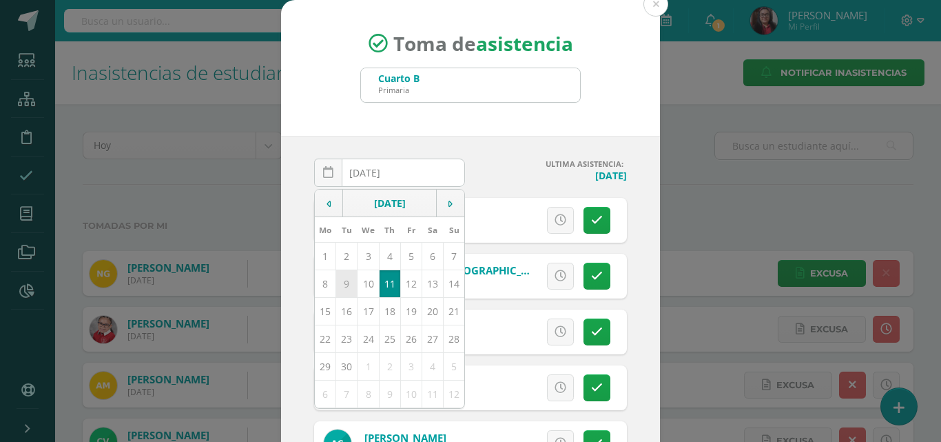
click at [339, 281] on td "9" at bounding box center [346, 283] width 21 height 28
type input "2025-09-09"
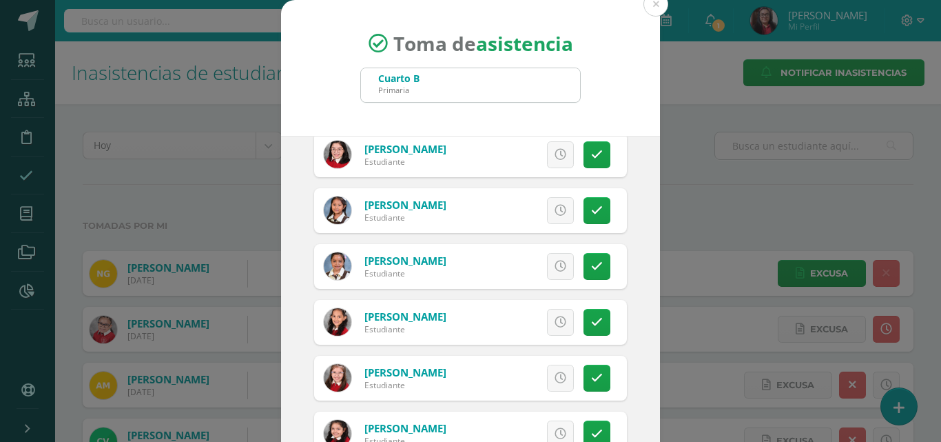
scroll to position [413, 0]
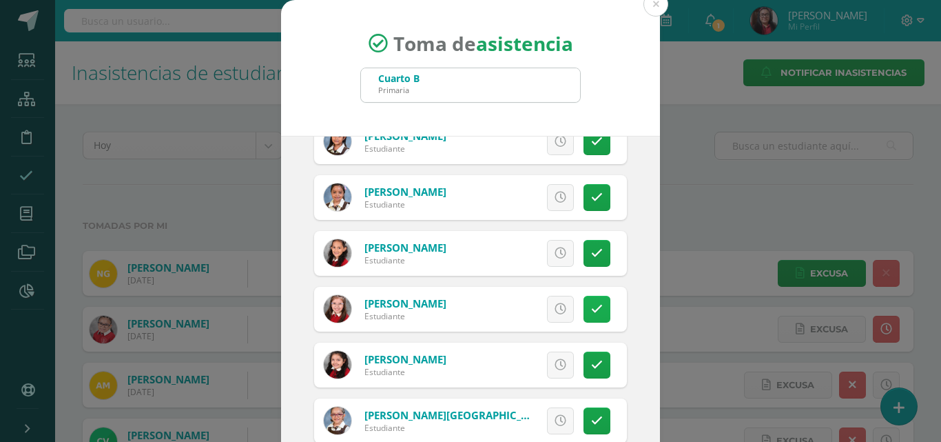
click at [584, 306] on link at bounding box center [597, 309] width 27 height 27
click at [555, 359] on icon at bounding box center [561, 365] width 12 height 12
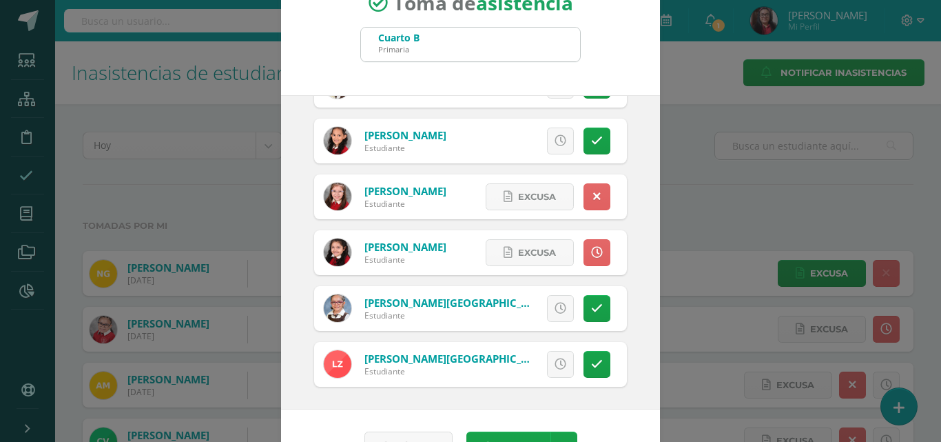
scroll to position [79, 0]
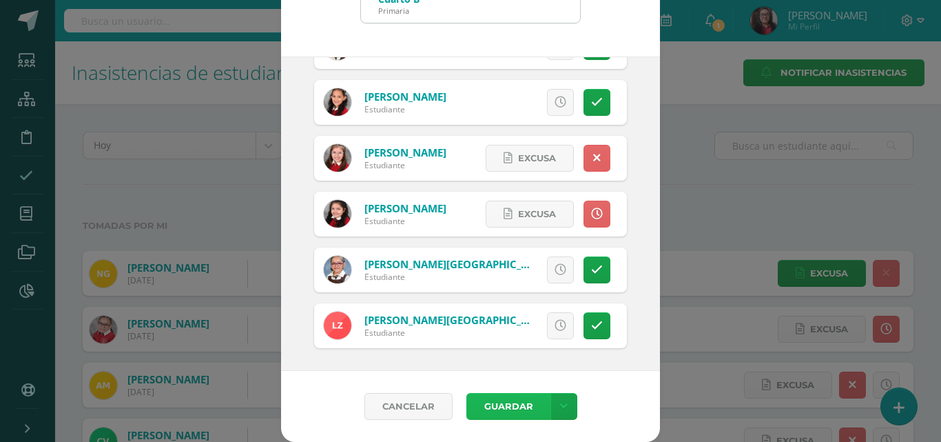
click at [509, 404] on button "Guardar" at bounding box center [509, 406] width 84 height 27
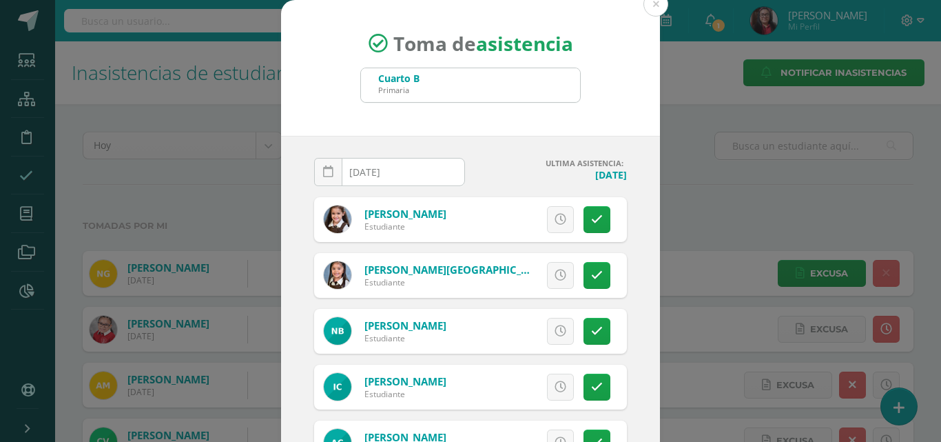
scroll to position [0, 0]
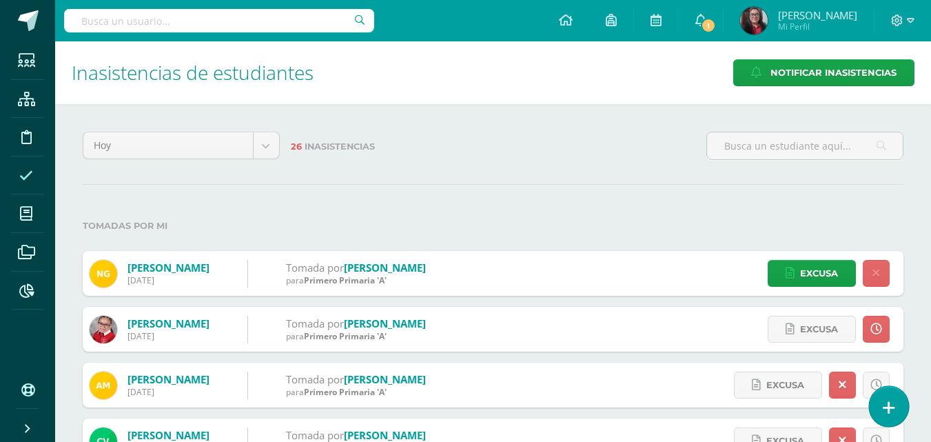
click at [898, 411] on link at bounding box center [888, 406] width 39 height 40
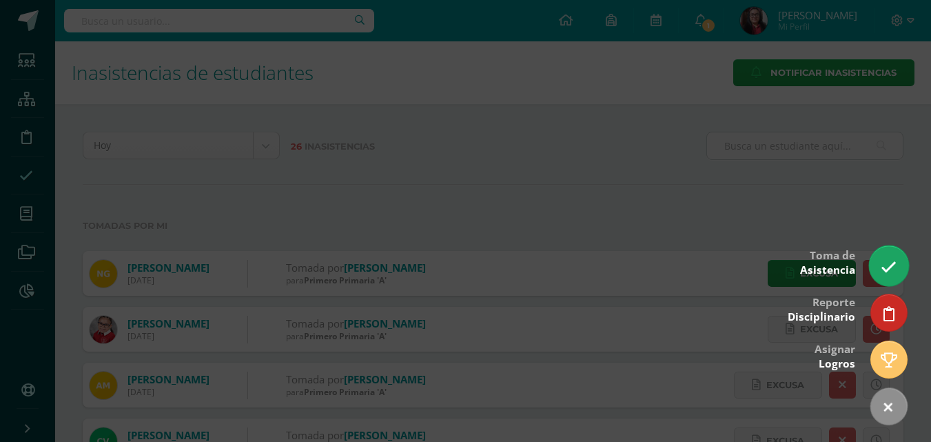
click at [888, 271] on icon at bounding box center [889, 267] width 16 height 16
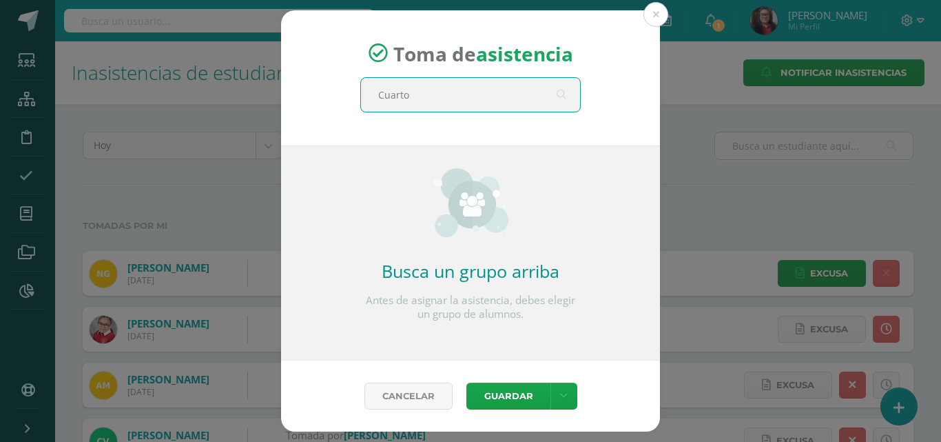
type input "Cuarto"
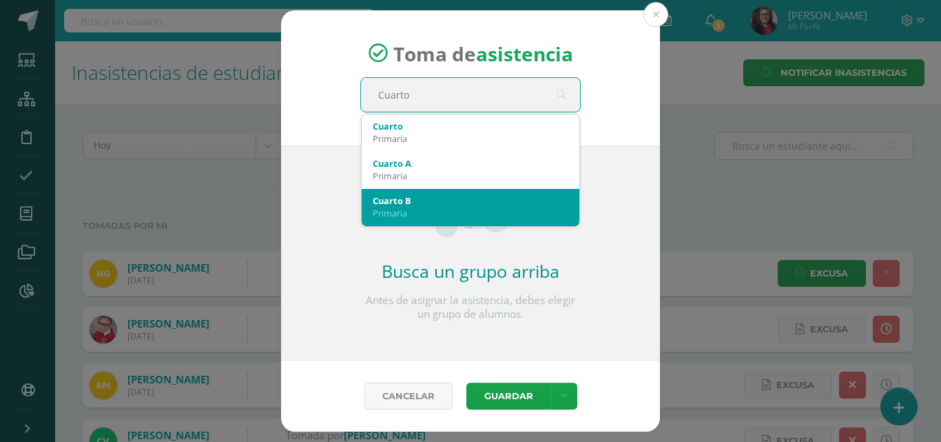
click at [438, 194] on div "Cuarto B Primaria" at bounding box center [471, 207] width 196 height 36
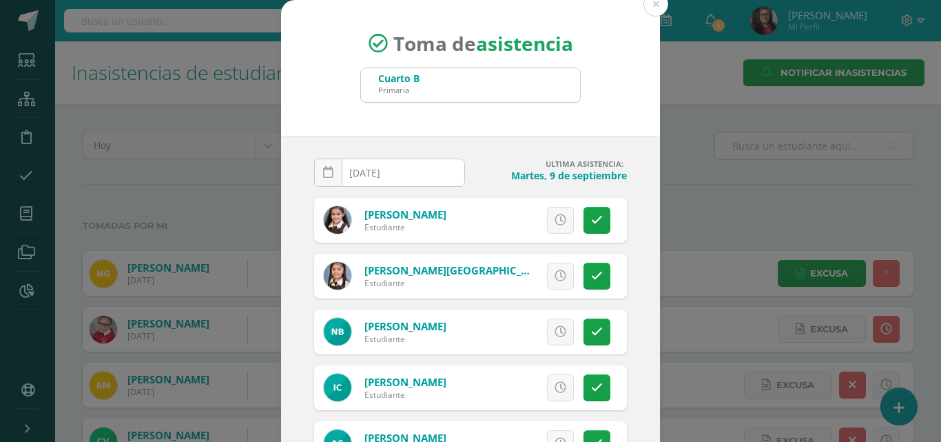
click at [419, 172] on input "[DATE]" at bounding box center [390, 172] width 150 height 27
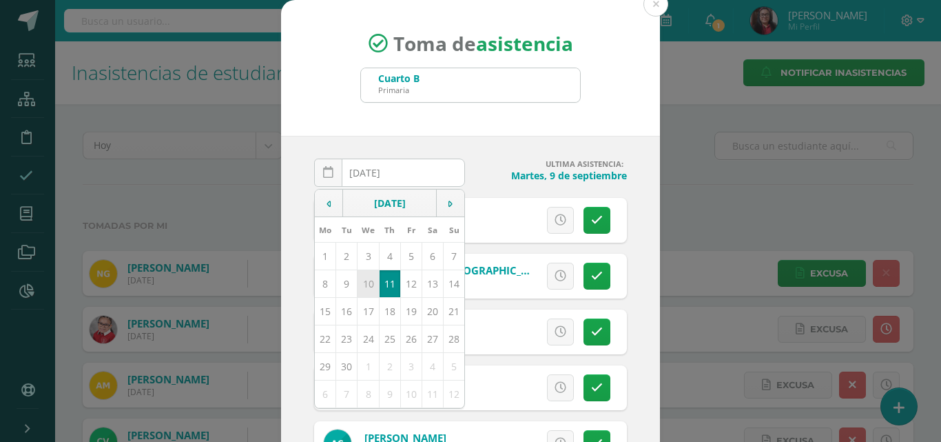
click at [365, 279] on td "10" at bounding box center [368, 283] width 21 height 28
type input "[DATE]"
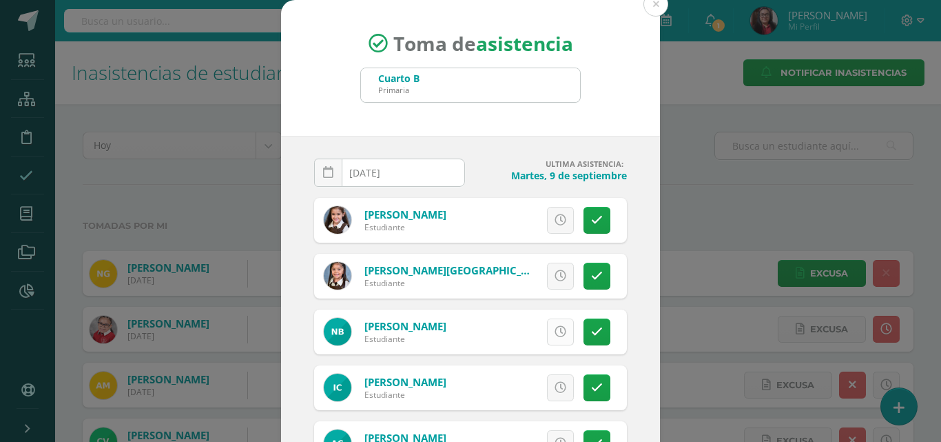
click at [554, 336] on link at bounding box center [560, 331] width 27 height 27
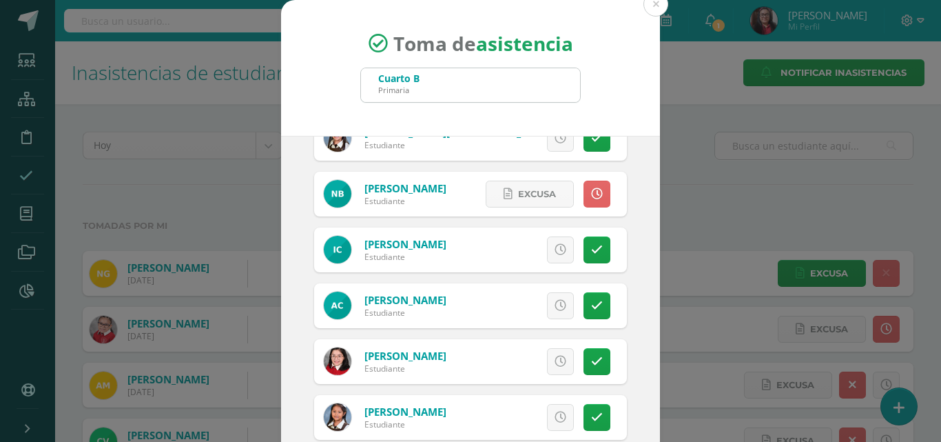
scroll to position [276, 0]
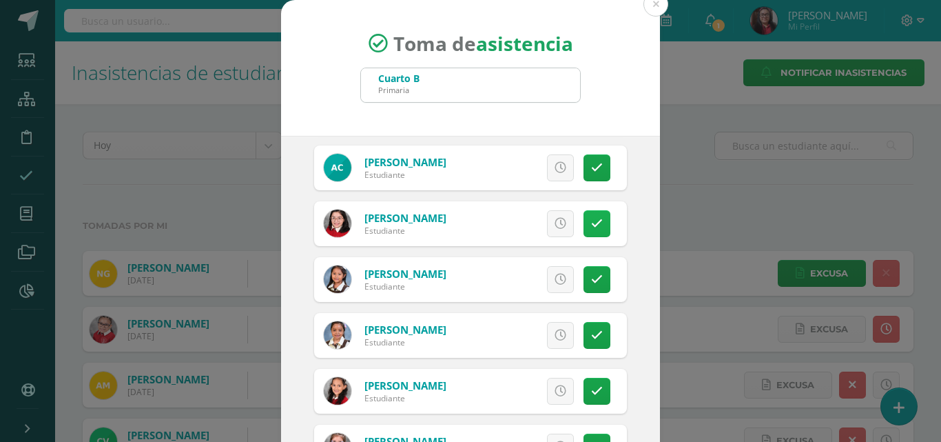
click at [584, 229] on link at bounding box center [597, 223] width 27 height 27
click at [518, 223] on span "Excusa" at bounding box center [537, 223] width 38 height 25
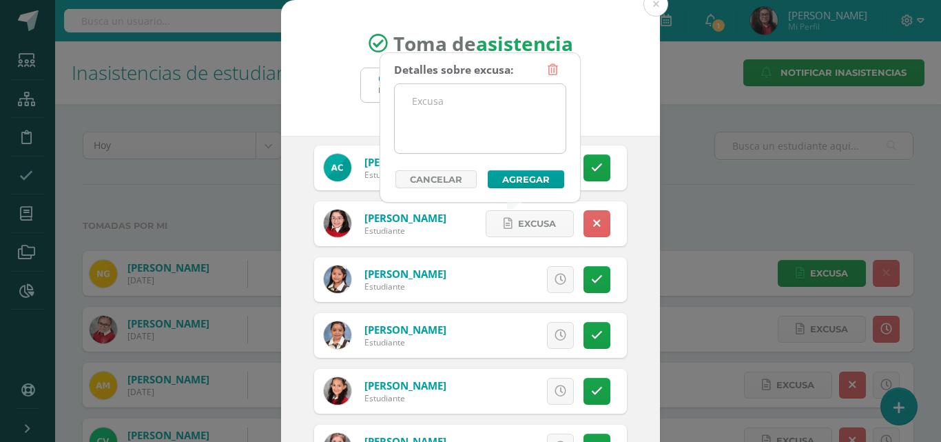
click at [455, 136] on textarea at bounding box center [480, 118] width 171 height 69
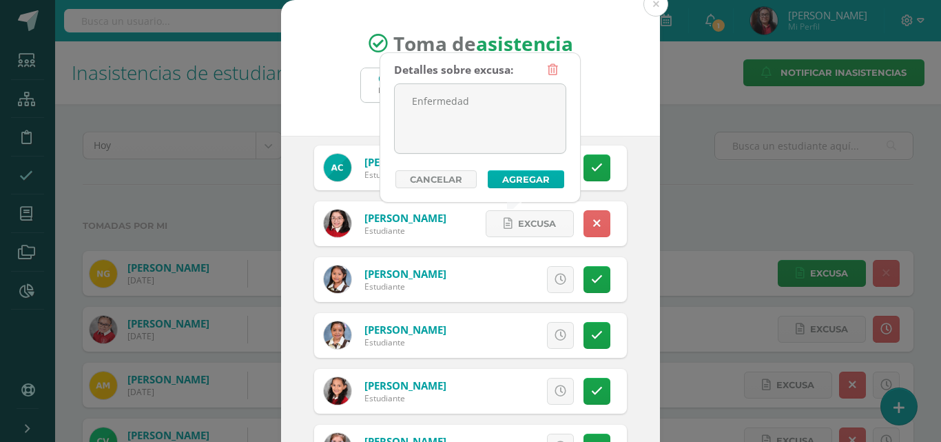
type textarea "Enfermedad"
click at [505, 181] on button "Agregar" at bounding box center [526, 179] width 76 height 18
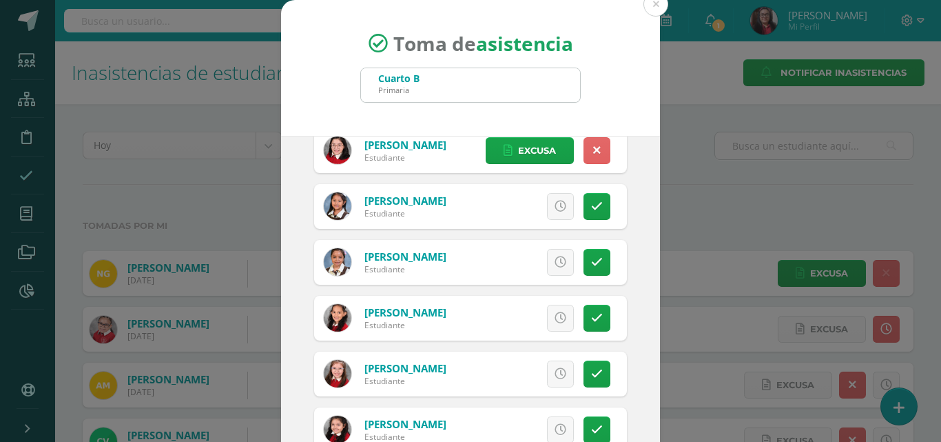
scroll to position [413, 0]
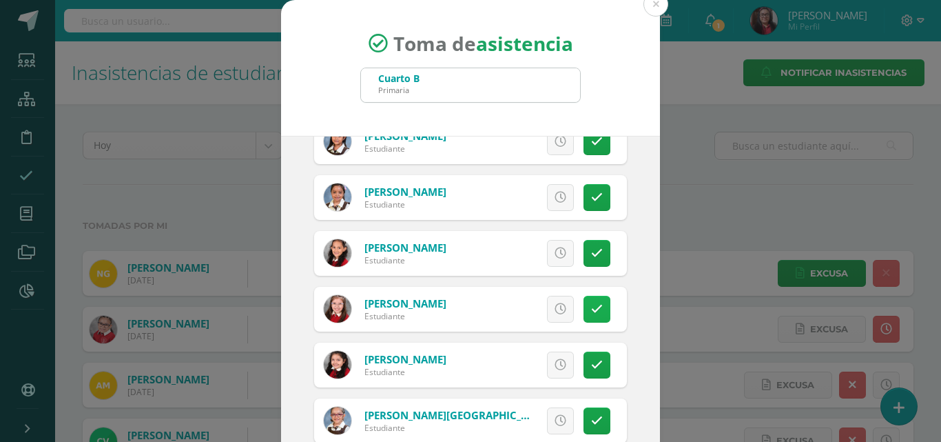
click at [584, 316] on link at bounding box center [597, 309] width 27 height 27
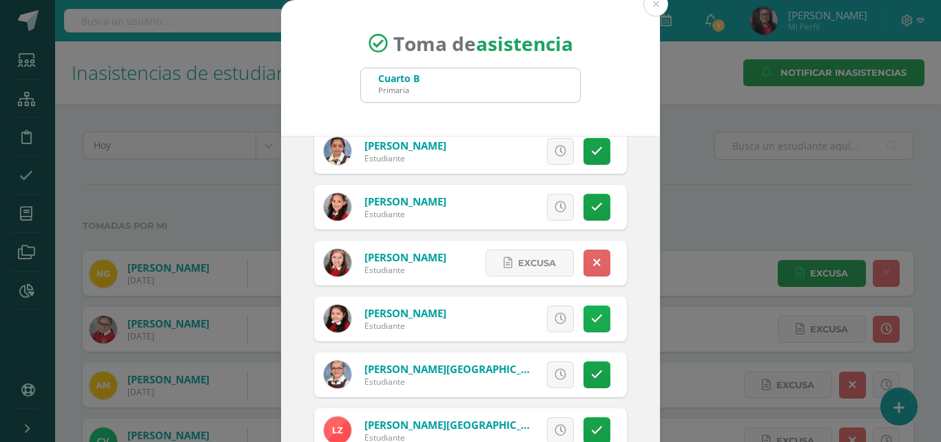
scroll to position [482, 0]
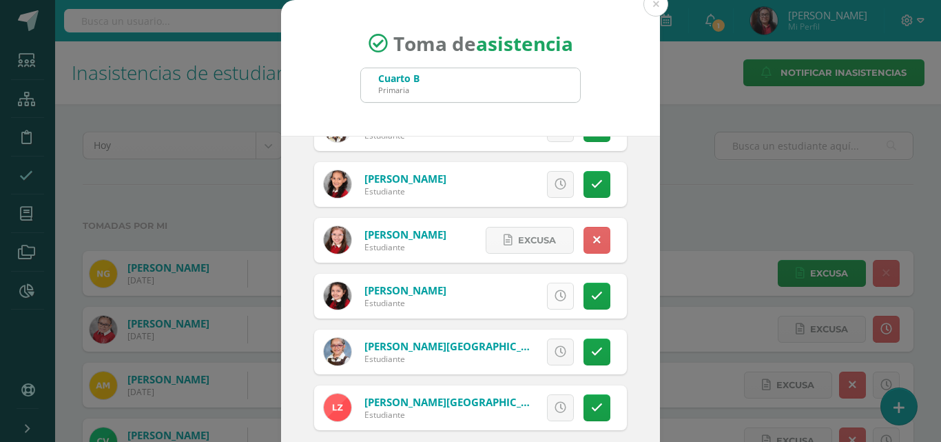
click at [555, 298] on icon at bounding box center [561, 296] width 12 height 12
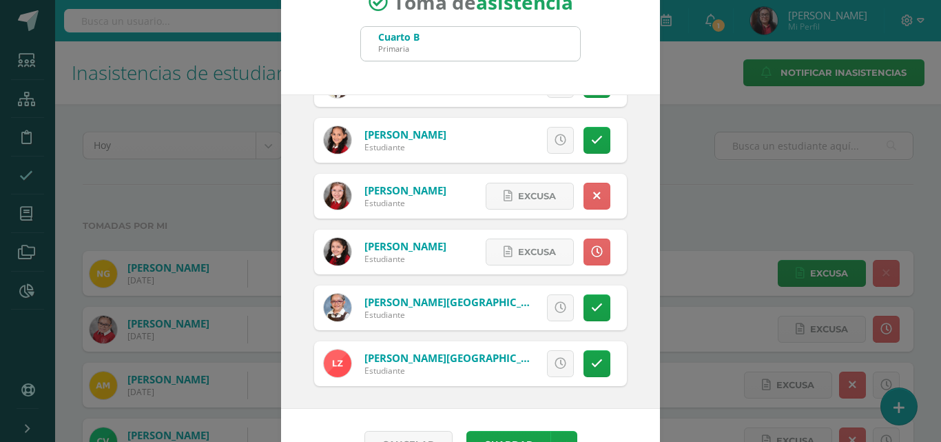
scroll to position [79, 0]
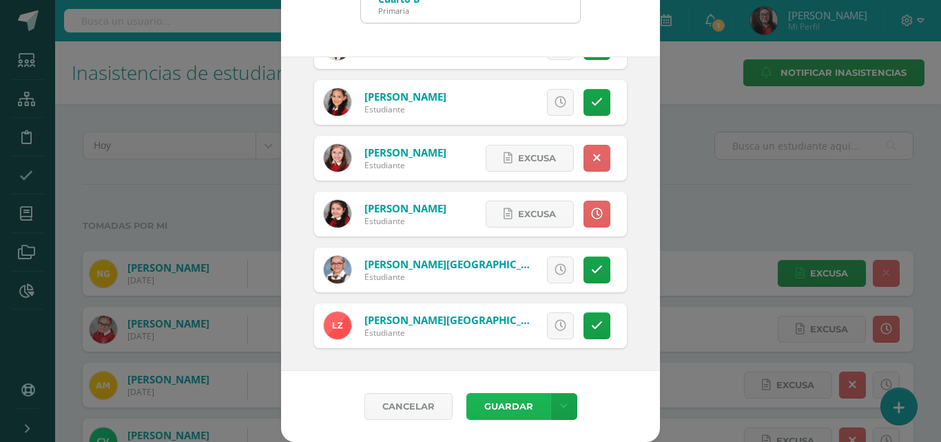
click at [490, 399] on button "Guardar" at bounding box center [509, 406] width 84 height 27
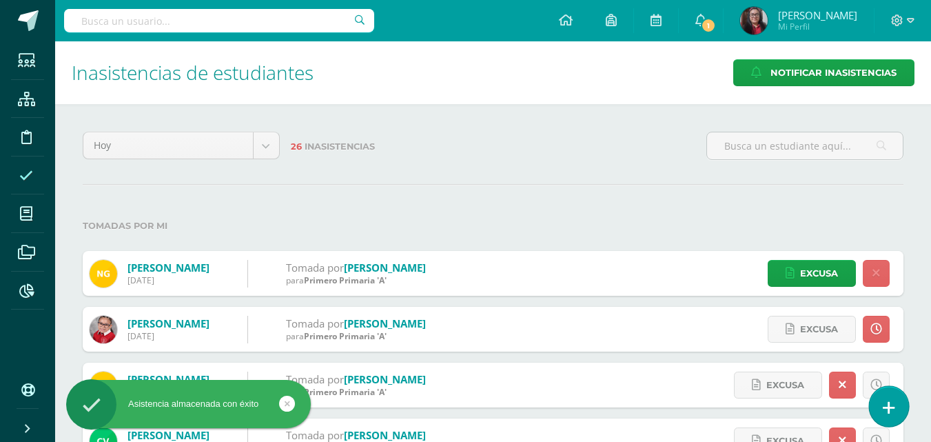
click at [888, 400] on icon at bounding box center [889, 408] width 12 height 16
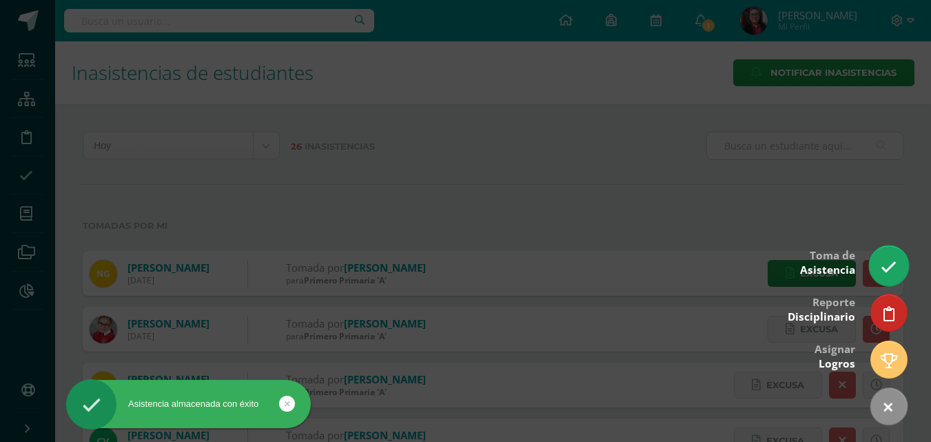
click at [882, 266] on icon at bounding box center [889, 267] width 16 height 16
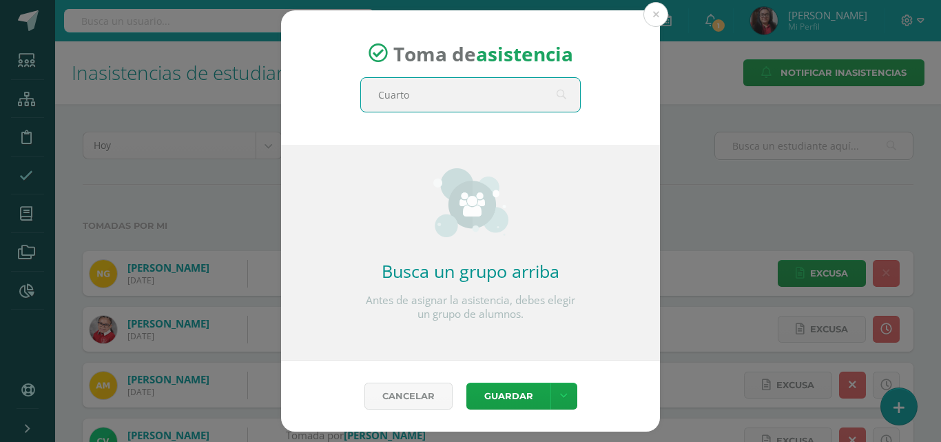
type input "Cuarto"
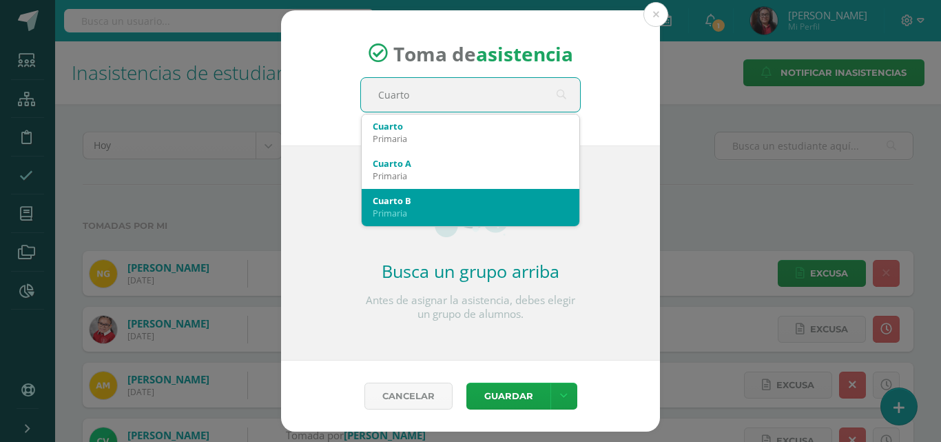
click at [463, 194] on div "Cuarto B" at bounding box center [471, 200] width 196 height 12
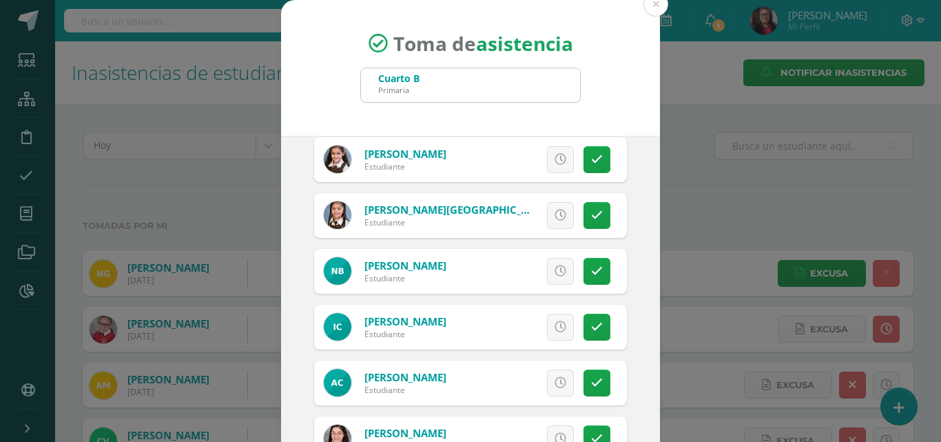
scroll to position [69, 0]
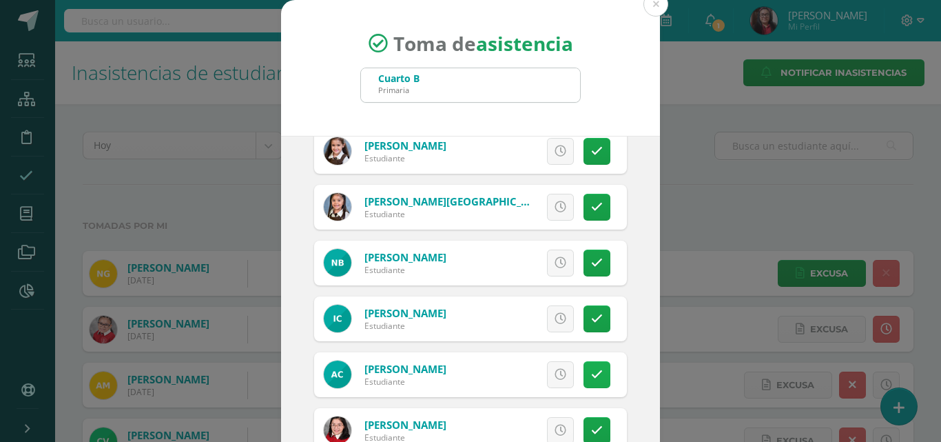
click at [591, 373] on icon at bounding box center [597, 375] width 12 height 12
click at [584, 422] on link at bounding box center [597, 430] width 27 height 27
click at [538, 420] on span "Excusa" at bounding box center [537, 430] width 38 height 25
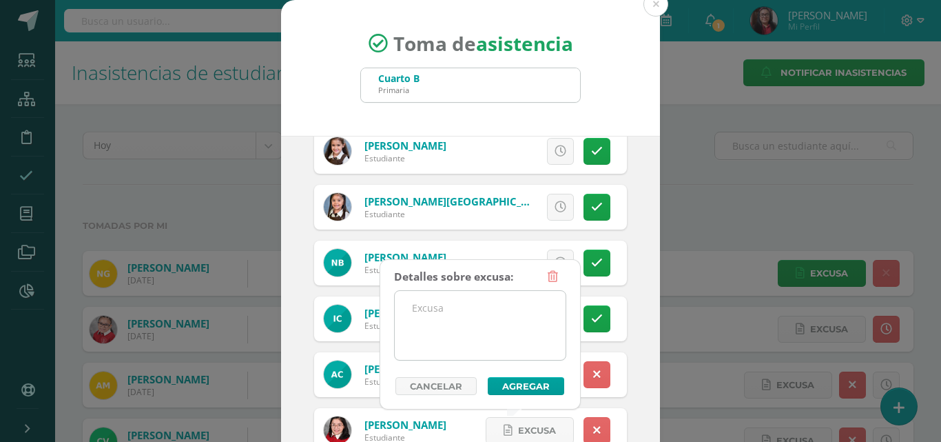
click at [489, 322] on textarea at bounding box center [480, 325] width 171 height 69
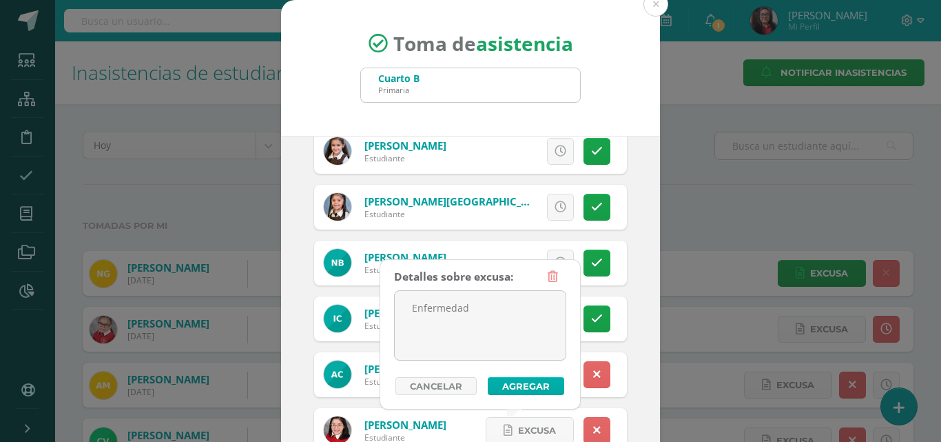
type textarea "Enfermedad"
click at [504, 385] on button "Agregar" at bounding box center [526, 386] width 76 height 18
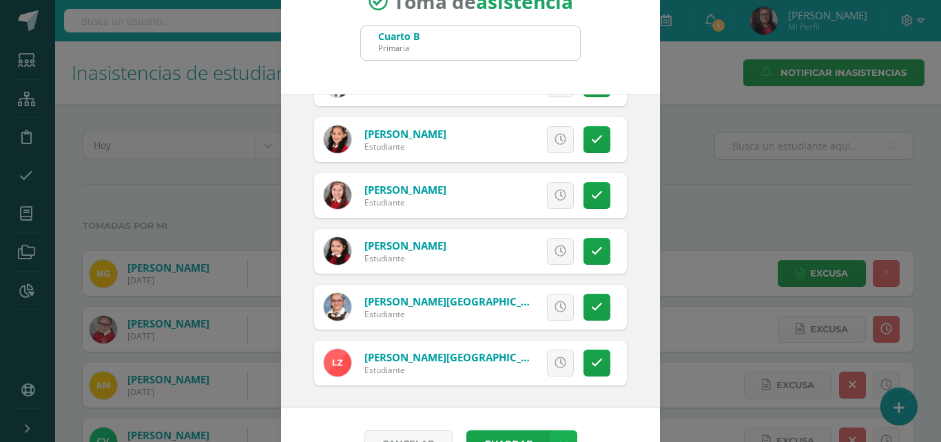
scroll to position [79, 0]
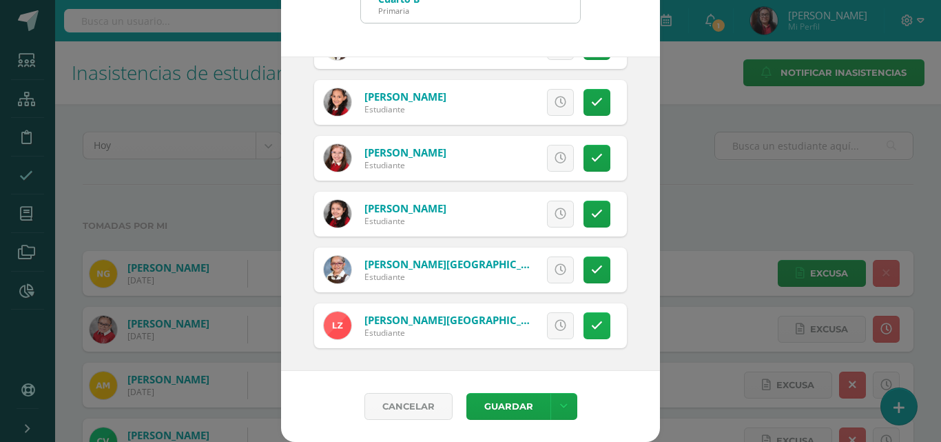
click at [591, 330] on icon at bounding box center [597, 326] width 12 height 12
click at [504, 411] on button "Guardar" at bounding box center [509, 406] width 84 height 27
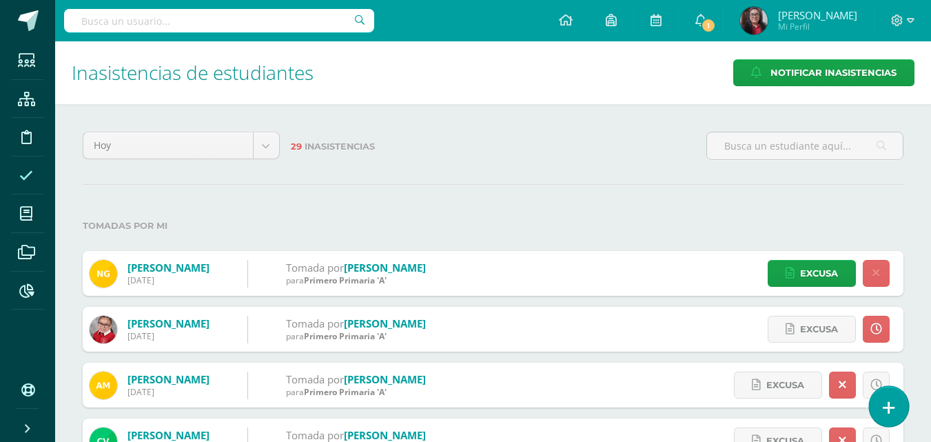
click at [889, 403] on icon at bounding box center [889, 408] width 12 height 16
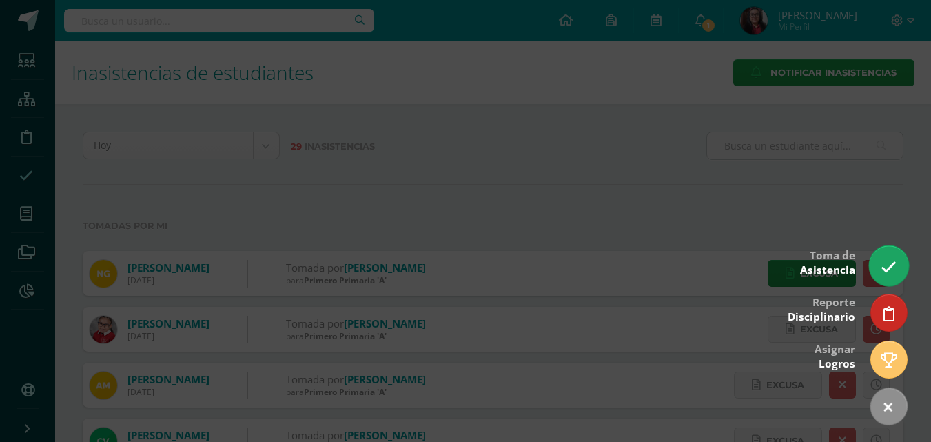
click at [879, 265] on link at bounding box center [888, 265] width 39 height 40
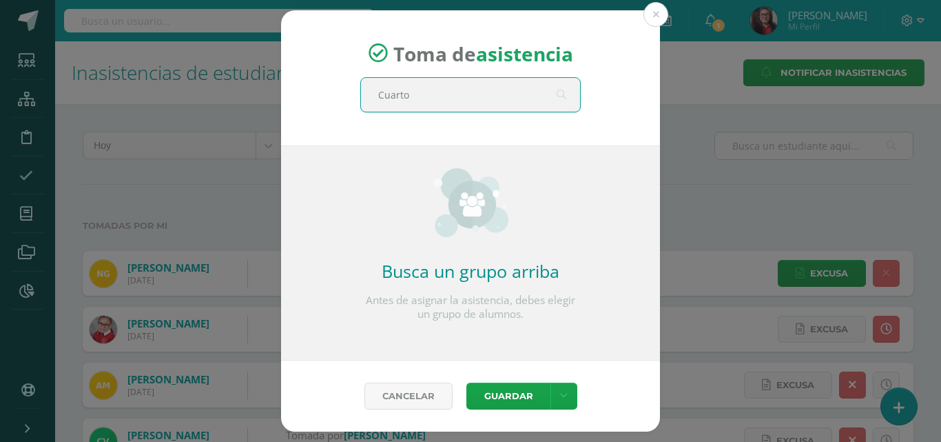
type input "Cuarto"
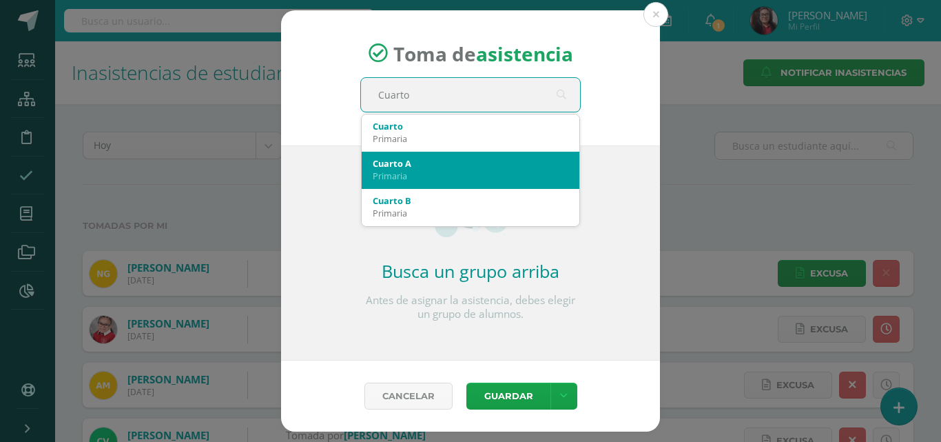
scroll to position [69, 0]
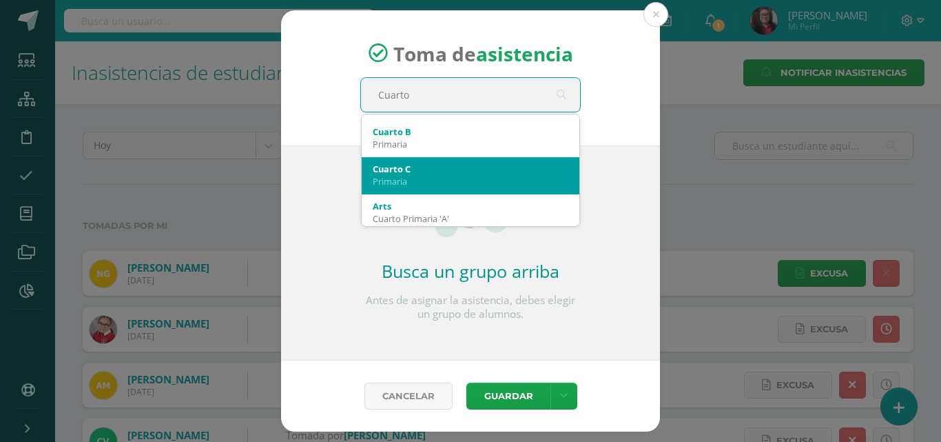
click at [440, 184] on div "Primaria" at bounding box center [471, 181] width 196 height 12
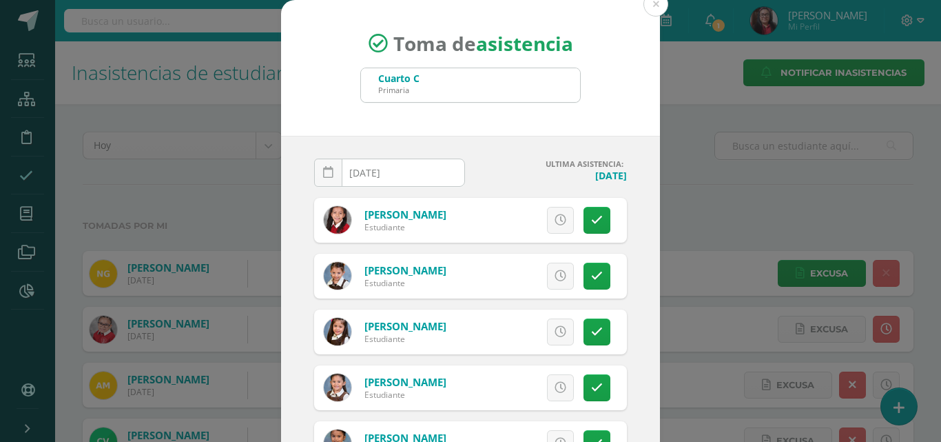
click at [406, 174] on input "[DATE]" at bounding box center [390, 172] width 150 height 27
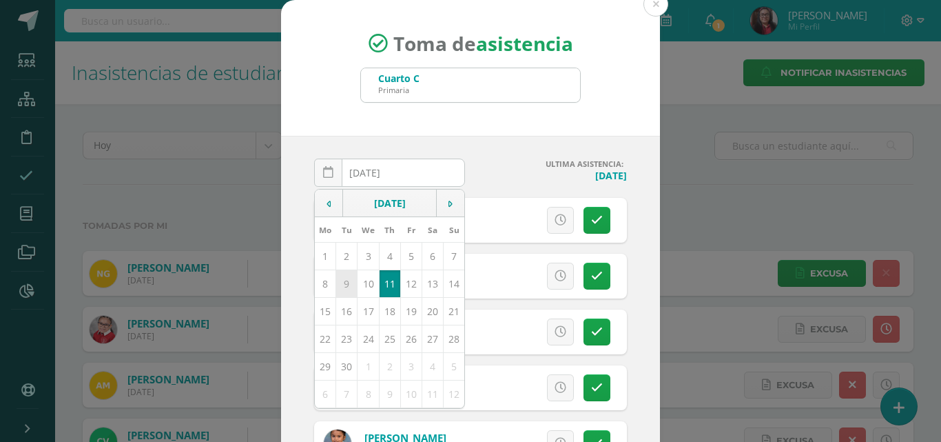
click at [339, 287] on td "9" at bounding box center [346, 283] width 21 height 28
type input "2025-09-09"
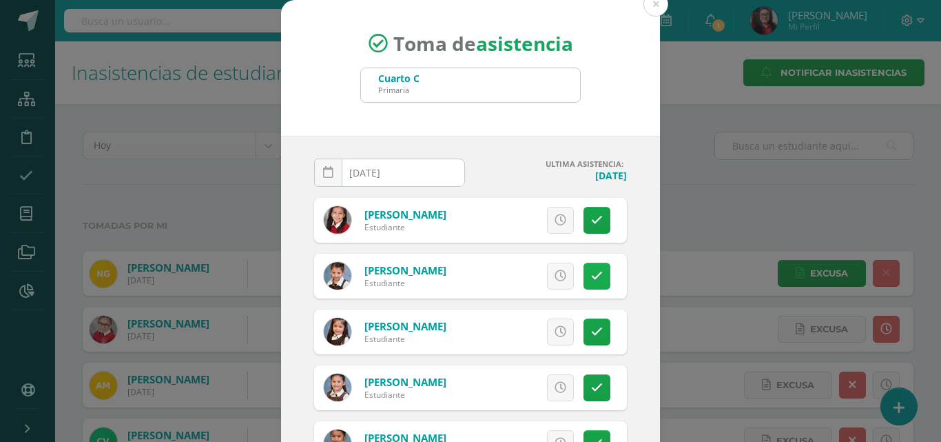
click at [591, 275] on icon at bounding box center [597, 276] width 12 height 12
click at [538, 276] on span "Excusa" at bounding box center [537, 275] width 38 height 25
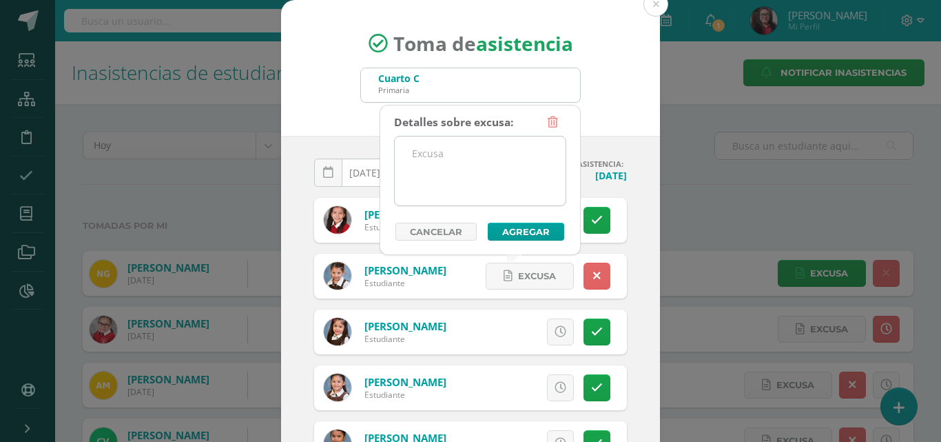
click at [501, 183] on textarea at bounding box center [480, 170] width 171 height 69
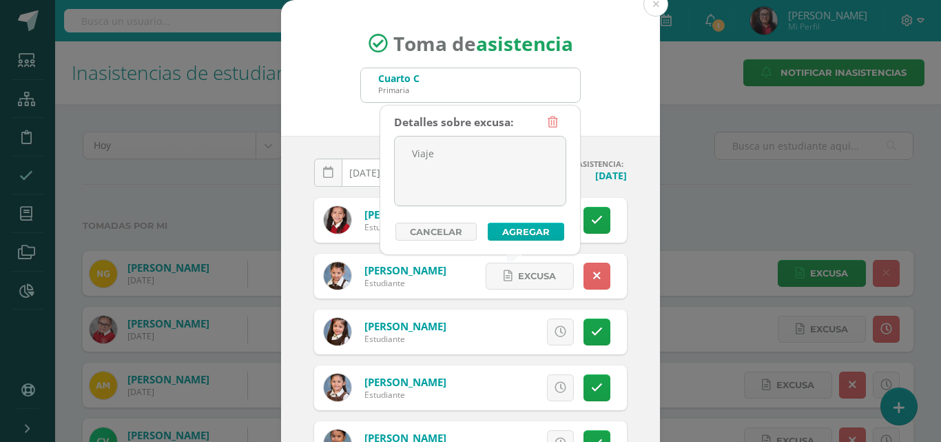
type textarea "Viaje"
click at [551, 234] on button "Agregar" at bounding box center [526, 232] width 76 height 18
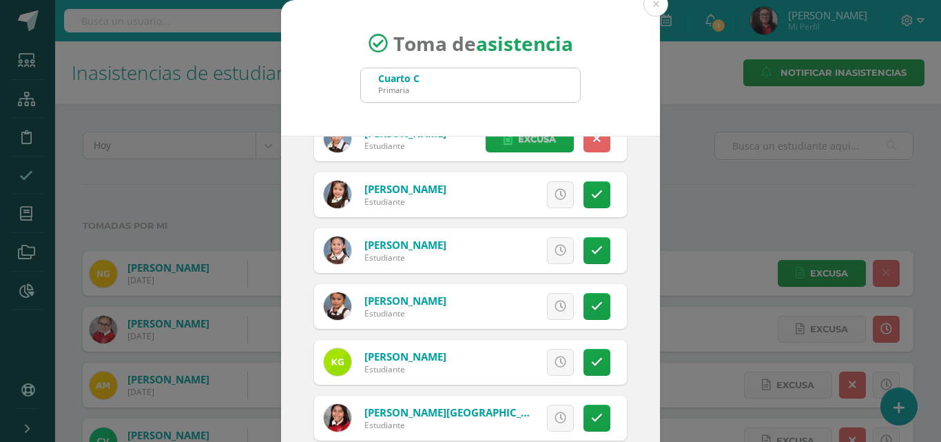
scroll to position [138, 0]
click at [591, 249] on icon at bounding box center [597, 250] width 12 height 12
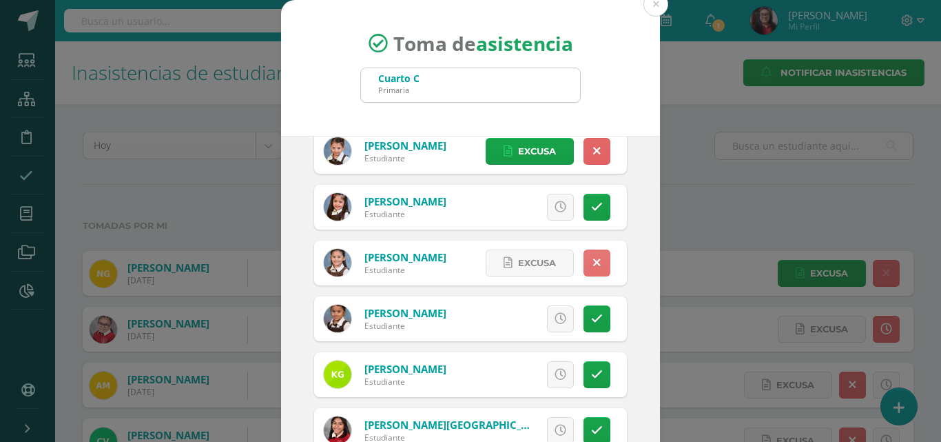
scroll to position [345, 0]
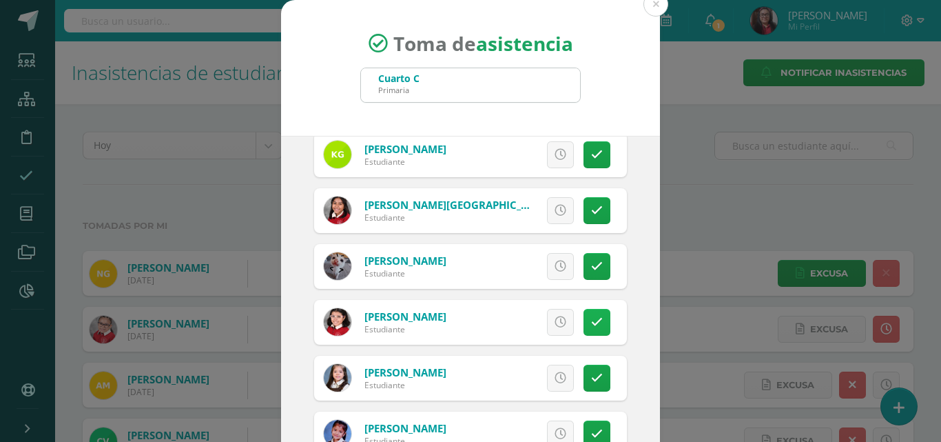
click at [591, 320] on icon at bounding box center [597, 322] width 12 height 12
click at [591, 377] on icon at bounding box center [597, 378] width 12 height 12
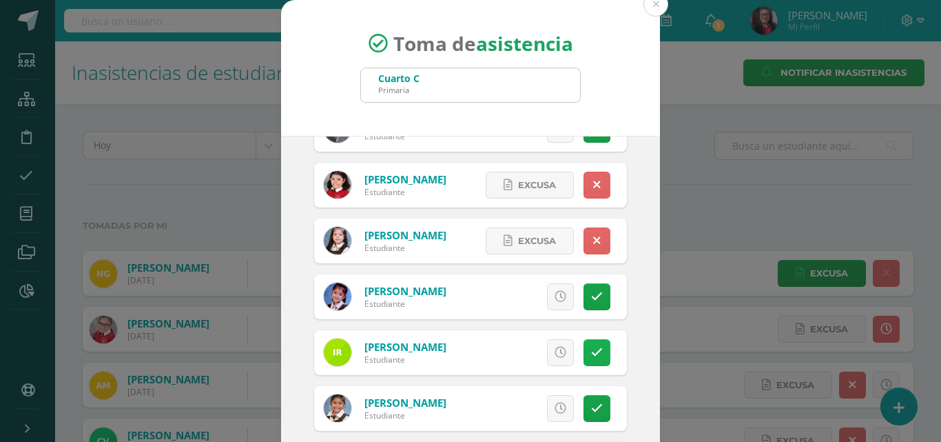
scroll to position [482, 0]
click at [555, 295] on icon at bounding box center [561, 296] width 12 height 12
click at [591, 353] on icon at bounding box center [597, 352] width 12 height 12
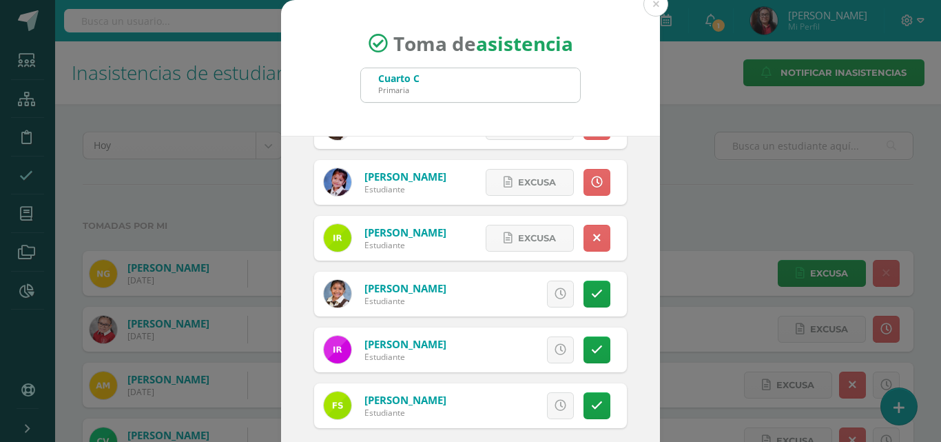
scroll to position [597, 0]
click at [584, 349] on link at bounding box center [597, 349] width 27 height 27
click at [500, 343] on link "Excusa" at bounding box center [530, 349] width 88 height 27
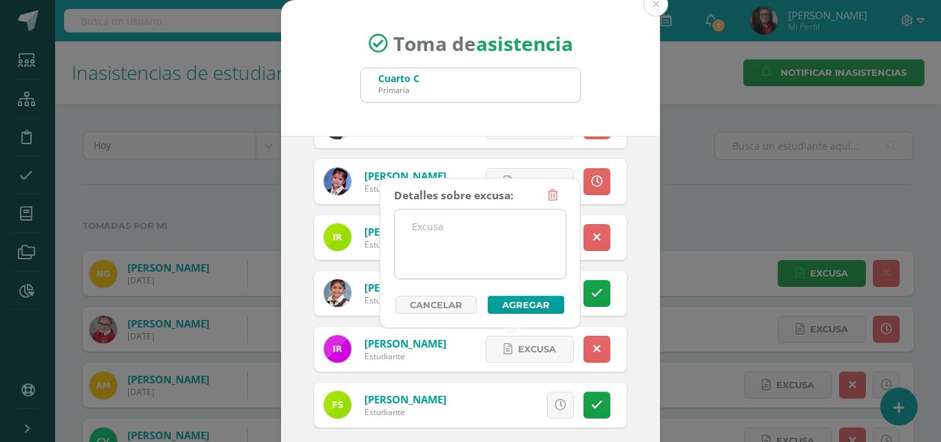
click at [460, 269] on textarea at bounding box center [480, 243] width 171 height 69
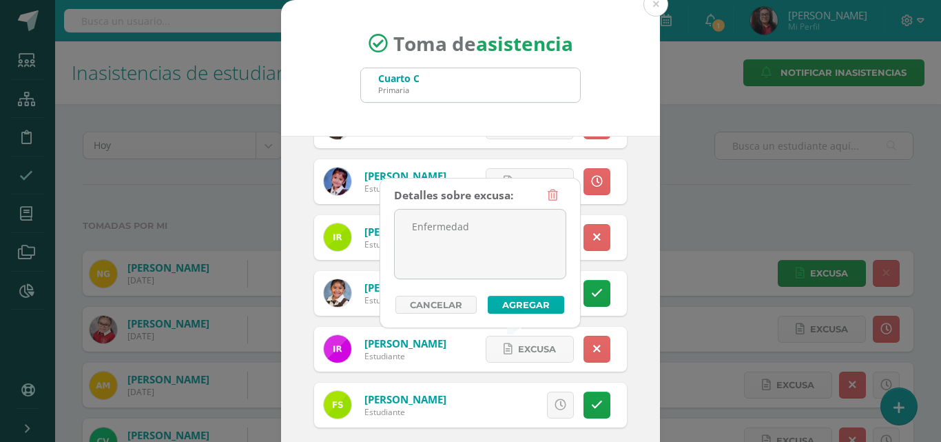
type textarea "Enfermedad"
click at [511, 303] on button "Agregar" at bounding box center [526, 305] width 76 height 18
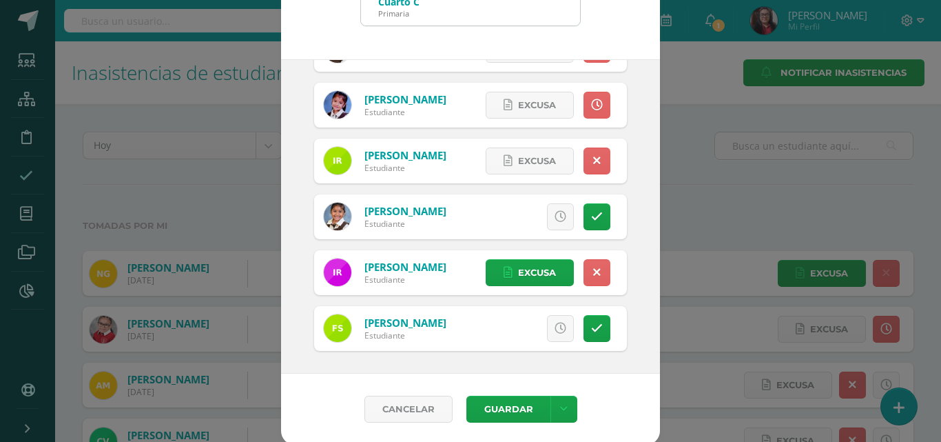
scroll to position [79, 0]
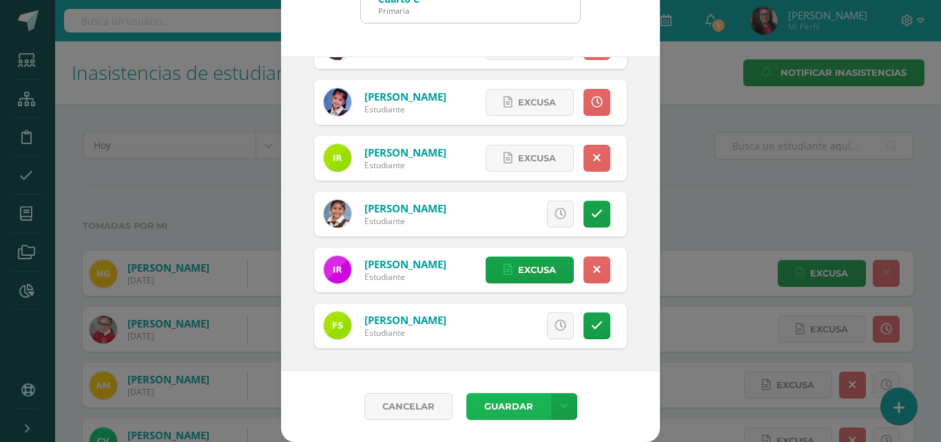
click at [489, 407] on button "Guardar" at bounding box center [509, 406] width 84 height 27
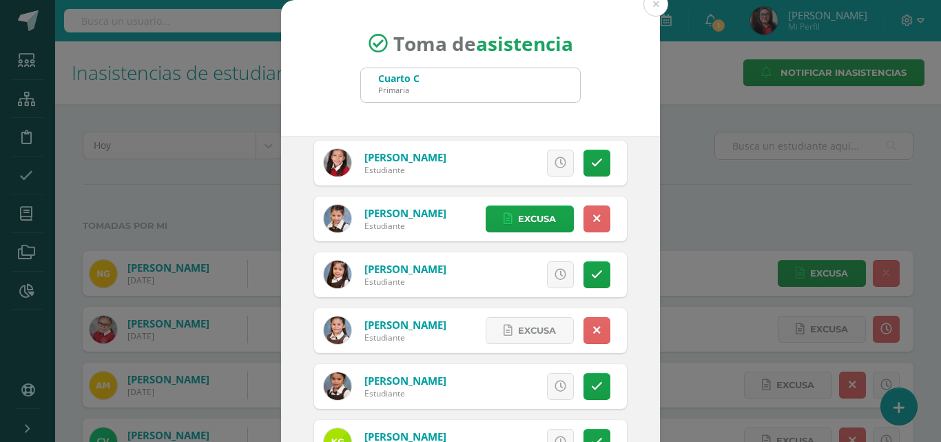
scroll to position [0, 0]
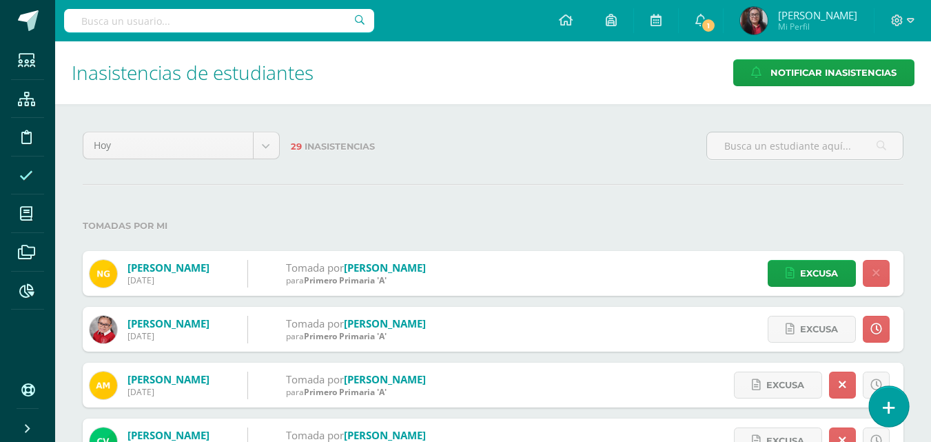
click at [896, 407] on link at bounding box center [888, 406] width 39 height 40
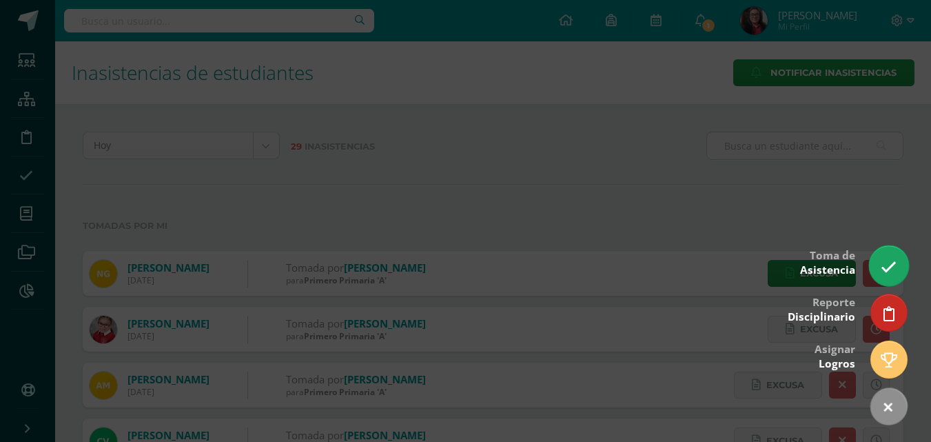
click at [891, 263] on icon at bounding box center [889, 267] width 16 height 16
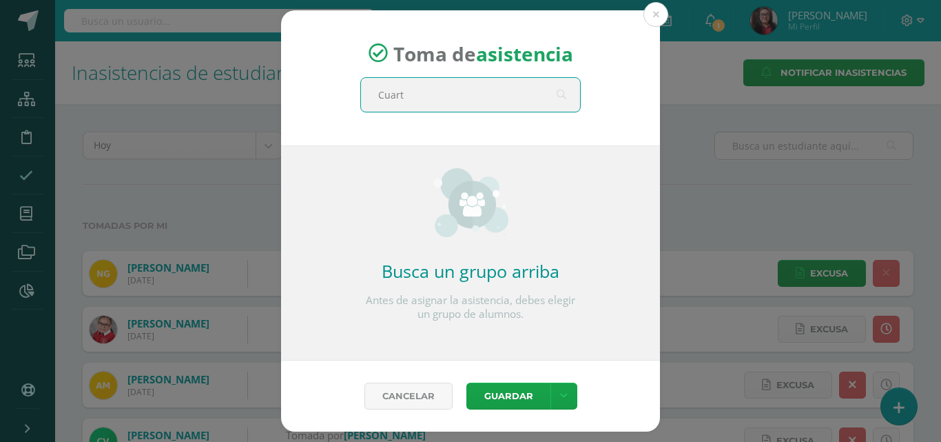
type input "Cuarto"
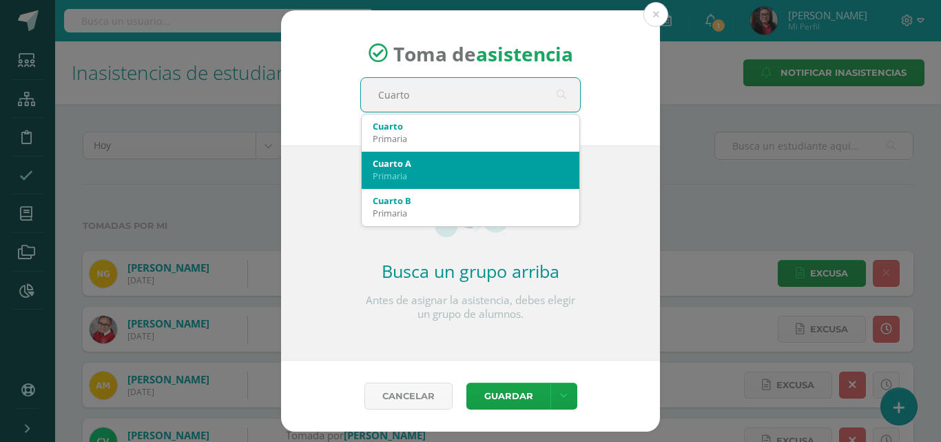
scroll to position [69, 0]
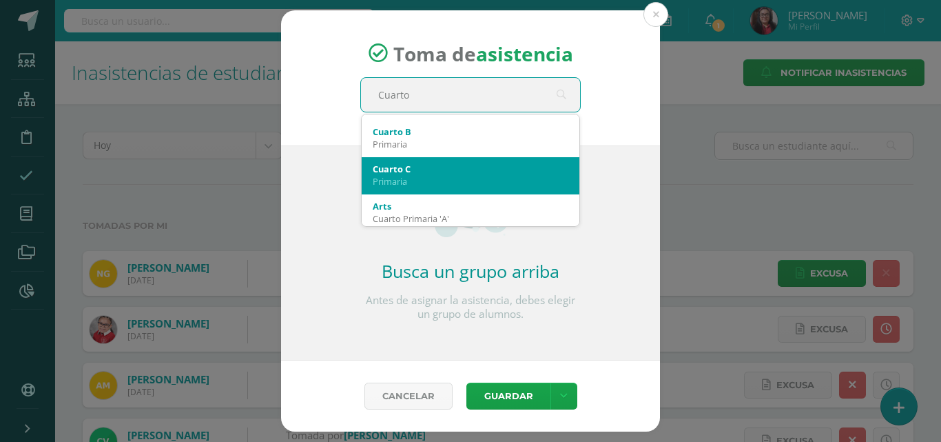
click at [509, 176] on div "Primaria" at bounding box center [471, 181] width 196 height 12
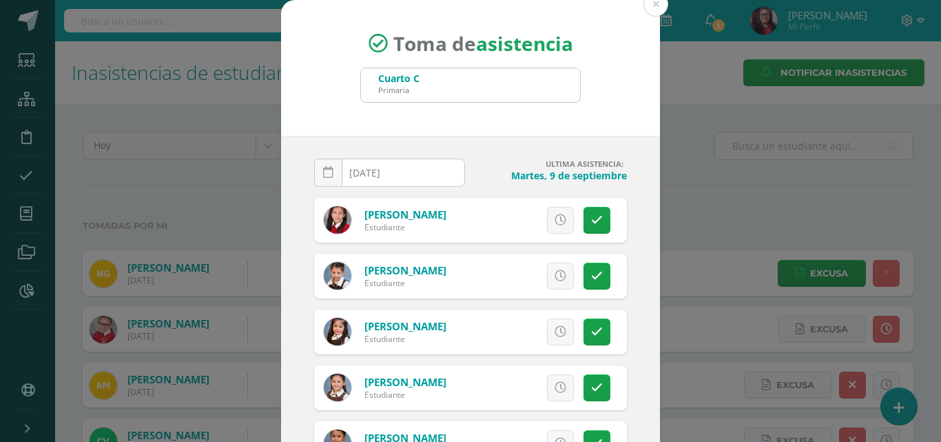
click at [425, 171] on input "[DATE]" at bounding box center [390, 172] width 150 height 27
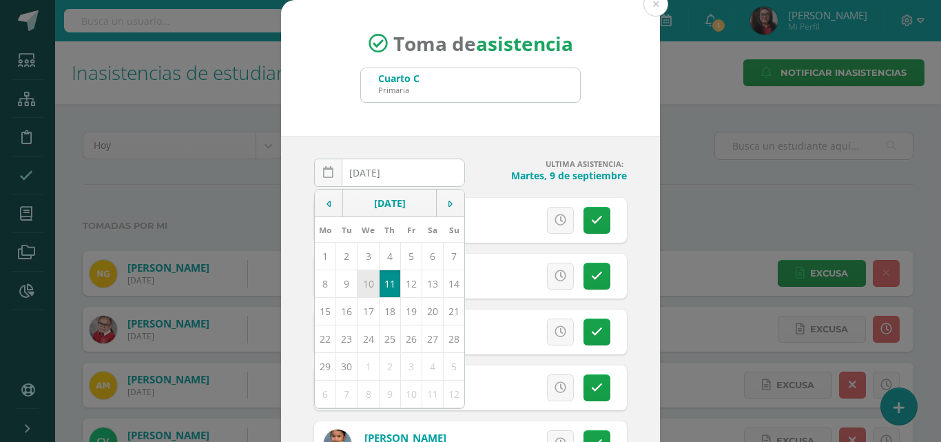
click at [365, 278] on td "10" at bounding box center [368, 283] width 21 height 28
type input "[DATE]"
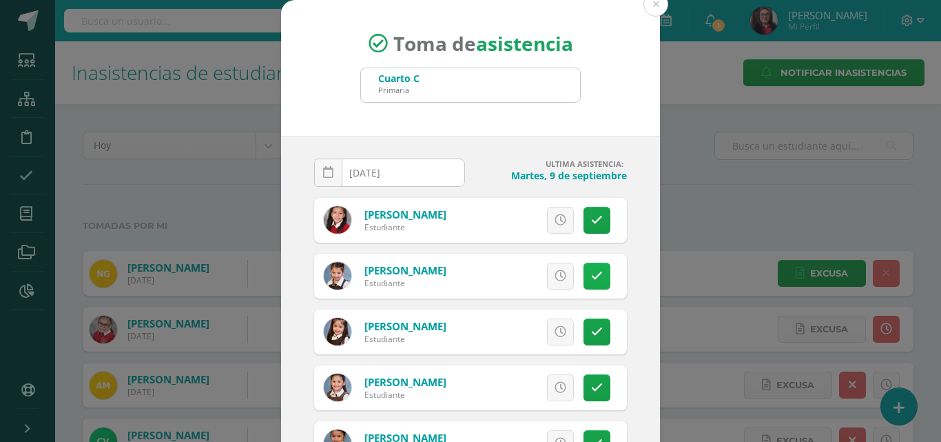
click at [591, 279] on link at bounding box center [597, 276] width 27 height 27
click at [518, 273] on span "Excusa" at bounding box center [537, 275] width 38 height 25
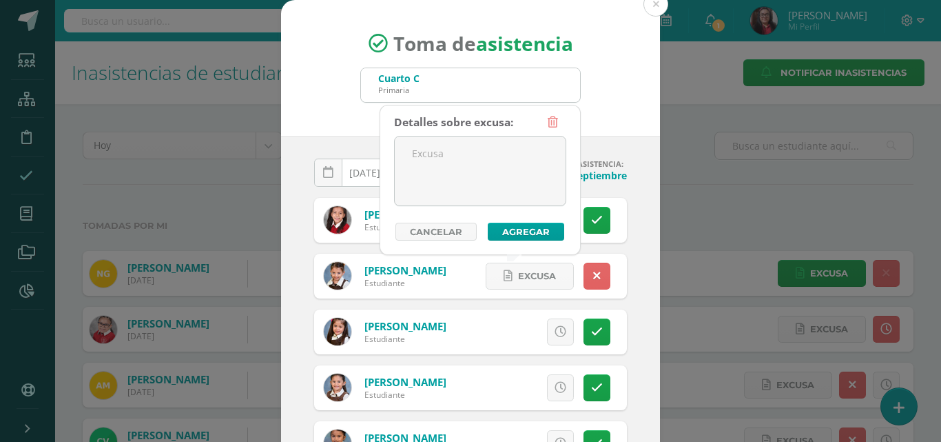
click at [498, 213] on div "Detalles sobre excusa: Añadir excusa a todas las inasistencias del día Cancelar…" at bounding box center [480, 175] width 172 height 132
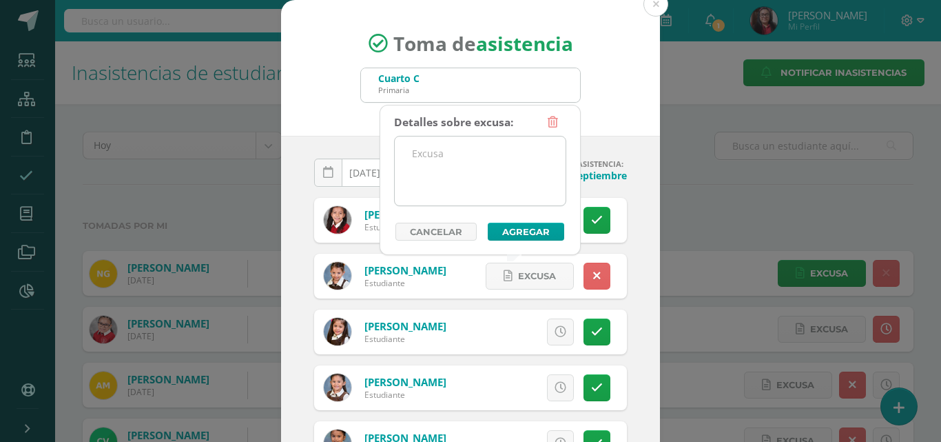
click at [496, 194] on textarea at bounding box center [480, 170] width 171 height 69
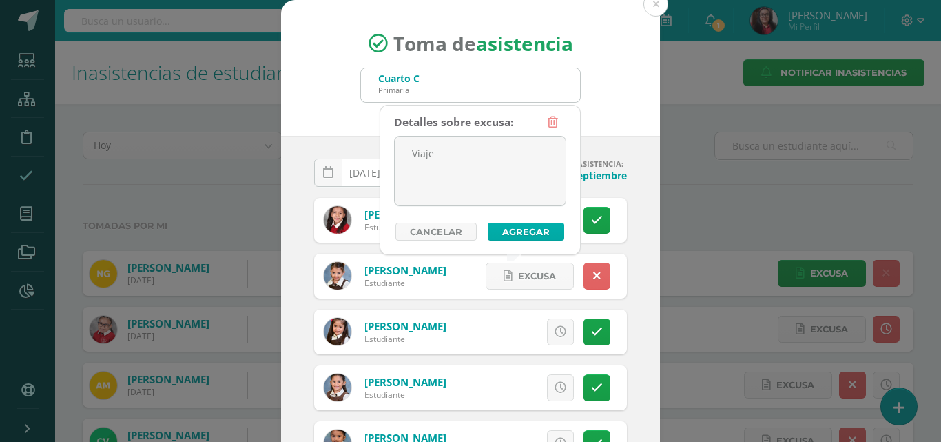
type textarea "Viaje"
click at [504, 234] on button "Agregar" at bounding box center [526, 232] width 76 height 18
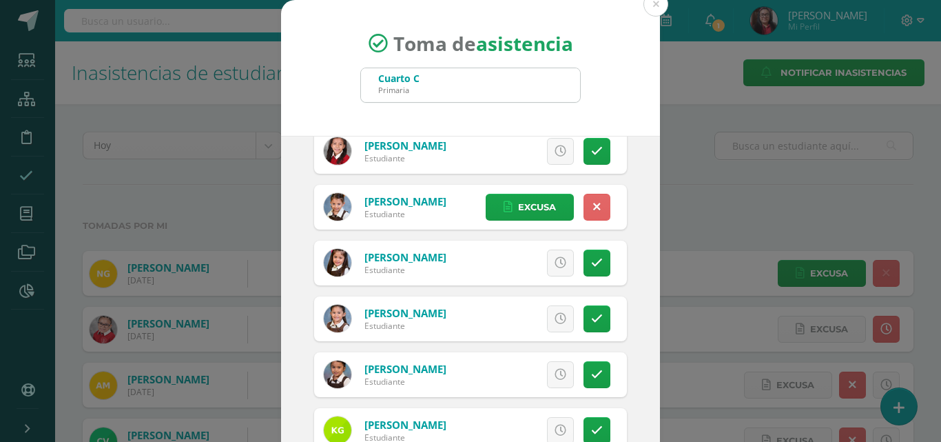
drag, startPoint x: 551, startPoint y: 319, endPoint x: 547, endPoint y: 327, distance: 8.6
click at [551, 318] on link at bounding box center [560, 318] width 27 height 27
click at [555, 378] on icon at bounding box center [561, 375] width 12 height 12
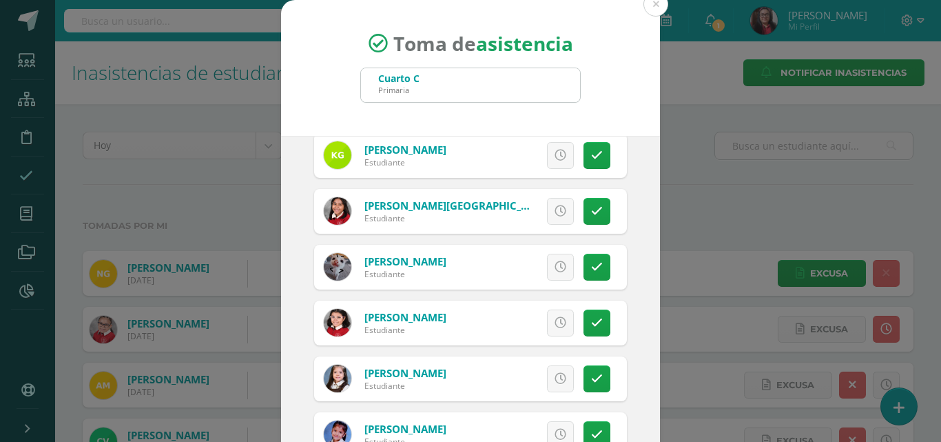
scroll to position [345, 0]
click at [555, 327] on icon at bounding box center [561, 322] width 12 height 12
click at [555, 375] on icon at bounding box center [561, 378] width 12 height 12
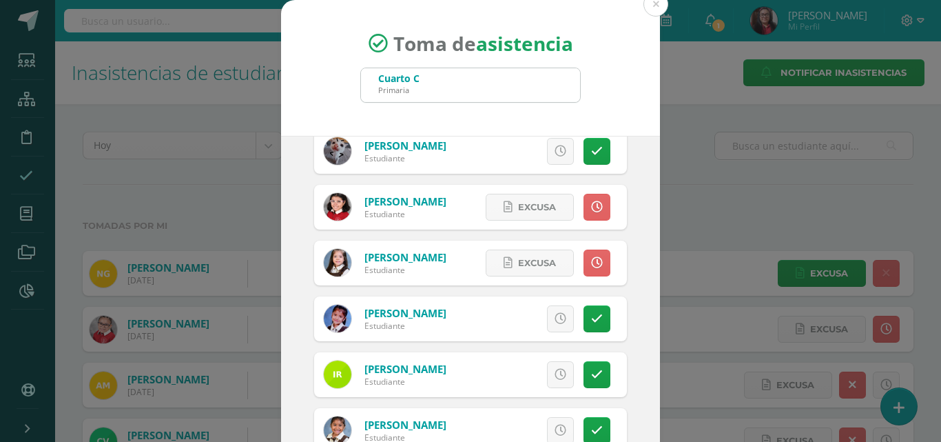
scroll to position [482, 0]
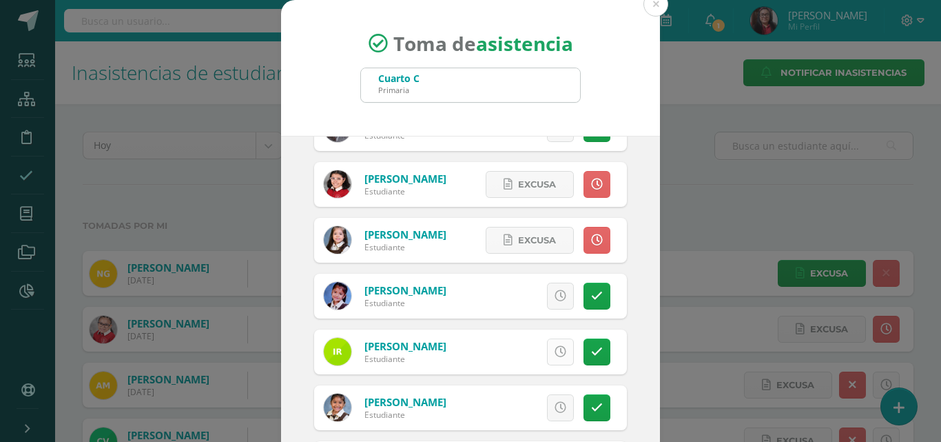
click at [555, 354] on icon at bounding box center [561, 352] width 12 height 12
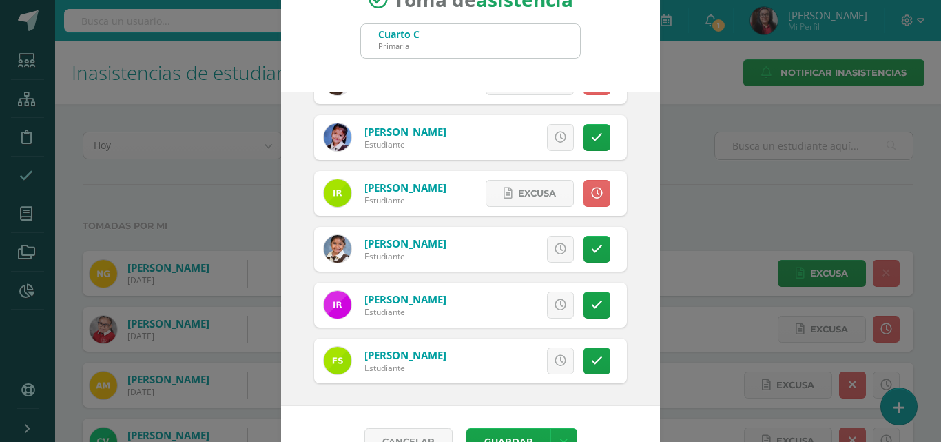
scroll to position [79, 0]
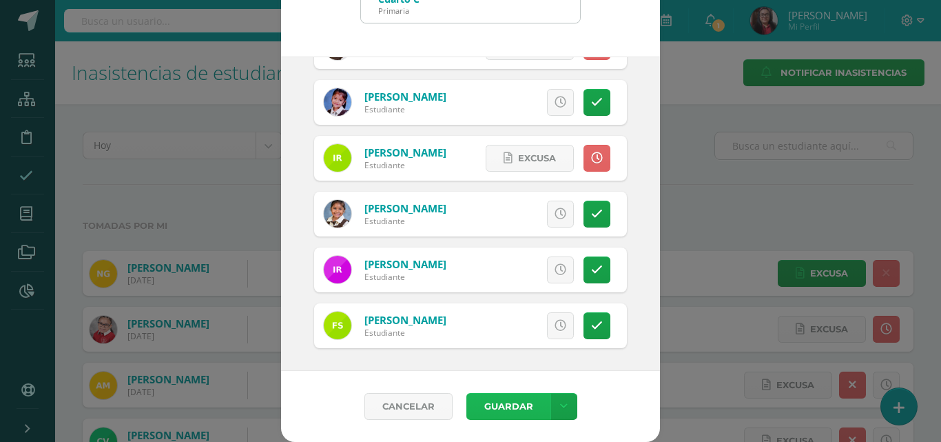
click at [514, 402] on button "Guardar" at bounding box center [509, 406] width 84 height 27
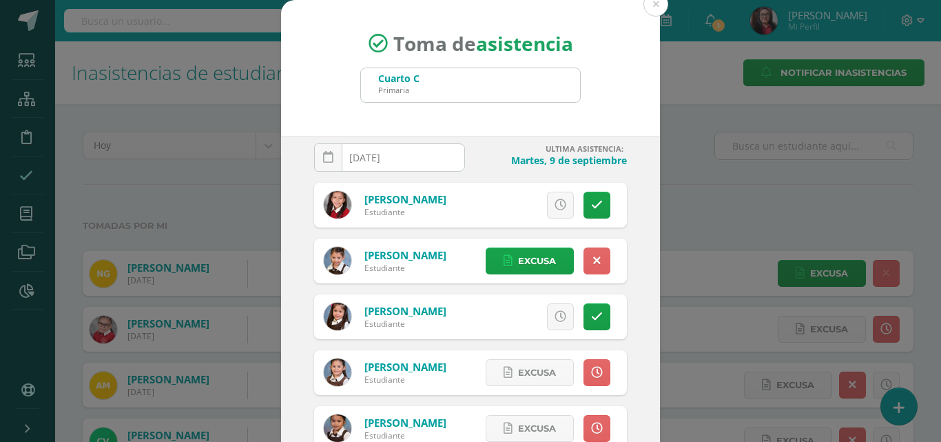
scroll to position [0, 0]
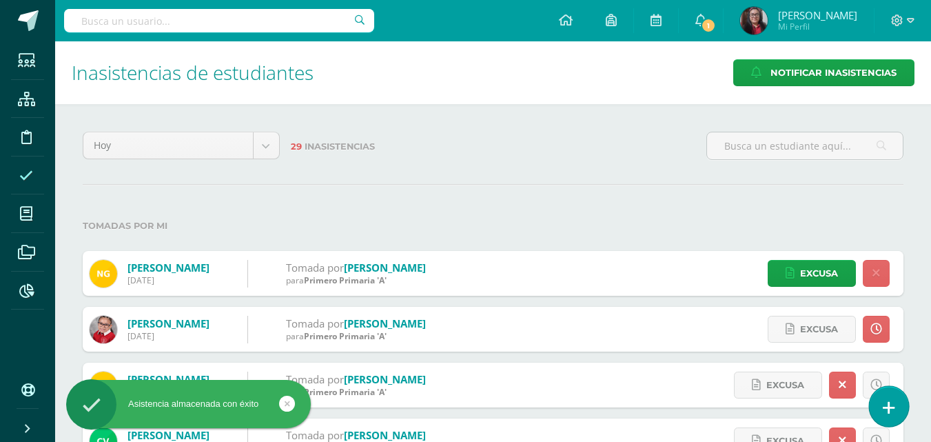
drag, startPoint x: 894, startPoint y: 405, endPoint x: 894, endPoint y: 387, distance: 17.9
click at [894, 405] on link at bounding box center [888, 406] width 39 height 40
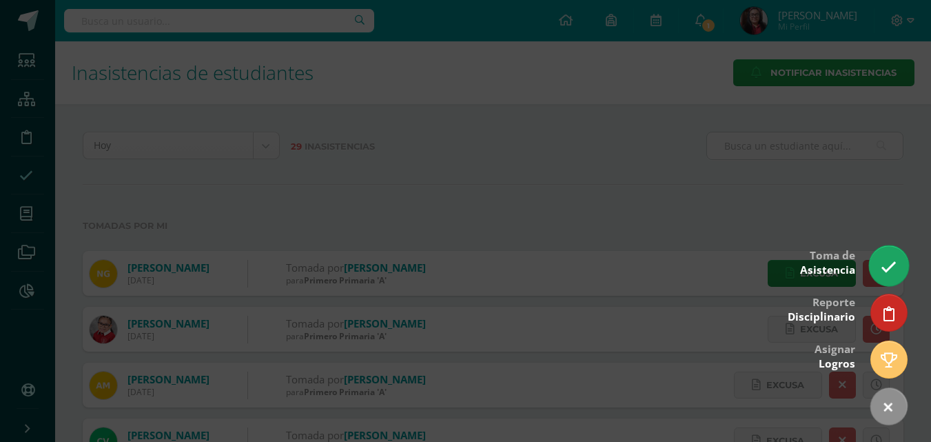
click at [888, 269] on icon at bounding box center [889, 267] width 16 height 16
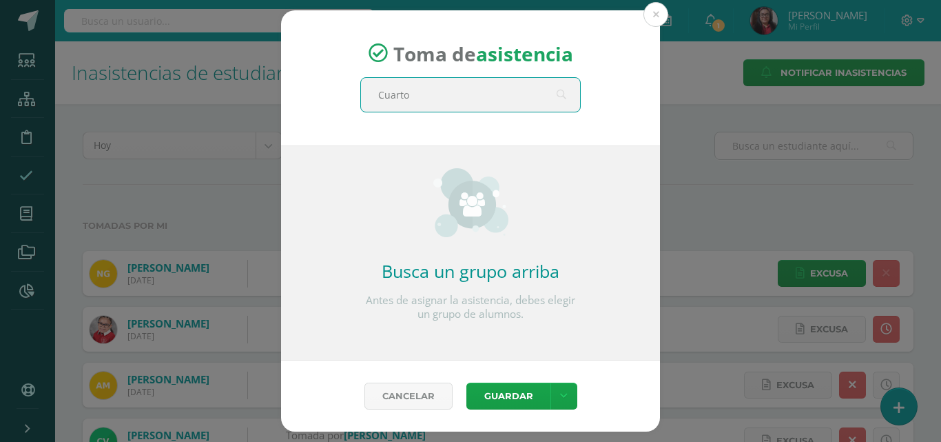
type input "Cuarto"
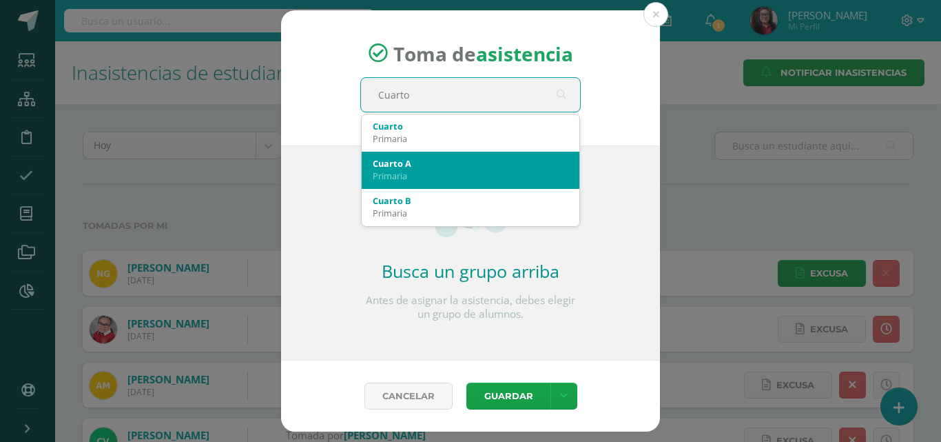
scroll to position [69, 0]
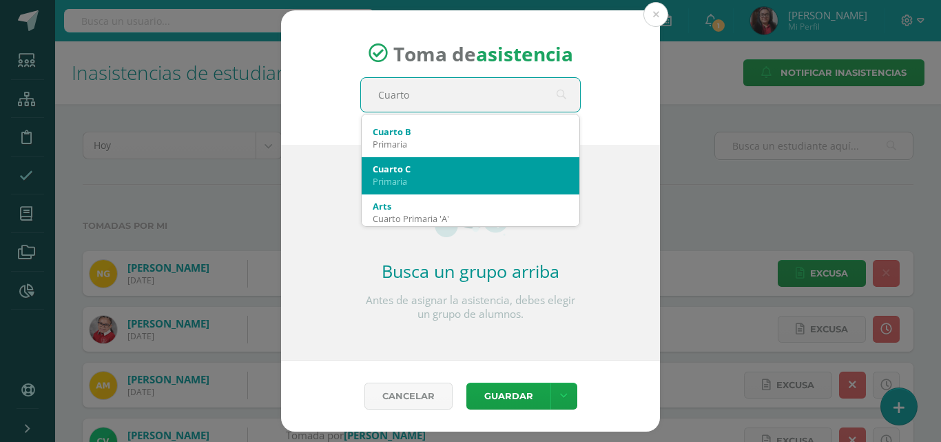
click at [473, 177] on div "Primaria" at bounding box center [471, 181] width 196 height 12
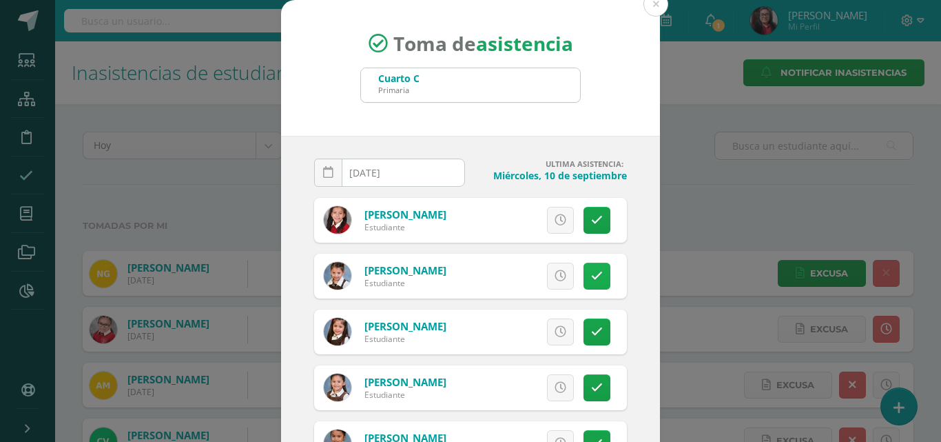
click at [591, 275] on icon at bounding box center [597, 276] width 12 height 12
click at [535, 272] on span "Excusa" at bounding box center [537, 275] width 38 height 25
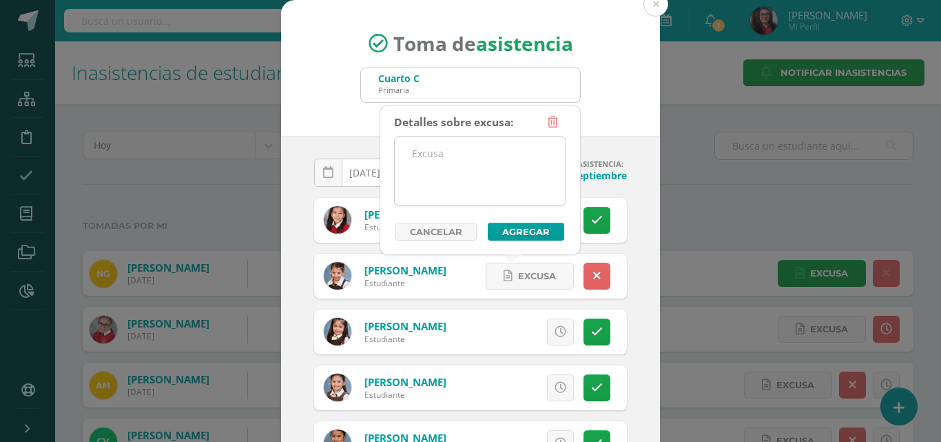
click at [498, 203] on textarea at bounding box center [480, 170] width 171 height 69
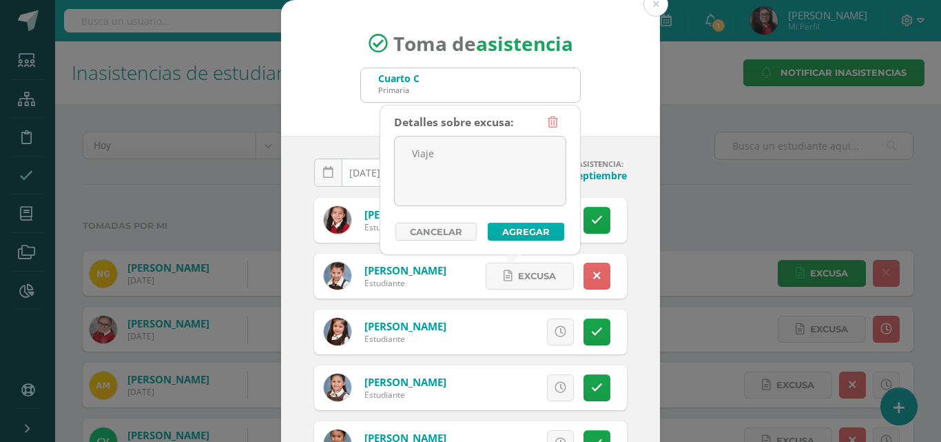
type textarea "Viaje"
click at [509, 231] on button "Agregar" at bounding box center [526, 232] width 76 height 18
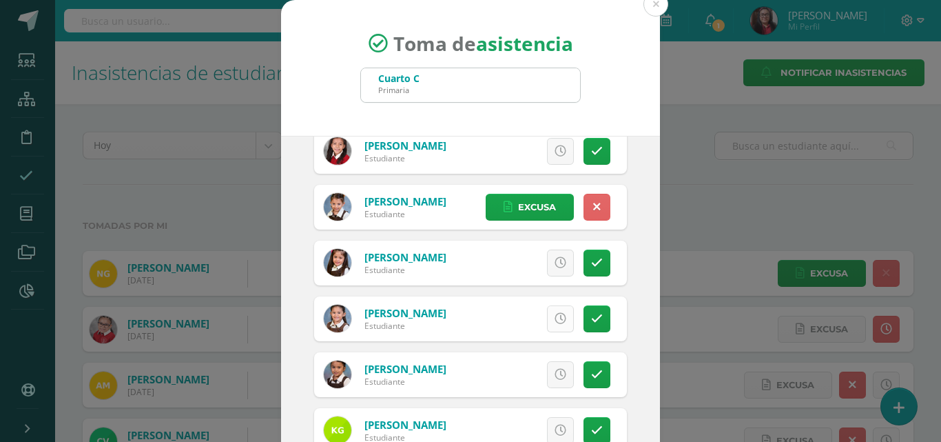
click at [555, 318] on icon at bounding box center [561, 319] width 12 height 12
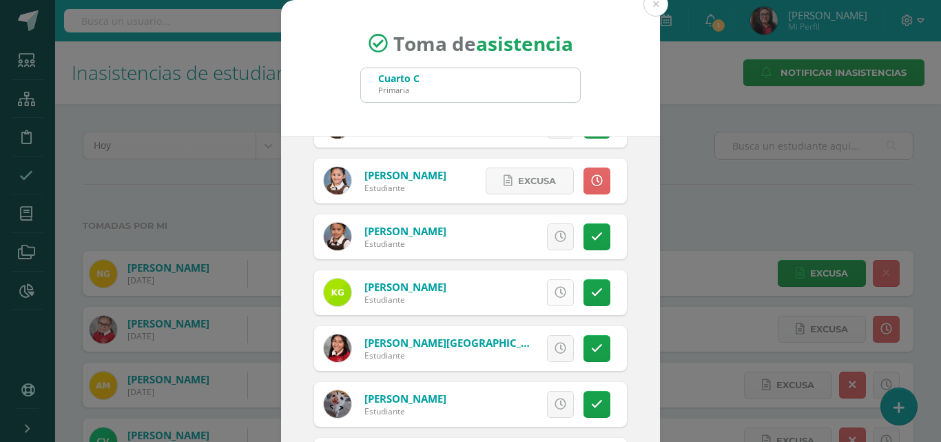
click at [549, 300] on link at bounding box center [560, 292] width 27 height 27
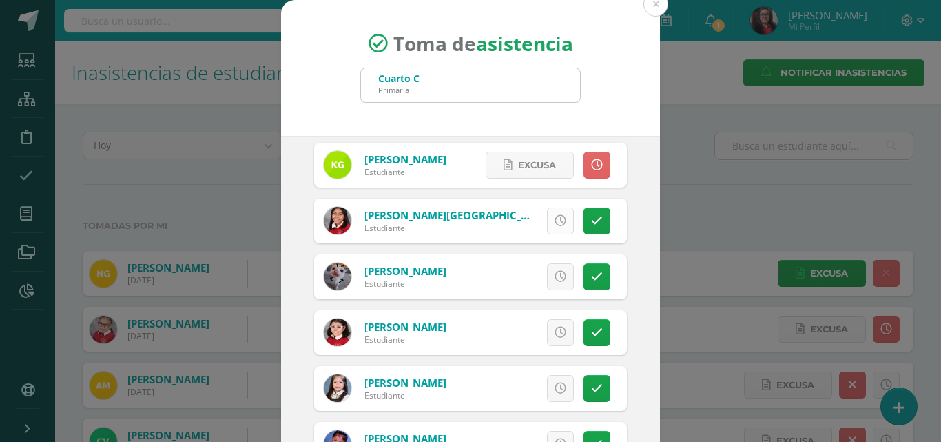
scroll to position [345, 0]
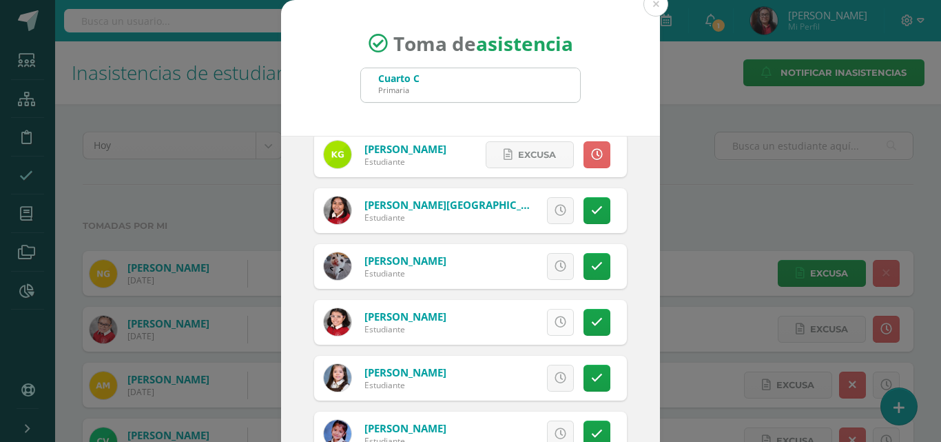
click at [555, 320] on icon at bounding box center [561, 322] width 12 height 12
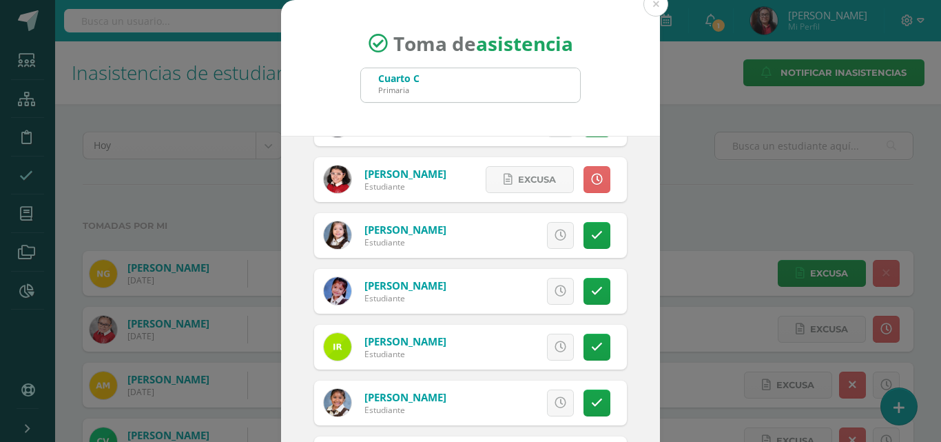
scroll to position [551, 0]
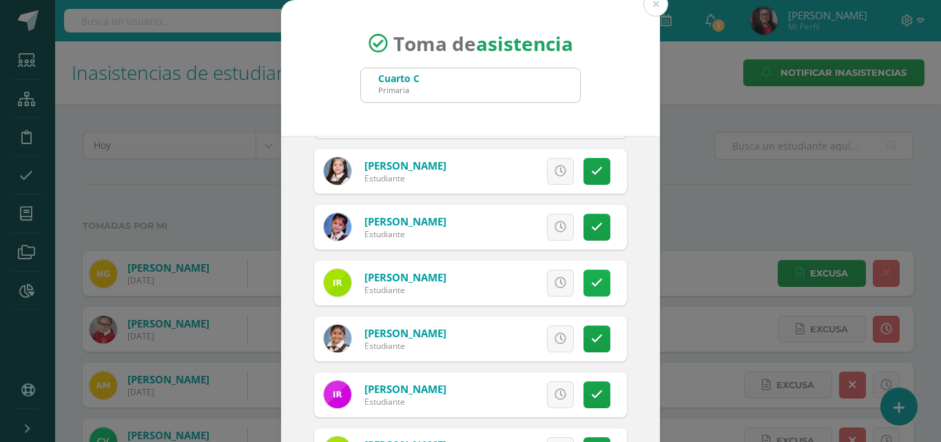
click at [584, 289] on link at bounding box center [597, 282] width 27 height 27
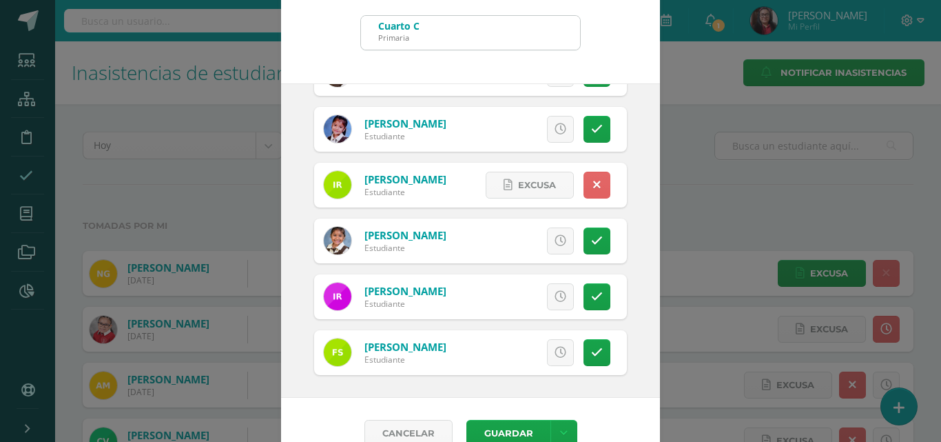
scroll to position [79, 0]
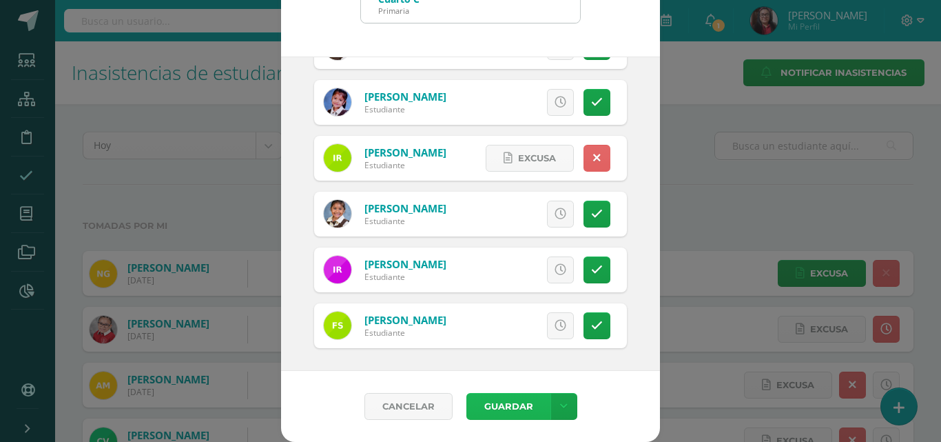
click at [488, 400] on button "Guardar" at bounding box center [509, 406] width 84 height 27
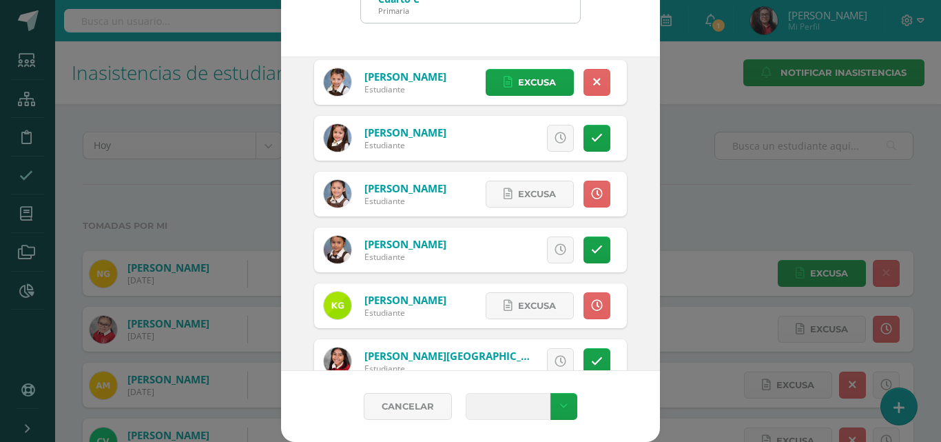
scroll to position [0, 0]
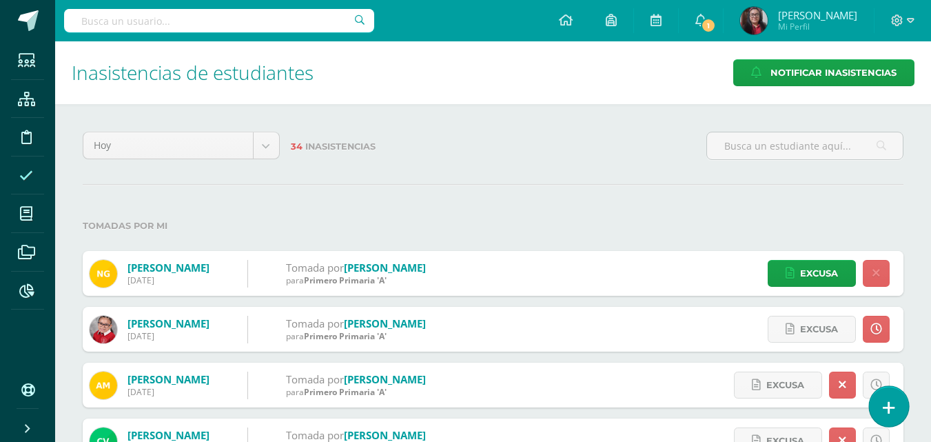
click at [892, 411] on icon at bounding box center [889, 408] width 12 height 16
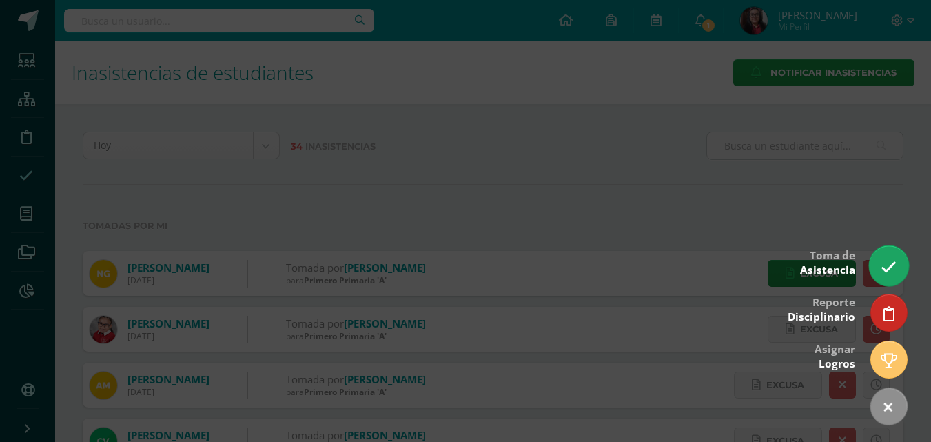
click at [888, 271] on icon at bounding box center [889, 267] width 16 height 16
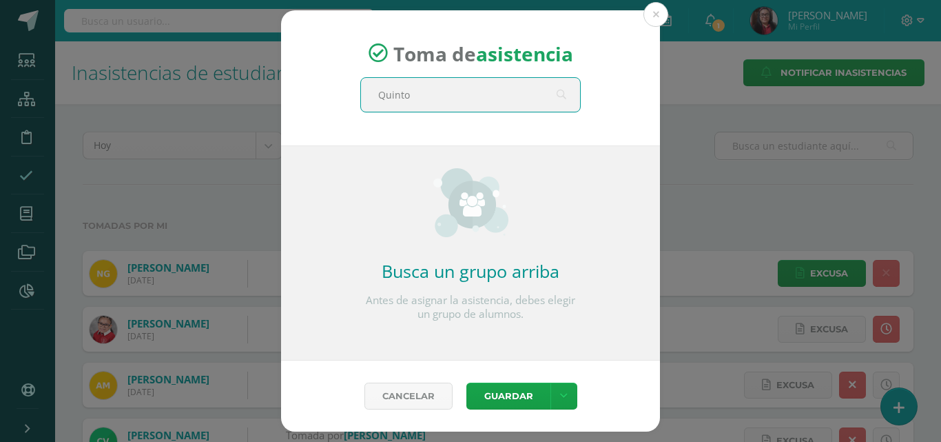
type input "Quinto"
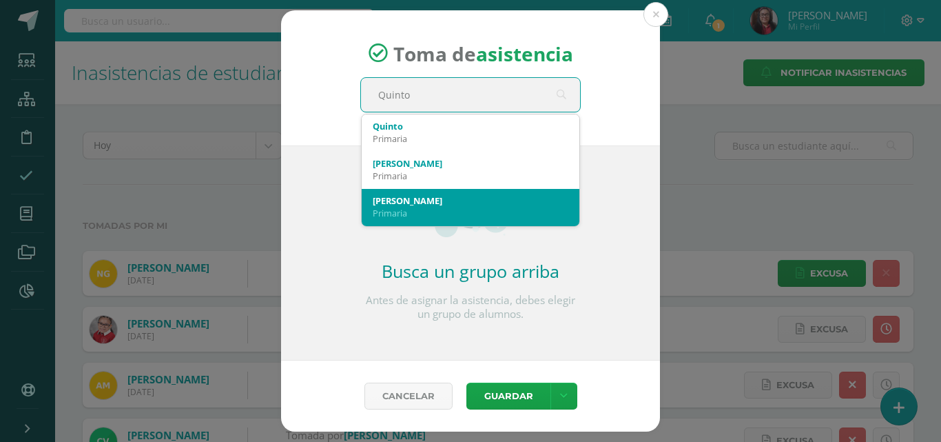
click at [520, 200] on div "[PERSON_NAME]" at bounding box center [471, 200] width 196 height 12
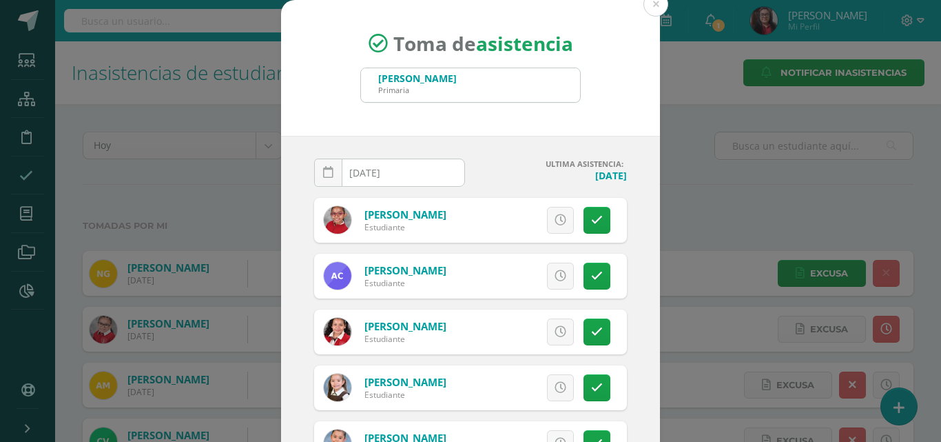
click at [439, 179] on input "[DATE]" at bounding box center [390, 172] width 150 height 27
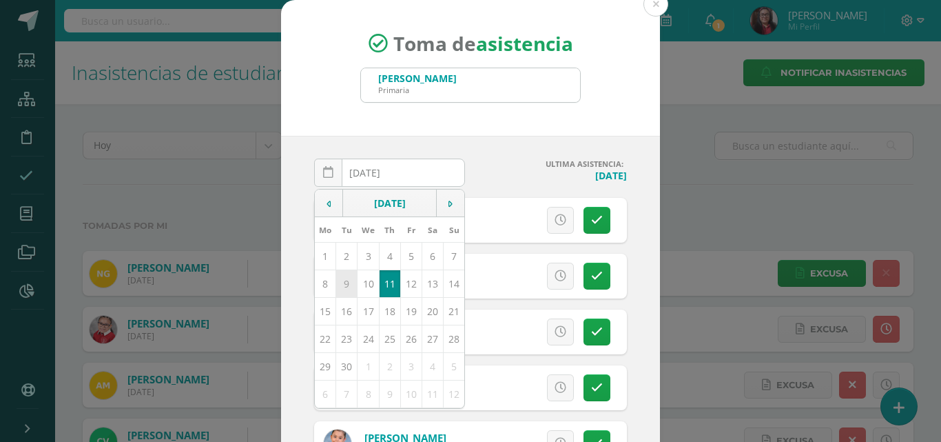
click at [339, 283] on td "9" at bounding box center [346, 283] width 21 height 28
type input "[DATE]"
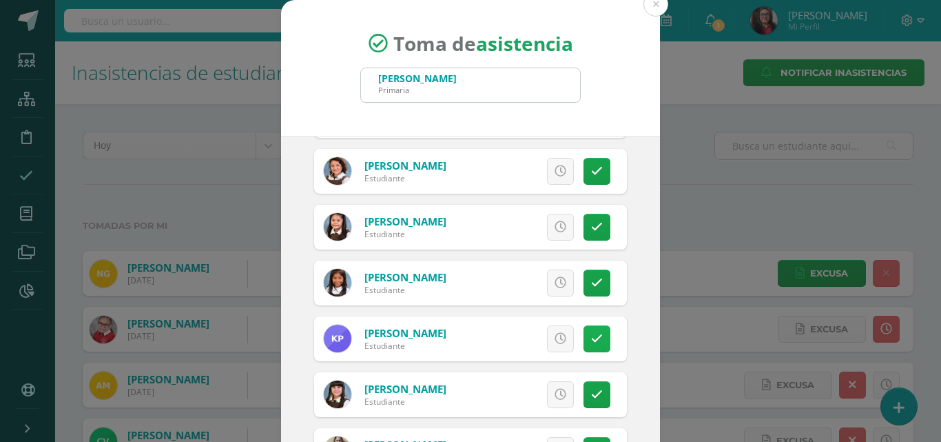
scroll to position [689, 0]
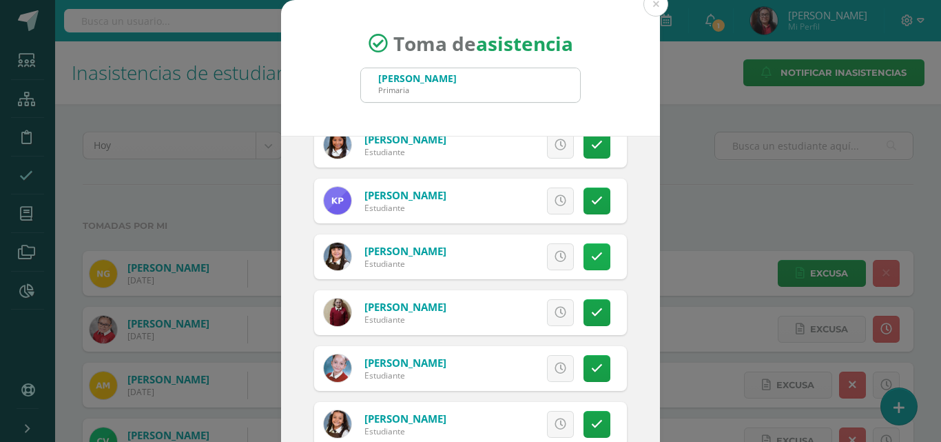
click at [591, 254] on icon at bounding box center [597, 257] width 12 height 12
click at [525, 254] on span "Excusa" at bounding box center [537, 256] width 38 height 25
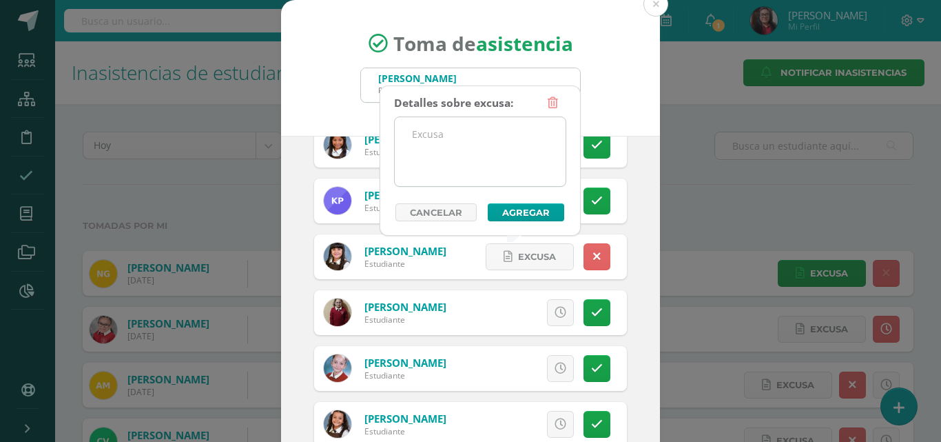
click at [493, 167] on textarea at bounding box center [480, 151] width 171 height 69
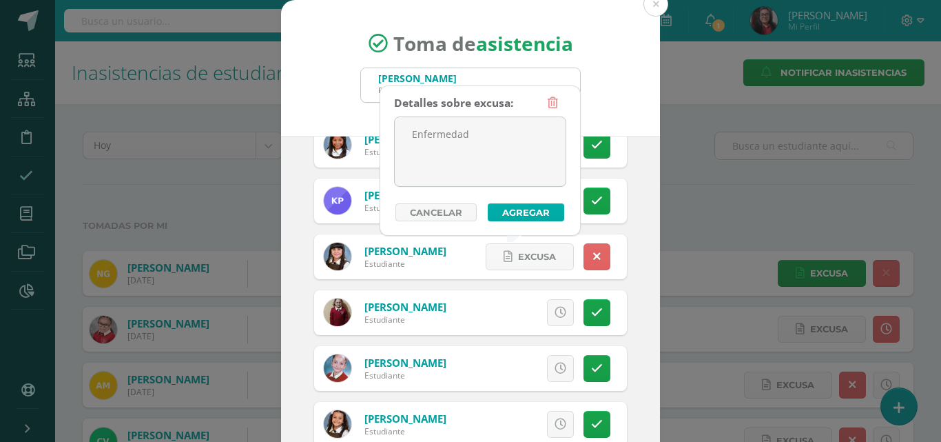
type textarea "Enfermedad"
click at [520, 214] on button "Agregar" at bounding box center [526, 212] width 76 height 18
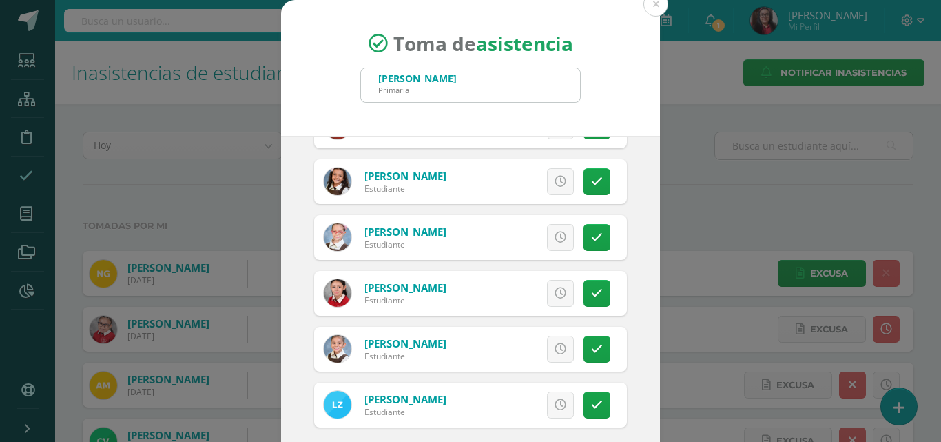
scroll to position [79, 0]
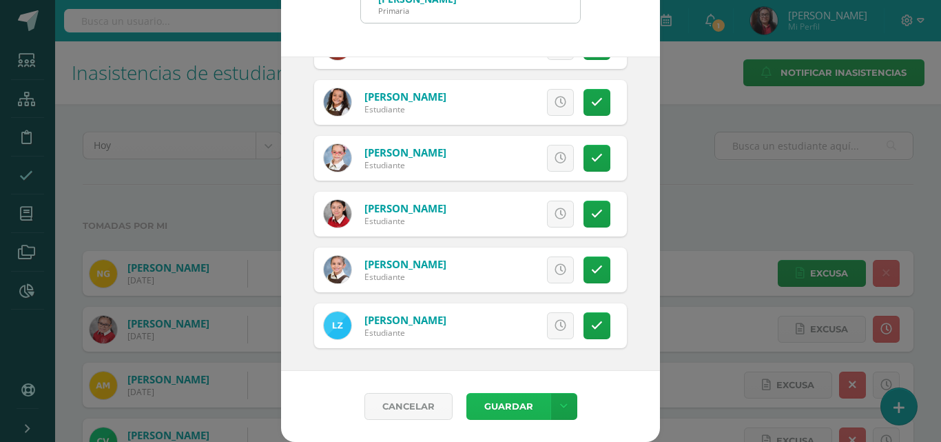
click at [475, 403] on button "Guardar" at bounding box center [509, 406] width 84 height 27
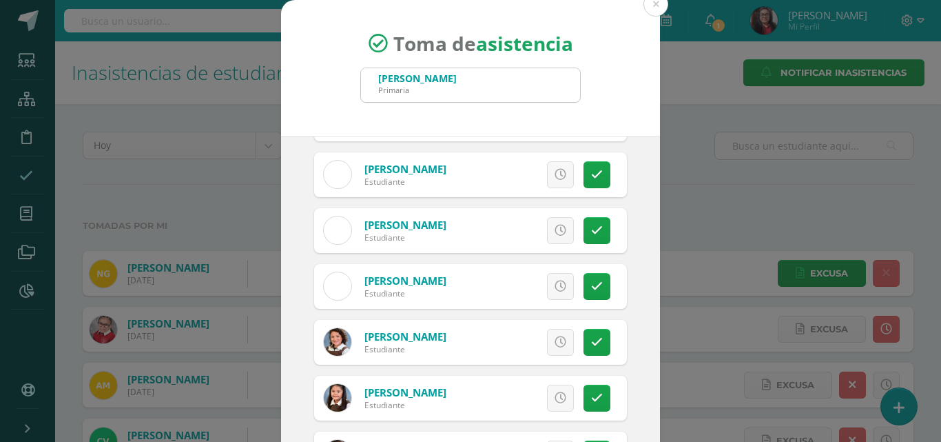
scroll to position [0, 0]
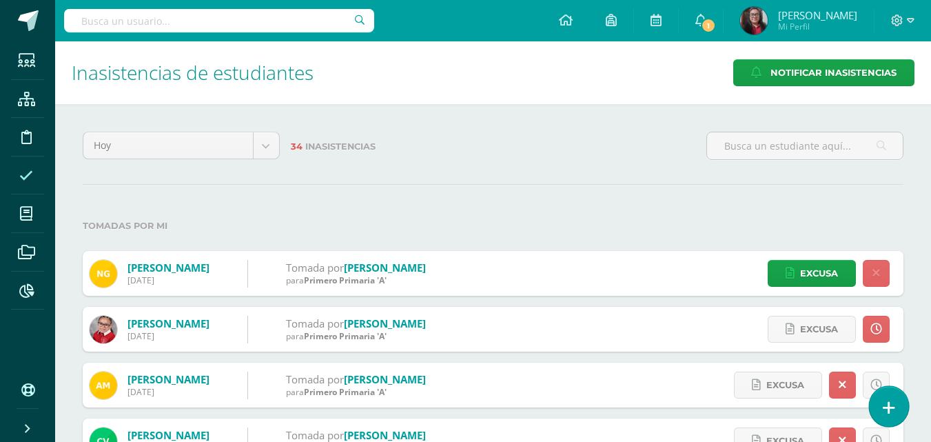
click at [890, 413] on icon at bounding box center [889, 408] width 12 height 16
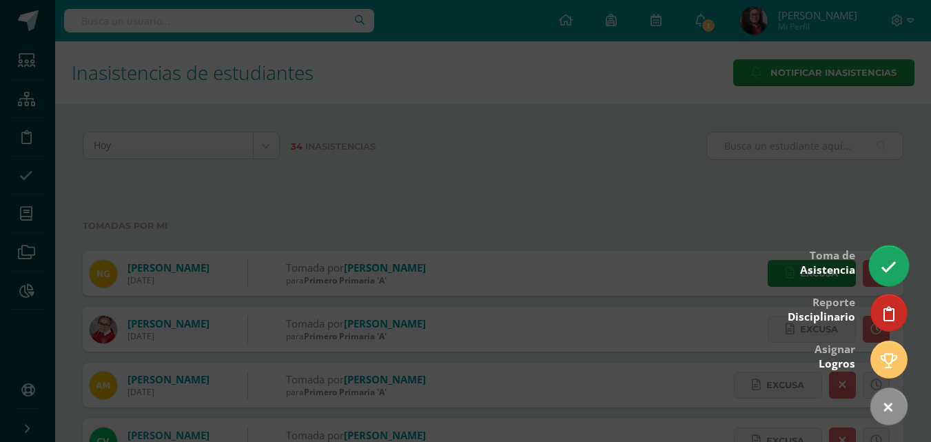
click at [885, 272] on icon at bounding box center [889, 267] width 16 height 16
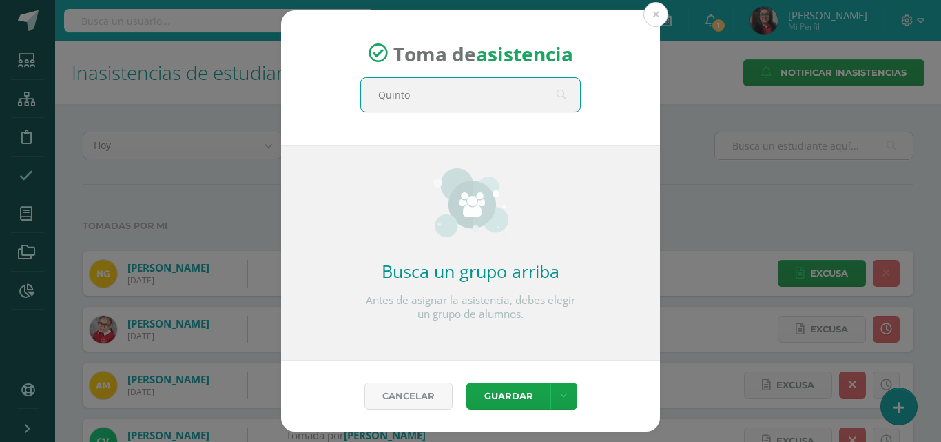
type input "Quinto"
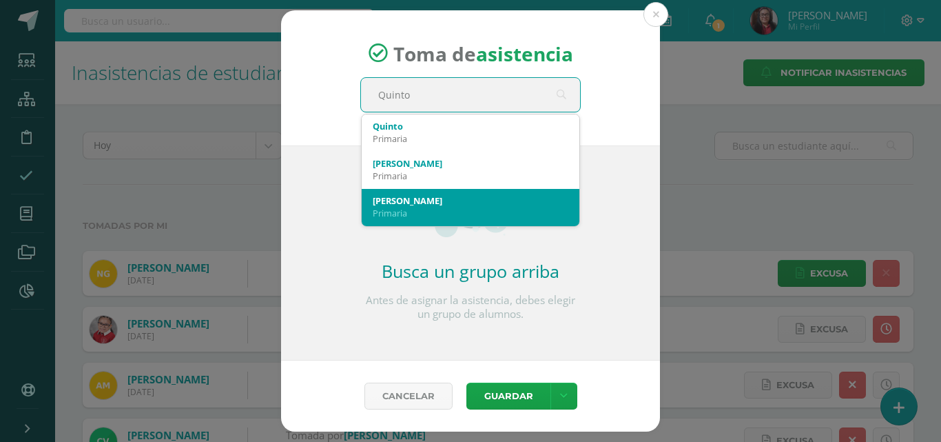
click at [534, 194] on div "[PERSON_NAME]" at bounding box center [471, 200] width 196 height 12
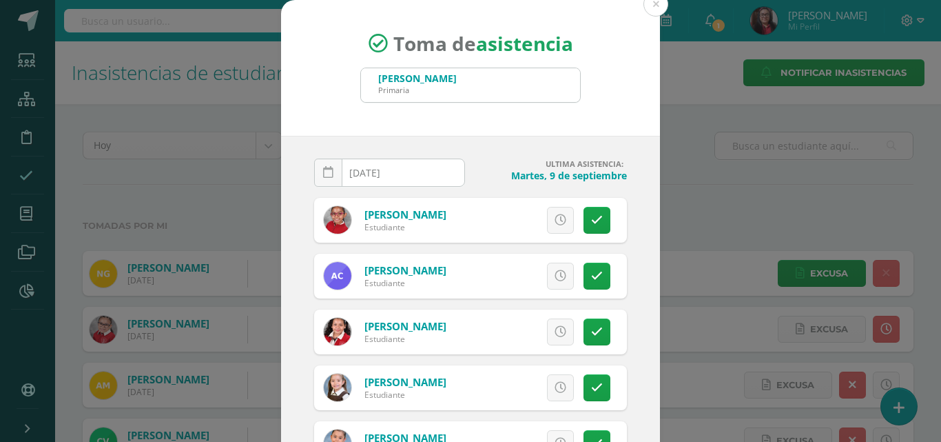
click at [402, 175] on input "[DATE]" at bounding box center [390, 172] width 150 height 27
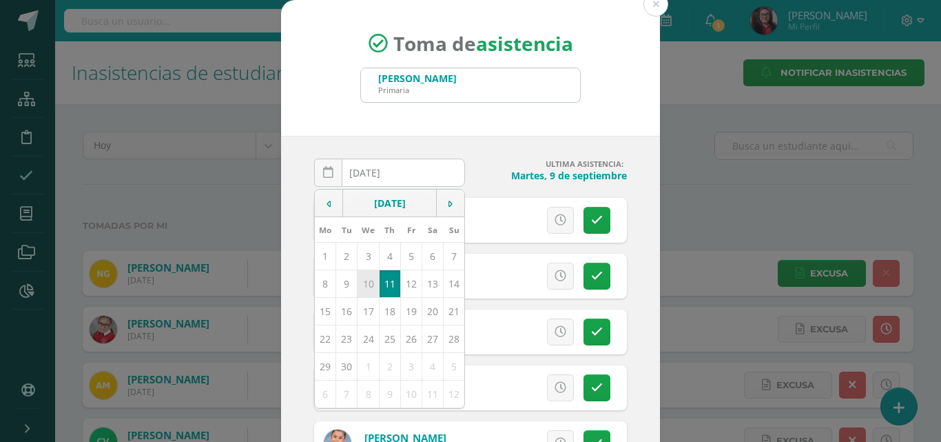
click at [366, 285] on td "10" at bounding box center [368, 283] width 21 height 28
type input "[DATE]"
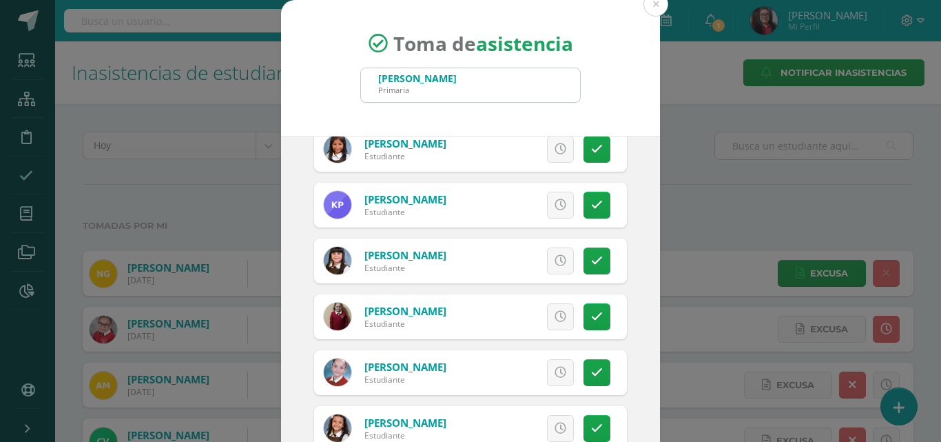
scroll to position [689, 0]
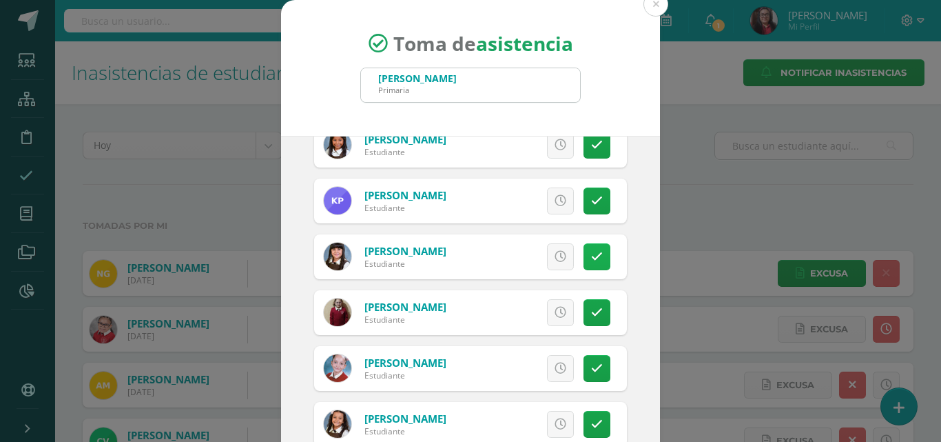
click at [591, 257] on icon at bounding box center [597, 257] width 12 height 12
click at [530, 253] on span "Excusa" at bounding box center [537, 256] width 38 height 25
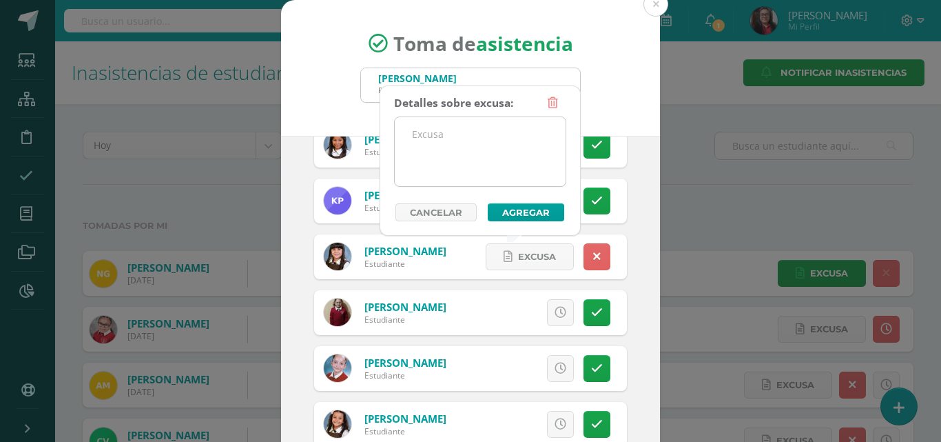
click at [482, 175] on textarea at bounding box center [480, 151] width 171 height 69
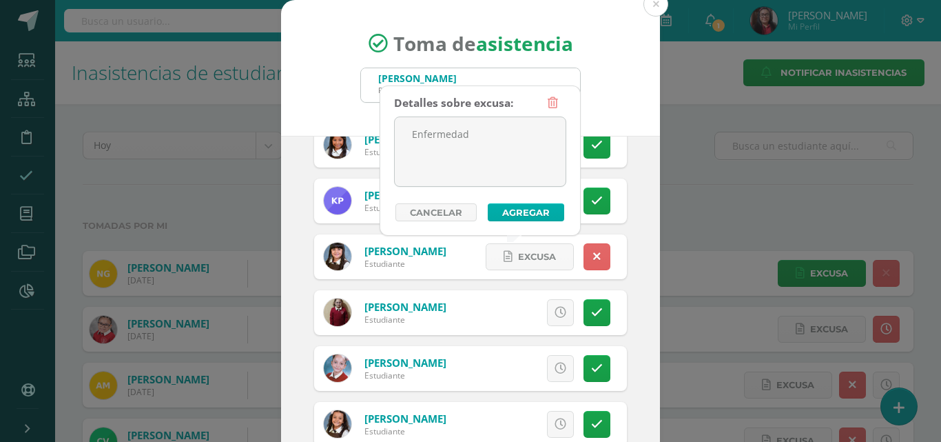
type textarea "Enfermedad"
click at [507, 218] on button "Agregar" at bounding box center [526, 212] width 76 height 18
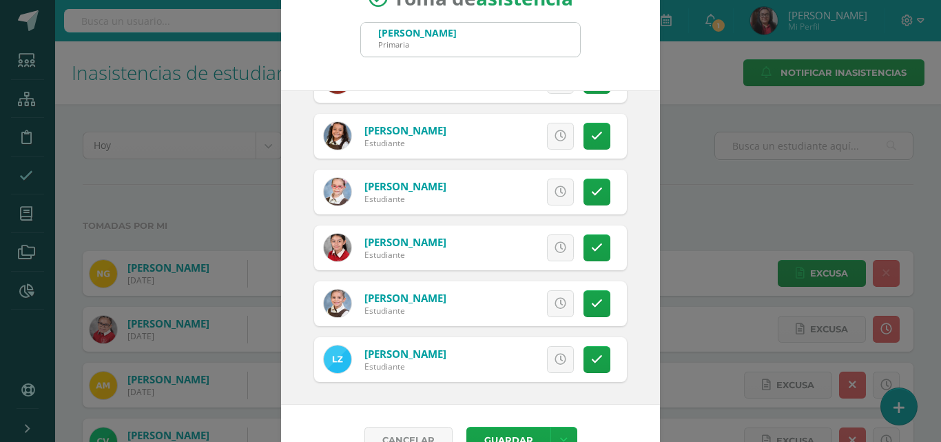
scroll to position [79, 0]
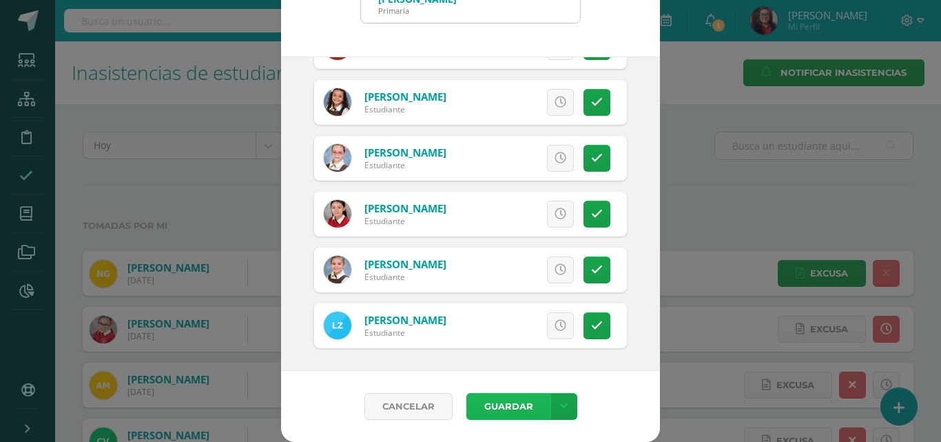
click at [495, 408] on button "Guardar" at bounding box center [509, 406] width 84 height 27
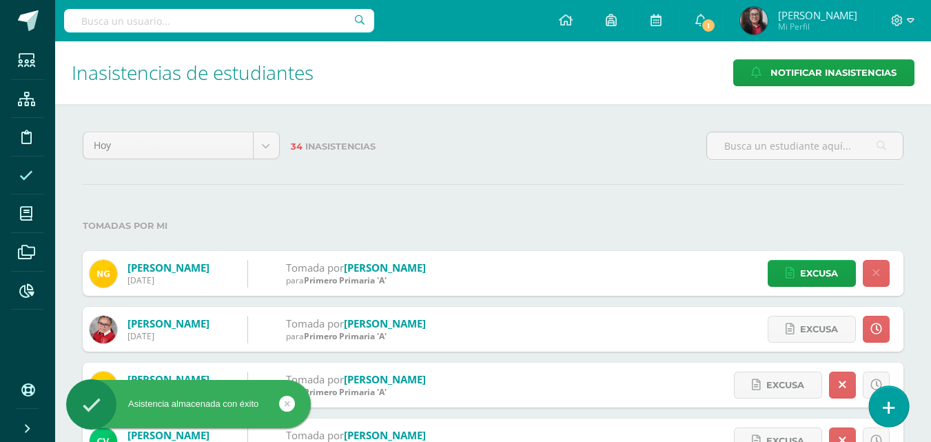
click at [892, 405] on icon at bounding box center [889, 408] width 12 height 16
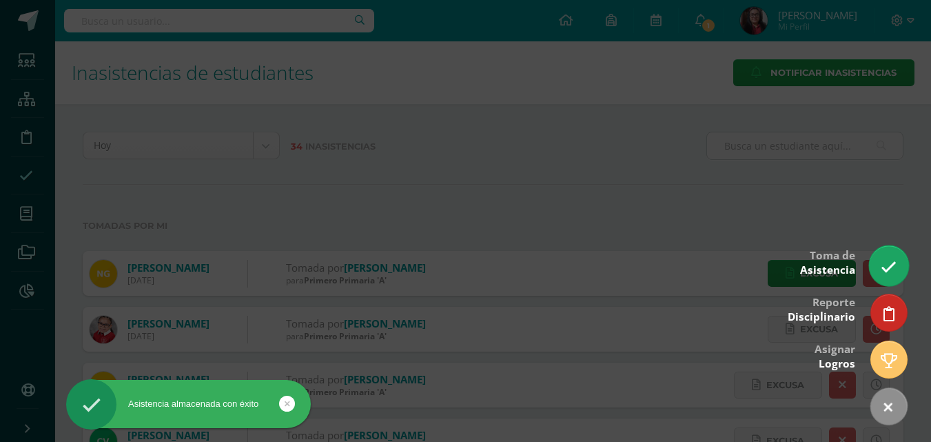
click at [890, 274] on icon at bounding box center [889, 267] width 16 height 16
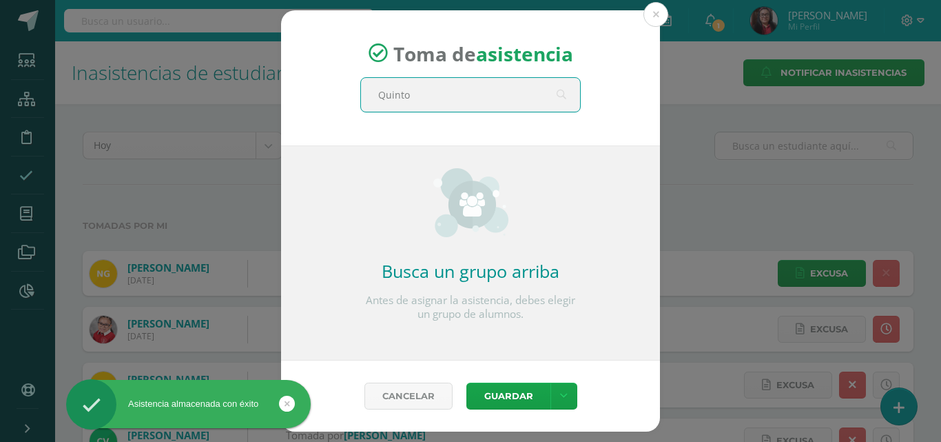
type input "Quinto"
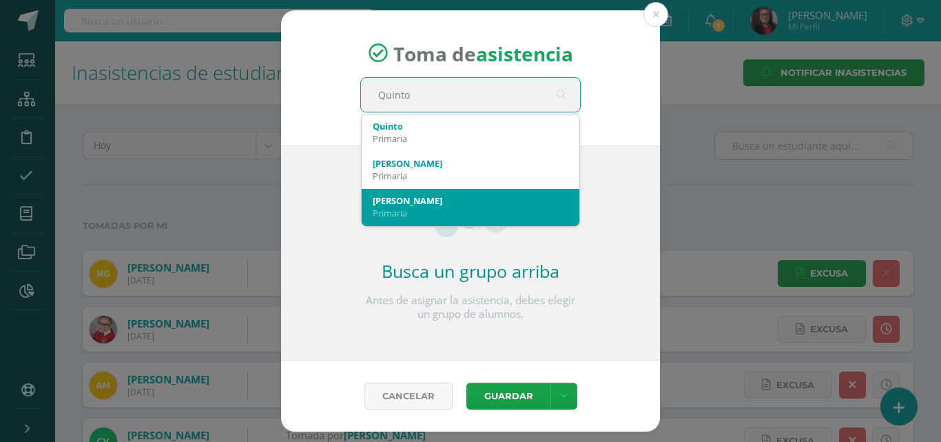
click at [448, 209] on div "Primaria" at bounding box center [471, 213] width 196 height 12
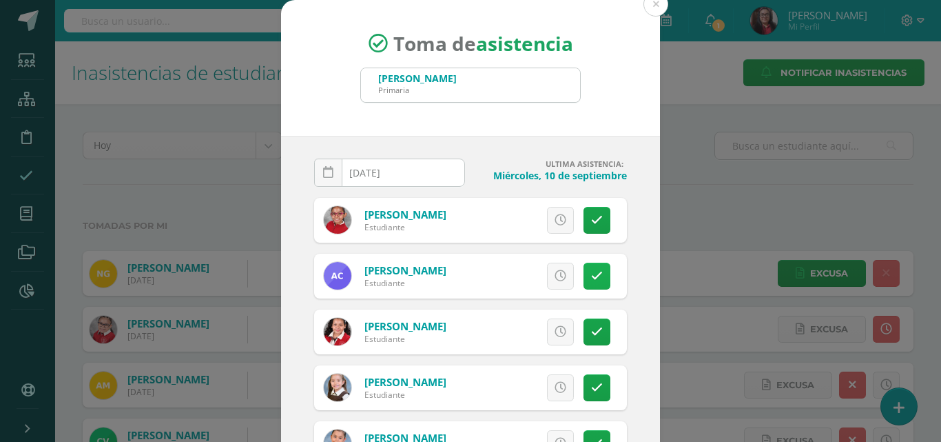
click at [591, 281] on icon at bounding box center [597, 276] width 12 height 12
click at [547, 275] on link "Excusa" at bounding box center [530, 276] width 88 height 27
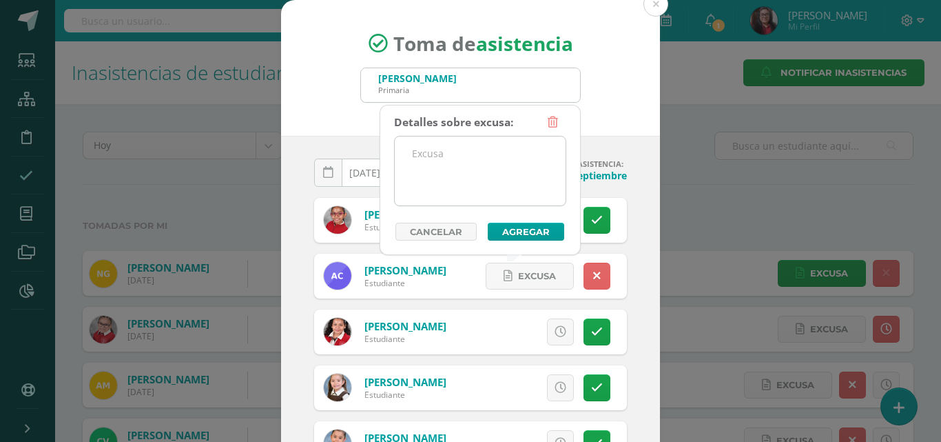
click at [500, 191] on textarea at bounding box center [480, 170] width 171 height 69
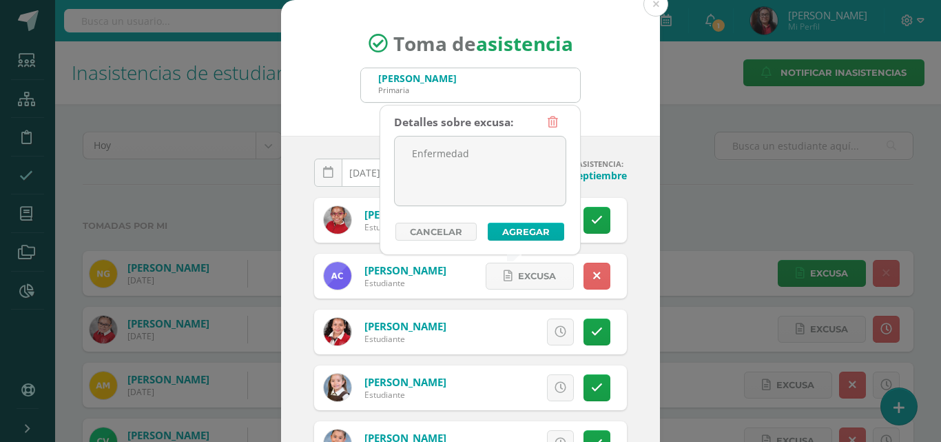
type textarea "Enfermedad"
click at [504, 231] on button "Agregar" at bounding box center [526, 232] width 76 height 18
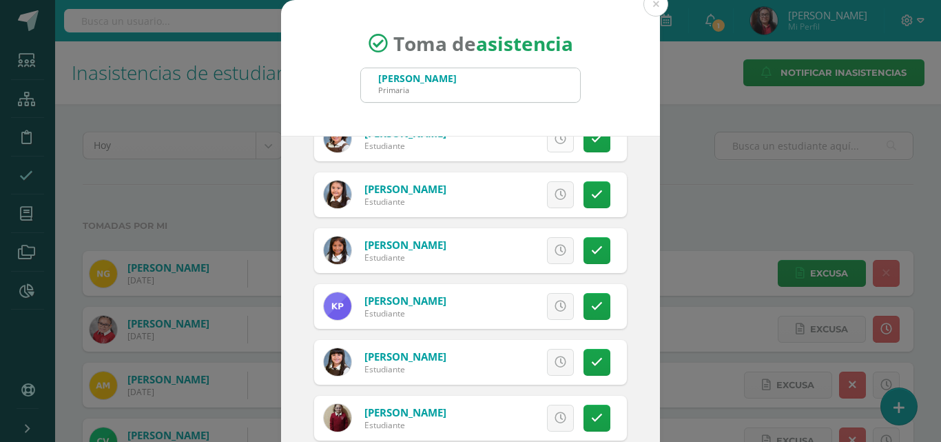
scroll to position [620, 0]
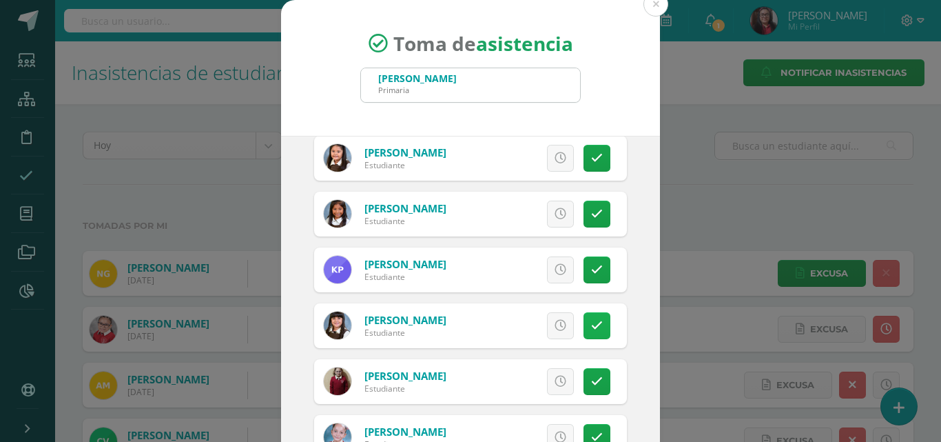
click at [591, 328] on icon at bounding box center [597, 326] width 12 height 12
click at [532, 322] on span "Excusa" at bounding box center [537, 325] width 38 height 25
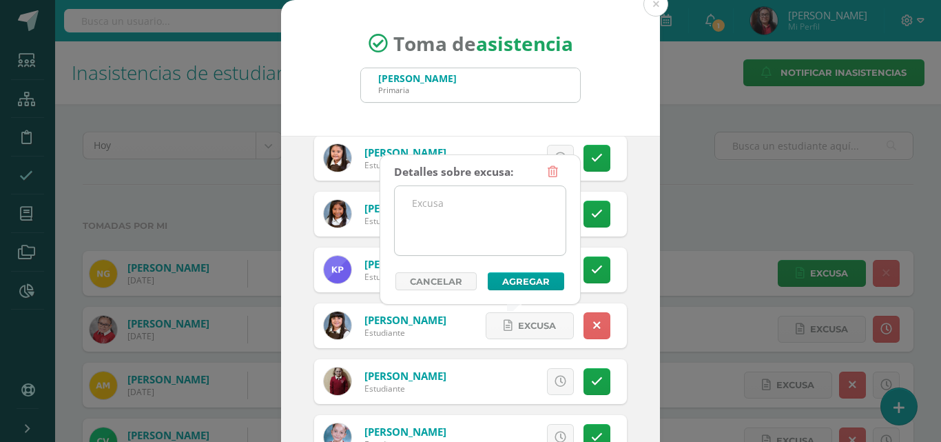
click at [500, 248] on textarea at bounding box center [480, 220] width 171 height 69
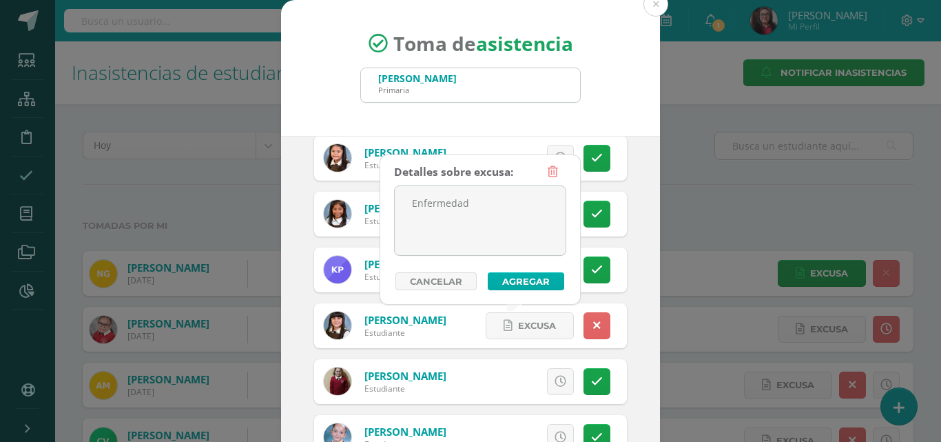
type textarea "Enfermedad"
click at [500, 285] on button "Agregar" at bounding box center [526, 281] width 76 height 18
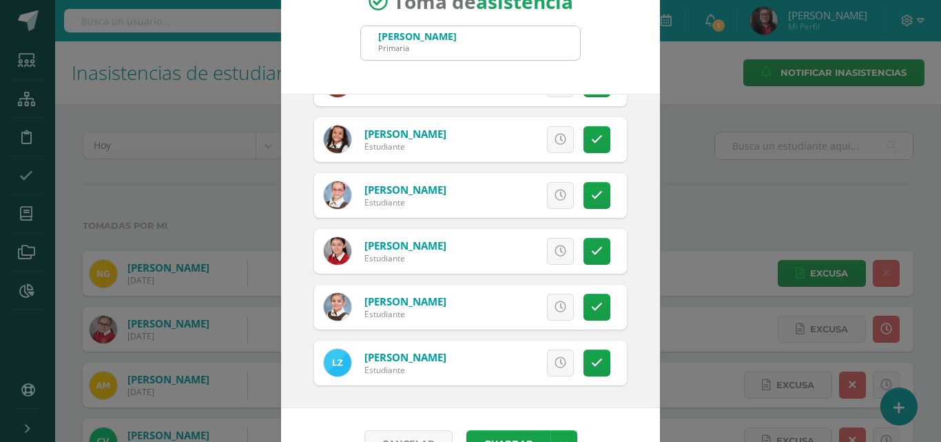
scroll to position [79, 0]
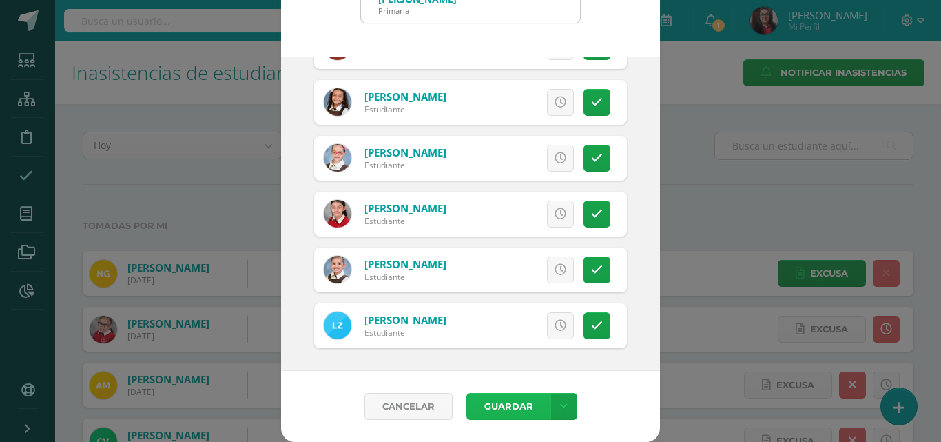
click at [490, 413] on button "Guardar" at bounding box center [509, 406] width 84 height 27
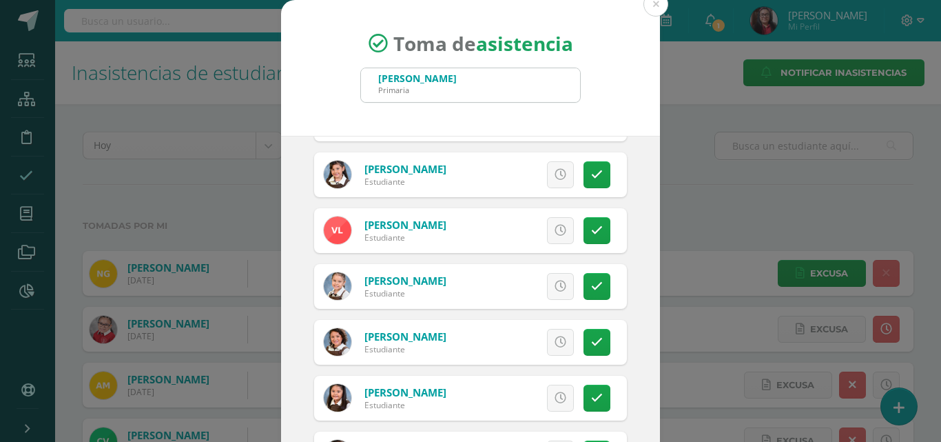
scroll to position [0, 0]
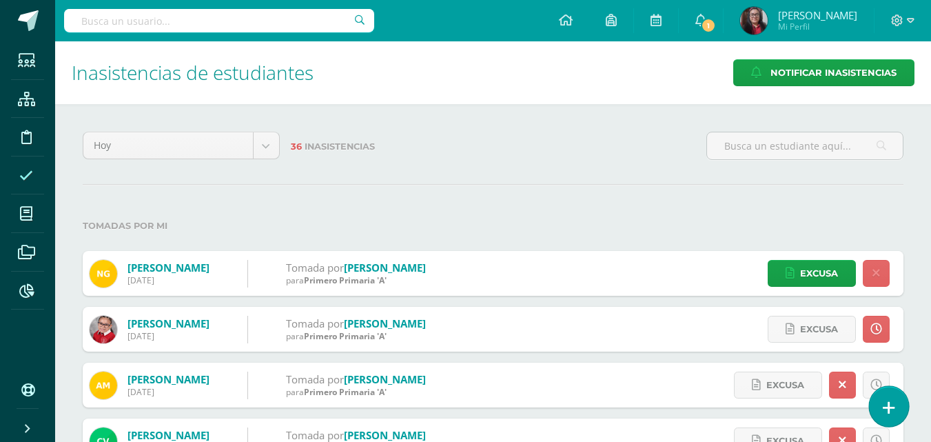
click at [881, 409] on link at bounding box center [888, 406] width 39 height 40
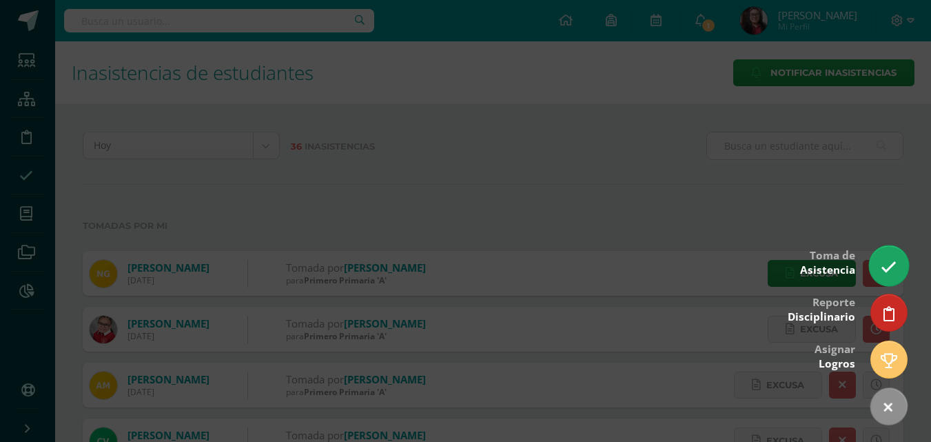
click at [892, 268] on icon at bounding box center [889, 267] width 16 height 16
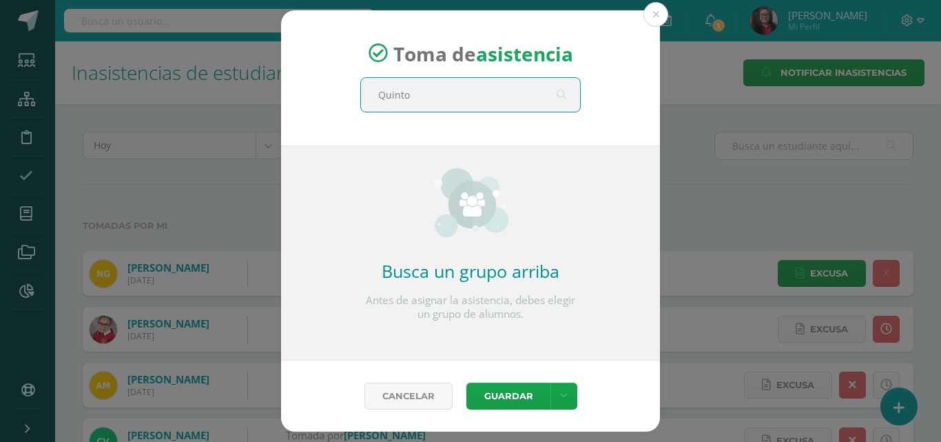
type input "Quinto"
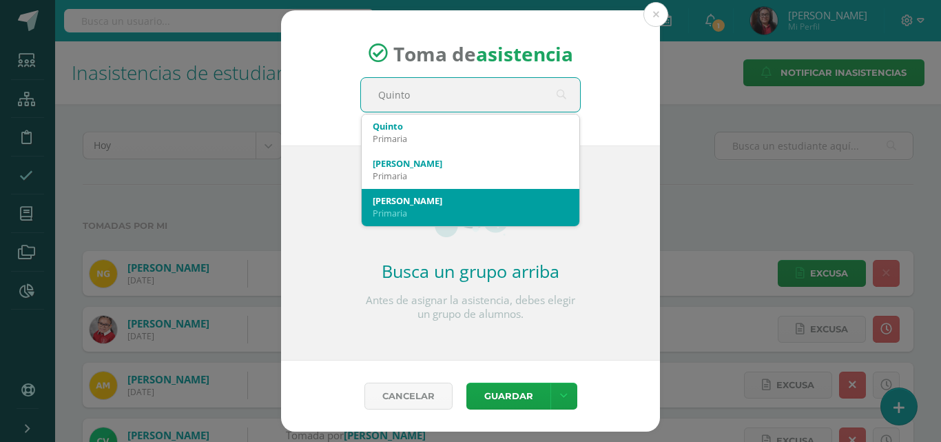
scroll to position [37, 0]
click at [515, 197] on div "[PERSON_NAME]" at bounding box center [471, 200] width 196 height 12
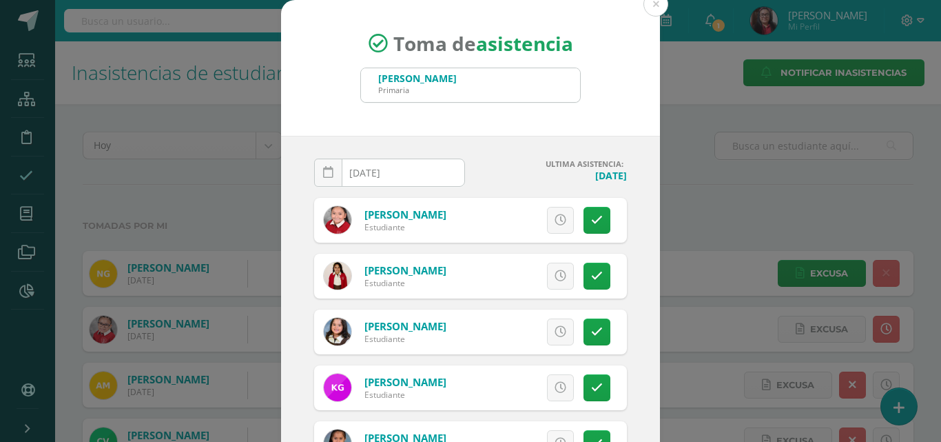
click at [404, 181] on input "[DATE]" at bounding box center [390, 172] width 150 height 27
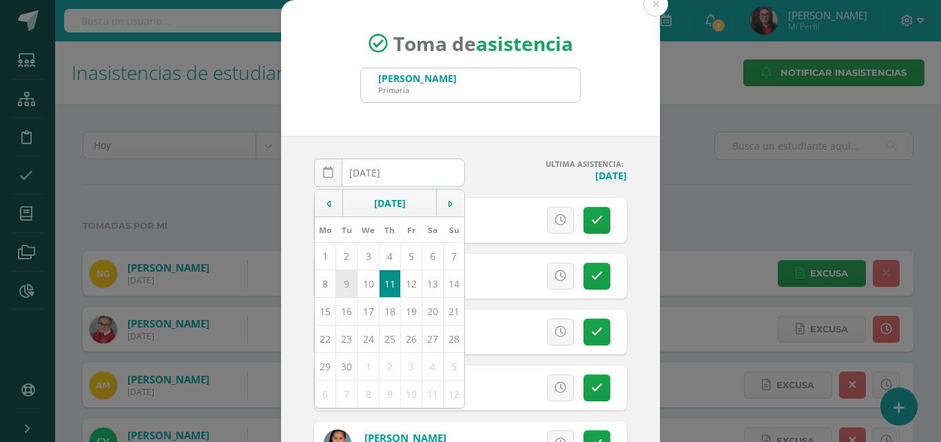
click at [342, 291] on td "9" at bounding box center [346, 283] width 21 height 28
type input "2025-09-09"
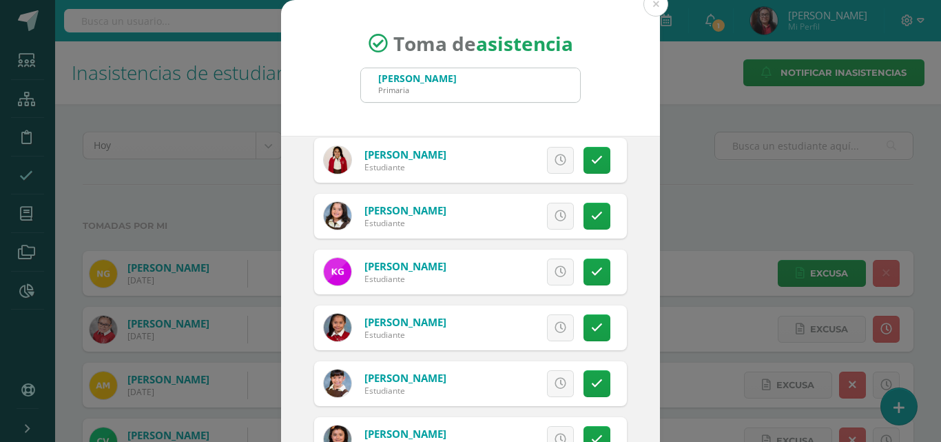
scroll to position [138, 0]
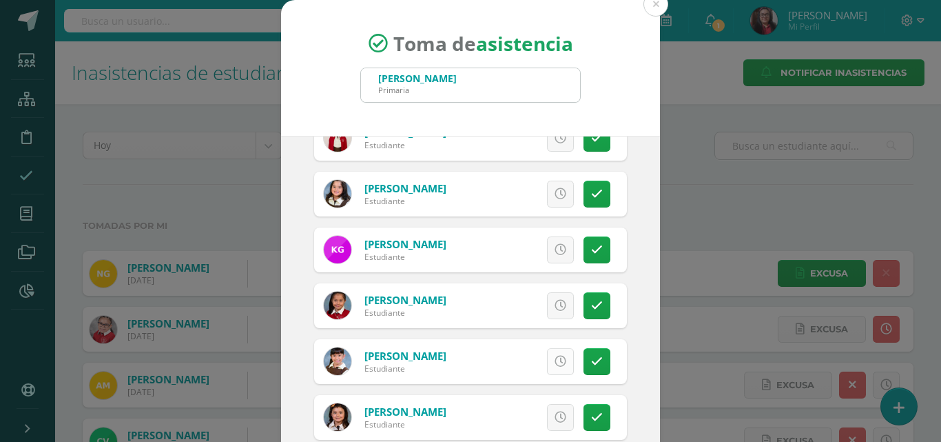
click at [555, 357] on icon at bounding box center [561, 362] width 12 height 12
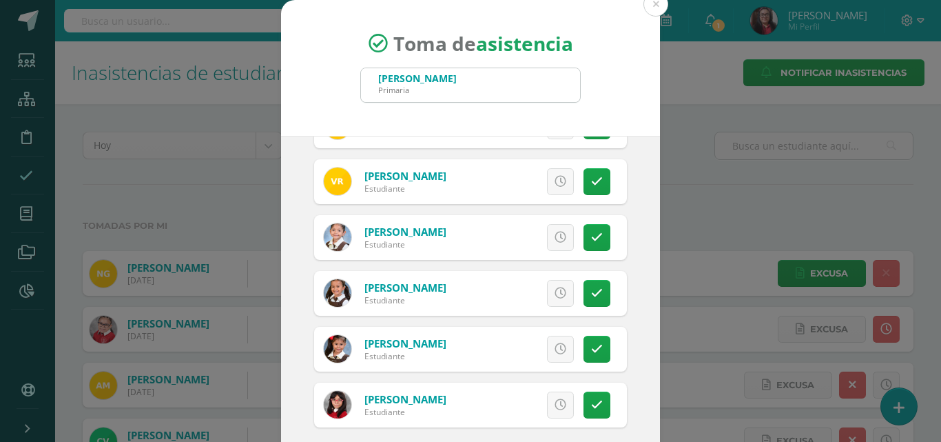
scroll to position [79, 0]
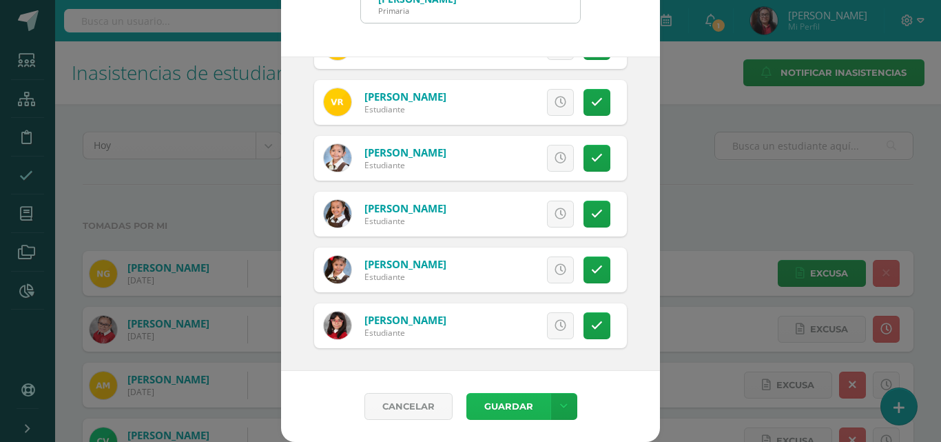
click at [511, 402] on button "Guardar" at bounding box center [509, 406] width 84 height 27
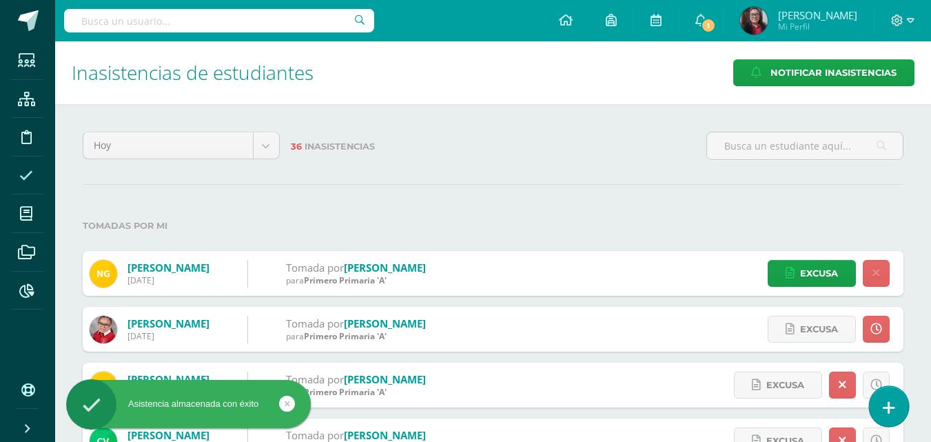
click at [880, 414] on link at bounding box center [888, 406] width 39 height 40
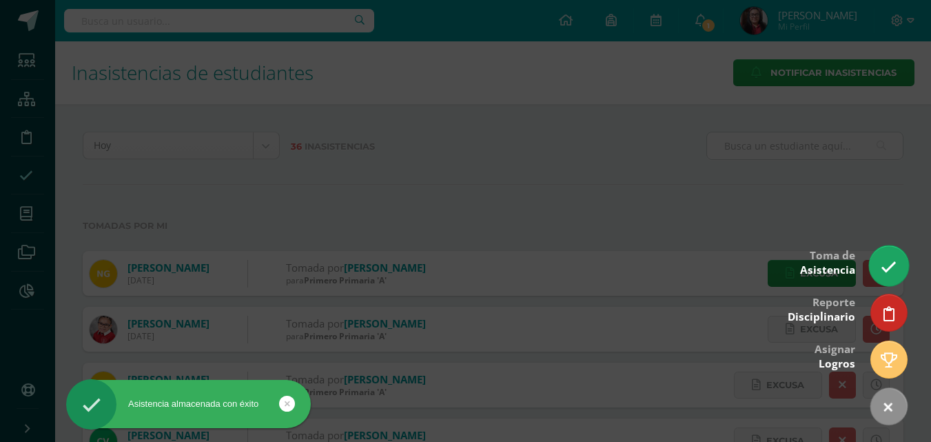
click at [881, 278] on link at bounding box center [888, 265] width 39 height 40
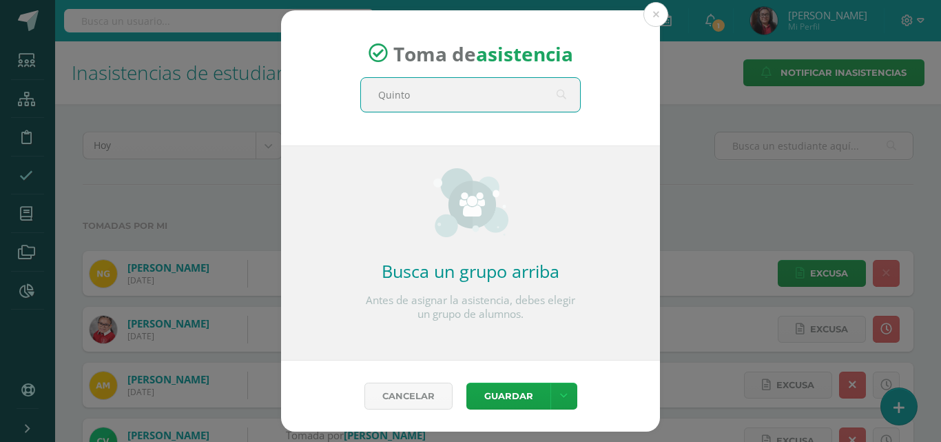
type input "Quinto"
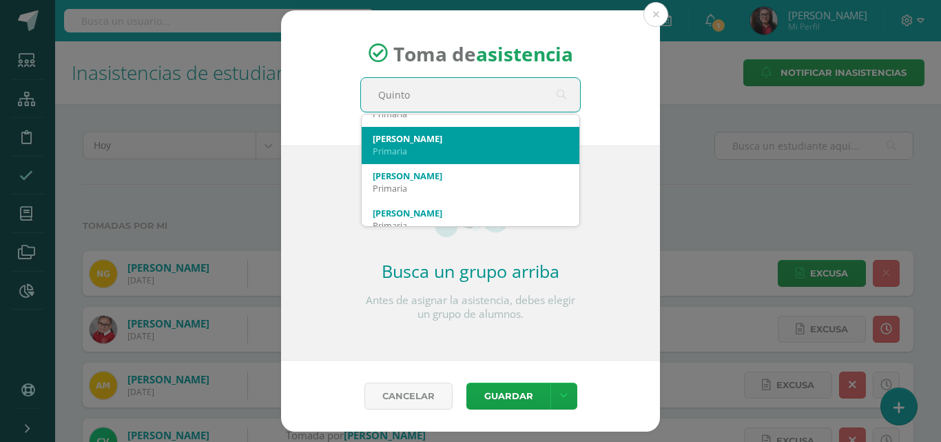
scroll to position [37, 0]
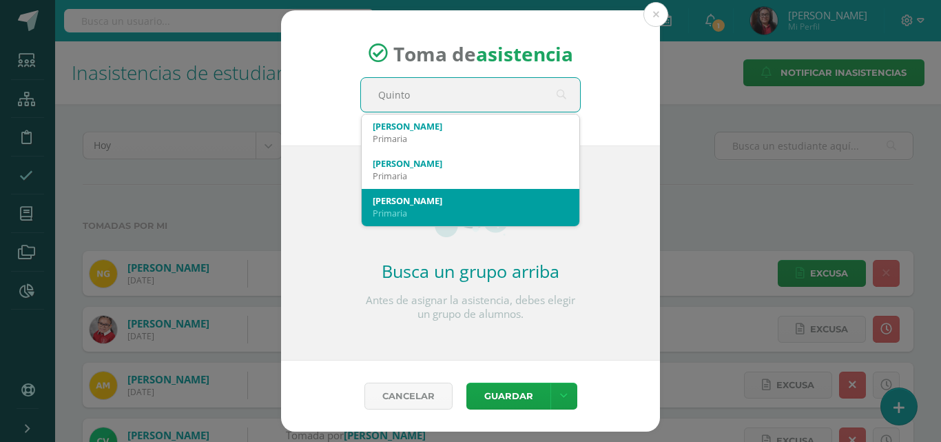
click at [493, 203] on div "[PERSON_NAME]" at bounding box center [471, 200] width 196 height 12
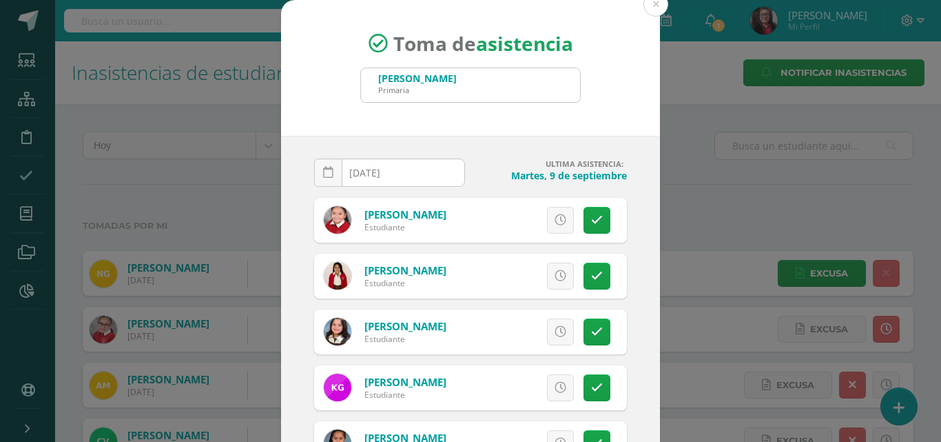
click at [430, 172] on input "[DATE]" at bounding box center [390, 172] width 150 height 27
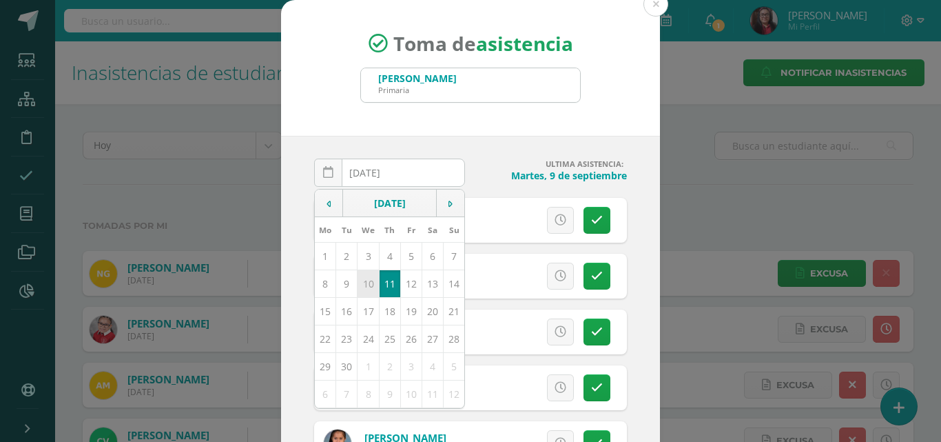
click at [367, 279] on td "10" at bounding box center [368, 283] width 21 height 28
type input "[DATE]"
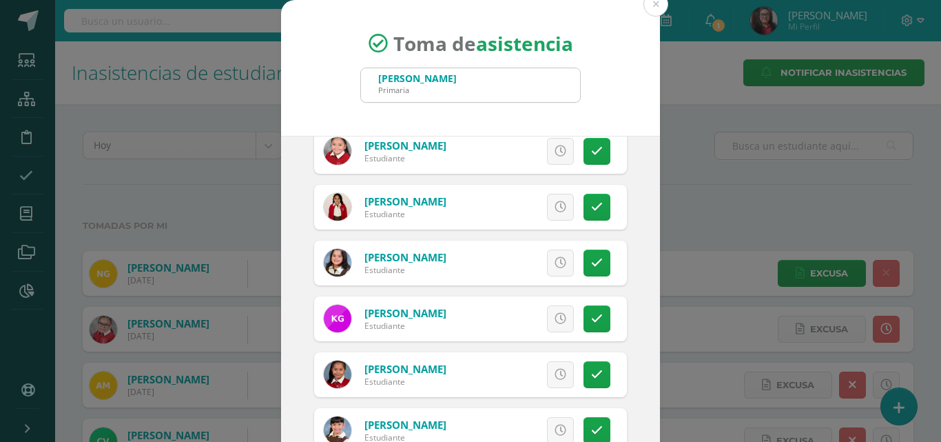
scroll to position [138, 0]
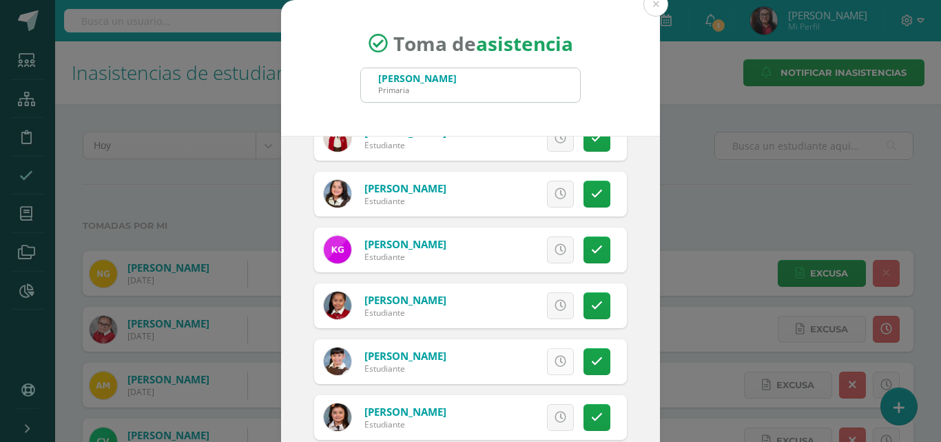
click at [555, 358] on icon at bounding box center [561, 362] width 12 height 12
click at [591, 417] on icon at bounding box center [597, 417] width 12 height 12
click at [531, 412] on span "Excusa" at bounding box center [537, 417] width 38 height 25
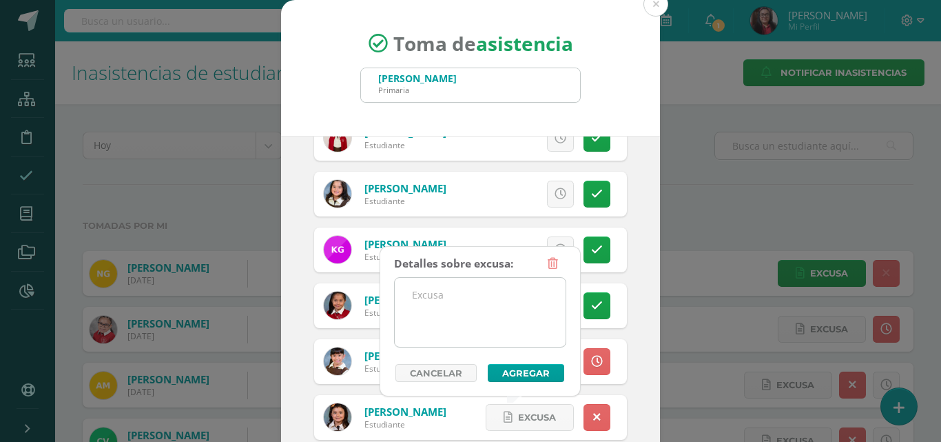
click at [510, 287] on textarea at bounding box center [480, 312] width 171 height 69
drag, startPoint x: 406, startPoint y: 290, endPoint x: 473, endPoint y: 282, distance: 68.0
click at [473, 282] on textarea "Deporte" at bounding box center [480, 312] width 171 height 69
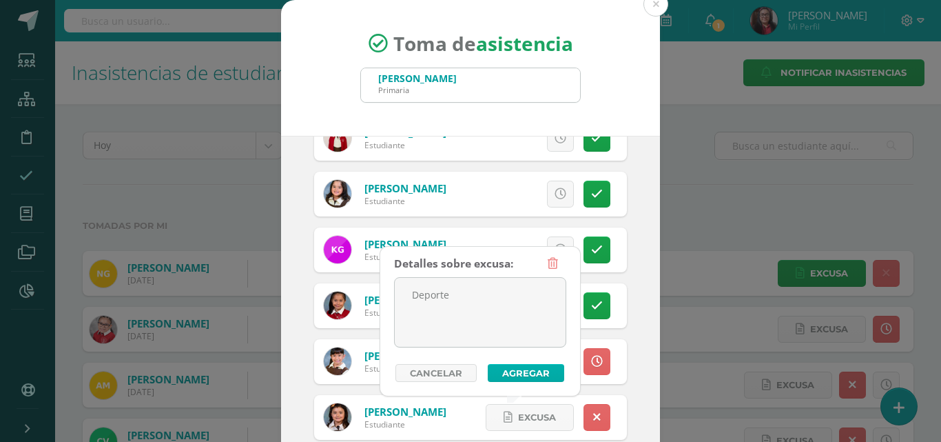
type textarea "Deporte"
click at [506, 372] on button "Agregar" at bounding box center [526, 373] width 76 height 18
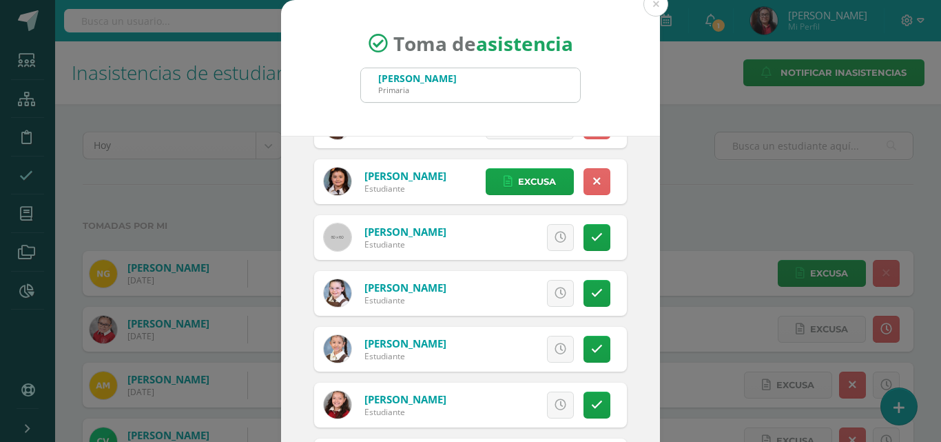
scroll to position [413, 0]
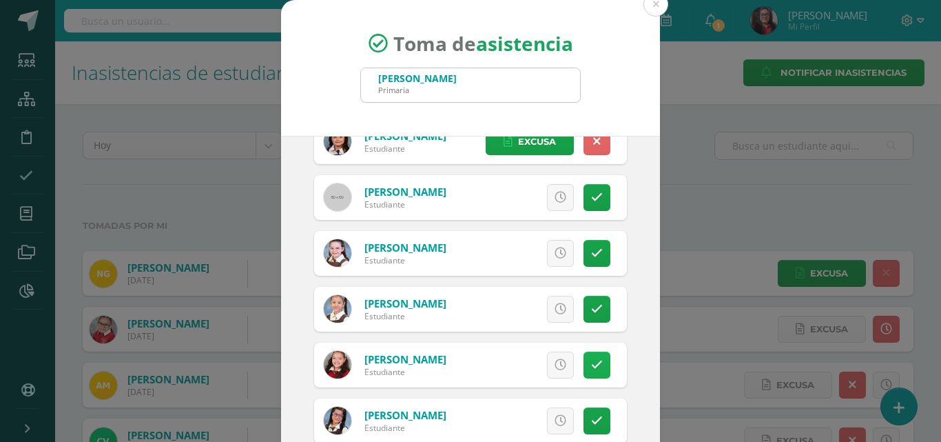
click at [591, 364] on icon at bounding box center [597, 365] width 12 height 12
click at [540, 364] on span "Excusa" at bounding box center [537, 364] width 38 height 25
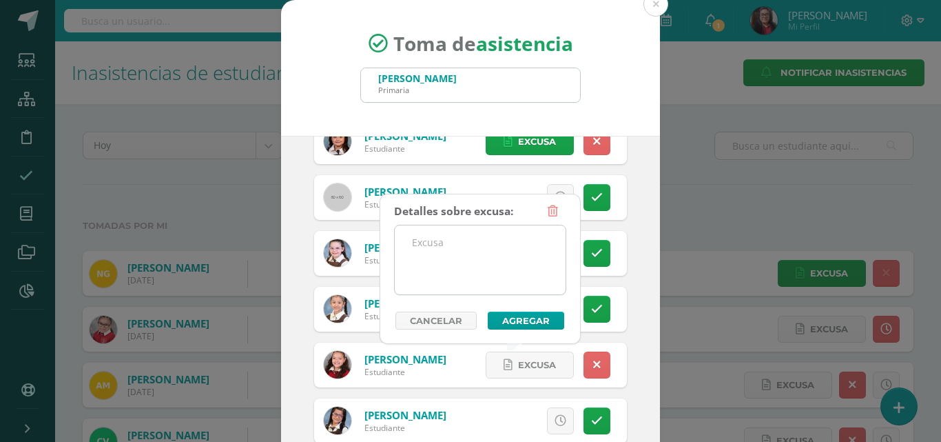
click at [489, 286] on textarea at bounding box center [480, 259] width 171 height 69
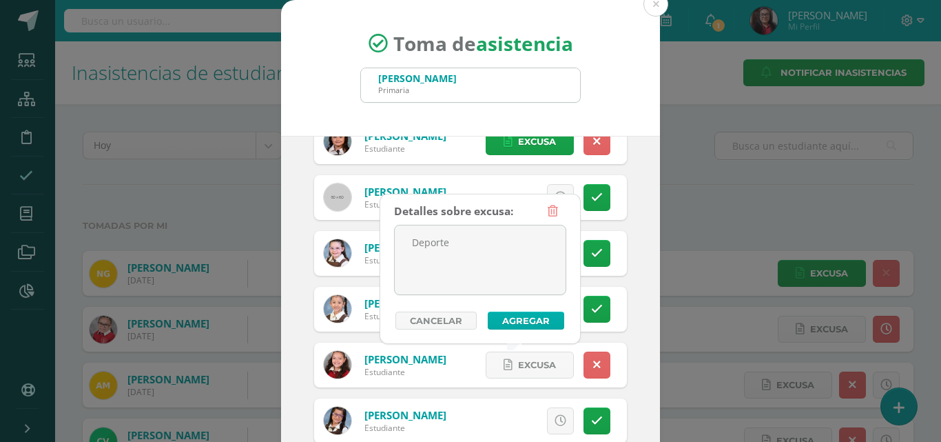
type textarea "Deporte"
click at [506, 323] on button "Agregar" at bounding box center [526, 320] width 76 height 18
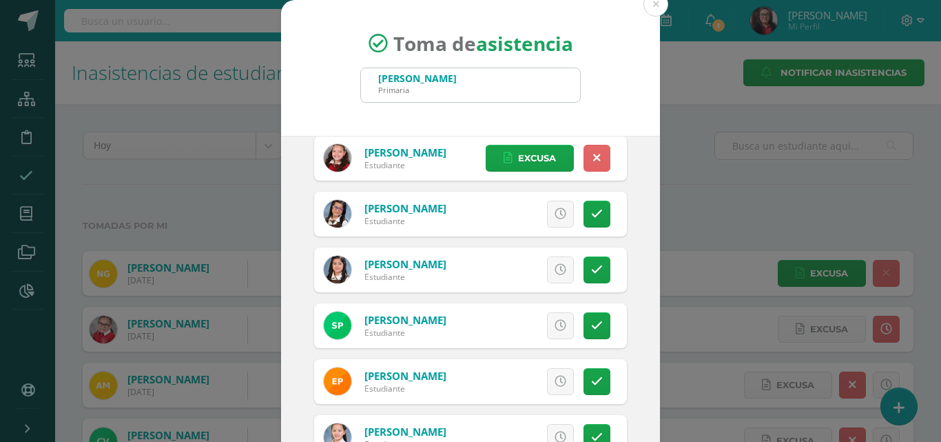
scroll to position [689, 0]
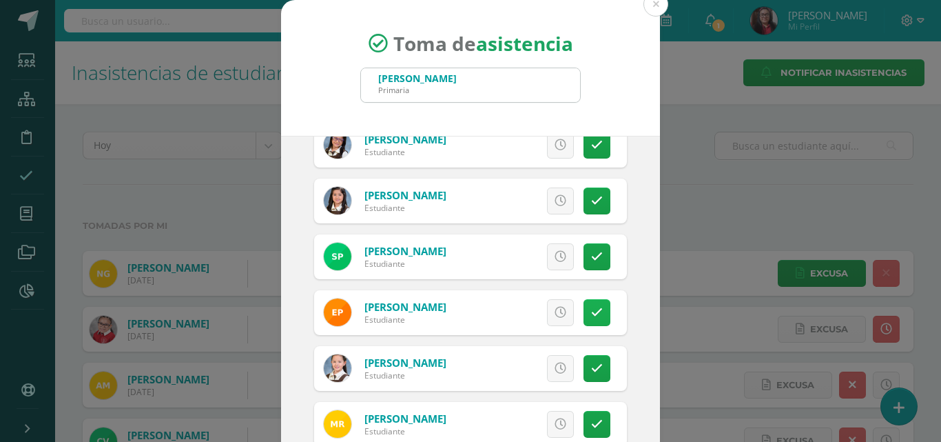
click at [591, 314] on icon at bounding box center [597, 313] width 12 height 12
click at [538, 309] on span "Excusa" at bounding box center [537, 312] width 38 height 25
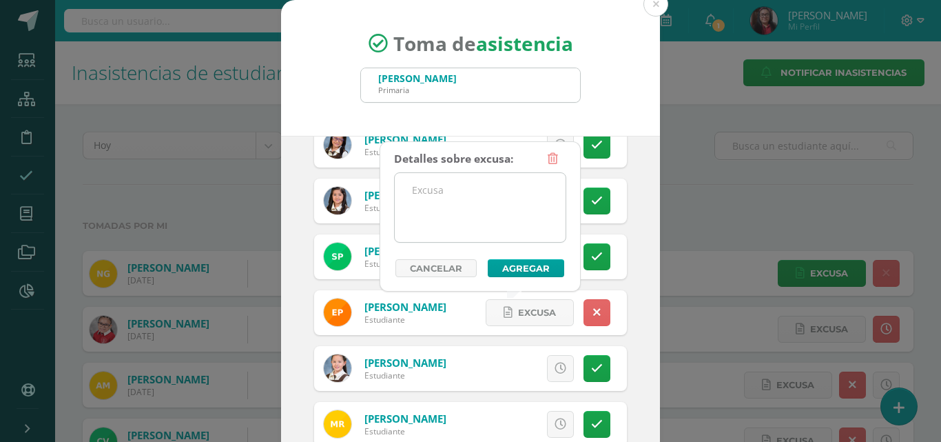
click at [482, 224] on textarea at bounding box center [480, 207] width 171 height 69
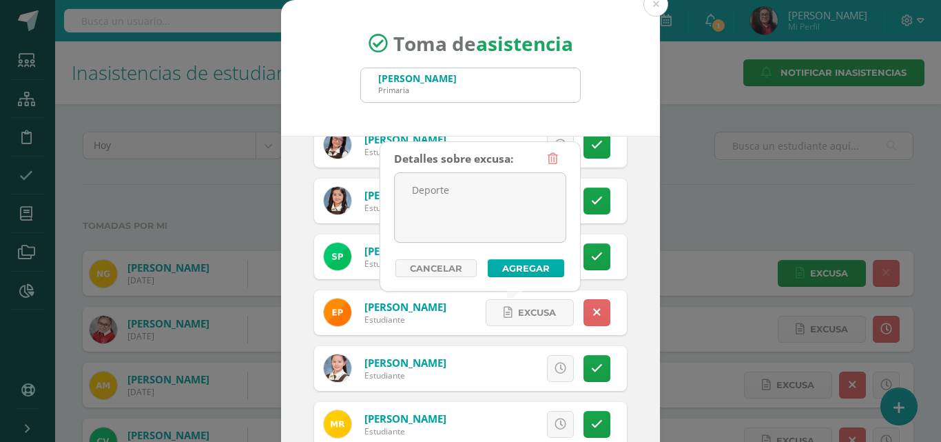
type textarea "Deporte"
click at [509, 267] on button "Agregar" at bounding box center [526, 268] width 76 height 18
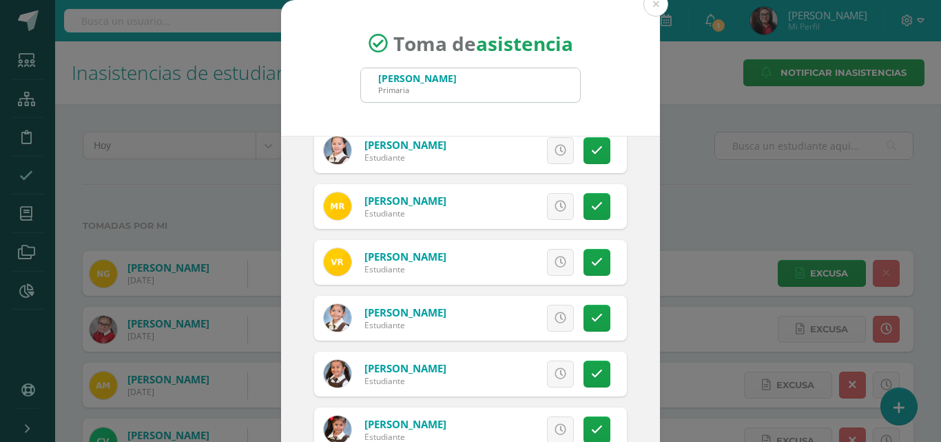
scroll to position [965, 0]
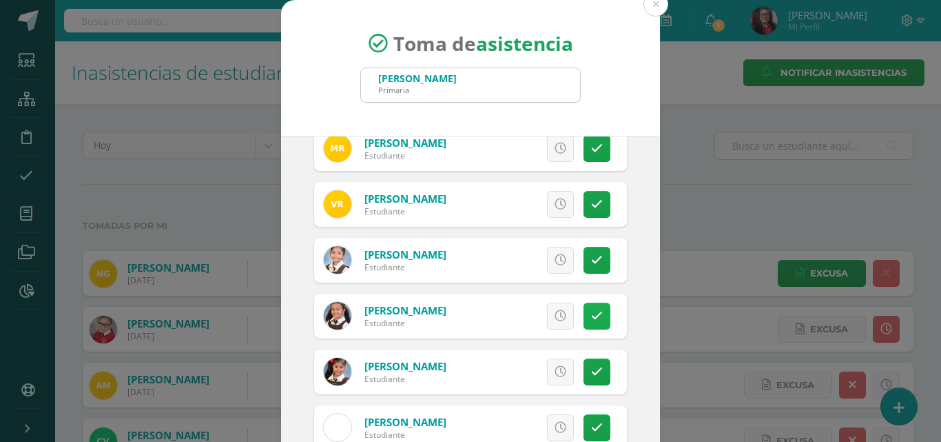
click at [591, 318] on icon at bounding box center [597, 316] width 12 height 12
click at [529, 316] on span "Excusa" at bounding box center [537, 315] width 38 height 25
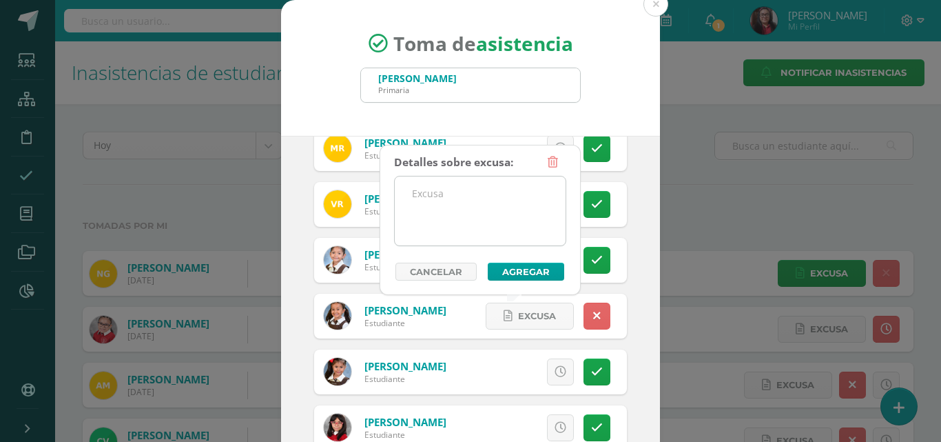
click at [493, 232] on textarea at bounding box center [480, 210] width 171 height 69
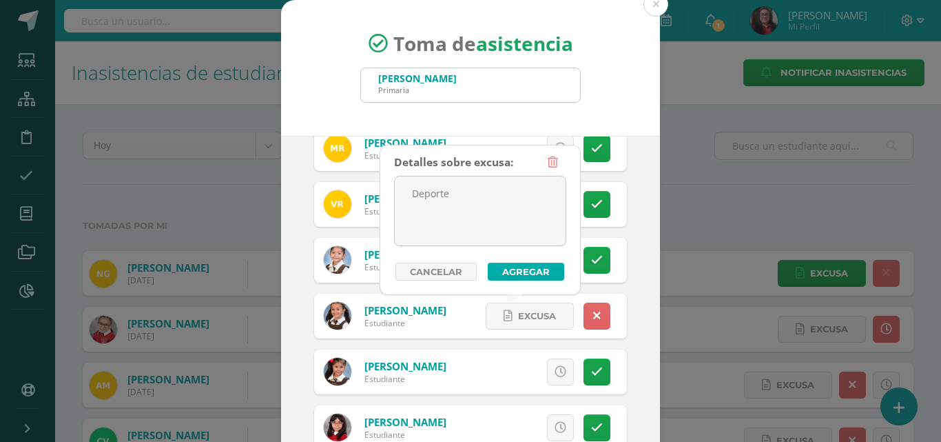
type textarea "Deporte"
click at [512, 272] on button "Agregar" at bounding box center [526, 272] width 76 height 18
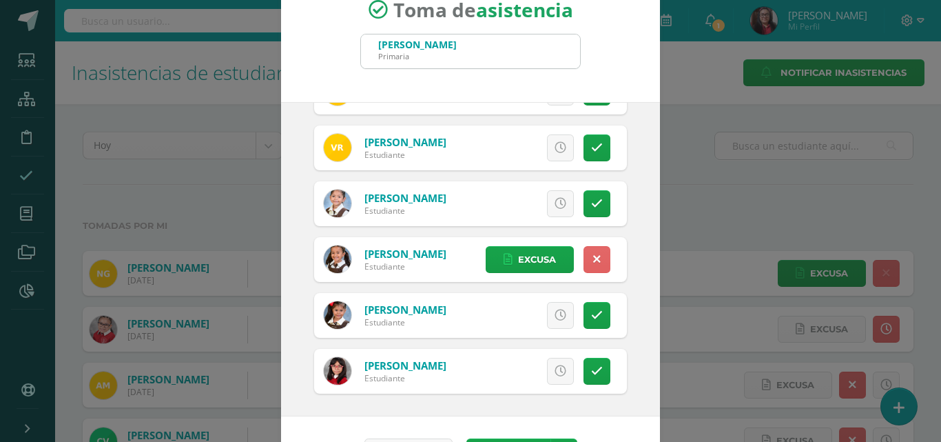
scroll to position [79, 0]
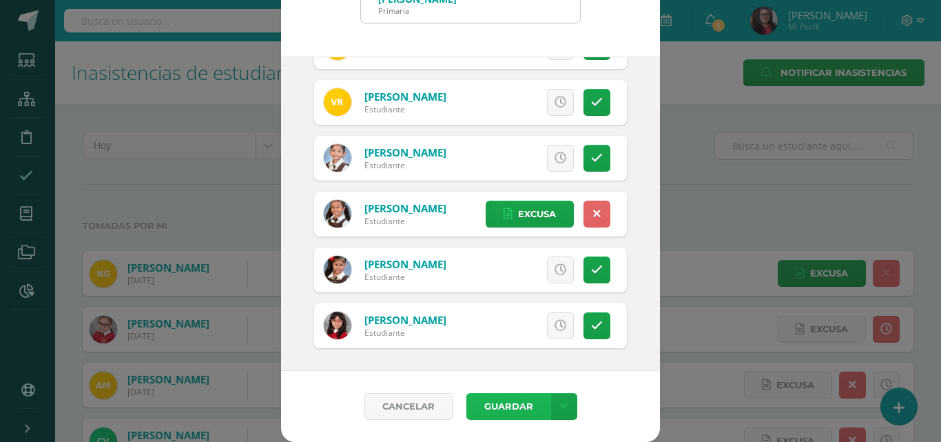
click at [502, 402] on button "Guardar" at bounding box center [509, 406] width 84 height 27
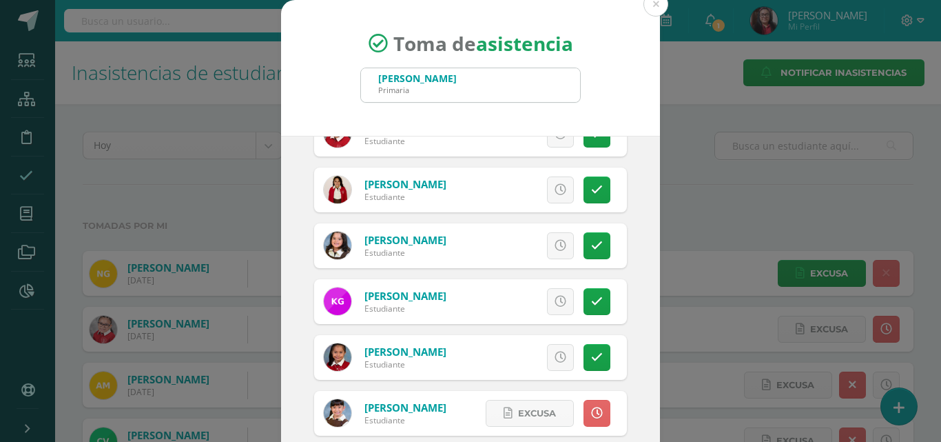
scroll to position [0, 0]
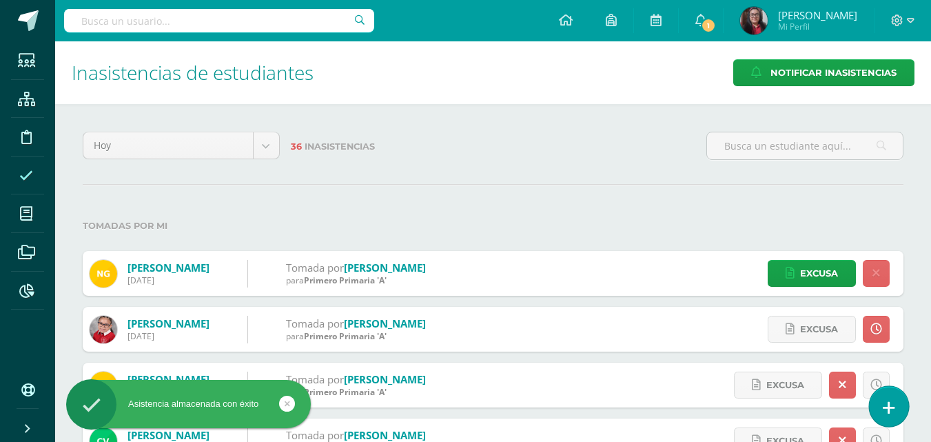
click at [883, 405] on icon at bounding box center [889, 408] width 12 height 16
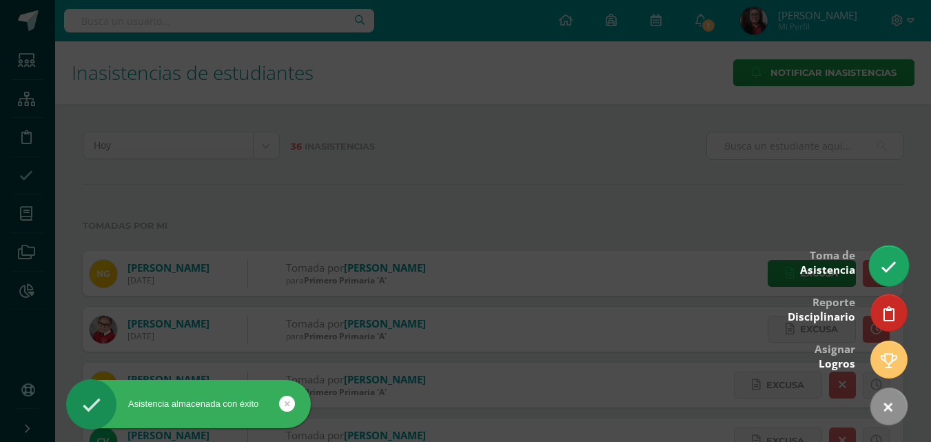
click at [893, 276] on link at bounding box center [888, 265] width 39 height 40
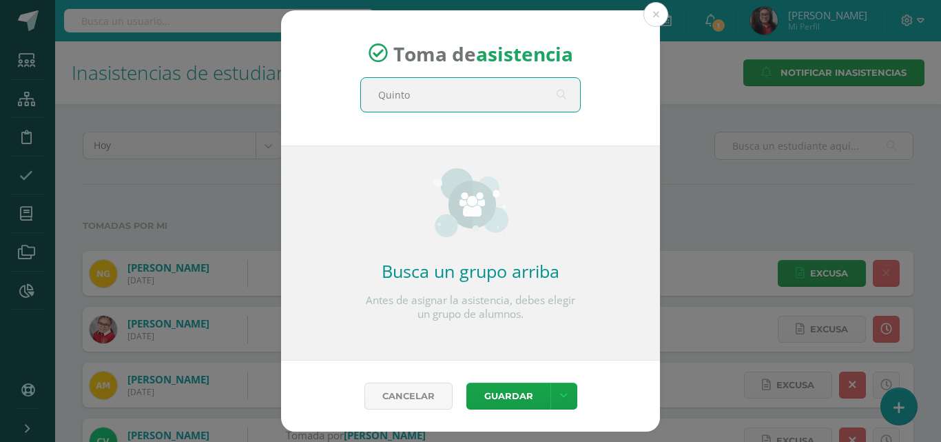
type input "Quinto"
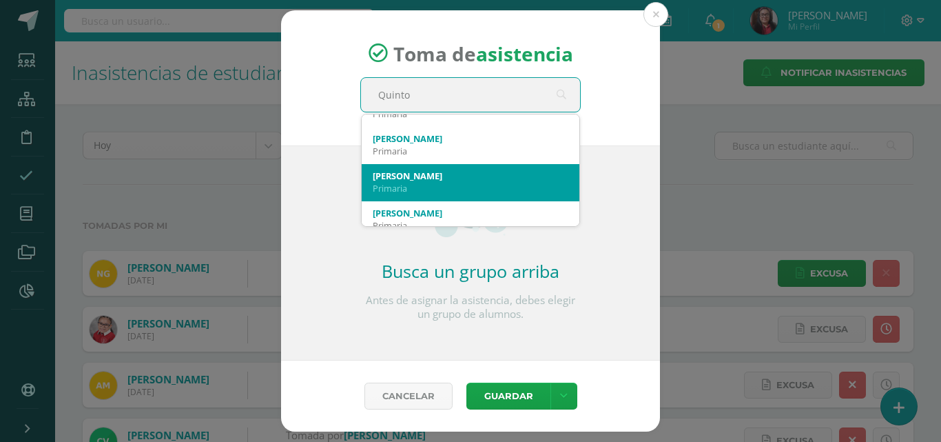
scroll to position [37, 0]
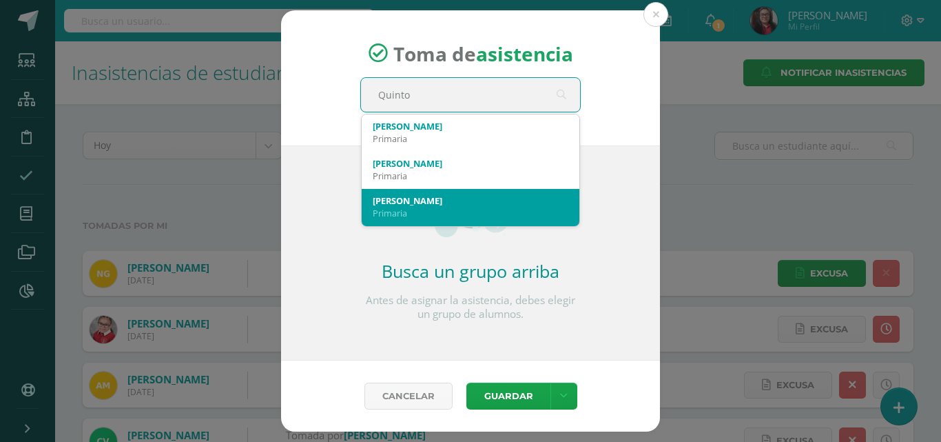
click at [495, 201] on div "[PERSON_NAME]" at bounding box center [471, 200] width 196 height 12
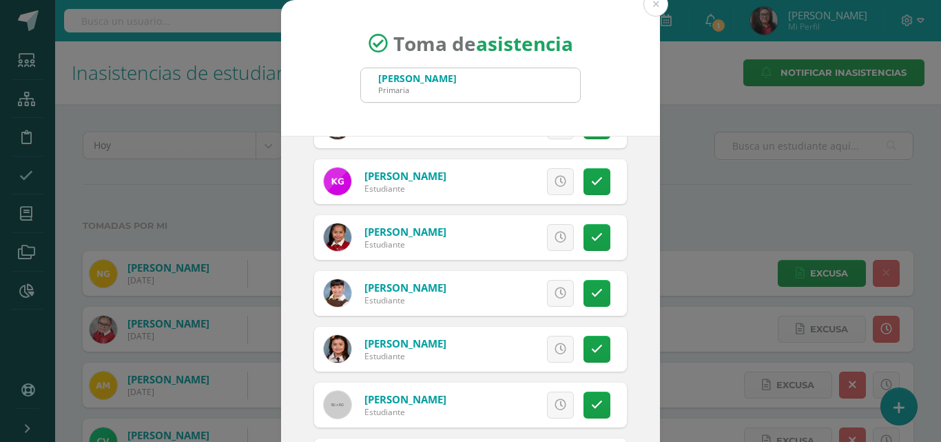
scroll to position [207, 0]
click at [591, 345] on icon at bounding box center [597, 348] width 12 height 12
click at [532, 349] on span "Excusa" at bounding box center [537, 348] width 38 height 25
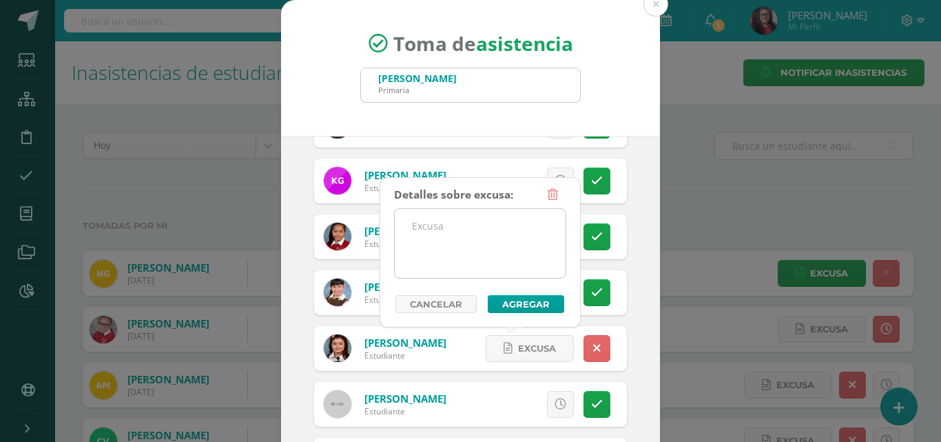
click at [487, 252] on textarea at bounding box center [480, 243] width 171 height 69
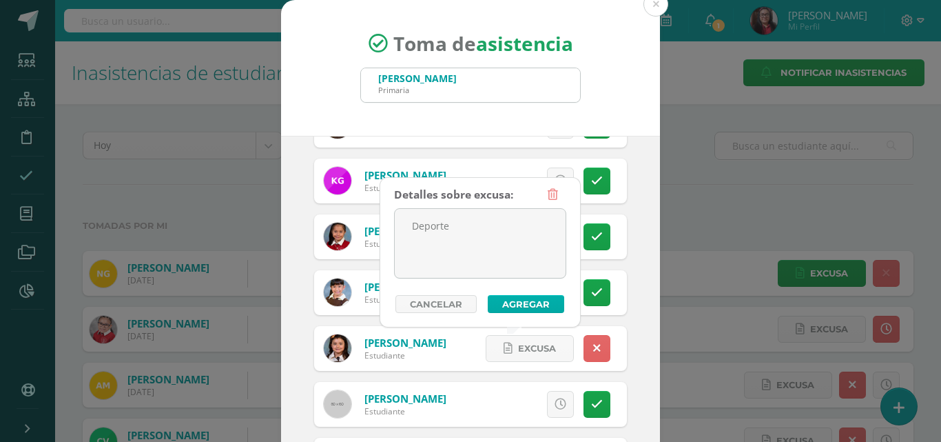
type textarea "Deporte"
click at [512, 307] on button "Agregar" at bounding box center [526, 304] width 76 height 18
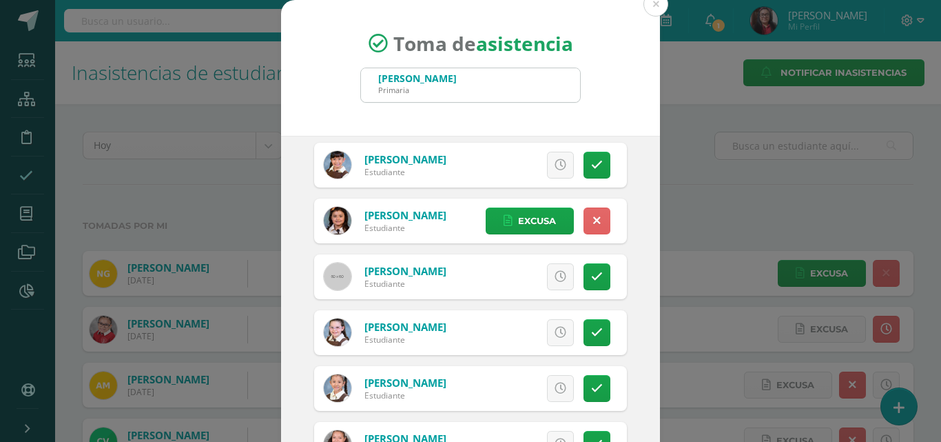
scroll to position [345, 0]
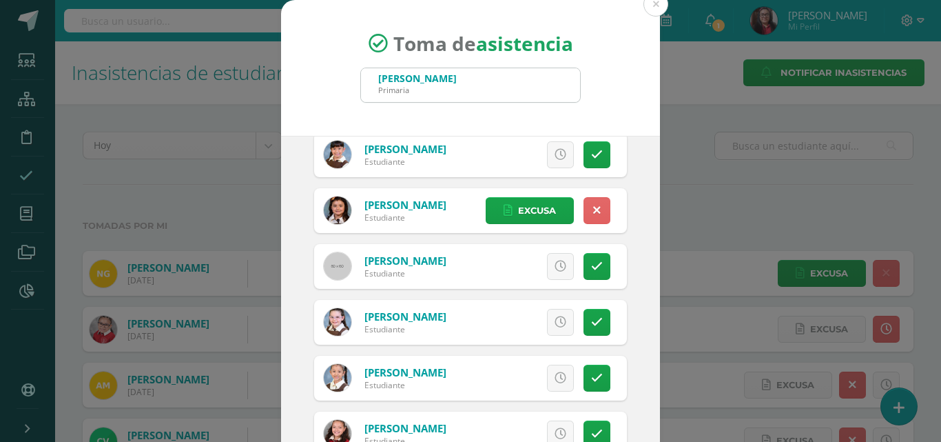
click at [555, 319] on icon at bounding box center [561, 322] width 12 height 12
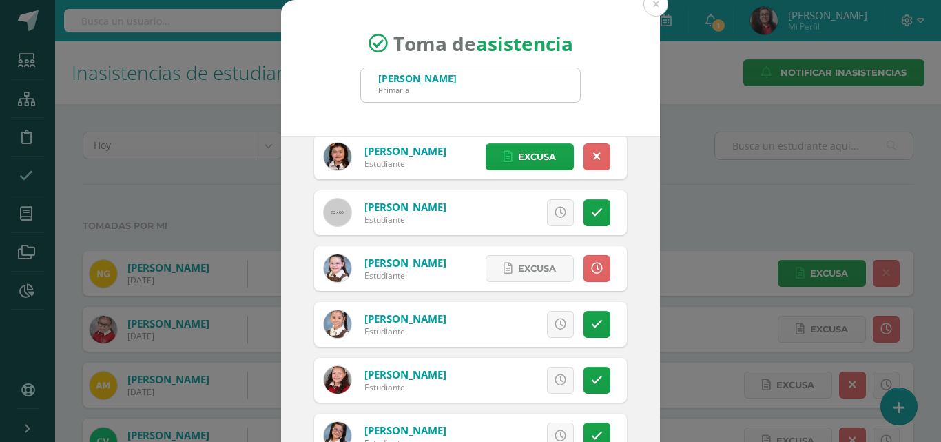
scroll to position [482, 0]
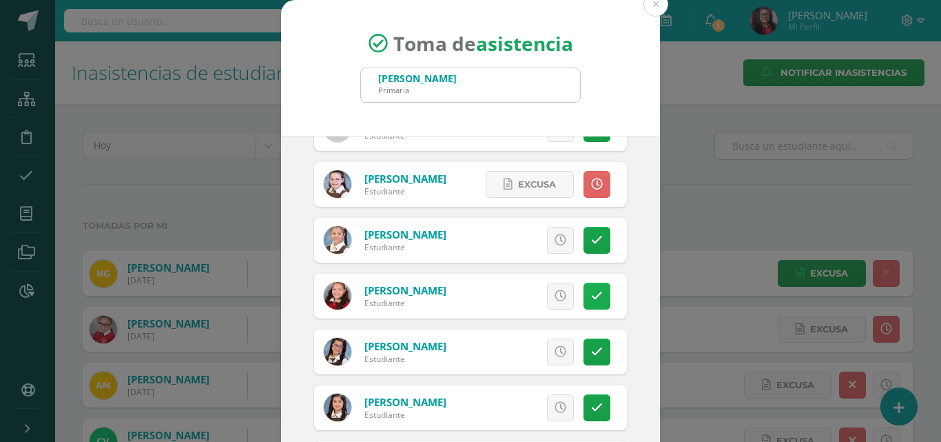
click at [584, 303] on link at bounding box center [597, 296] width 27 height 27
click at [532, 297] on span "Excusa" at bounding box center [537, 295] width 38 height 25
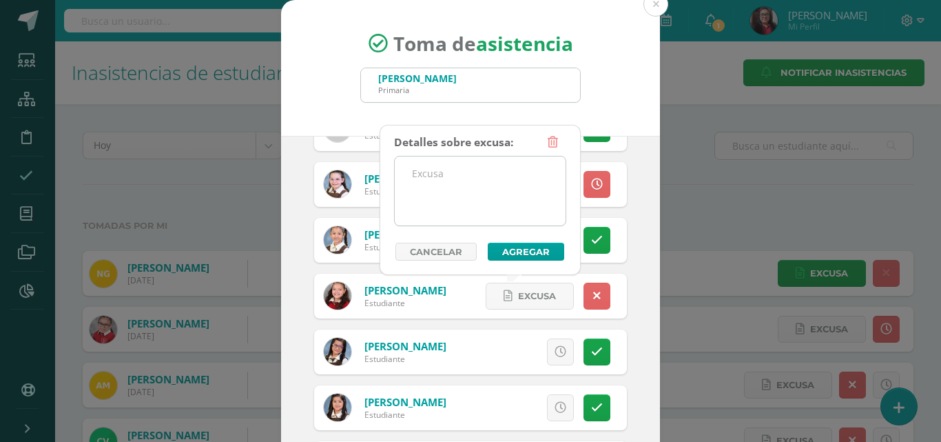
click at [490, 205] on textarea at bounding box center [480, 190] width 171 height 69
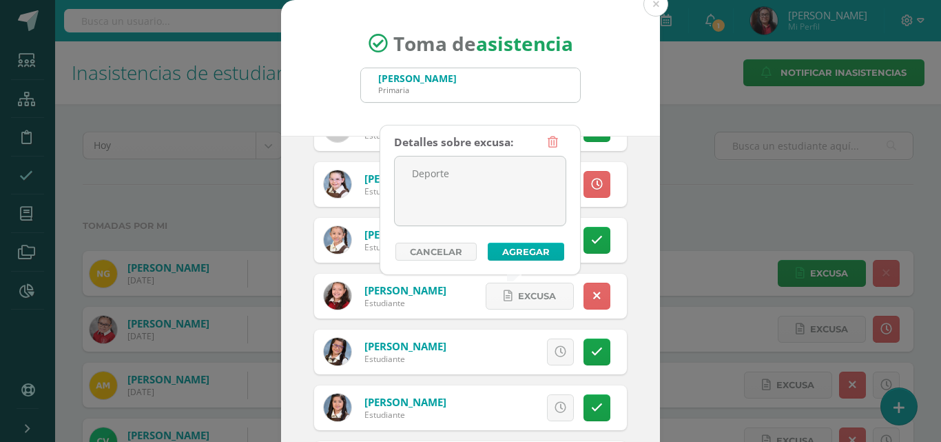
type textarea "Deporte"
click at [513, 258] on button "Agregar" at bounding box center [526, 252] width 76 height 18
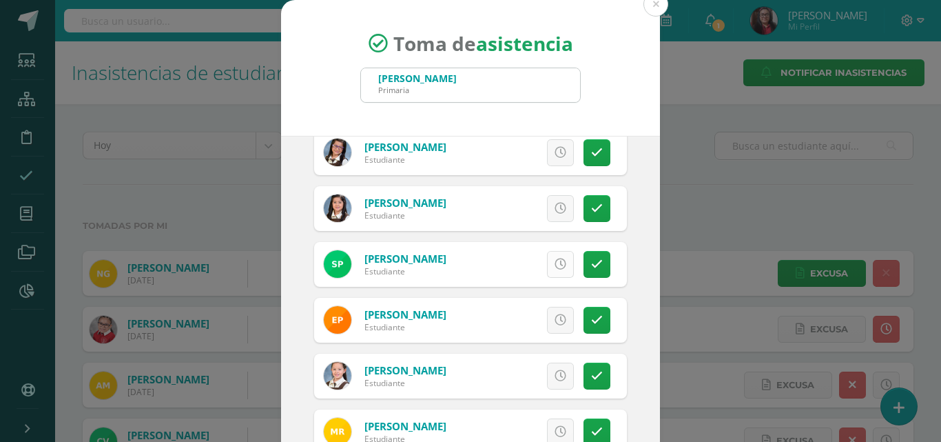
scroll to position [689, 0]
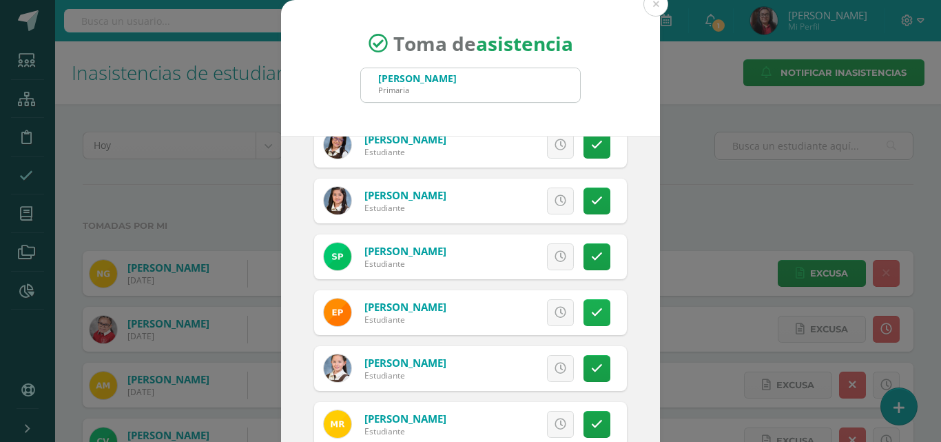
click at [591, 317] on icon at bounding box center [597, 313] width 12 height 12
click at [526, 312] on span "Excusa" at bounding box center [537, 312] width 38 height 25
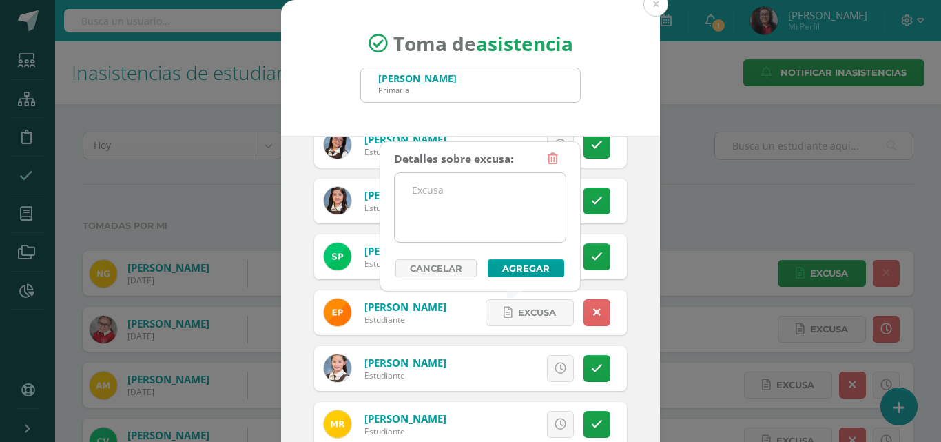
click at [500, 222] on textarea at bounding box center [480, 207] width 171 height 69
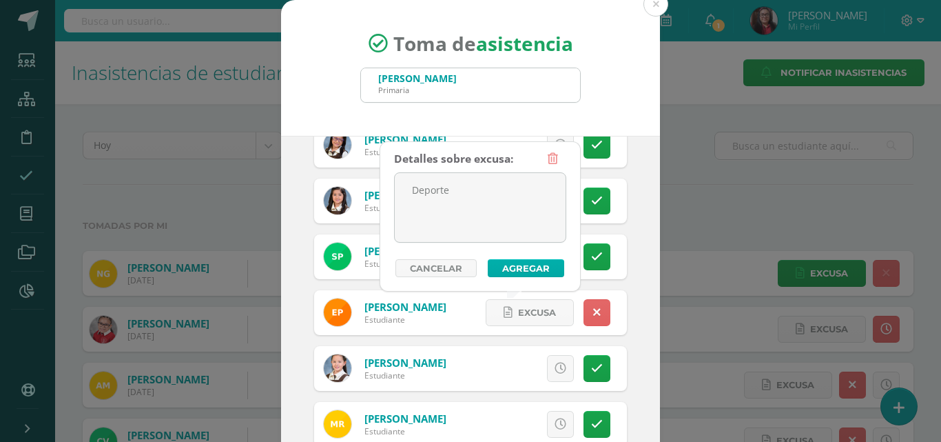
type textarea "Deporte"
click at [509, 266] on button "Agregar" at bounding box center [526, 268] width 76 height 18
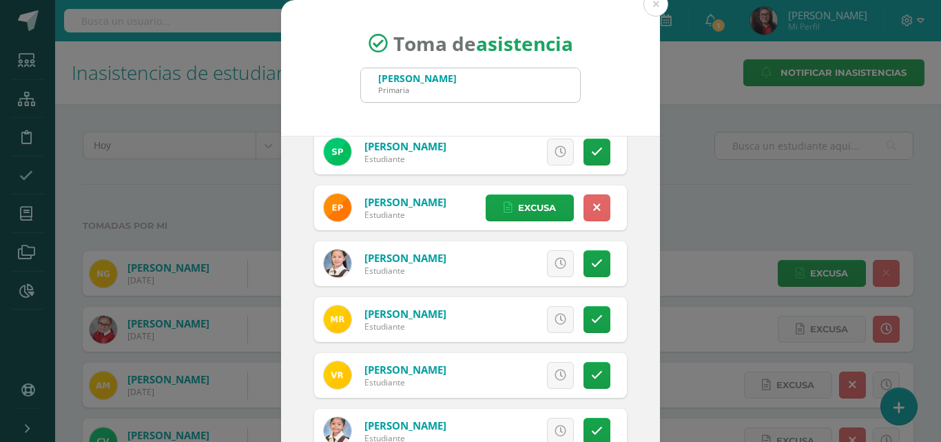
scroll to position [988, 0]
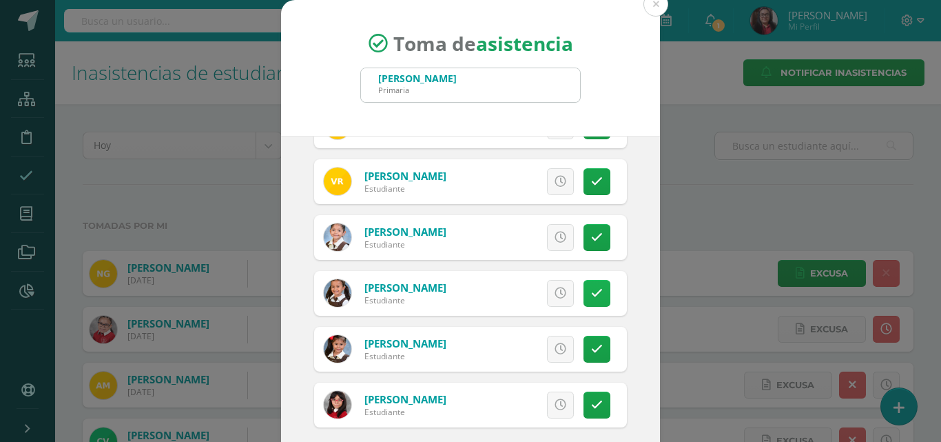
click at [591, 296] on icon at bounding box center [597, 293] width 12 height 12
click at [535, 296] on span "Excusa" at bounding box center [537, 292] width 38 height 25
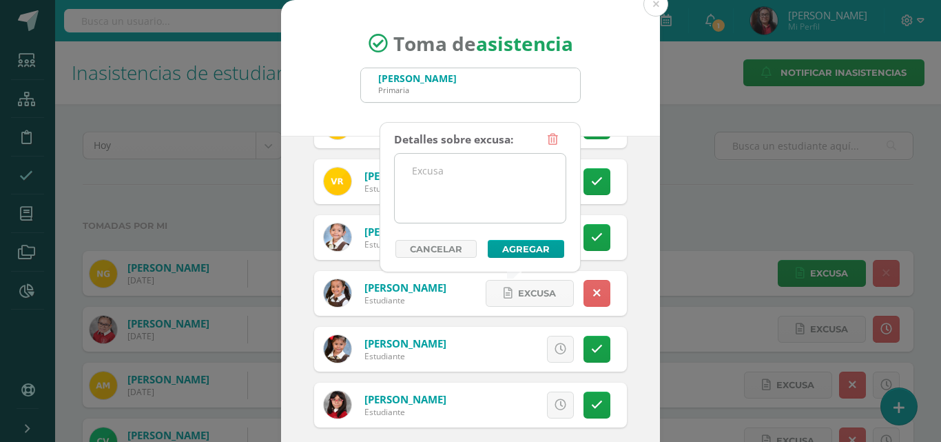
click at [505, 211] on textarea at bounding box center [480, 188] width 171 height 69
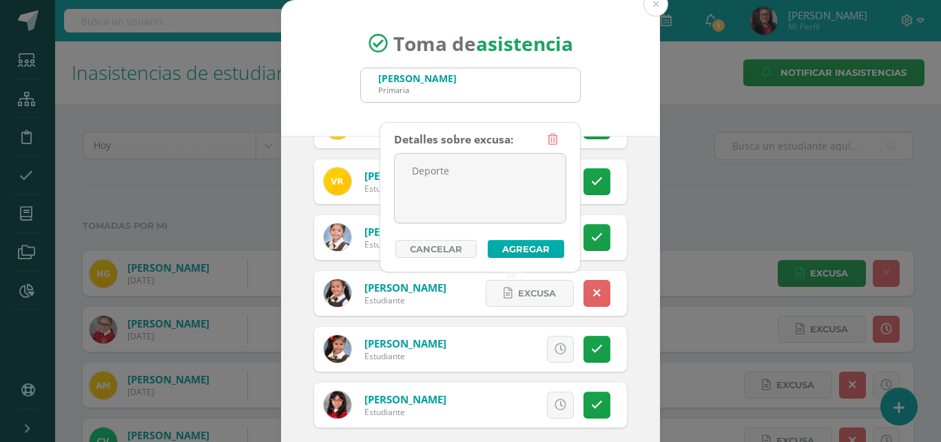
type textarea "Deporte"
click at [510, 243] on button "Agregar" at bounding box center [526, 249] width 76 height 18
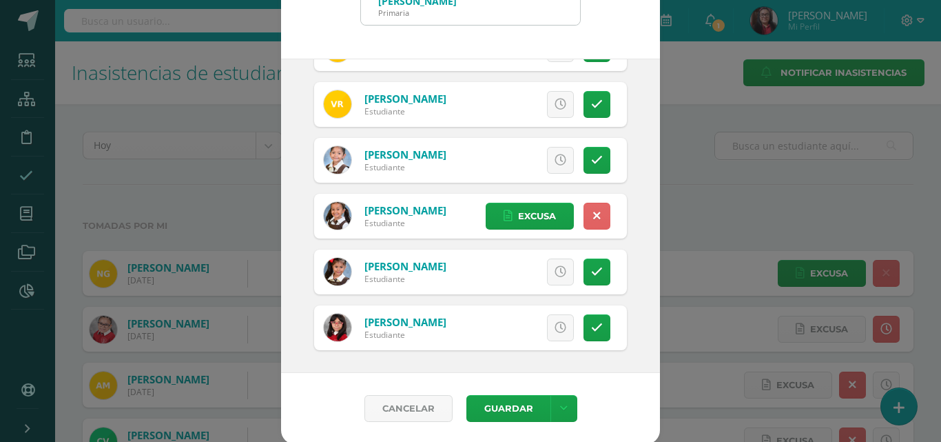
scroll to position [79, 0]
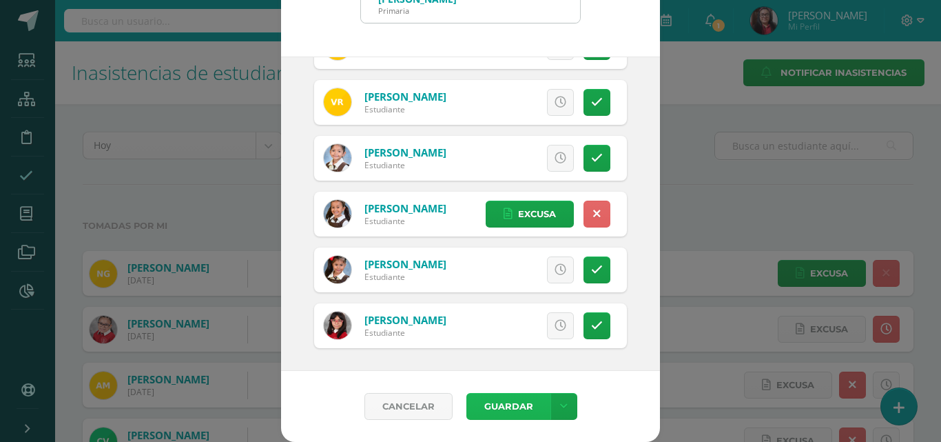
click at [501, 410] on button "Guardar" at bounding box center [509, 406] width 84 height 27
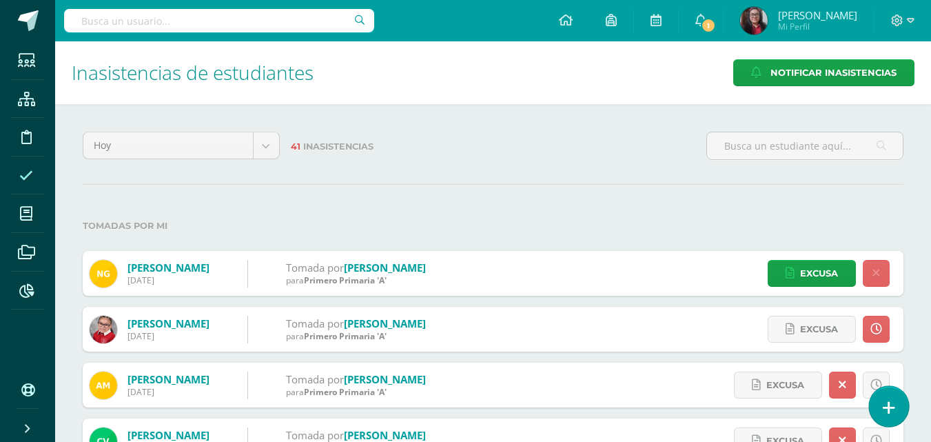
click at [885, 409] on icon at bounding box center [889, 408] width 12 height 16
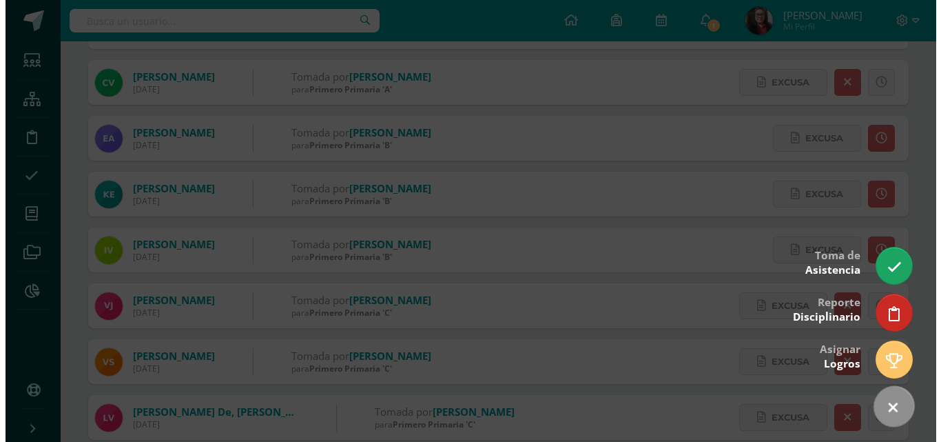
scroll to position [386, 0]
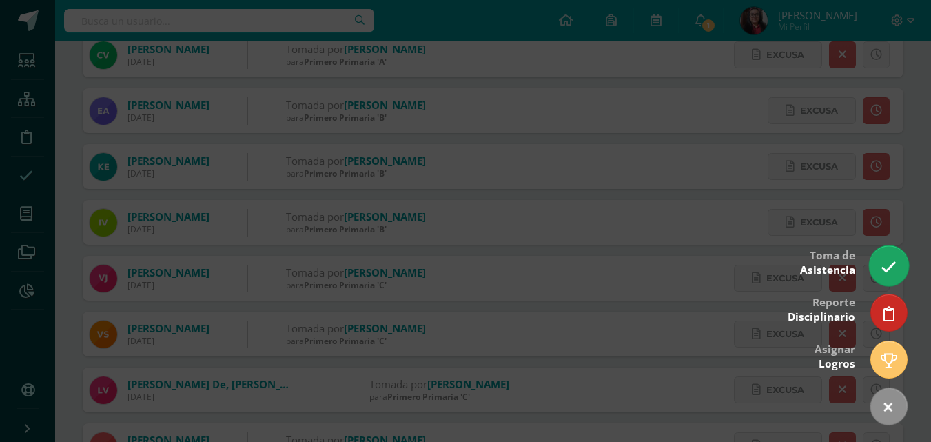
click at [882, 264] on icon at bounding box center [889, 267] width 16 height 16
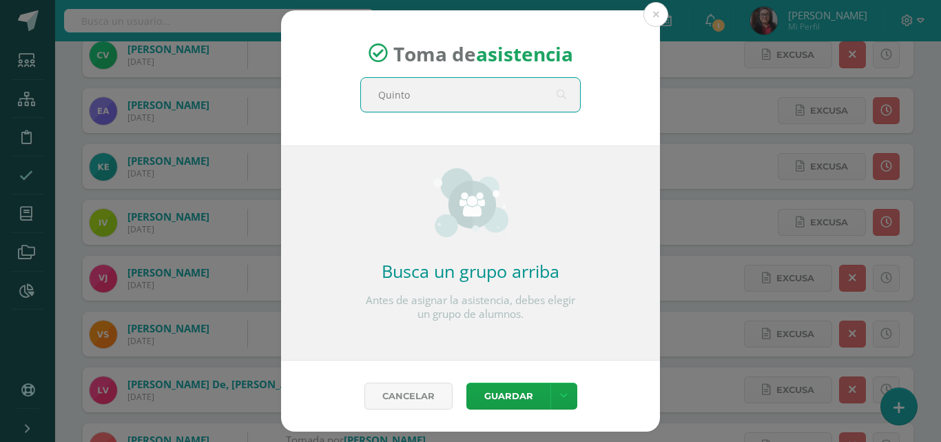
type input "Quinto"
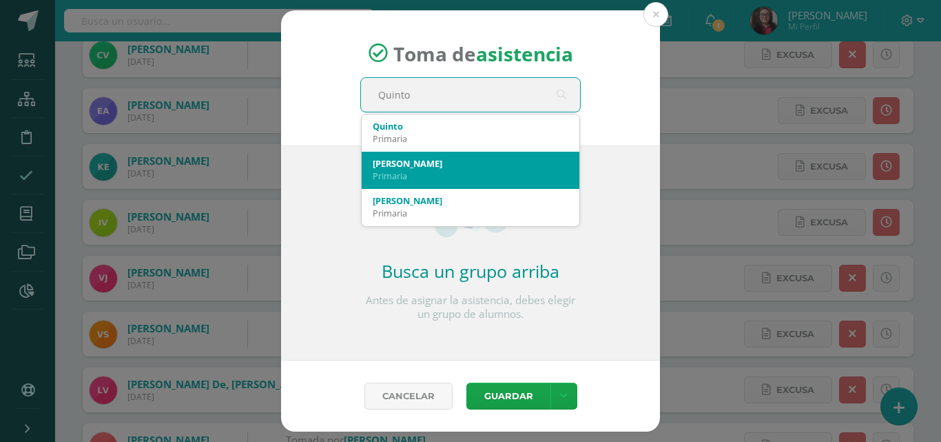
click at [447, 180] on div "Primaria" at bounding box center [471, 176] width 196 height 12
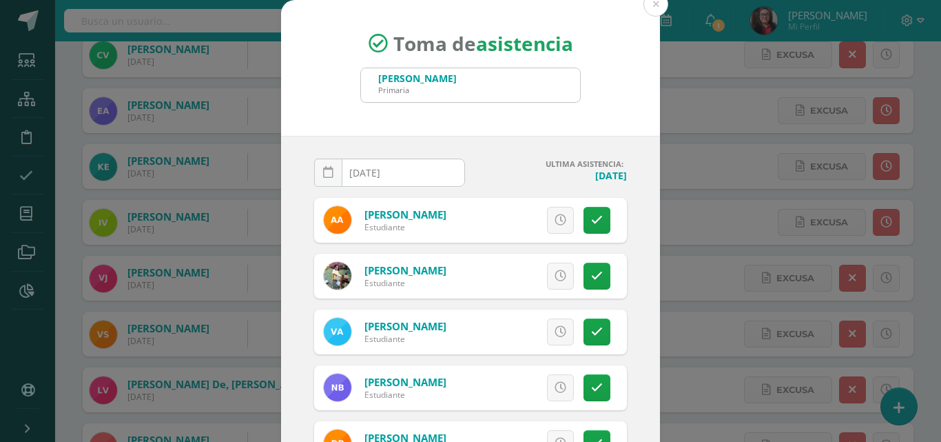
click at [422, 171] on input "[DATE]" at bounding box center [390, 172] width 150 height 27
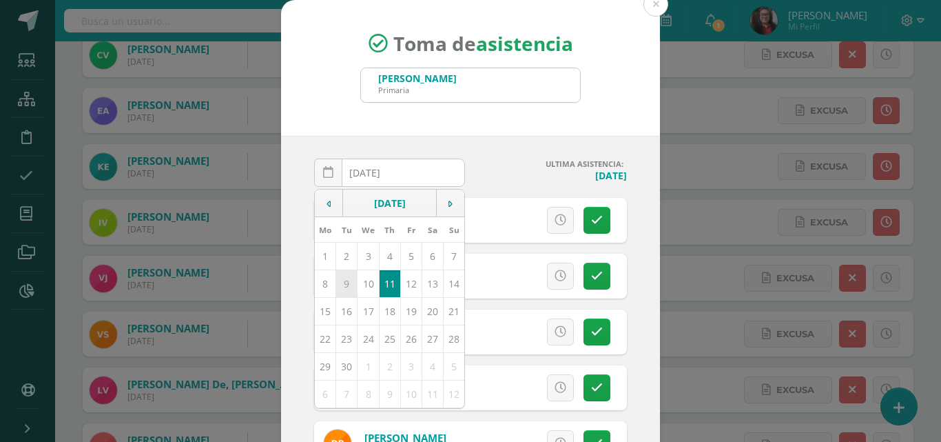
click at [345, 286] on td "9" at bounding box center [346, 283] width 21 height 28
type input "2025-09-09"
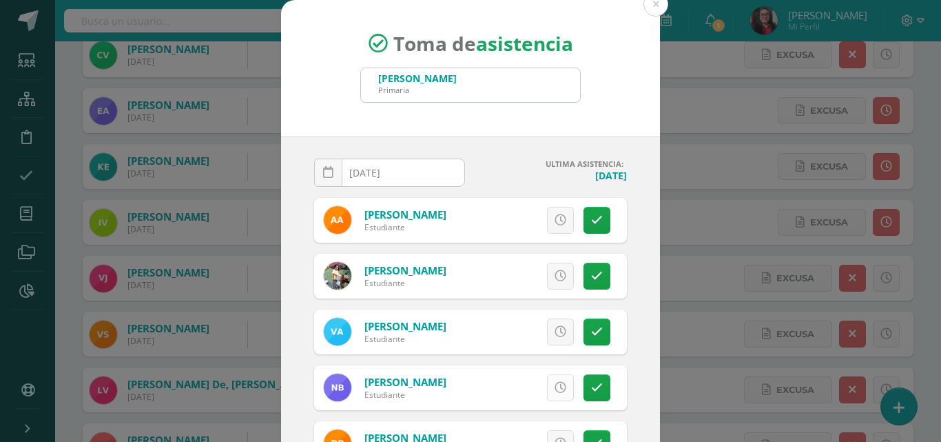
click at [555, 387] on icon at bounding box center [561, 388] width 12 height 12
click at [518, 384] on span "Excusa" at bounding box center [537, 387] width 38 height 25
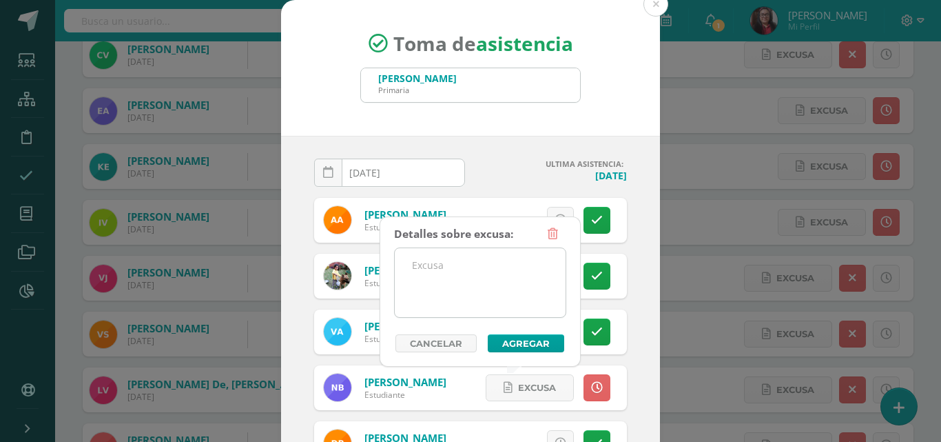
click at [471, 294] on textarea at bounding box center [480, 282] width 171 height 69
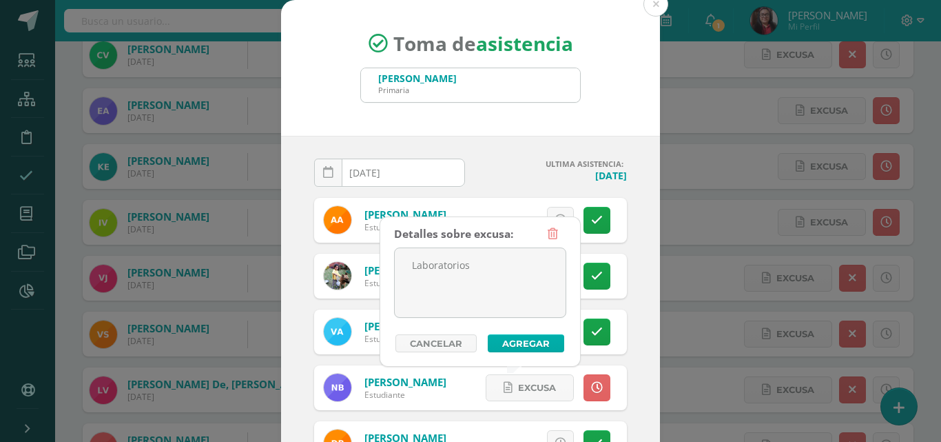
type textarea "Laboratorios"
click at [504, 343] on button "Agregar" at bounding box center [526, 343] width 76 height 18
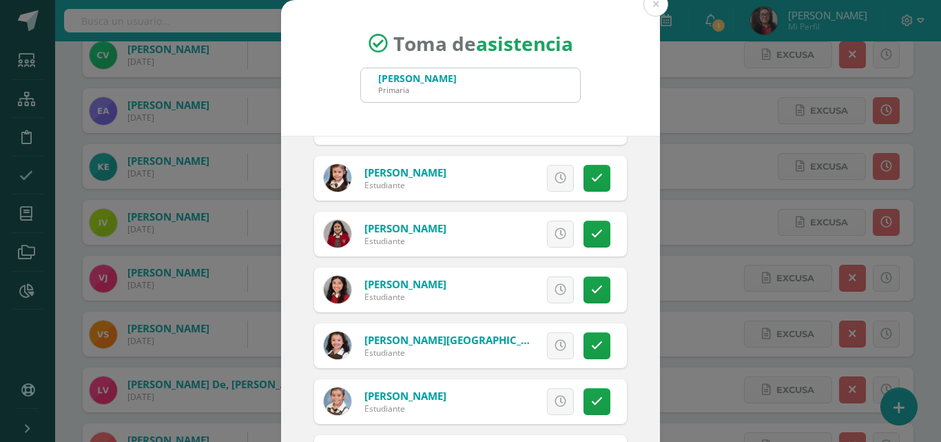
scroll to position [896, 0]
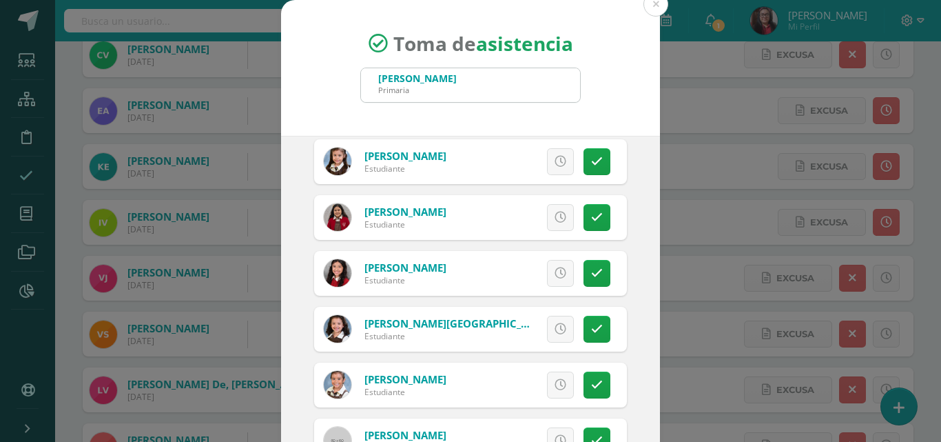
drag, startPoint x: 574, startPoint y: 274, endPoint x: 560, endPoint y: 276, distance: 14.1
click at [584, 274] on link at bounding box center [597, 273] width 27 height 27
click link "Excusa"
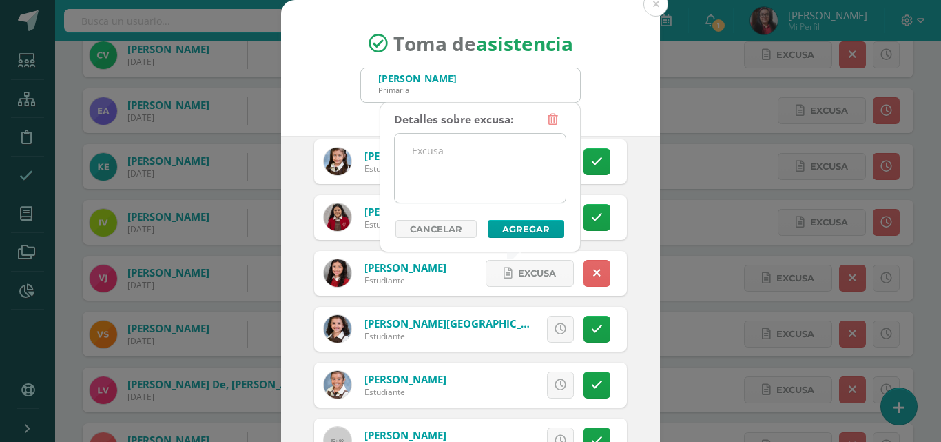
click textarea
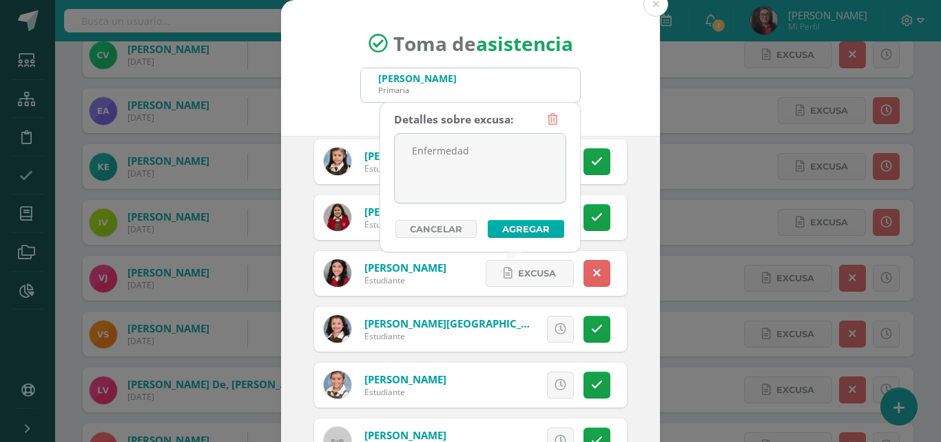
type textarea "Enfermedad"
click button "Agregar"
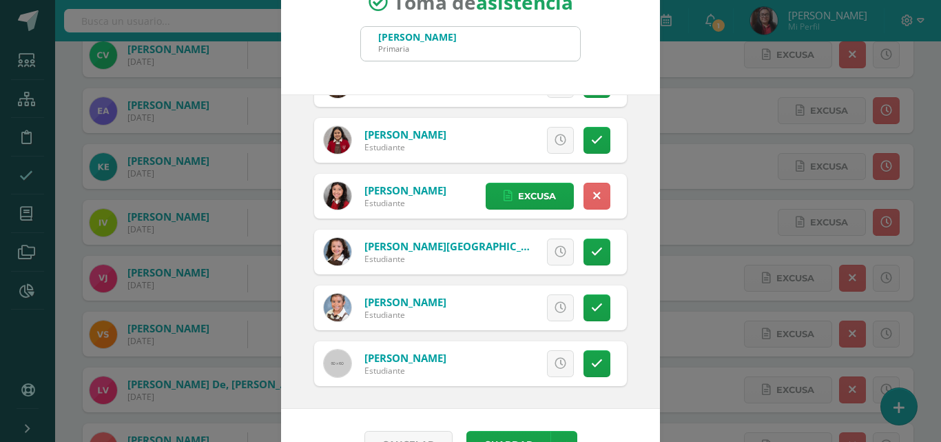
scroll to position [79, 0]
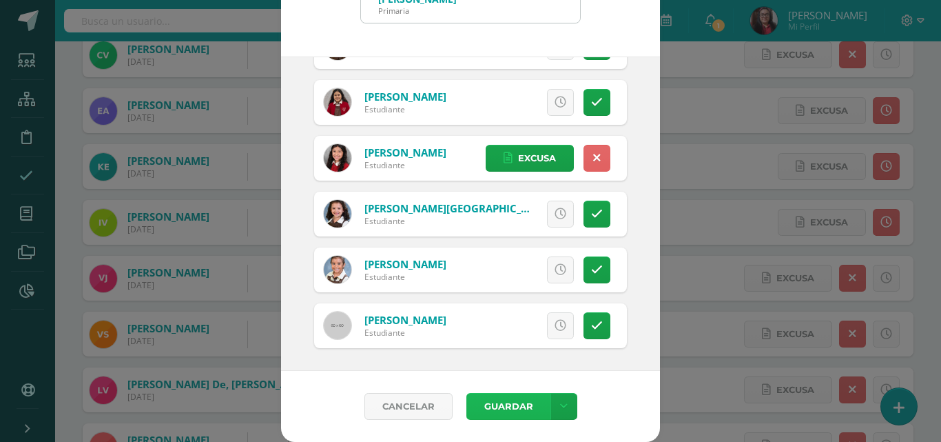
click button "Guardar"
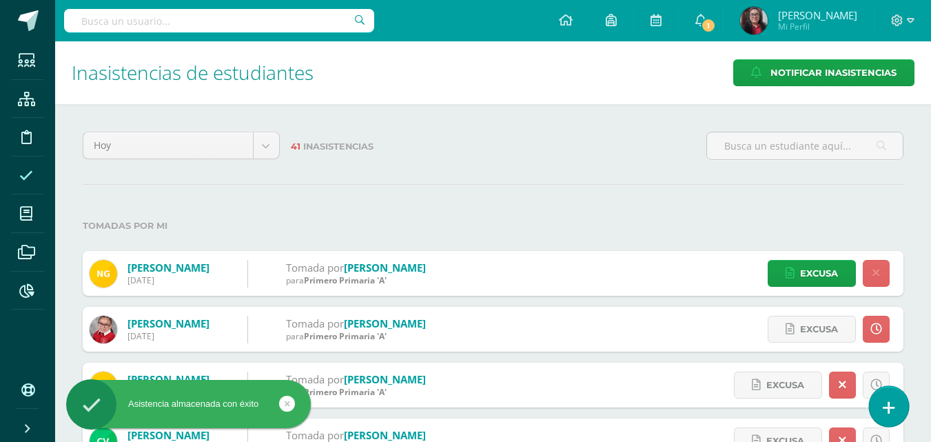
click at [886, 408] on icon at bounding box center [889, 408] width 12 height 16
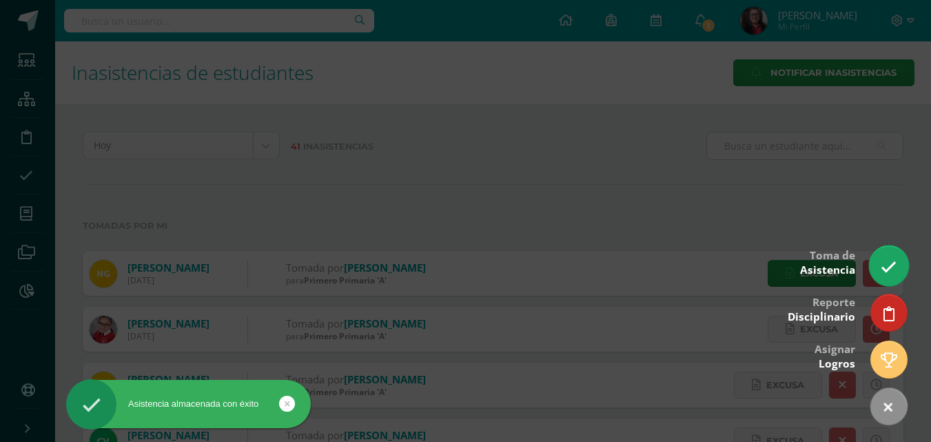
click at [886, 276] on link at bounding box center [888, 265] width 39 height 40
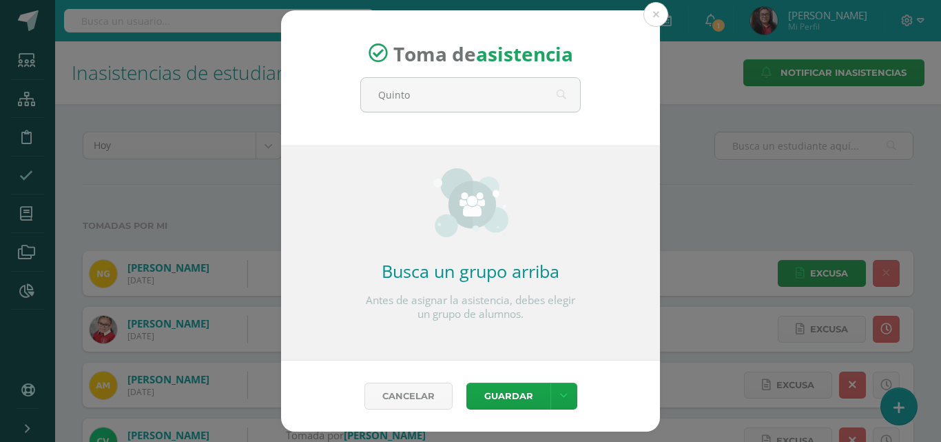
click at [360, 169] on div "Busca un grupo arriba Antes de asignar la asistencia, debes elegir un grupo de …" at bounding box center [470, 252] width 379 height 215
click at [436, 96] on input "Quinto" at bounding box center [470, 95] width 219 height 34
type input "[PERSON_NAME]"
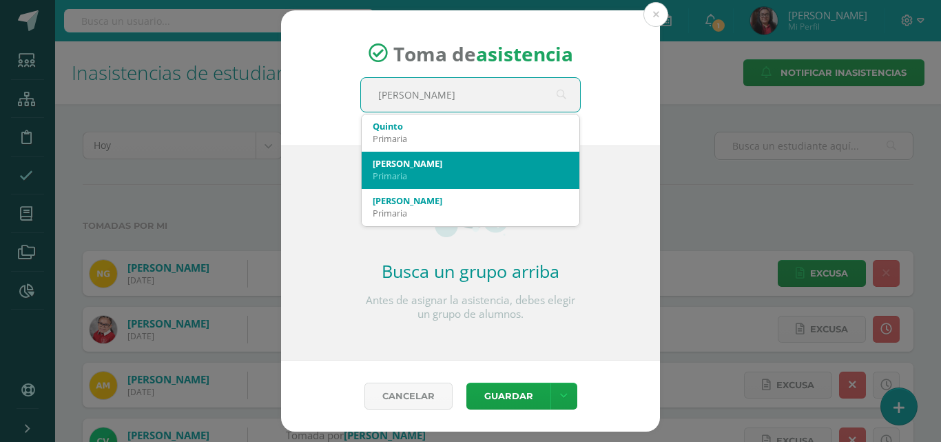
click at [437, 172] on div "Primaria" at bounding box center [471, 176] width 196 height 12
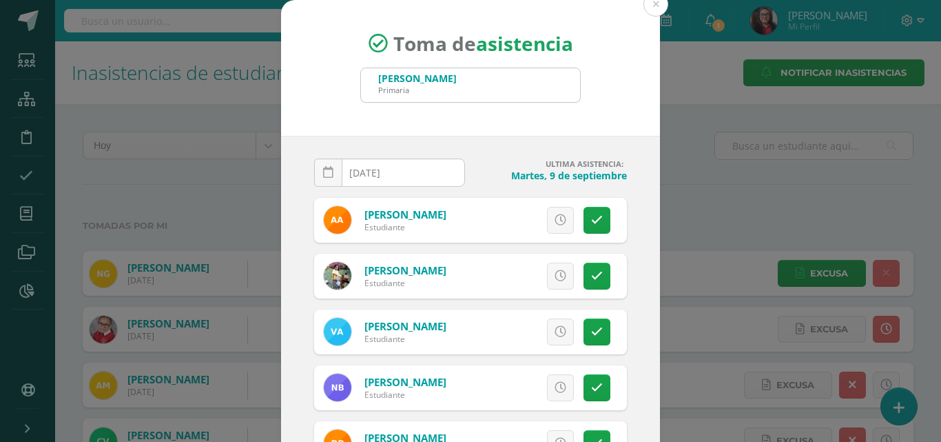
click at [434, 173] on input "[DATE]" at bounding box center [390, 172] width 150 height 27
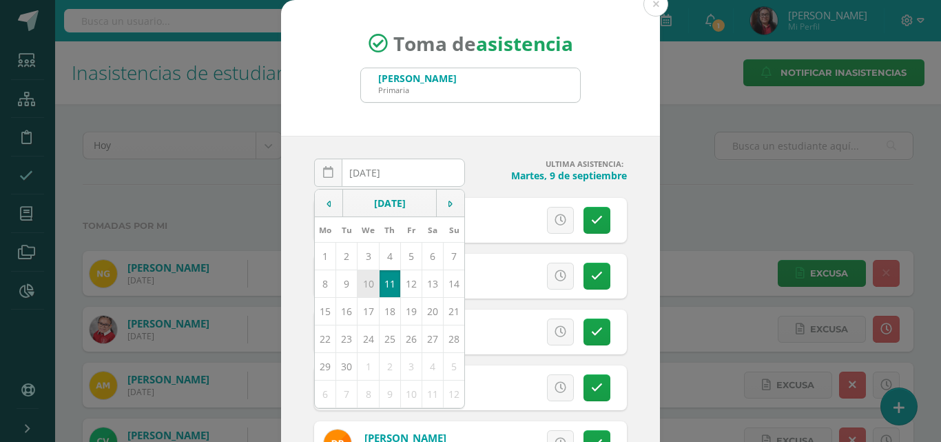
click at [367, 281] on td "10" at bounding box center [368, 283] width 21 height 28
type input "2025-09-10"
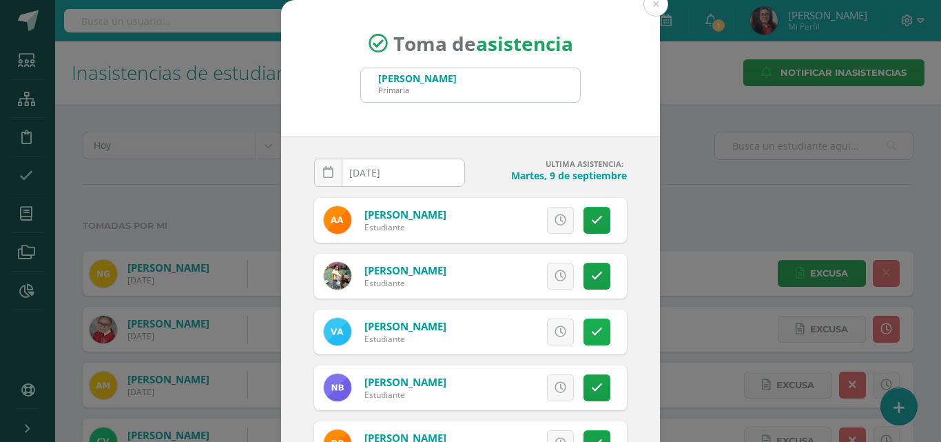
click at [591, 332] on icon at bounding box center [597, 332] width 12 height 12
click at [524, 331] on span "Excusa" at bounding box center [537, 331] width 38 height 25
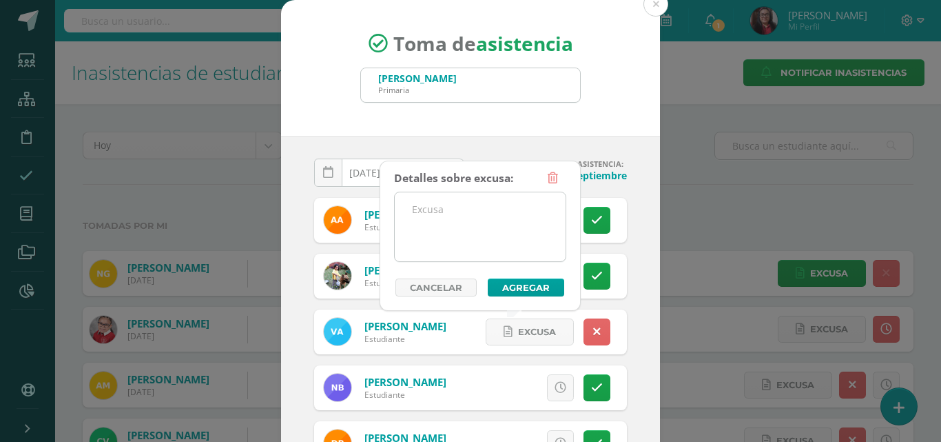
click at [484, 254] on textarea at bounding box center [480, 226] width 171 height 69
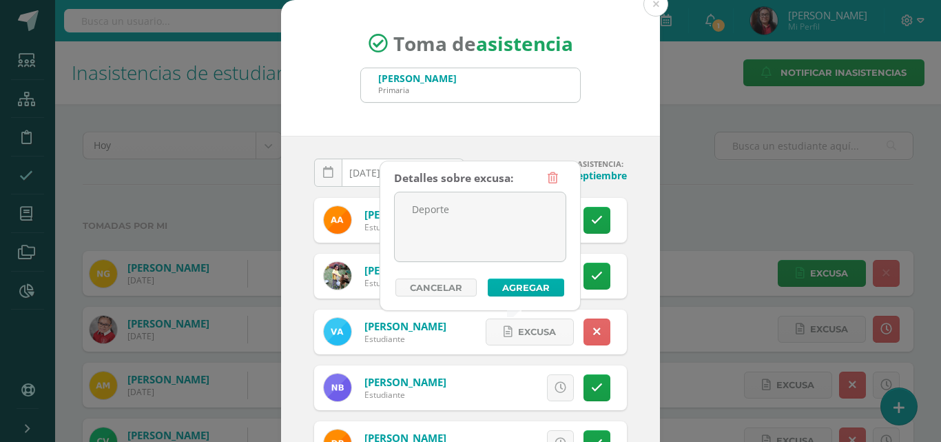
type textarea "Deporte"
click at [501, 286] on button "Agregar" at bounding box center [526, 287] width 76 height 18
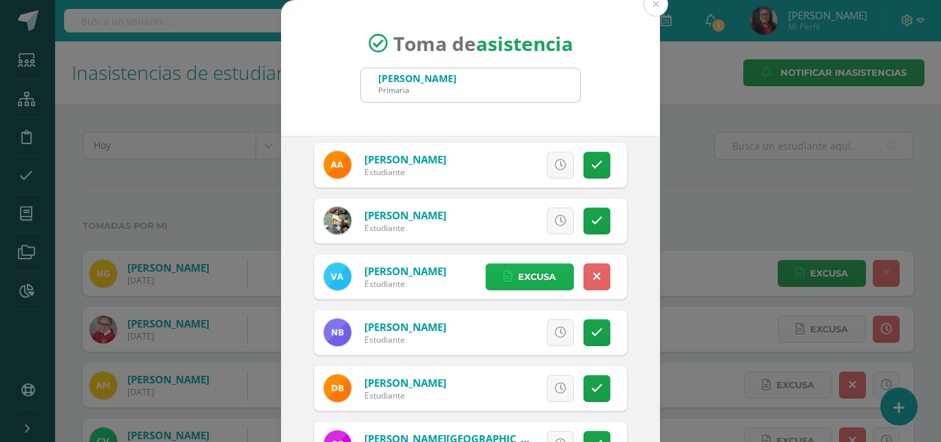
scroll to position [138, 0]
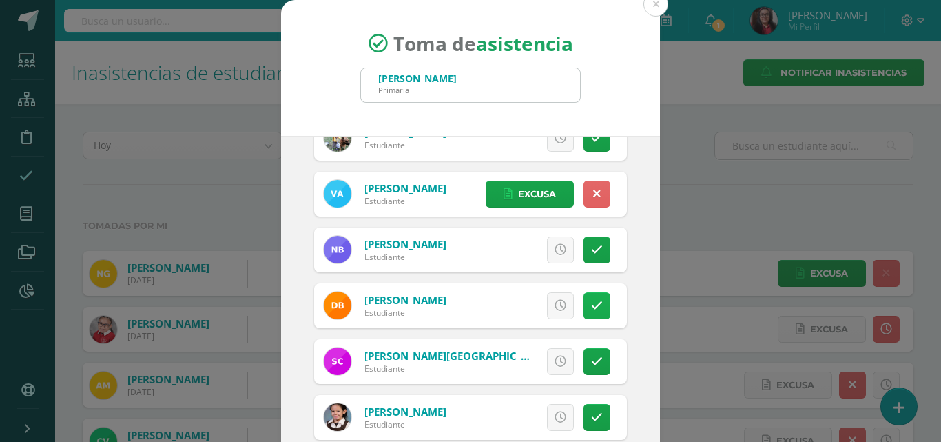
click at [591, 304] on icon at bounding box center [597, 306] width 12 height 12
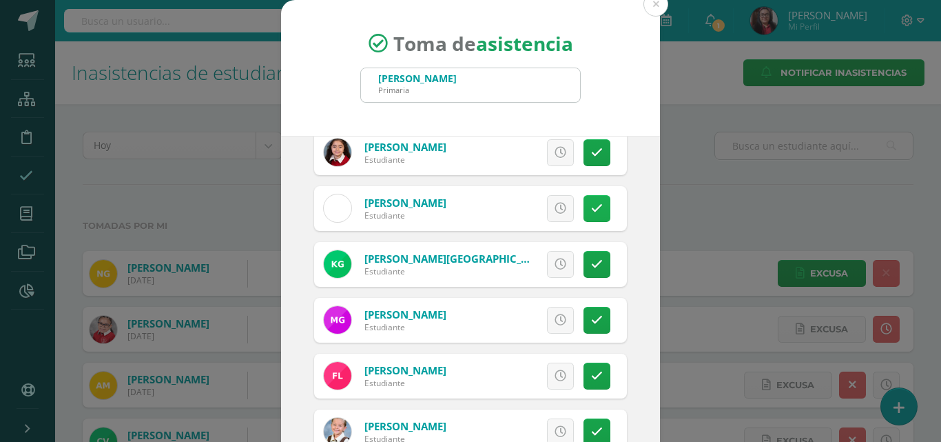
scroll to position [482, 0]
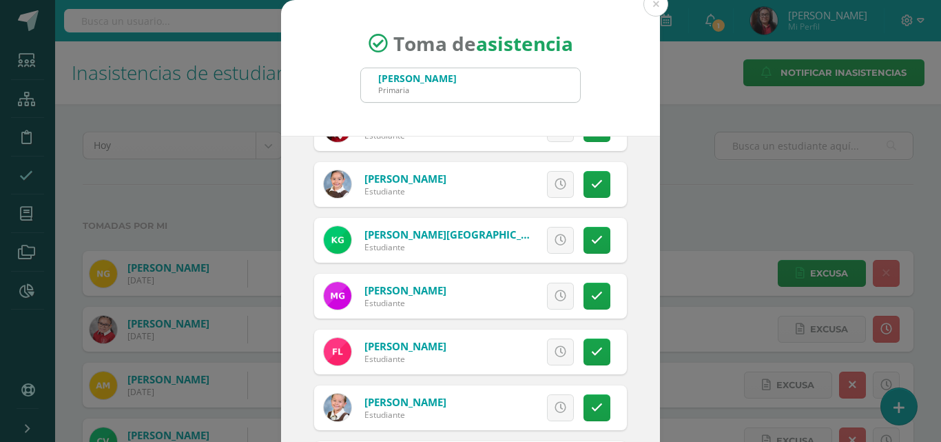
drag, startPoint x: 575, startPoint y: 354, endPoint x: 567, endPoint y: 354, distance: 7.6
click at [584, 354] on link at bounding box center [597, 351] width 27 height 27
click at [523, 345] on span "Excusa" at bounding box center [537, 351] width 38 height 25
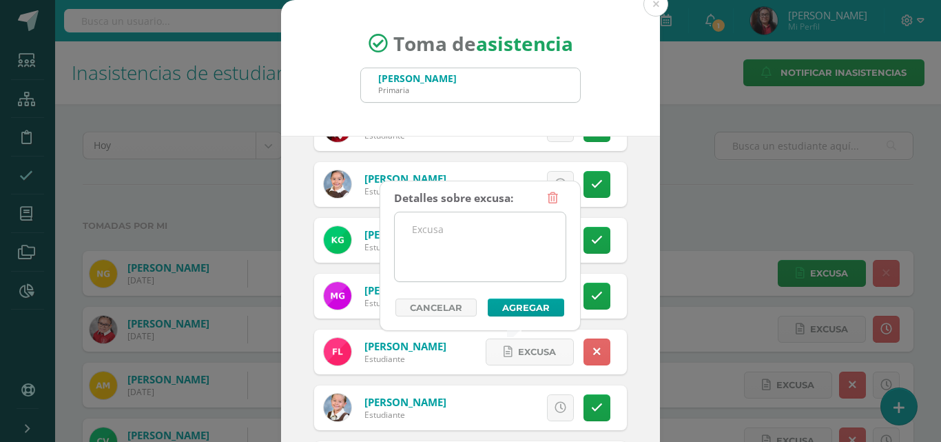
click at [498, 278] on textarea at bounding box center [480, 246] width 171 height 69
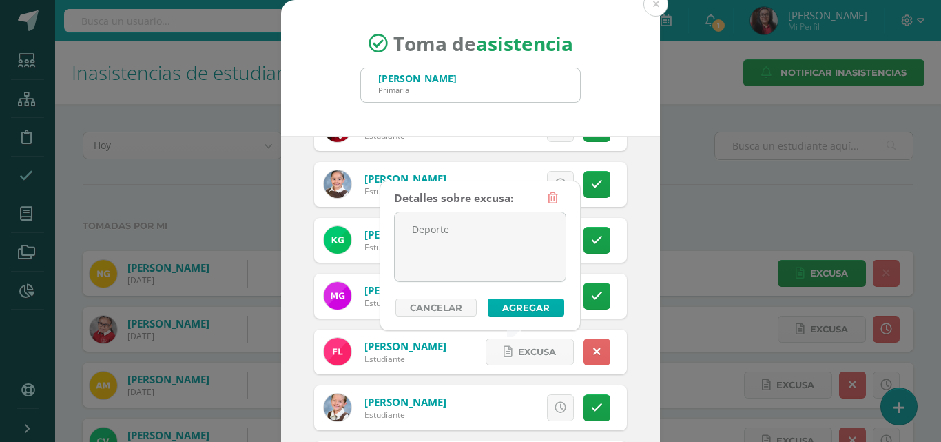
type textarea "Deporte"
click at [504, 300] on button "Agregar" at bounding box center [526, 307] width 76 height 18
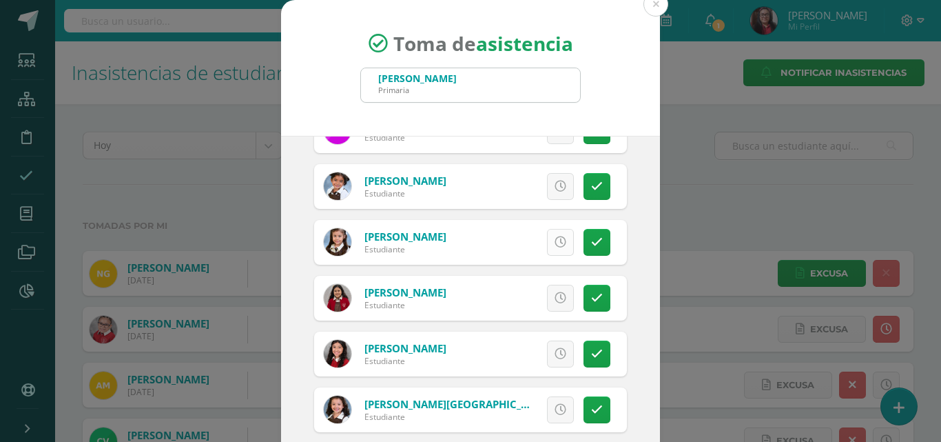
scroll to position [896, 0]
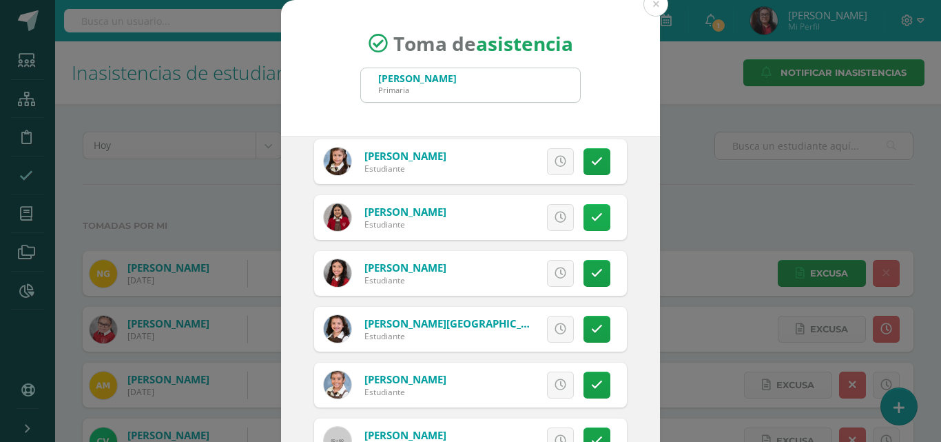
click at [591, 218] on icon at bounding box center [597, 218] width 12 height 12
click at [526, 218] on span "Excusa" at bounding box center [537, 217] width 38 height 25
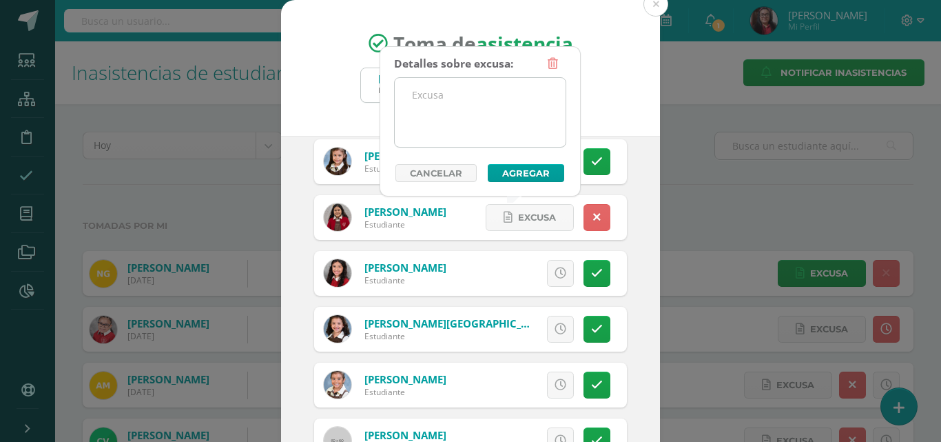
click at [484, 142] on textarea at bounding box center [480, 112] width 171 height 69
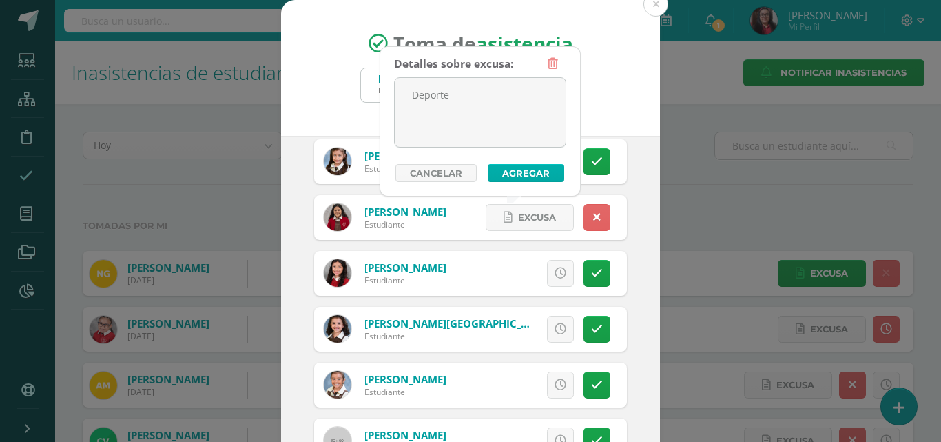
type textarea "Deporte"
click at [513, 168] on button "Agregar" at bounding box center [526, 173] width 76 height 18
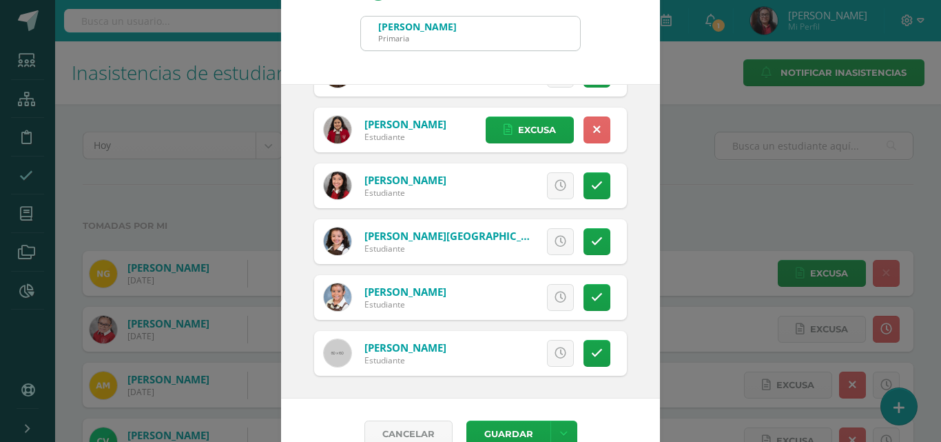
scroll to position [79, 0]
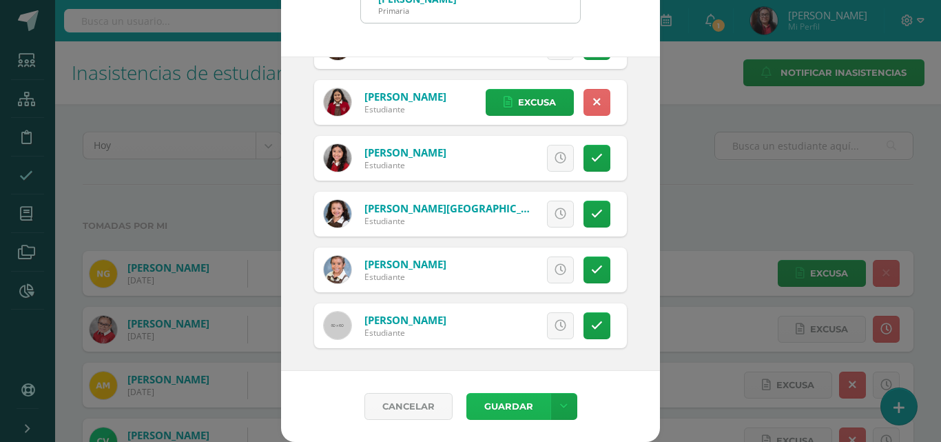
click at [501, 404] on button "Guardar" at bounding box center [509, 406] width 84 height 27
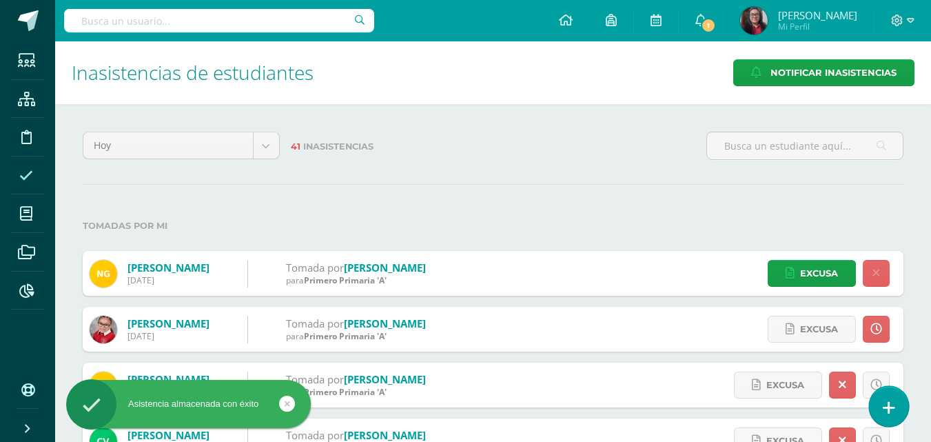
click at [894, 402] on link at bounding box center [888, 406] width 39 height 40
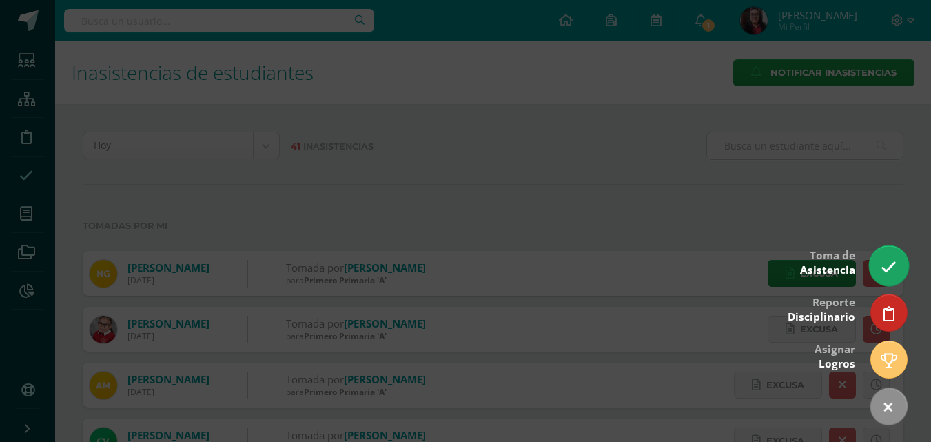
click at [883, 264] on icon at bounding box center [889, 267] width 16 height 16
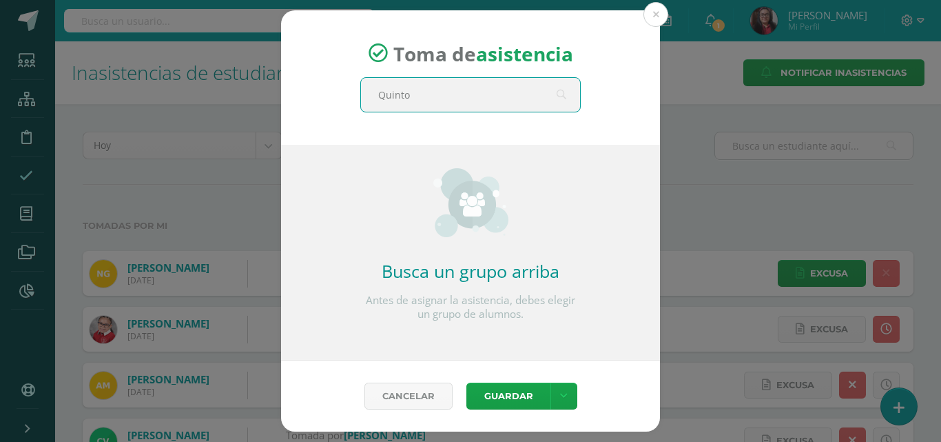
type input "Quinto"
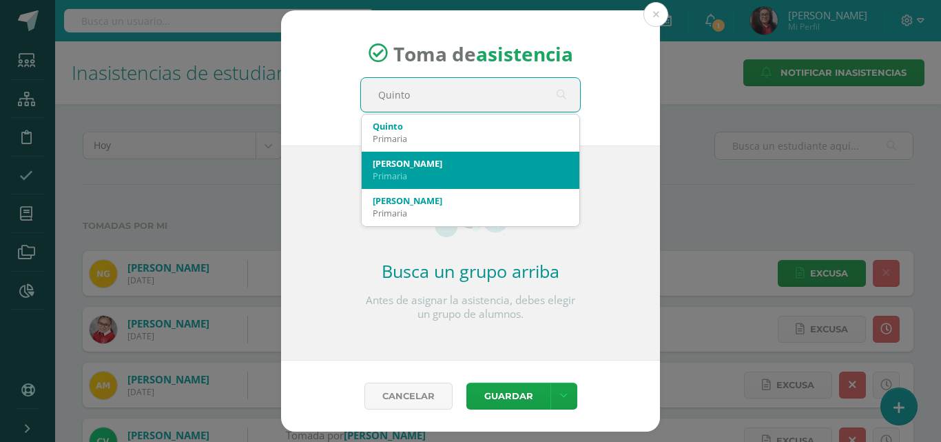
click at [478, 166] on div "Quinto C" at bounding box center [471, 163] width 196 height 12
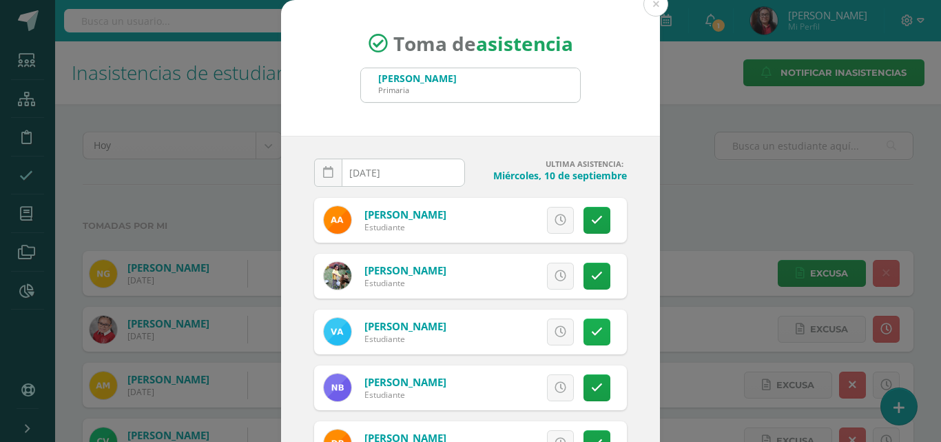
click at [591, 331] on icon at bounding box center [597, 332] width 12 height 12
drag, startPoint x: 533, startPoint y: 334, endPoint x: 526, endPoint y: 319, distance: 16.0
click at [533, 334] on span "Excusa" at bounding box center [537, 331] width 38 height 25
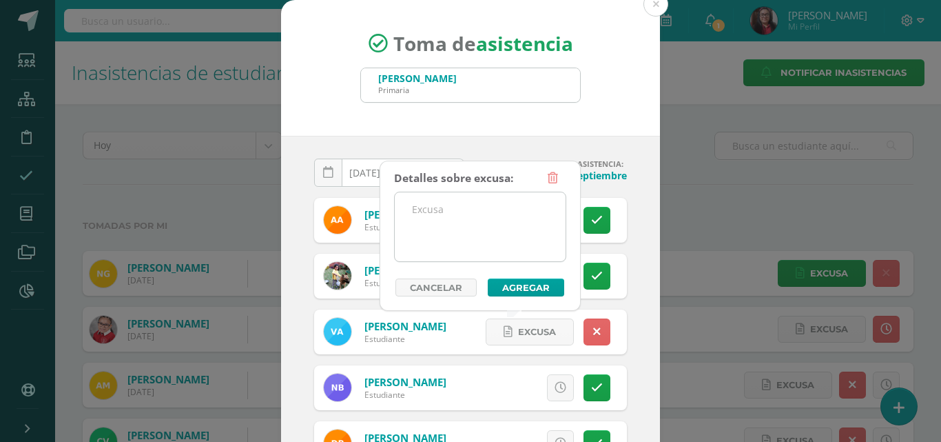
click at [489, 238] on textarea at bounding box center [480, 226] width 171 height 69
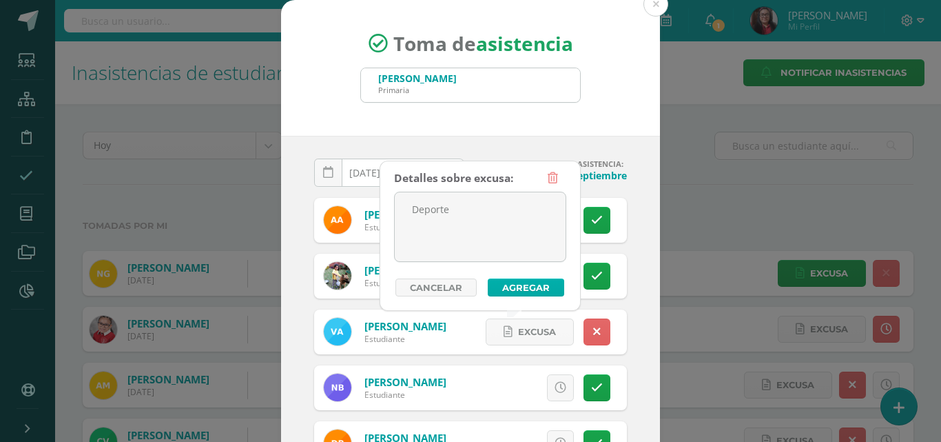
type textarea "Deporte"
click at [496, 288] on button "Agregar" at bounding box center [526, 287] width 76 height 18
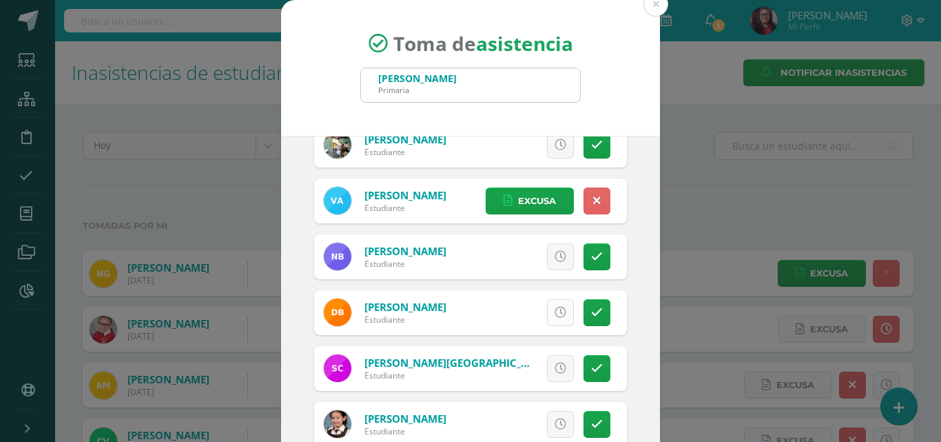
scroll to position [138, 0]
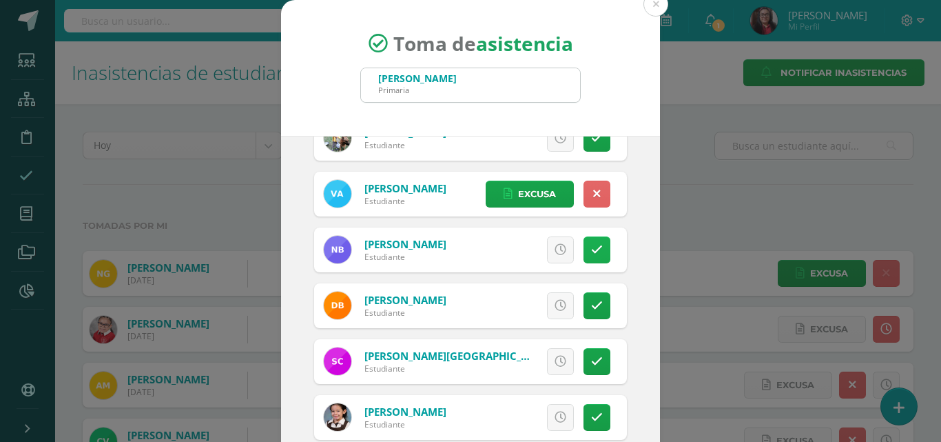
click at [591, 251] on icon at bounding box center [597, 250] width 12 height 12
click at [591, 306] on icon at bounding box center [597, 306] width 12 height 12
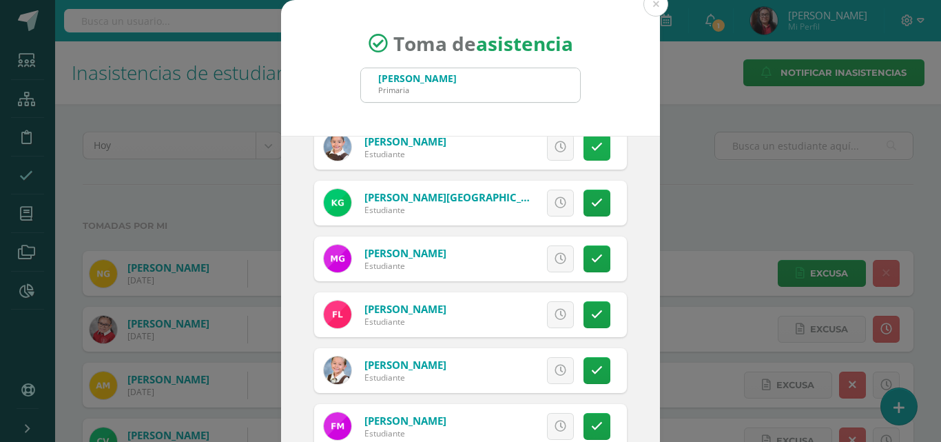
scroll to position [551, 0]
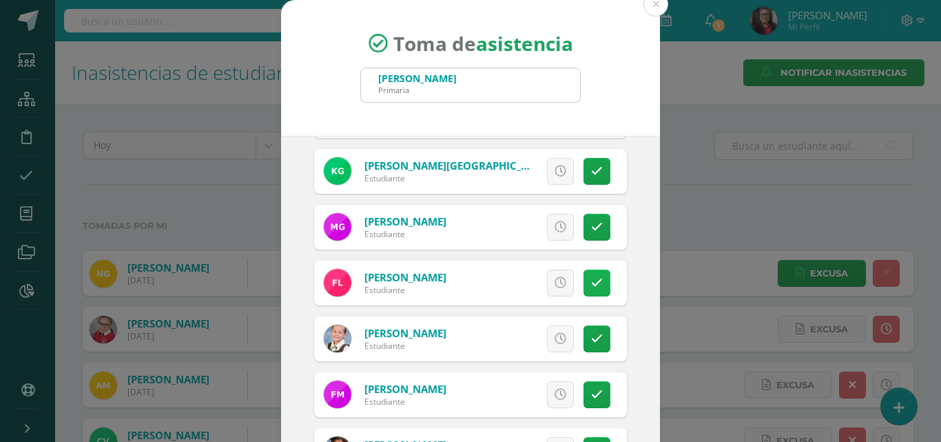
click at [584, 281] on link at bounding box center [597, 282] width 27 height 27
click at [521, 285] on span "Excusa" at bounding box center [537, 282] width 38 height 25
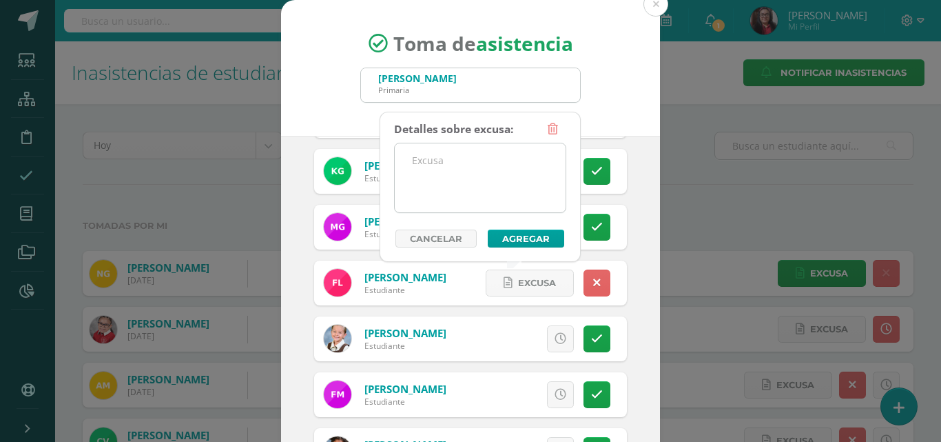
click at [493, 191] on textarea at bounding box center [480, 177] width 171 height 69
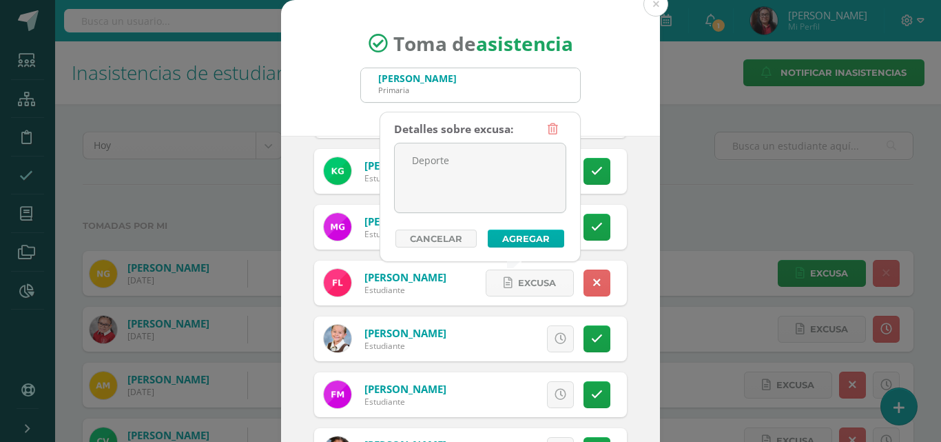
type textarea "Deporte"
click at [510, 239] on button "Agregar" at bounding box center [526, 238] width 76 height 18
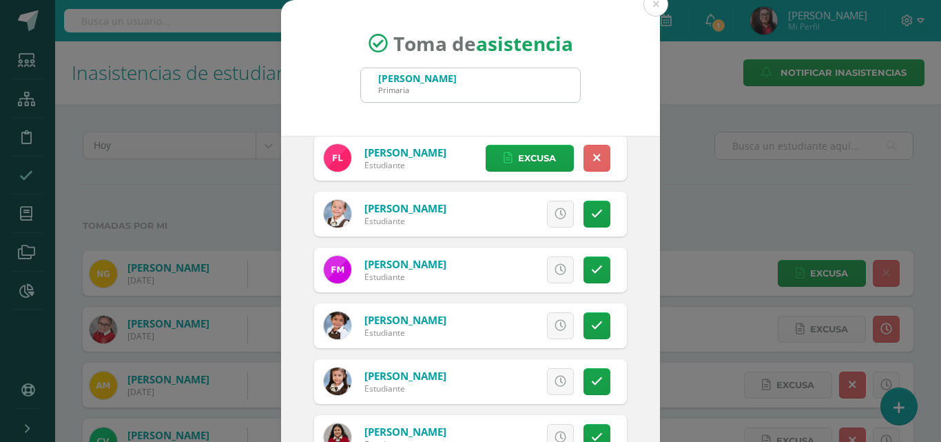
scroll to position [689, 0]
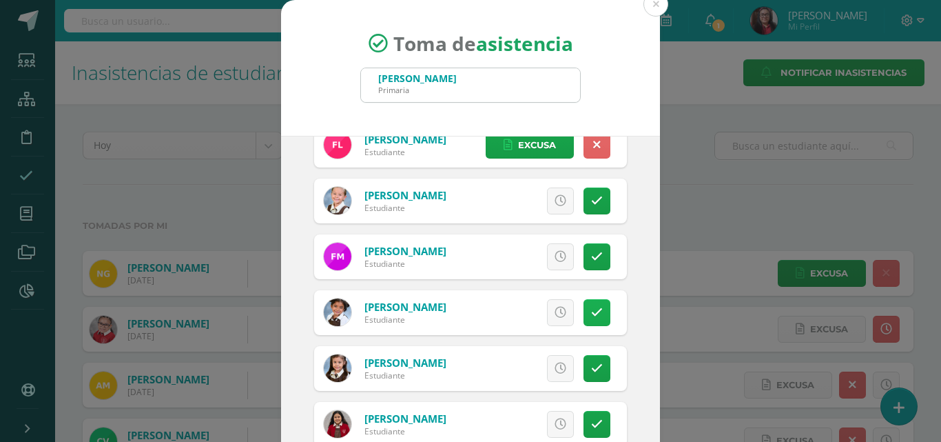
click at [591, 310] on icon at bounding box center [597, 313] width 12 height 12
click at [525, 308] on span "Excusa" at bounding box center [537, 312] width 38 height 25
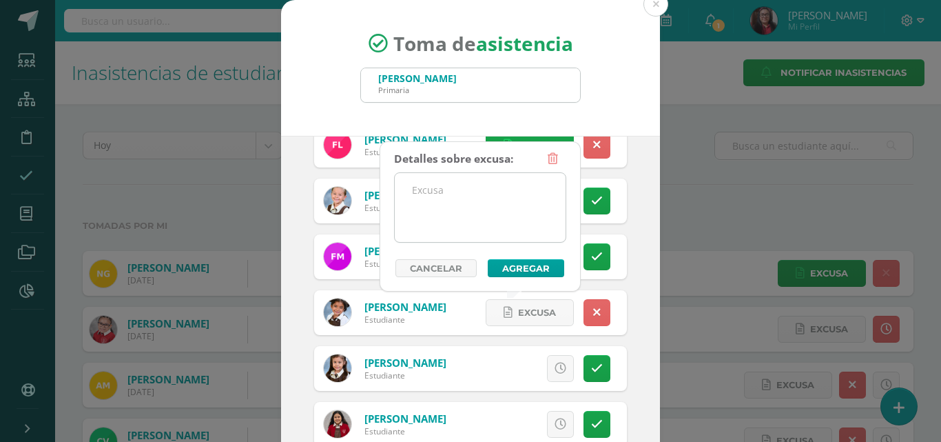
click at [483, 227] on textarea at bounding box center [480, 207] width 171 height 69
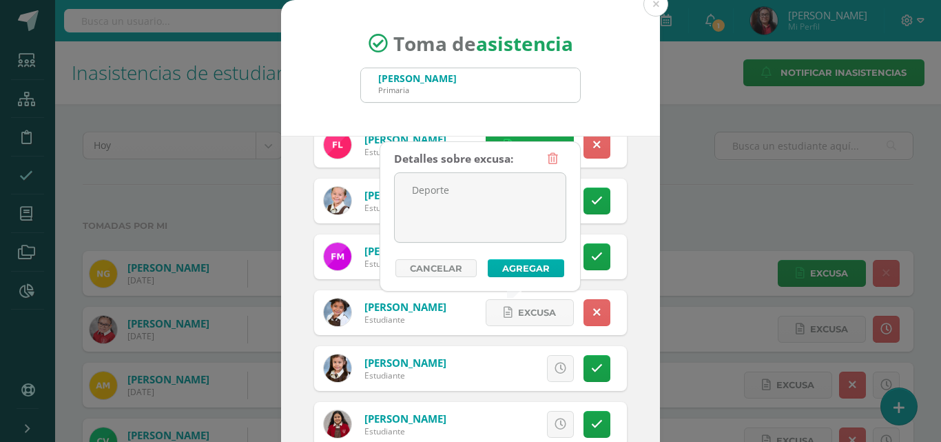
type textarea "Deporte"
click at [517, 267] on button "Agregar" at bounding box center [526, 268] width 76 height 18
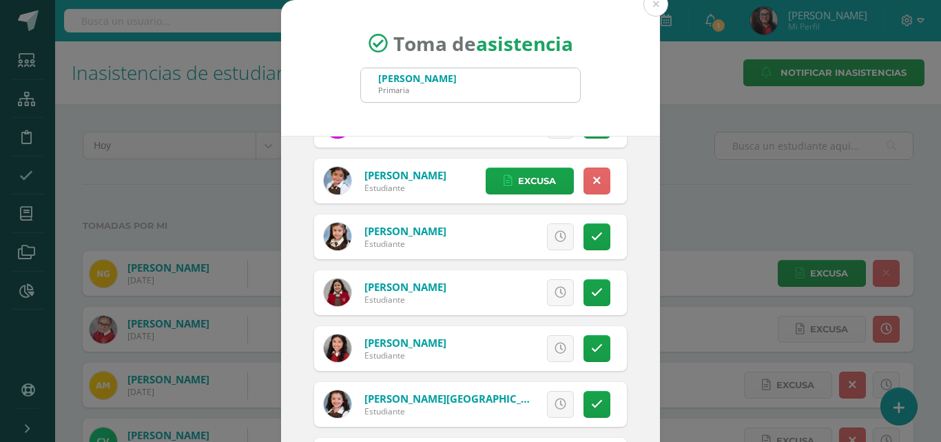
scroll to position [827, 0]
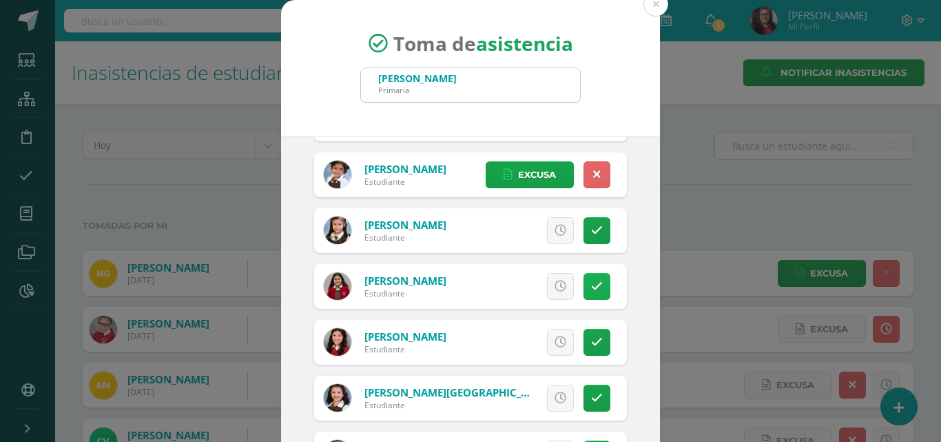
click at [590, 289] on link at bounding box center [597, 286] width 27 height 27
click at [534, 291] on span "Excusa" at bounding box center [537, 286] width 38 height 25
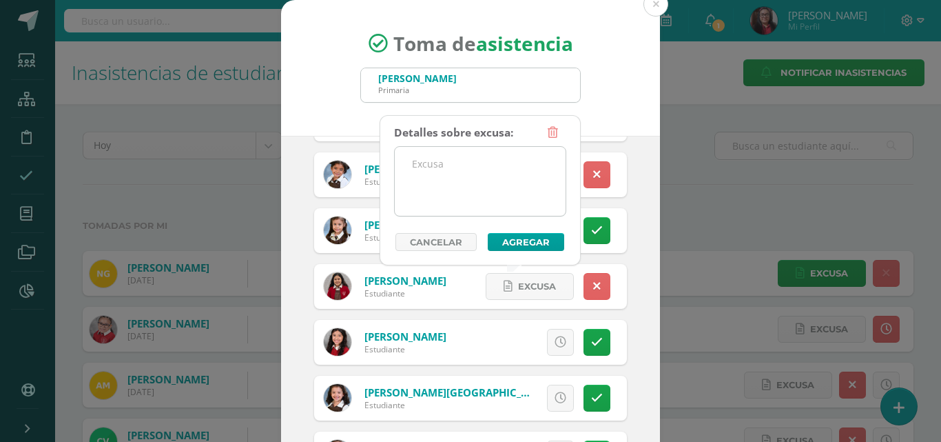
click at [508, 195] on textarea at bounding box center [480, 181] width 171 height 69
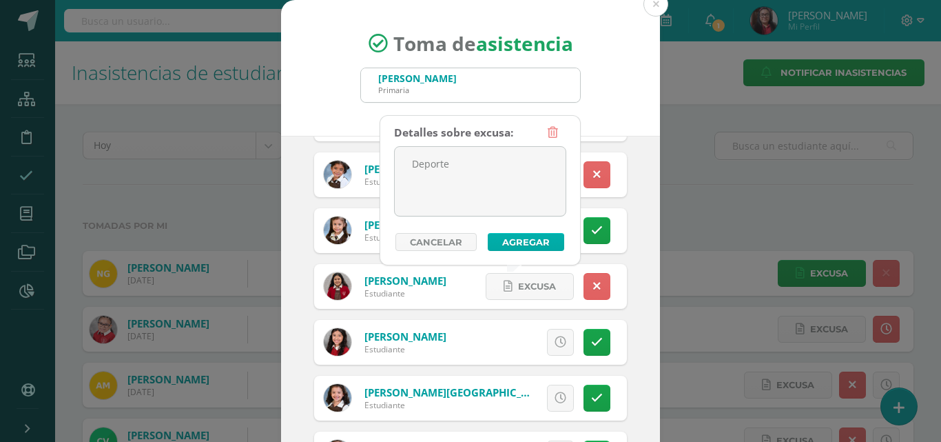
type textarea "Deporte"
click at [528, 237] on button "Agregar" at bounding box center [526, 242] width 76 height 18
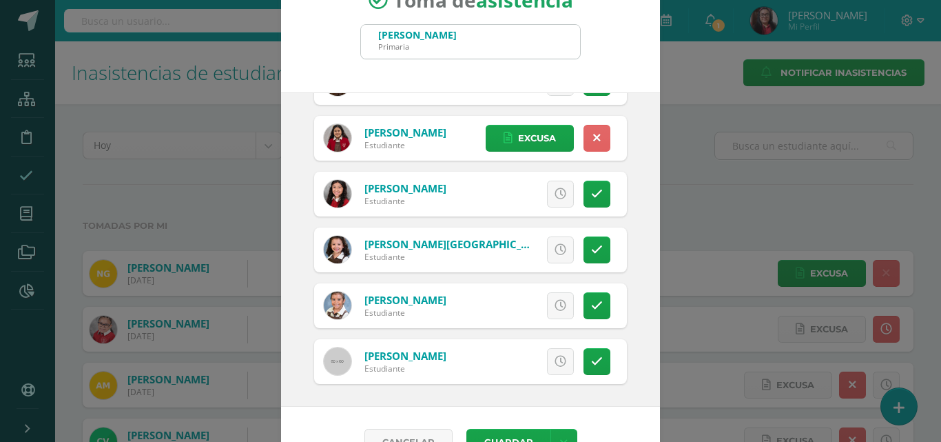
scroll to position [79, 0]
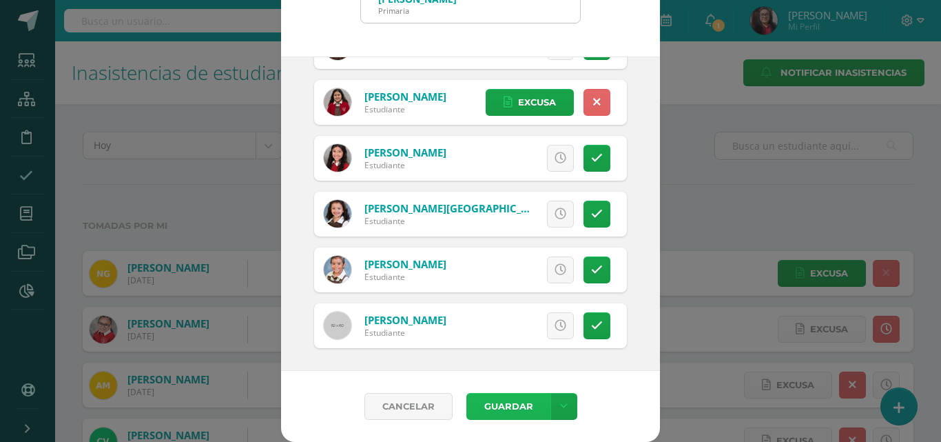
click at [491, 407] on button "Guardar" at bounding box center [509, 406] width 84 height 27
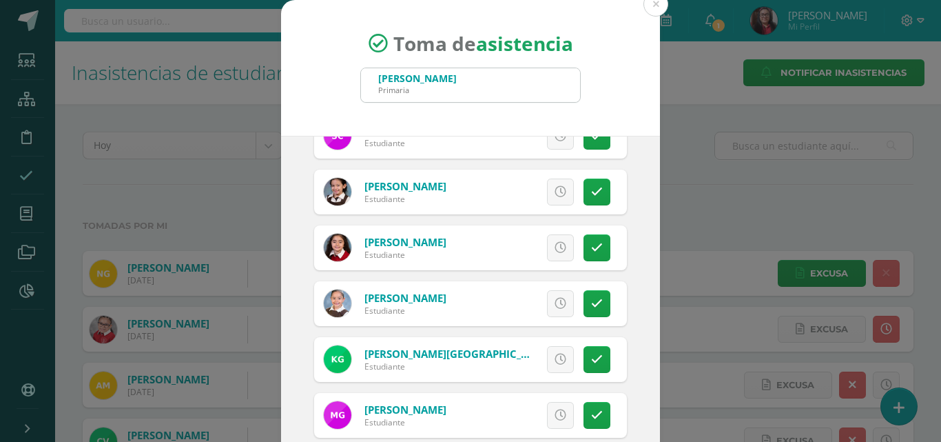
scroll to position [0, 0]
